Goal: Task Accomplishment & Management: Use online tool/utility

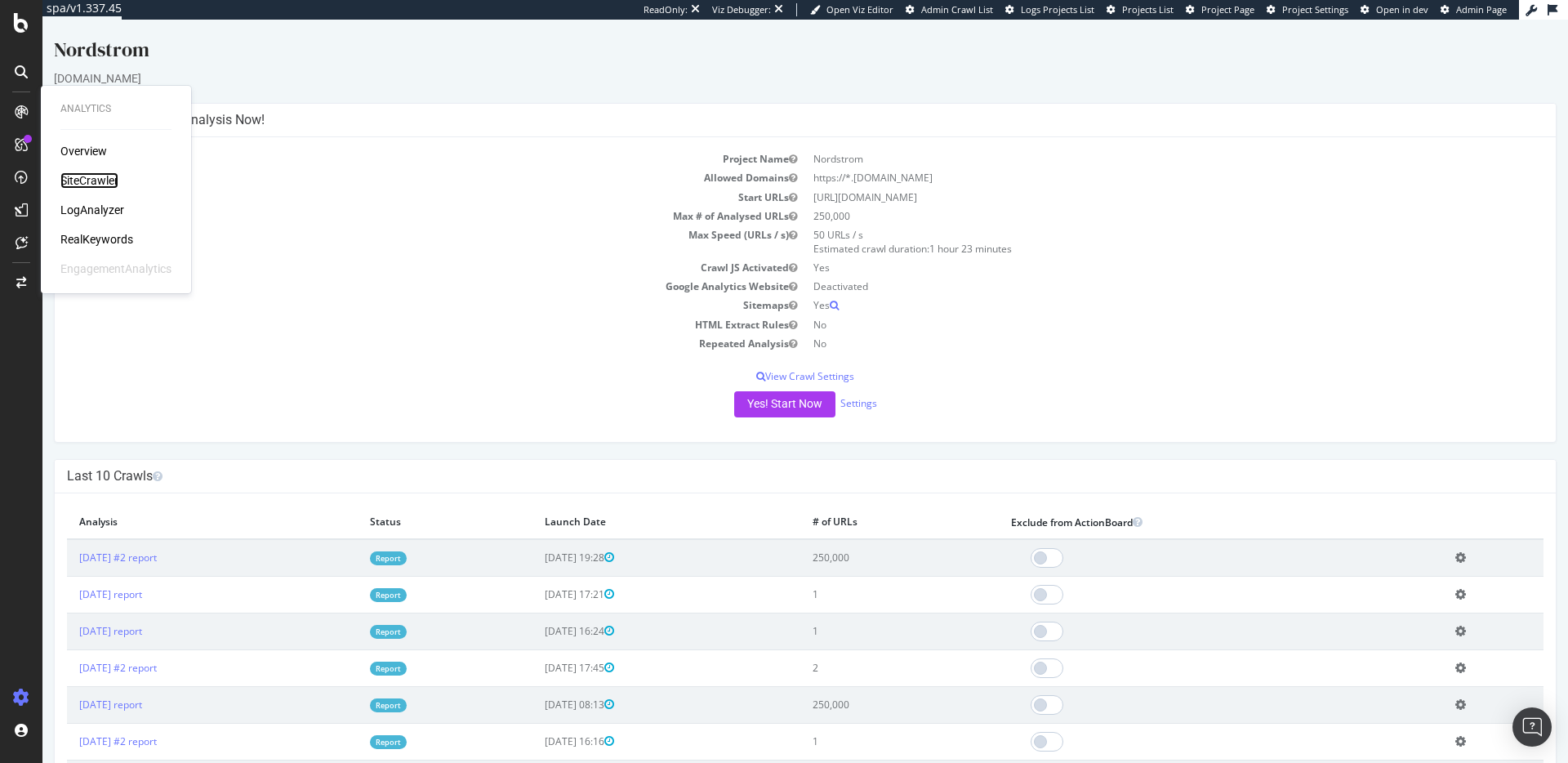
click at [78, 180] on div "SiteCrawler" at bounding box center [90, 180] width 58 height 17
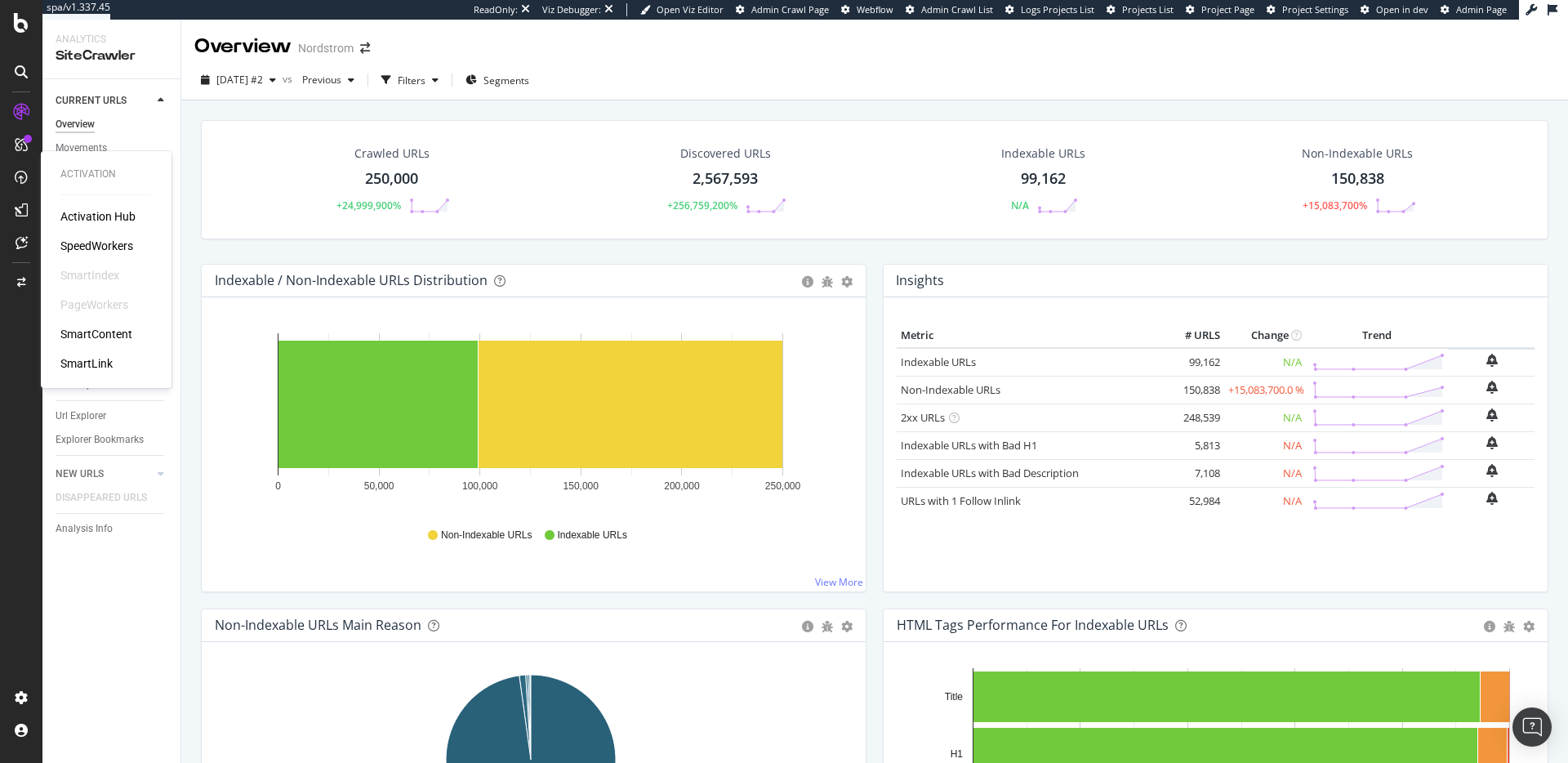
click at [86, 244] on div "SpeedWorkers" at bounding box center [96, 246] width 72 height 17
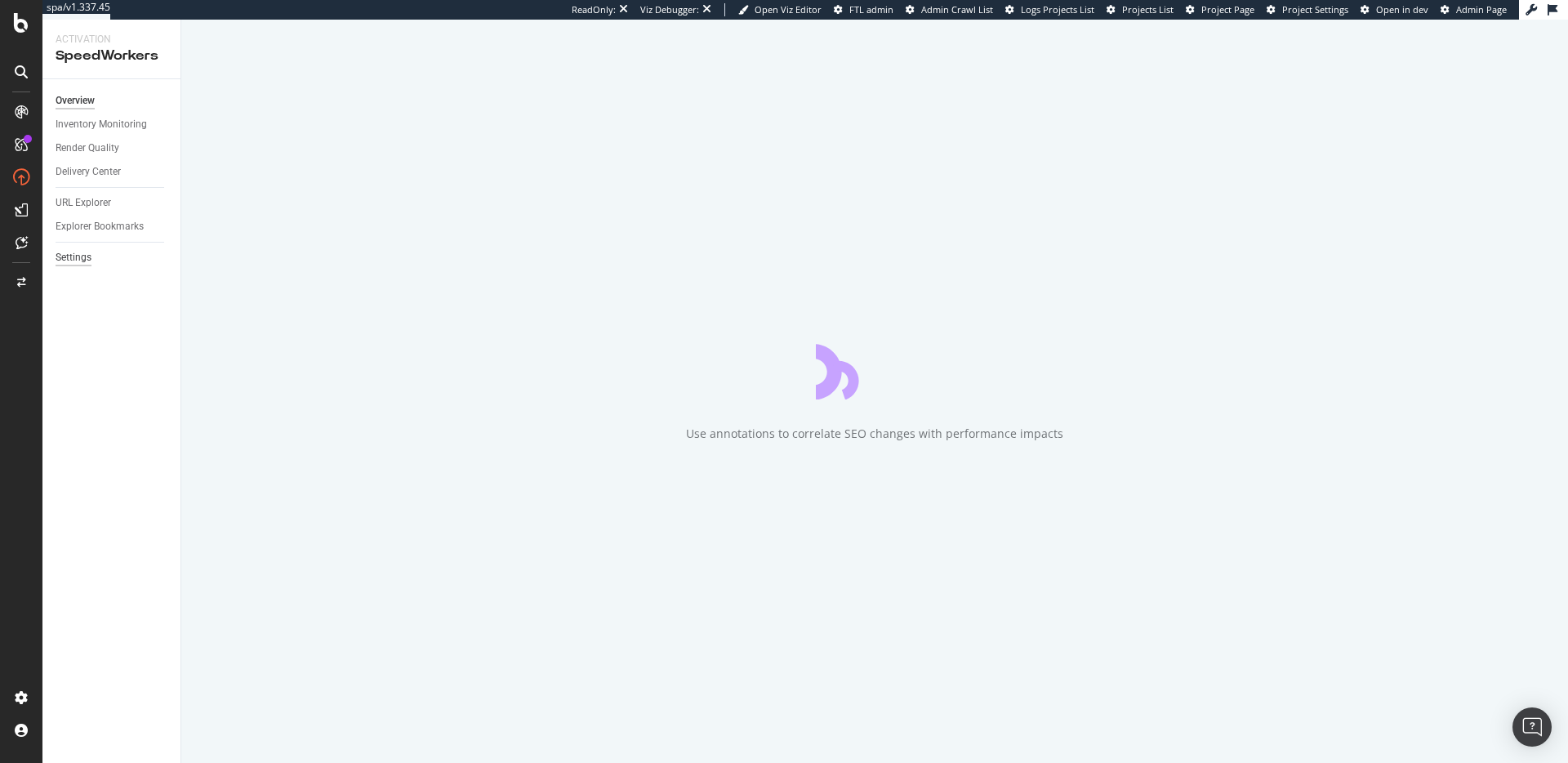
click at [72, 257] on div "Settings" at bounding box center [73, 258] width 36 height 17
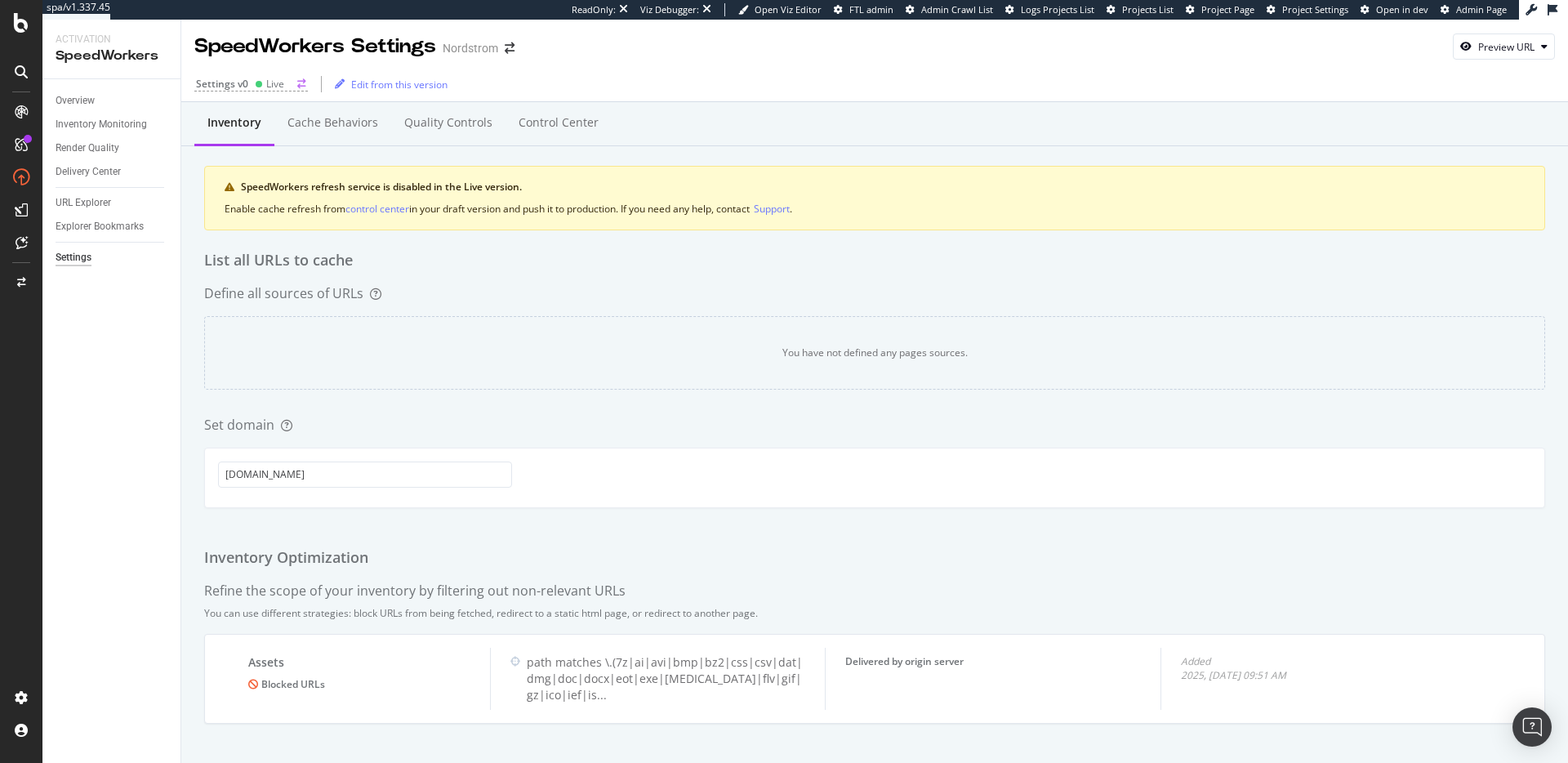
click at [270, 80] on div "Live" at bounding box center [275, 83] width 18 height 14
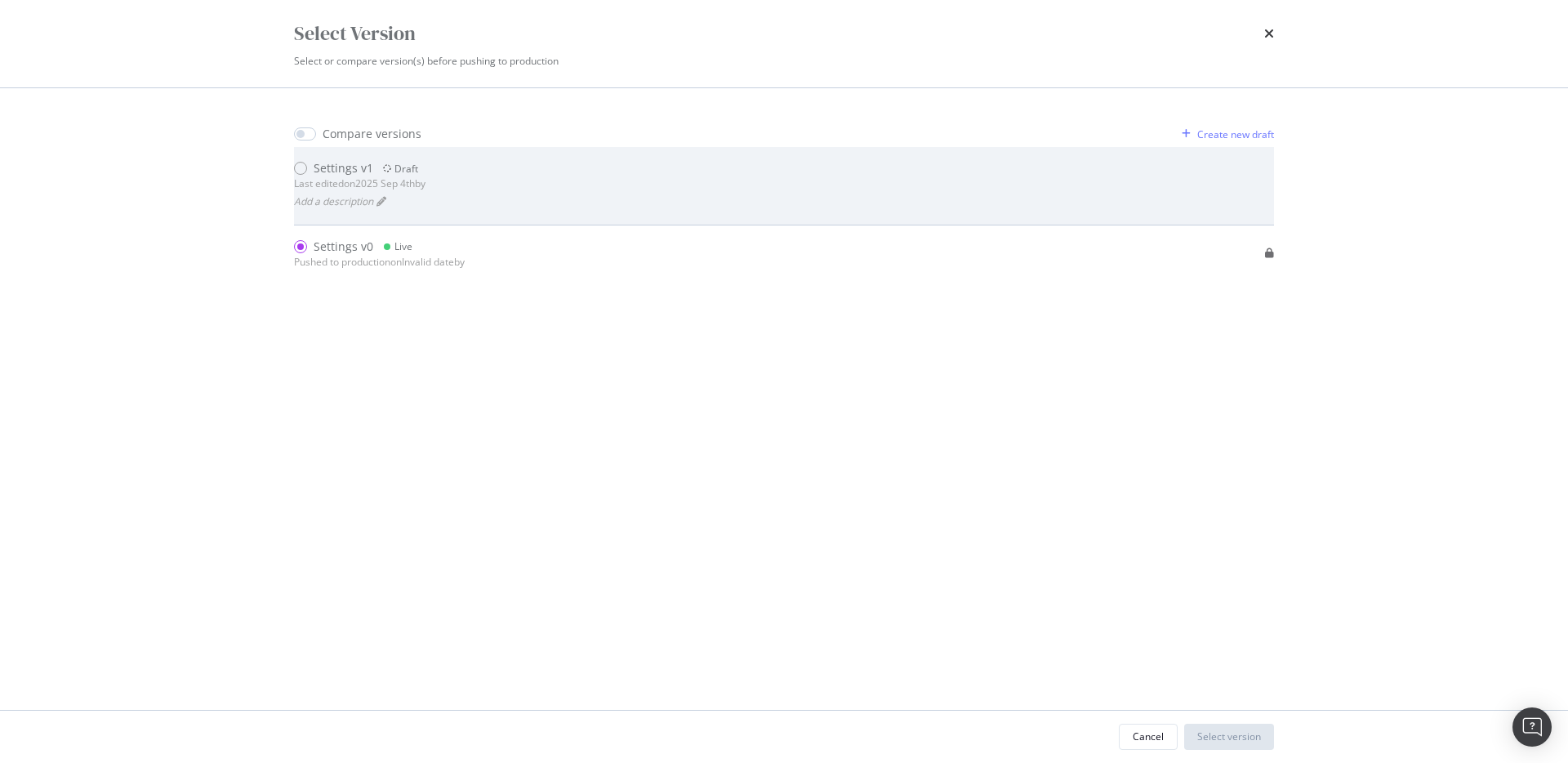
click at [486, 184] on div "Settings v1 Draft Last edited on 2025 Sep 4th by Add a description" at bounding box center [784, 185] width 980 height 51
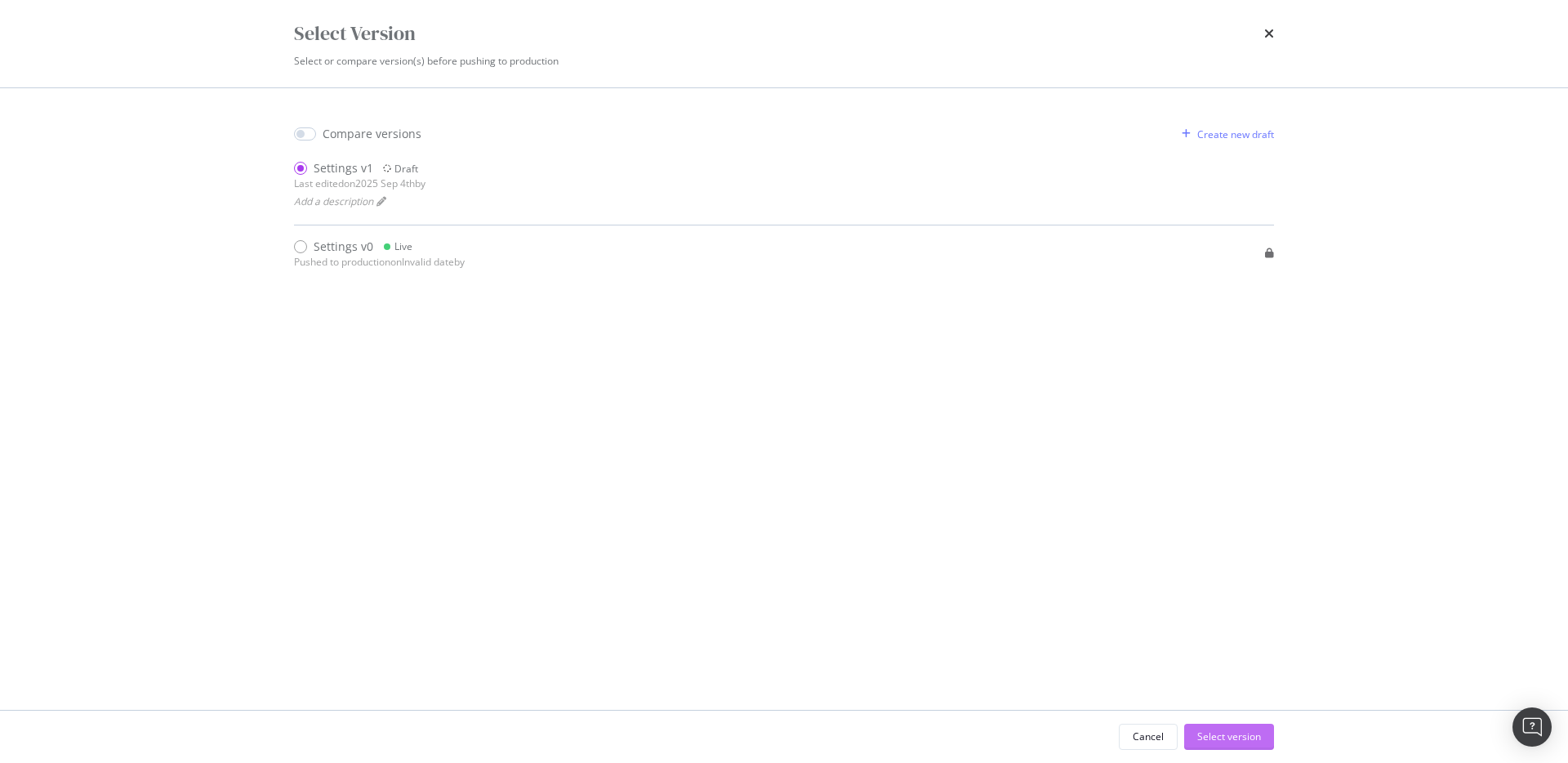
click at [1232, 729] on div "Select version" at bounding box center [1228, 736] width 64 height 14
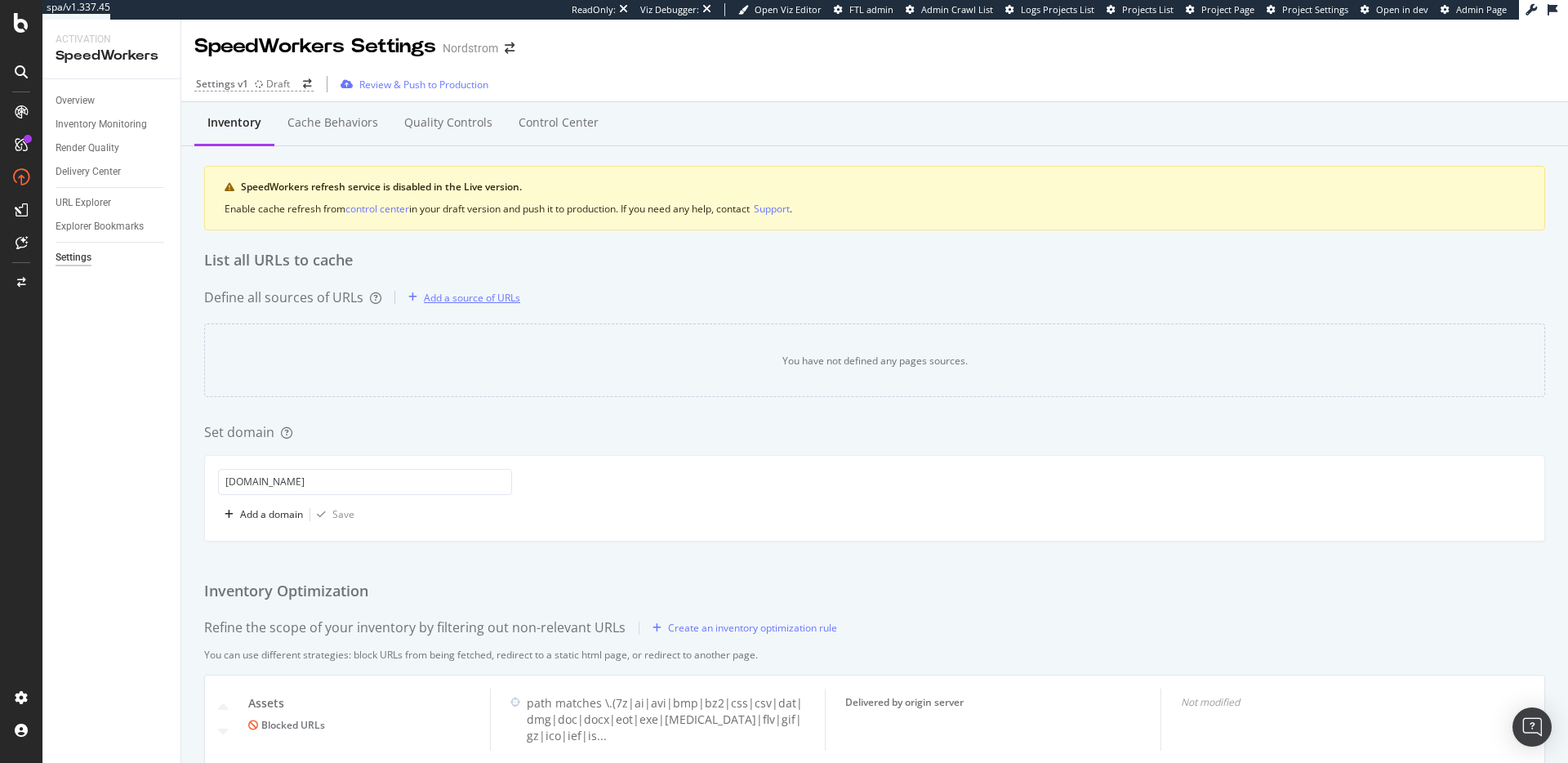
click at [482, 303] on div "Add a source of URLs" at bounding box center [472, 298] width 96 height 14
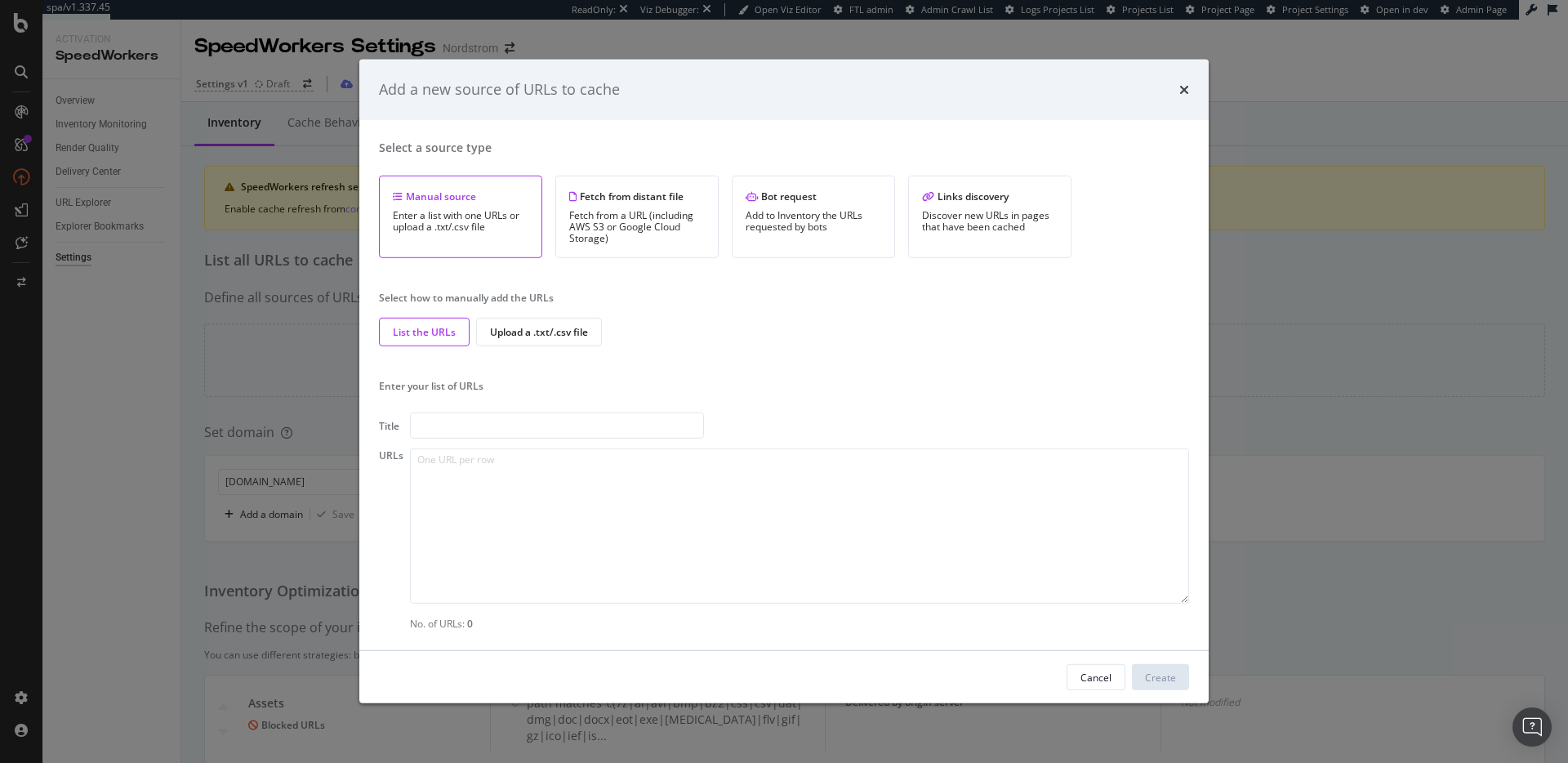
click at [523, 426] on input "modal" at bounding box center [557, 425] width 294 height 26
drag, startPoint x: 533, startPoint y: 427, endPoint x: 549, endPoint y: 430, distance: 16.3
click at [533, 427] on input "modal" at bounding box center [557, 425] width 294 height 26
type input "Initial Test Cache"
click at [552, 491] on textarea "modal" at bounding box center [799, 525] width 779 height 155
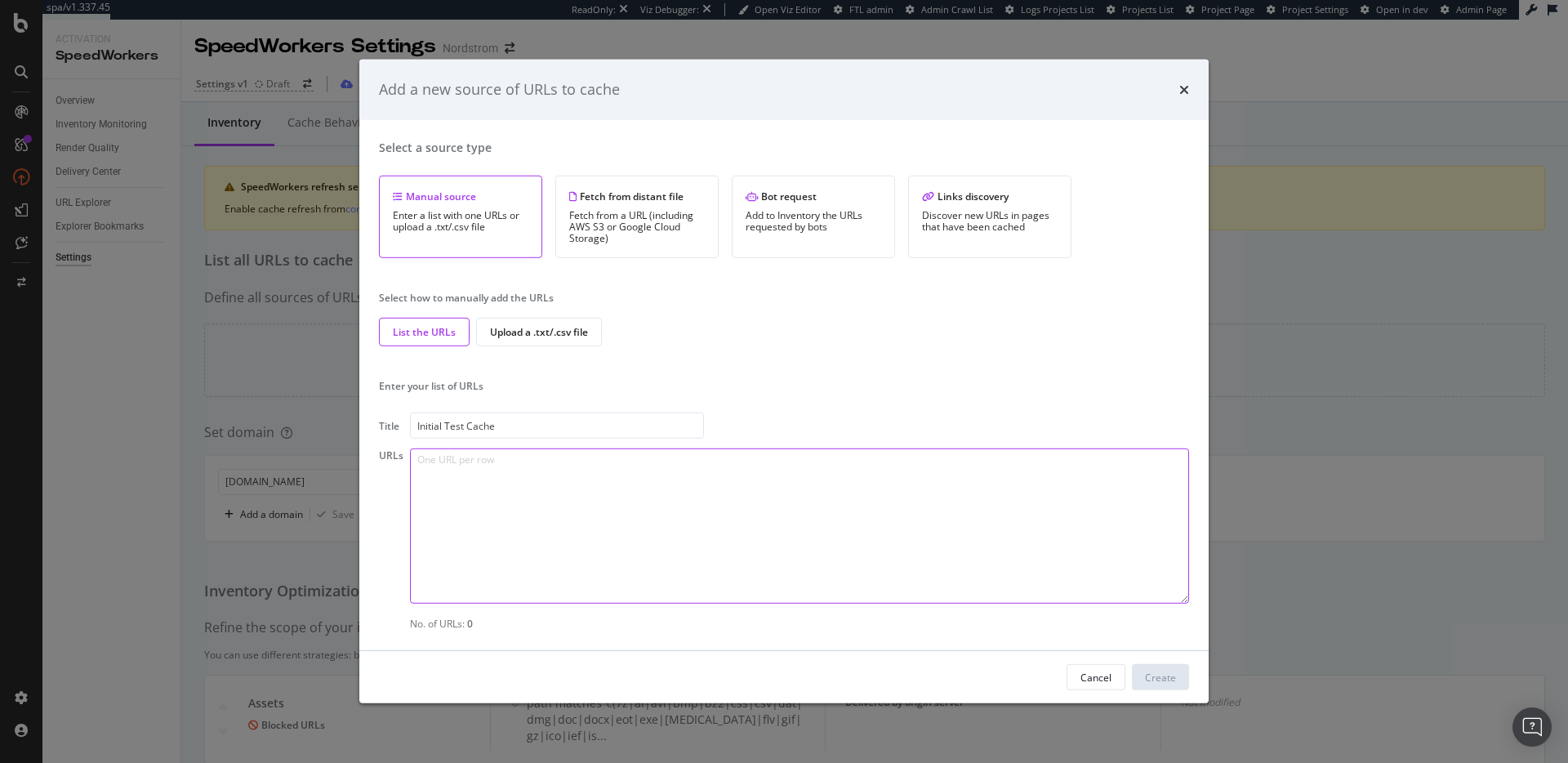
paste textarea "https://www.nordstrom.com/"
click at [751, 528] on textarea "https://www.nordstrom.com/" at bounding box center [799, 525] width 779 height 155
paste textarea "https://www.nordstrom.com/browse/women/womens-trends-2?breadcrumb=Home%2FNew%20…"
click at [704, 470] on textarea "https://www.nordstrom.com/ https://www.nordstrom.com/browse/women/womens-trends…" at bounding box center [799, 525] width 779 height 155
click at [718, 559] on textarea "https://www.nordstrom.com/ https://www.nordstrom.com/browse/women/womens-trends…" at bounding box center [799, 525] width 779 height 155
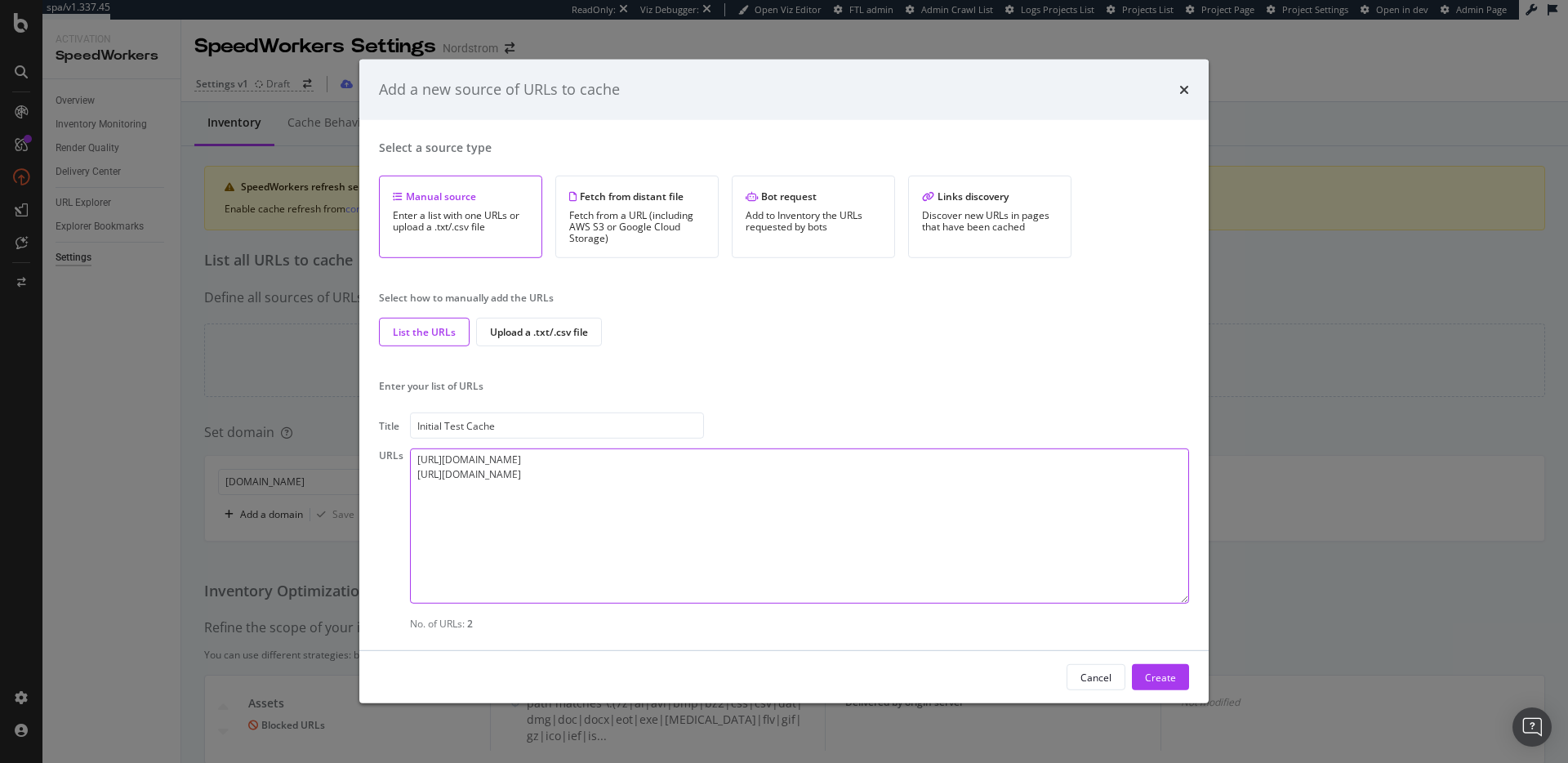
paste textarea "https://www.nordstrom.com/s/birkenstock-arizona-big-buckle-sandal-women/8605699…"
click at [989, 501] on textarea "https://www.nordstrom.com/ https://www.nordstrom.com/browse/women/womens-trends…" at bounding box center [799, 525] width 779 height 155
type textarea "https://www.nordstrom.com/ https://www.nordstrom.com/browse/women/womens-trends…"
click at [1157, 678] on div "Create" at bounding box center [1160, 677] width 31 height 14
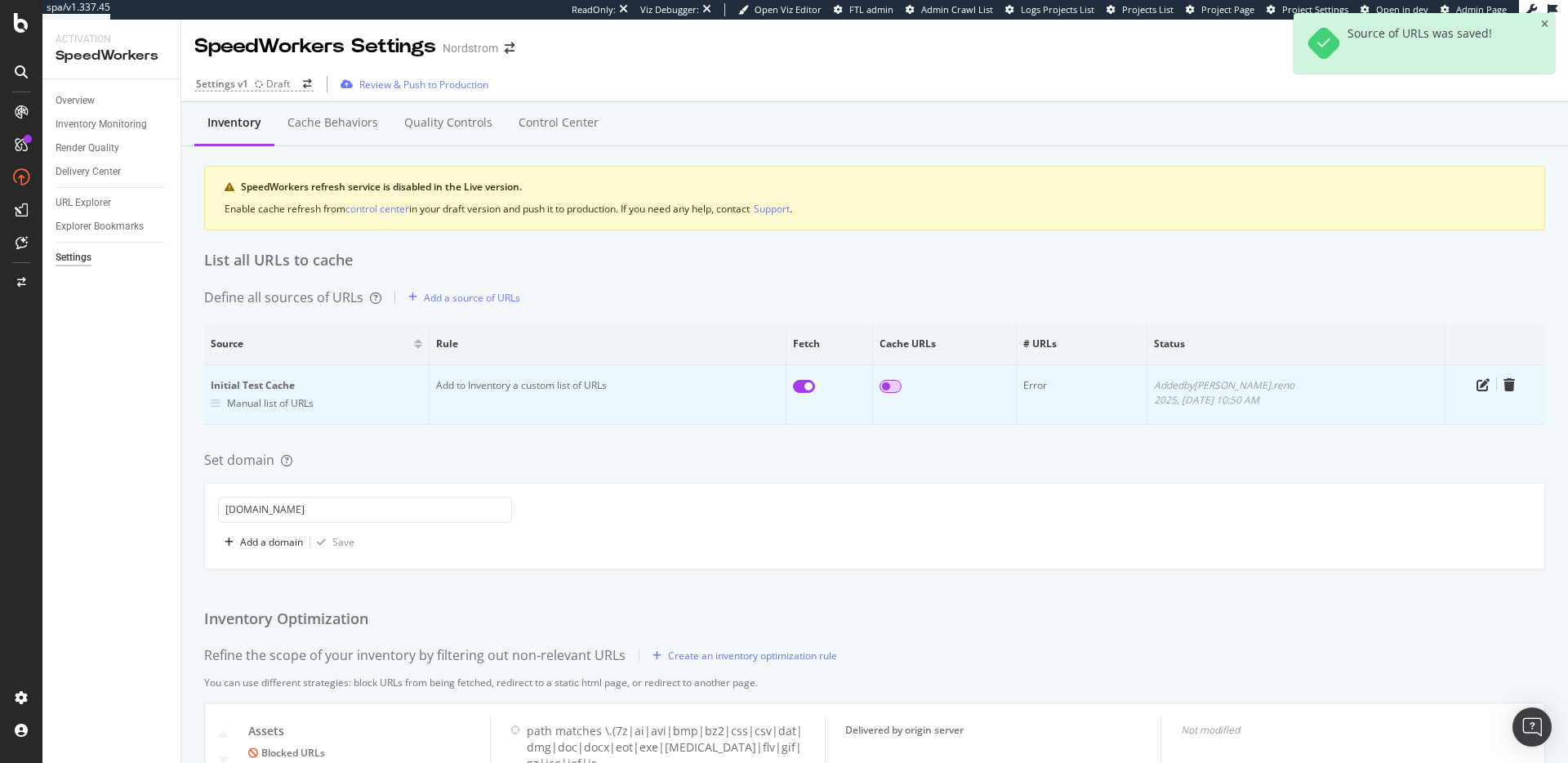
click at [902, 386] on input "checkbox" at bounding box center [890, 386] width 22 height 13
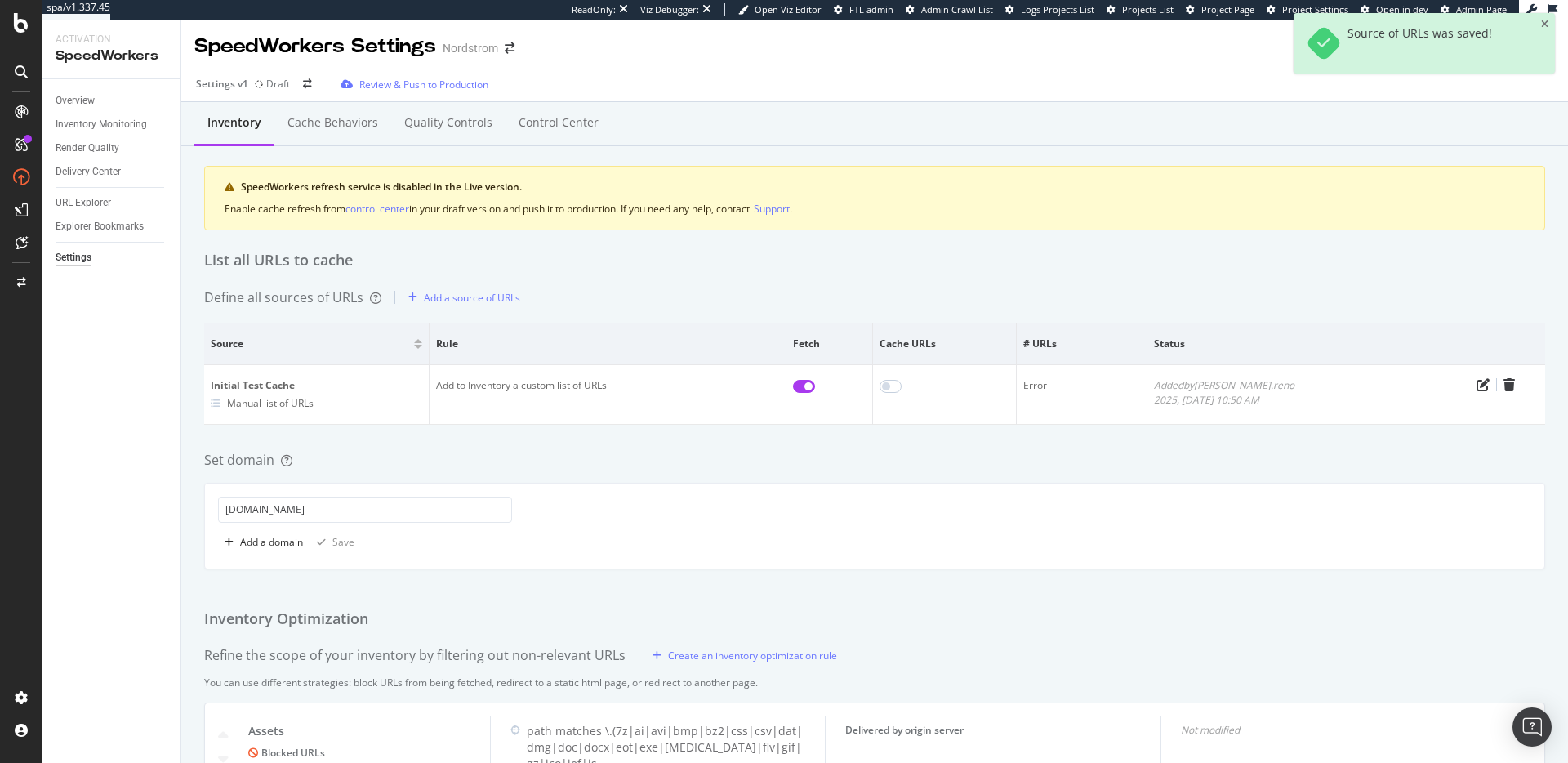
checkbox input "true"
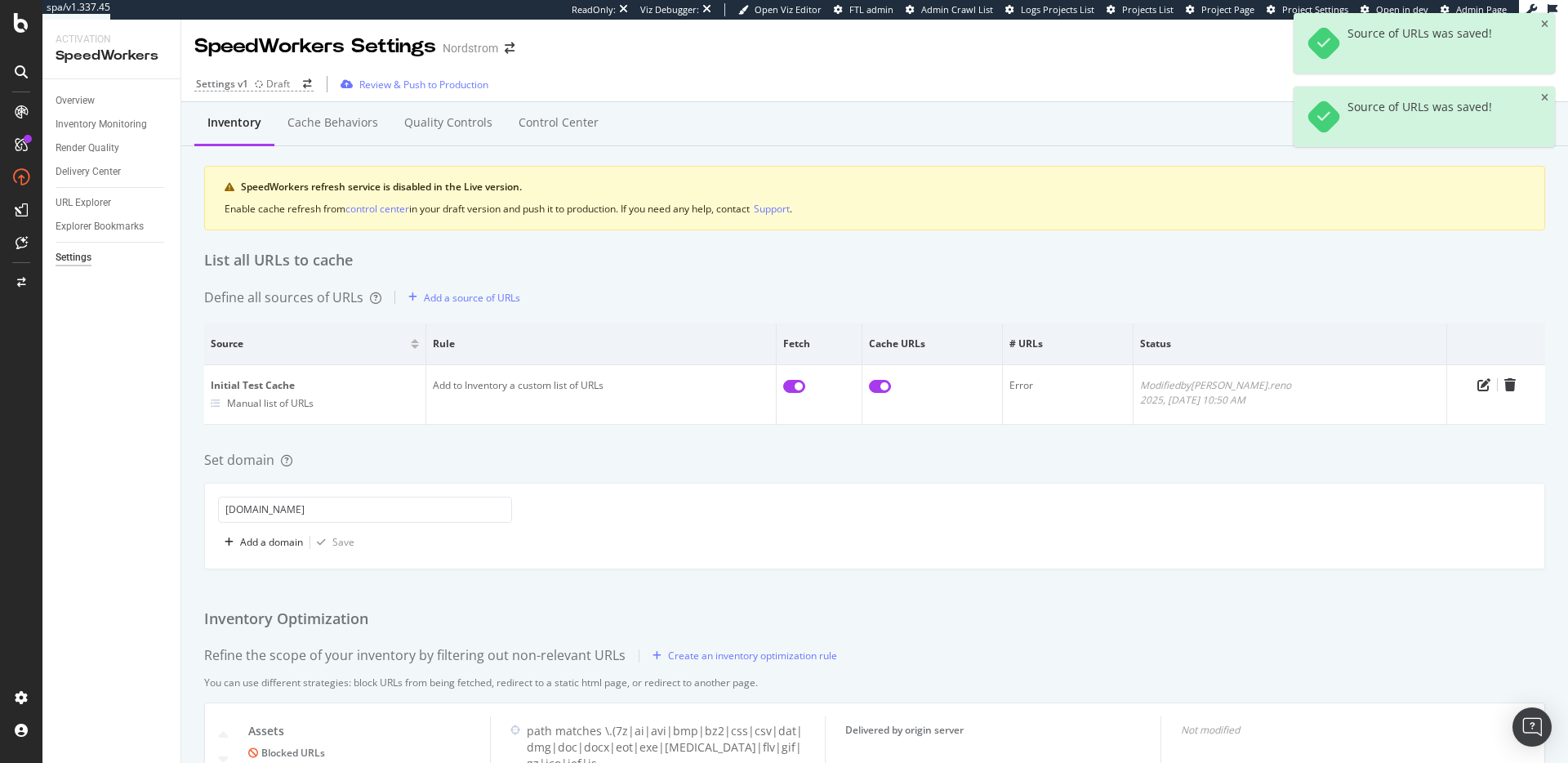
click at [872, 442] on div "Inventory Cache behaviors Quality Controls Control Center SpeedWorkers refresh …" at bounding box center [874, 475] width 1386 height 747
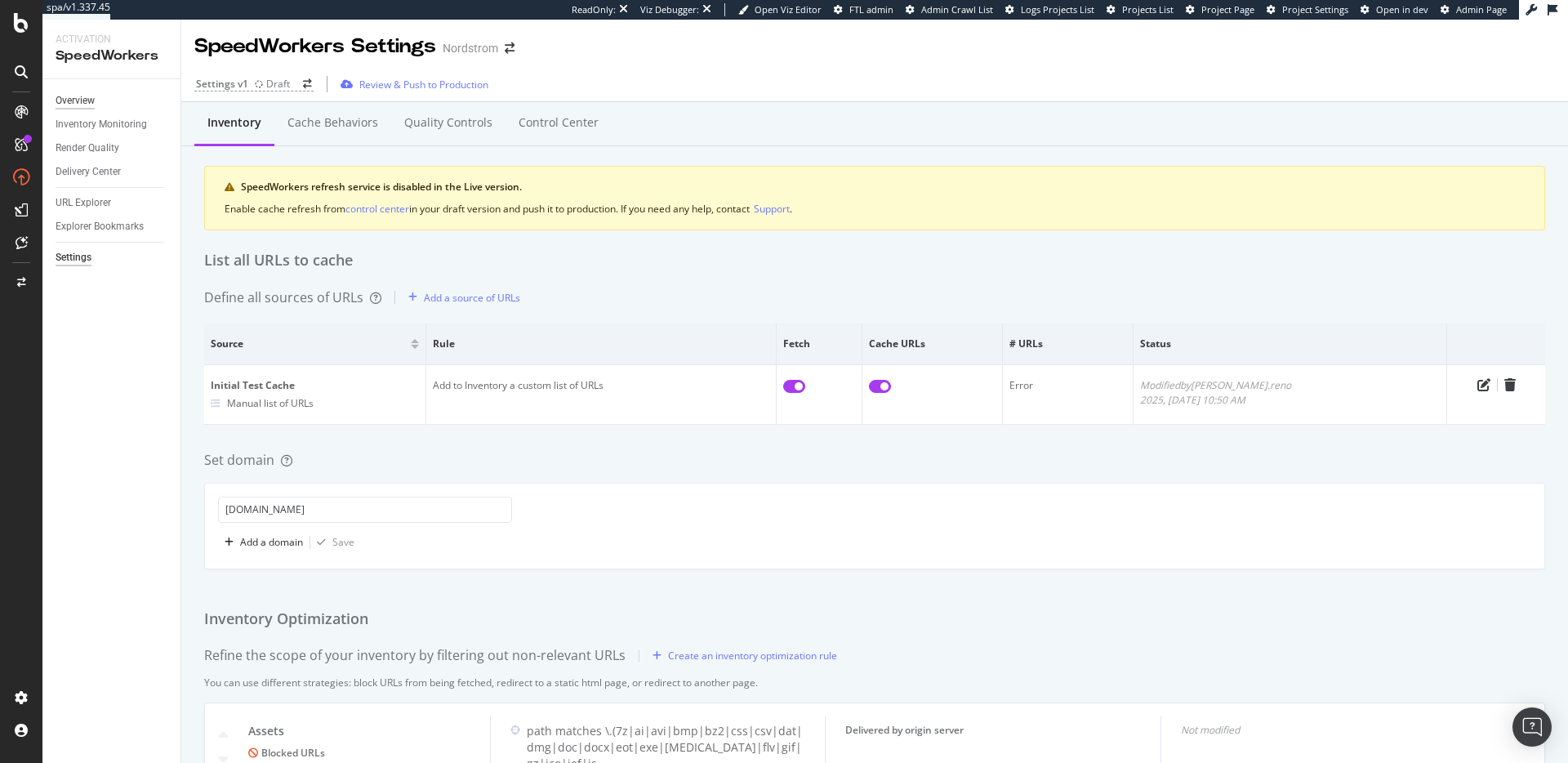
click at [86, 98] on div "Overview" at bounding box center [75, 101] width 39 height 17
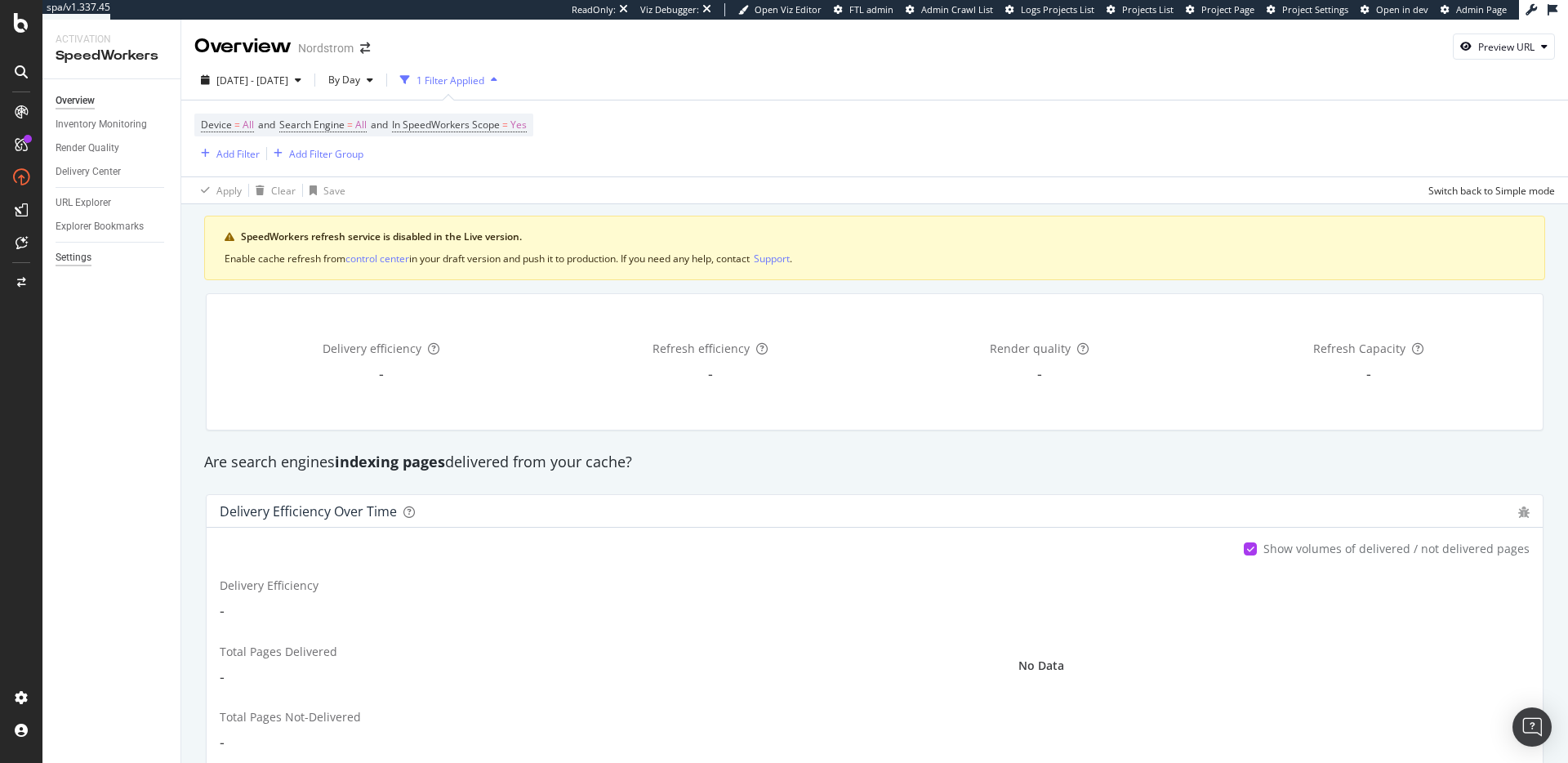
click at [86, 258] on div "Settings" at bounding box center [73, 258] width 36 height 17
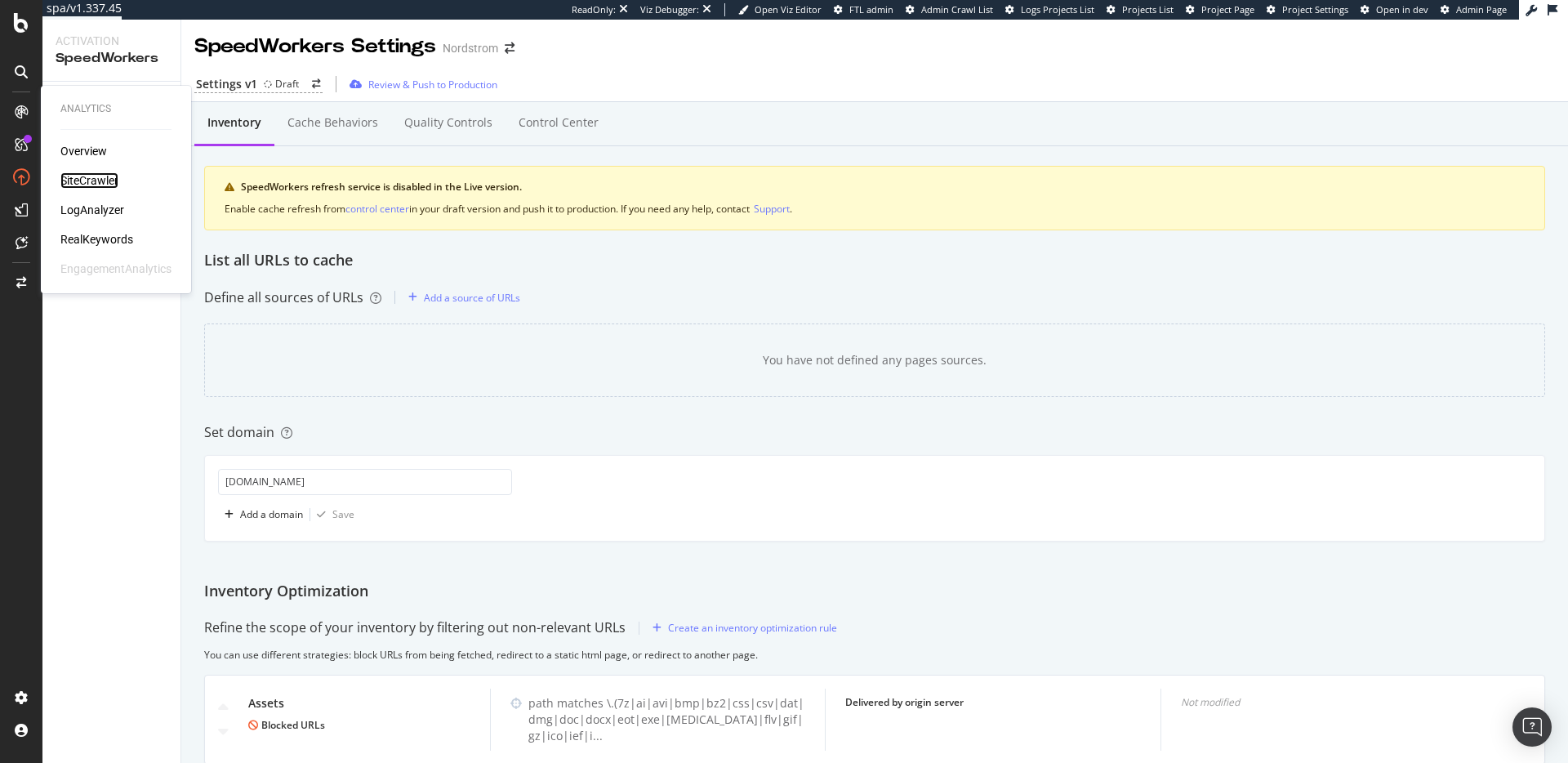
click at [93, 185] on div "SiteCrawler" at bounding box center [90, 180] width 58 height 17
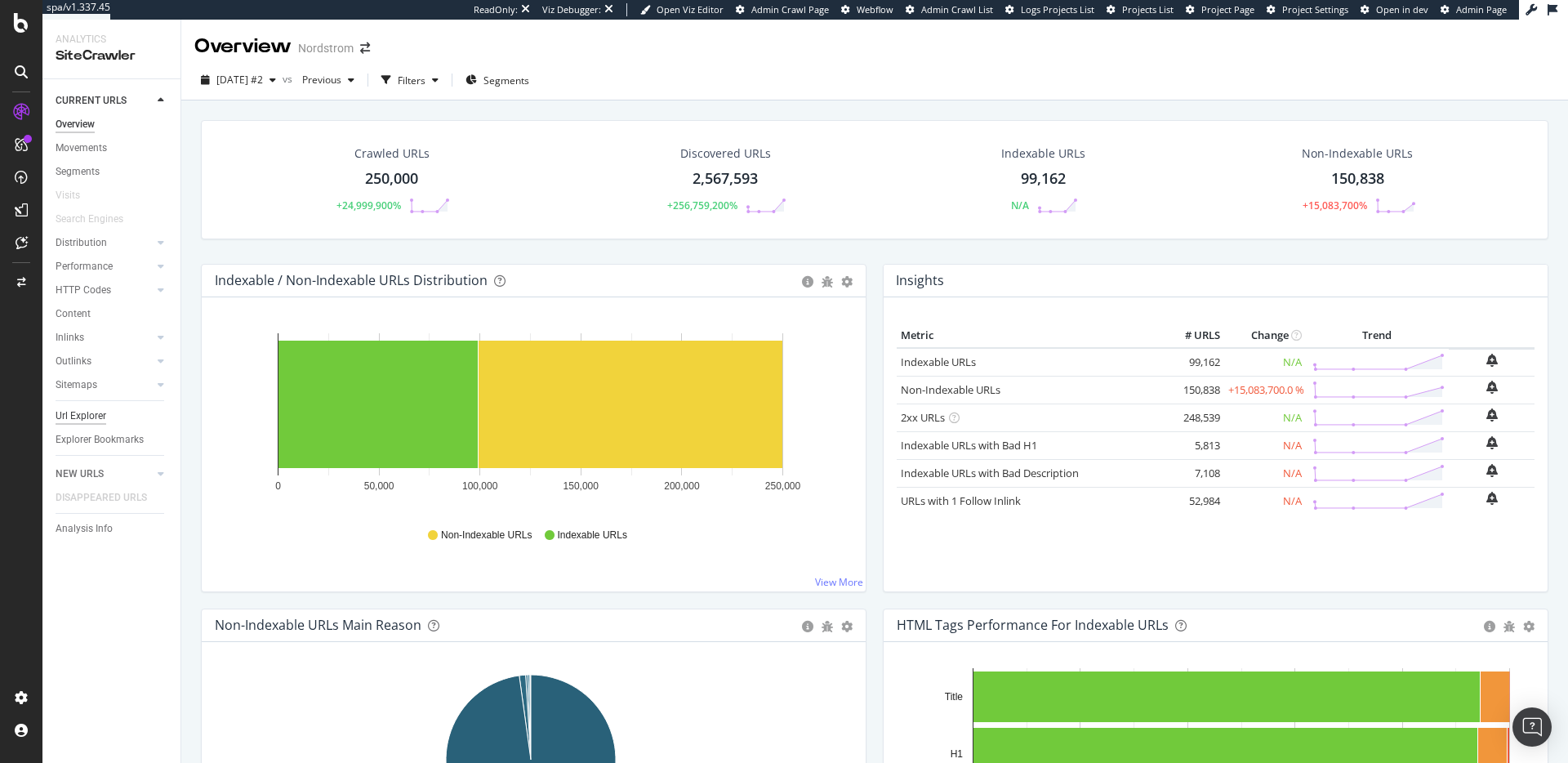
click at [84, 411] on div "Url Explorer" at bounding box center [81, 416] width 51 height 17
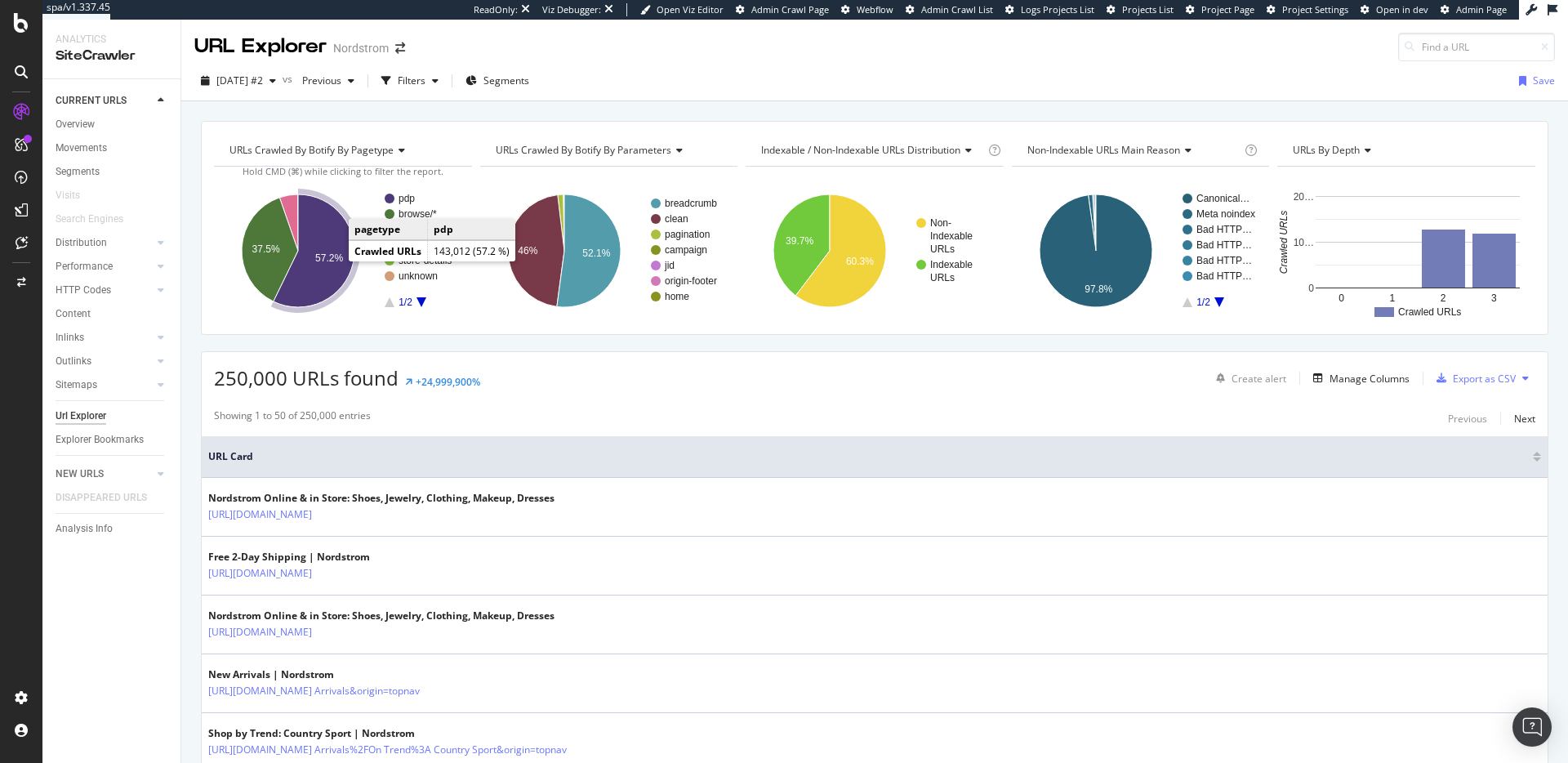
click at [322, 211] on icon "A chart." at bounding box center [313, 251] width 81 height 113
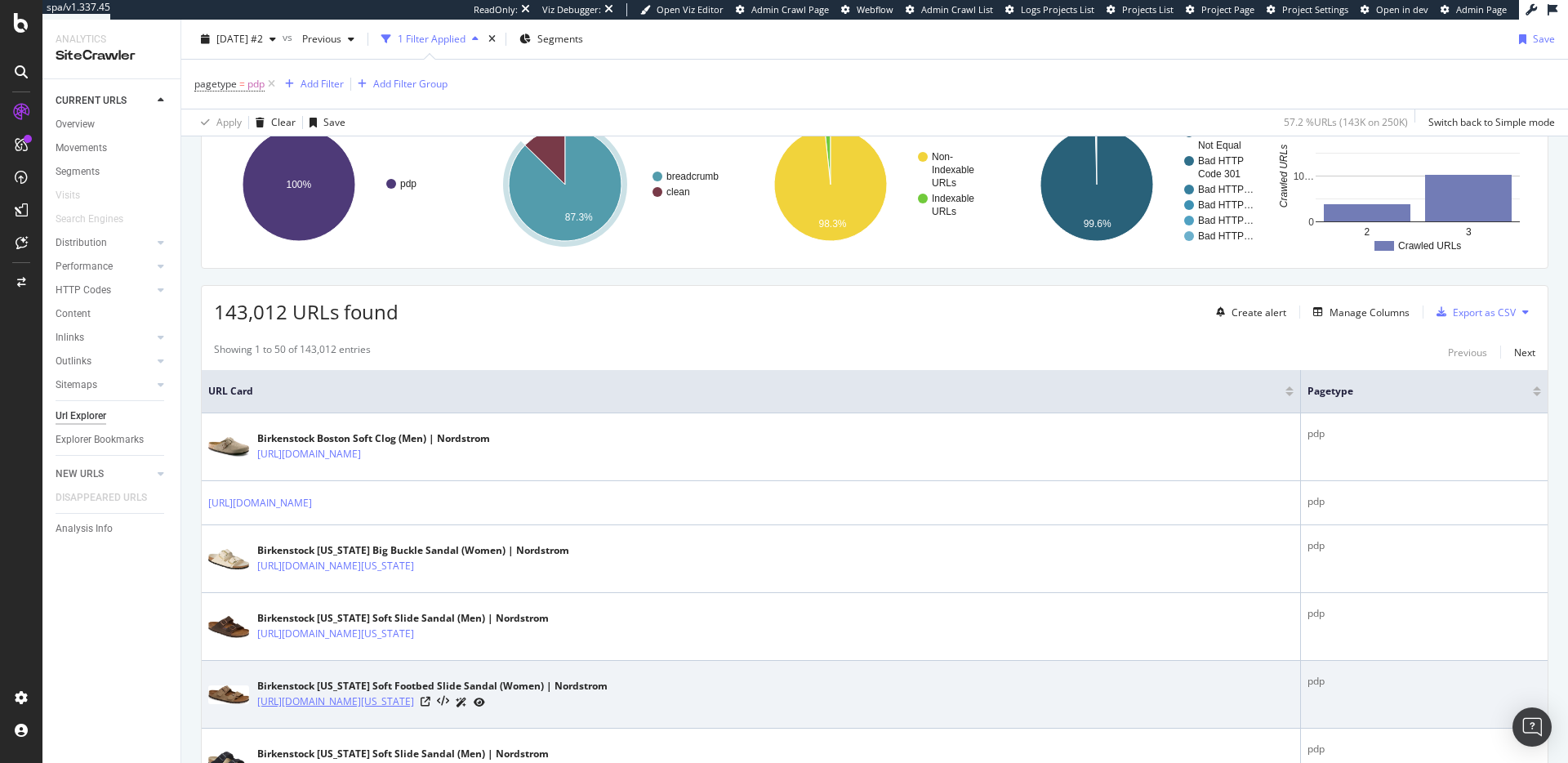
scroll to position [319, 0]
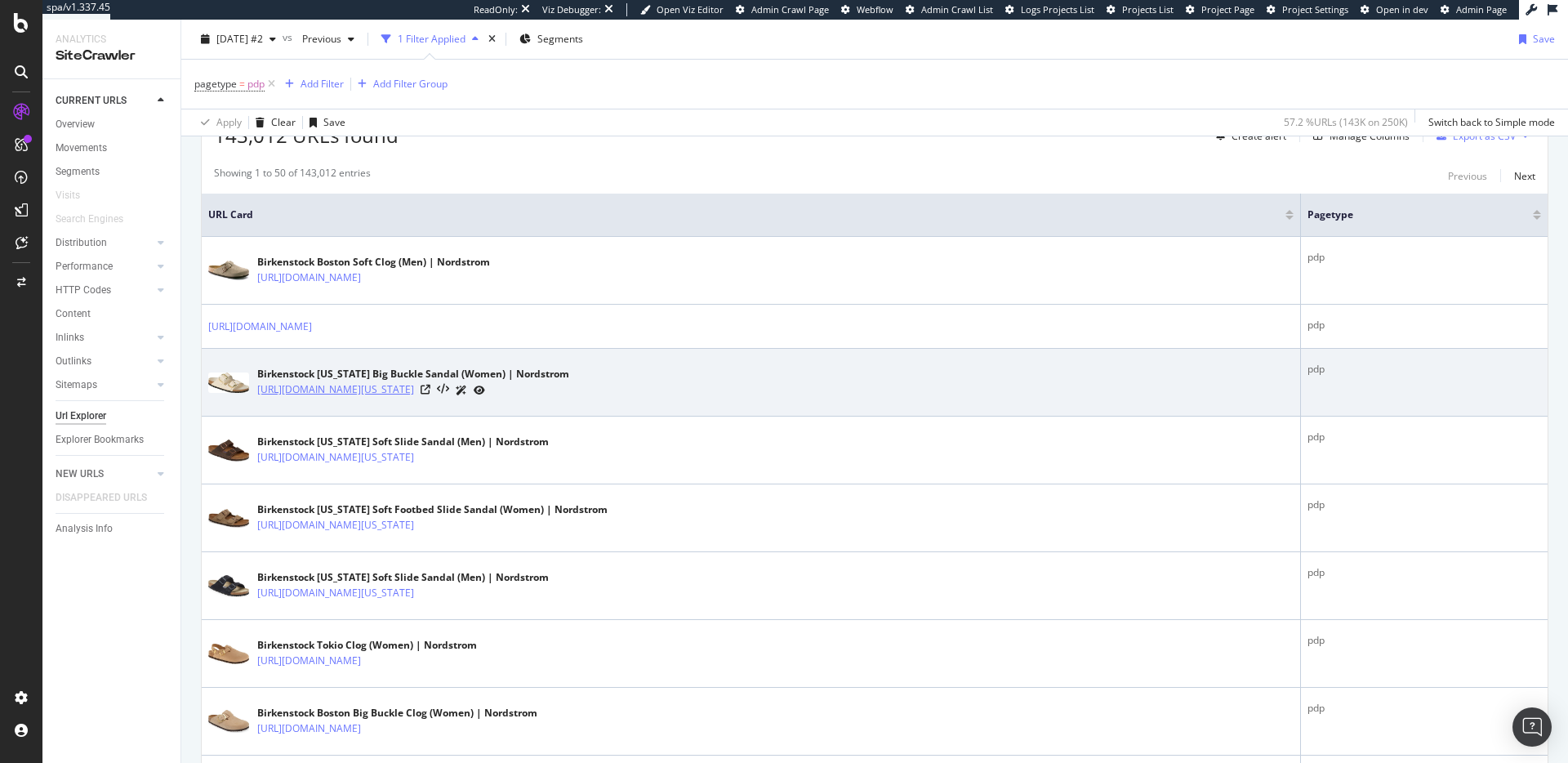
click at [414, 391] on link "https://www.nordstrom.com/s/birkenstock-arizona-big-buckle-sandal-women/8605699…" at bounding box center [336, 390] width 157 height 17
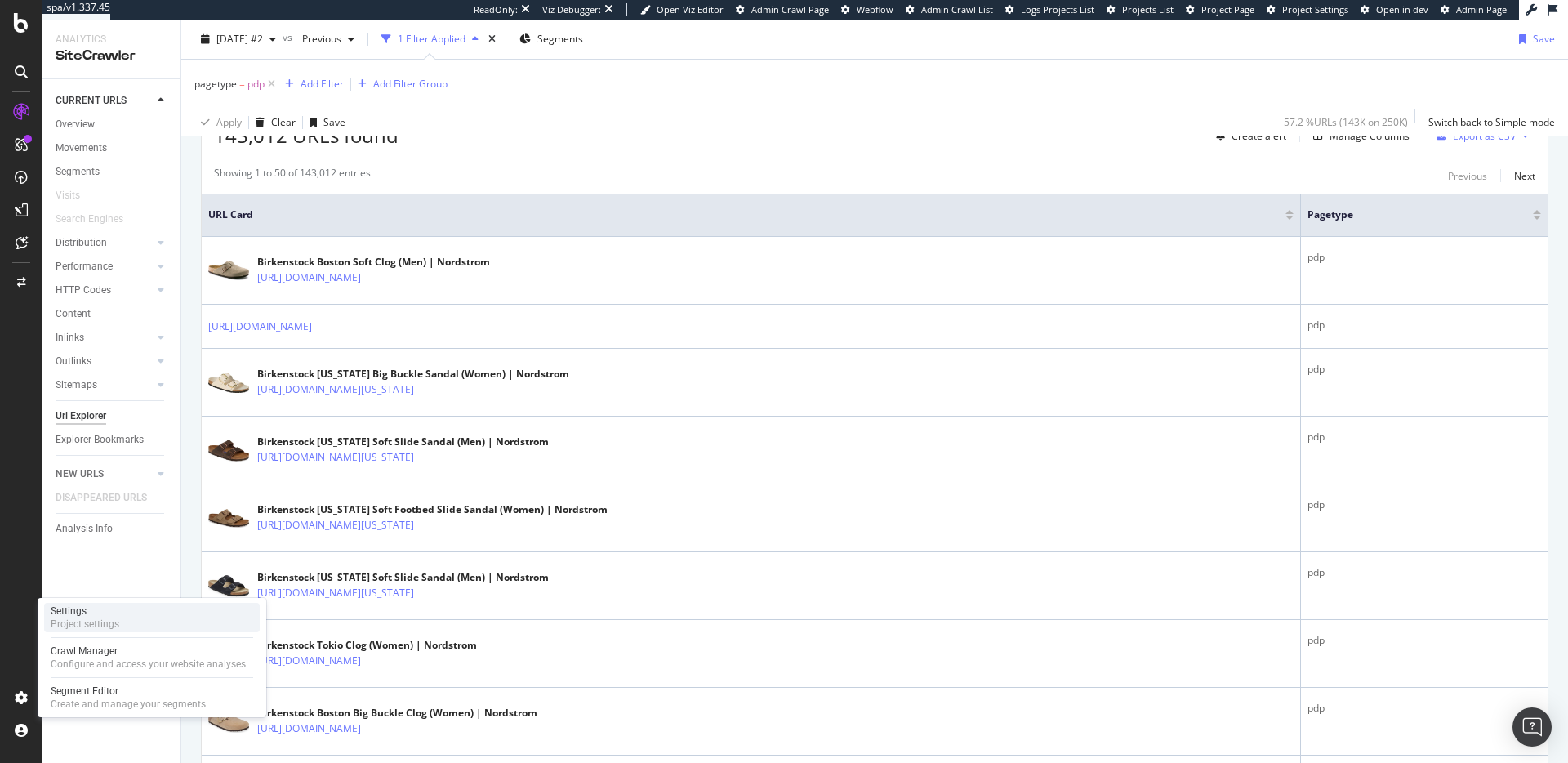
click at [117, 613] on div "Settings" at bounding box center [85, 611] width 69 height 13
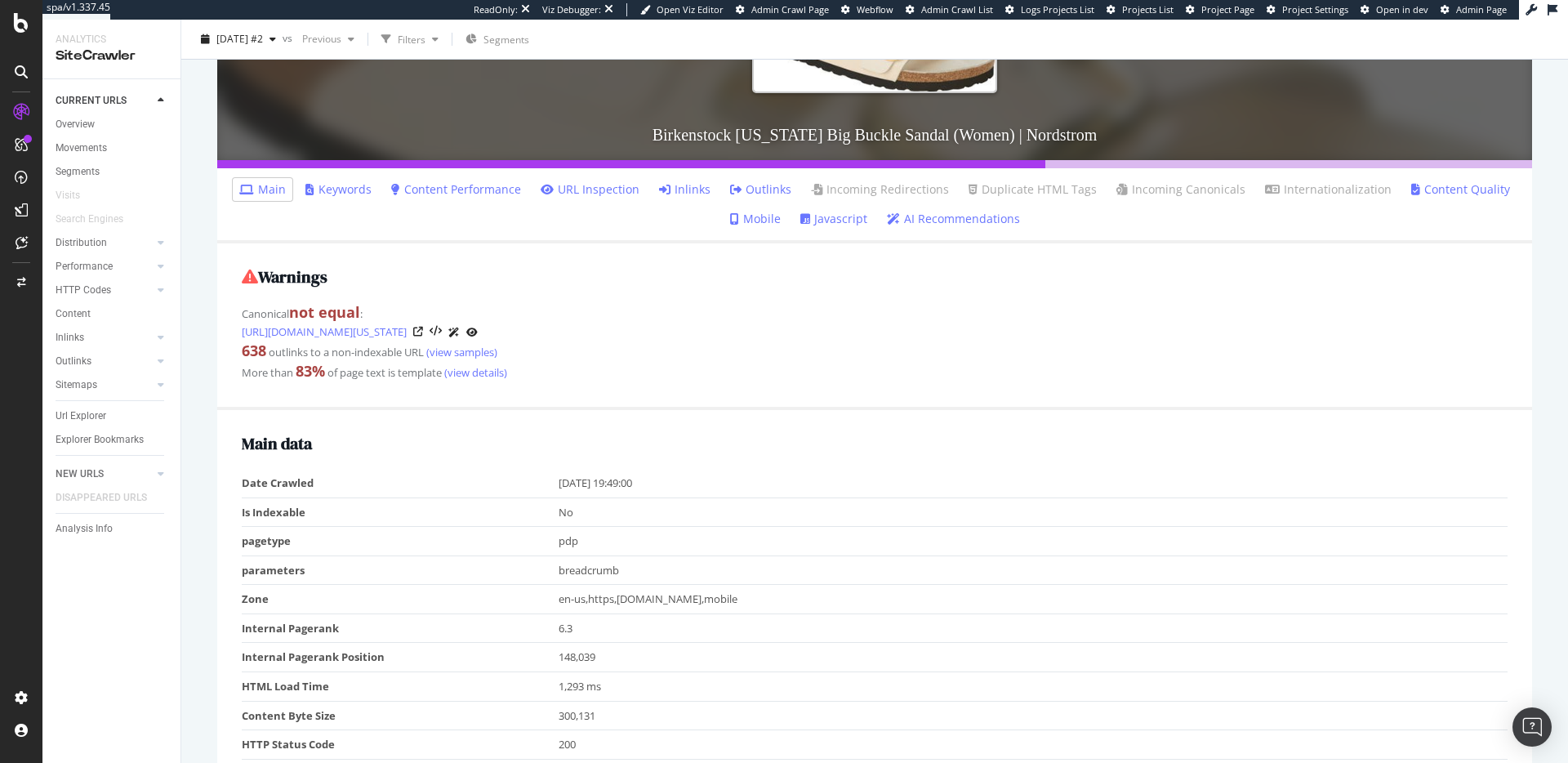
scroll to position [292, 0]
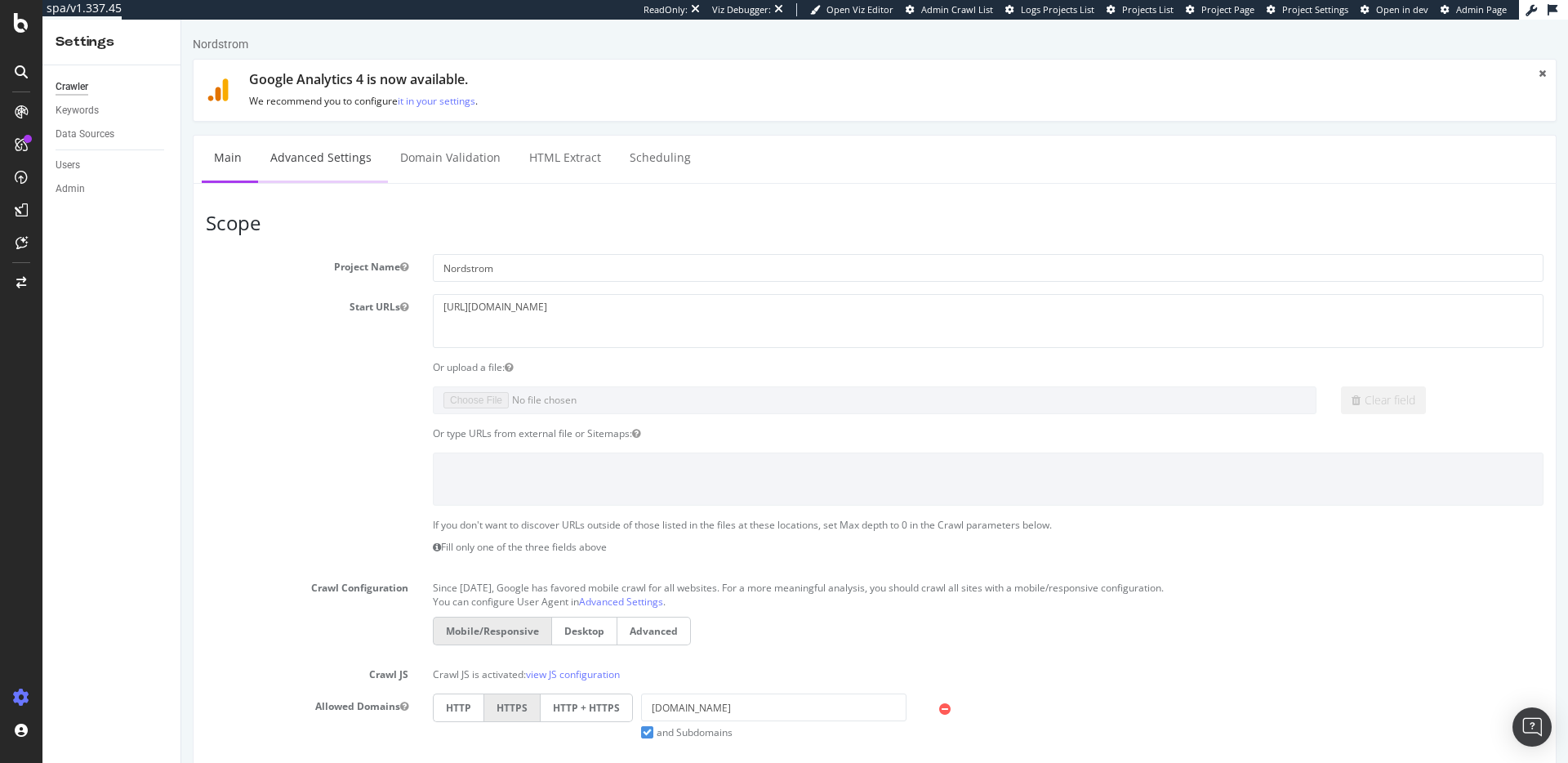
click at [342, 163] on link "Advanced Settings" at bounding box center [321, 158] width 125 height 45
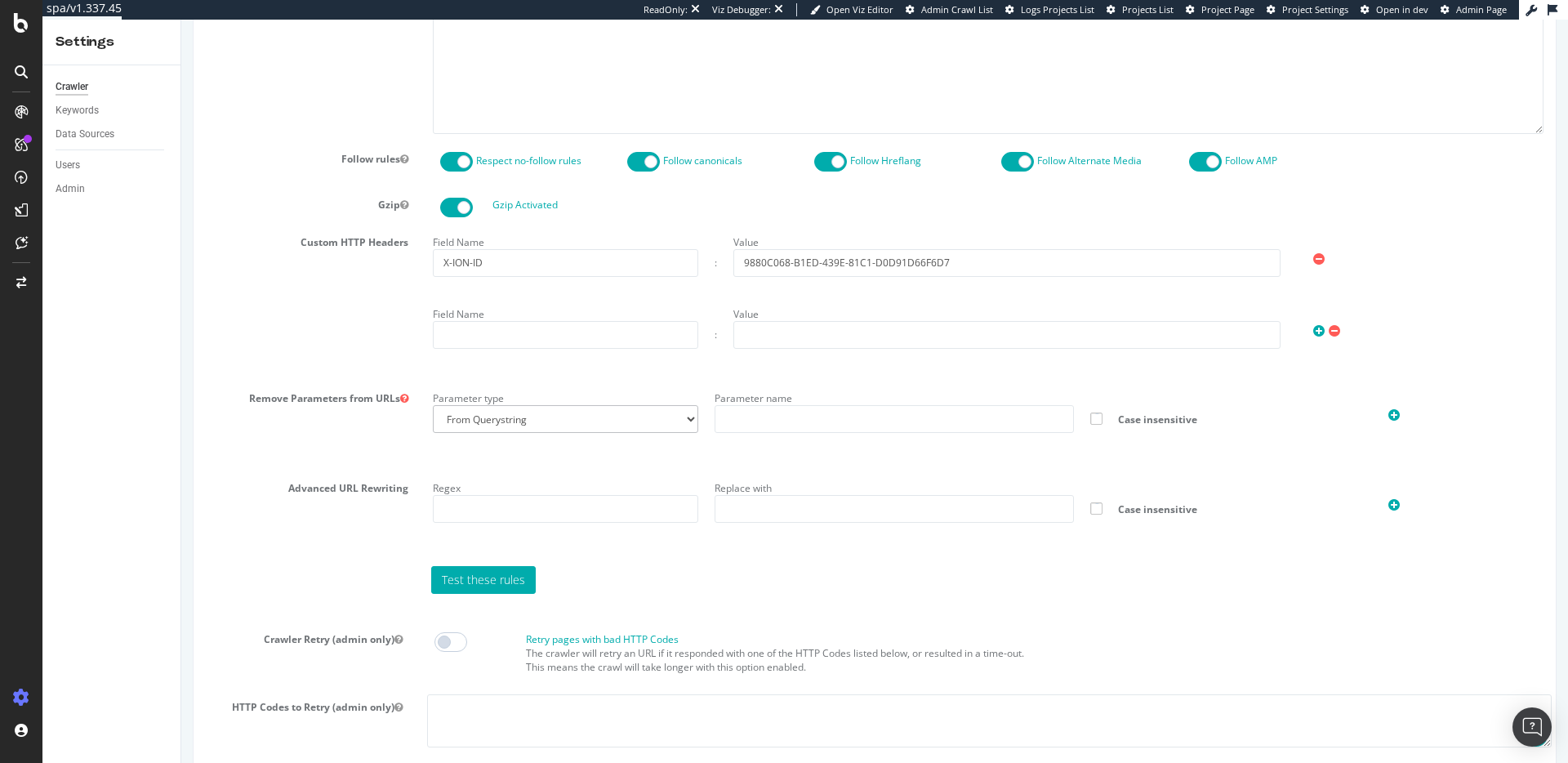
scroll to position [915, 0]
click at [553, 272] on input "X-ION-ID" at bounding box center [565, 265] width 265 height 27
click at [857, 271] on input "9880C068-B1ED-439E-81C1-D0D91D66F6D7" at bounding box center [1006, 265] width 547 height 27
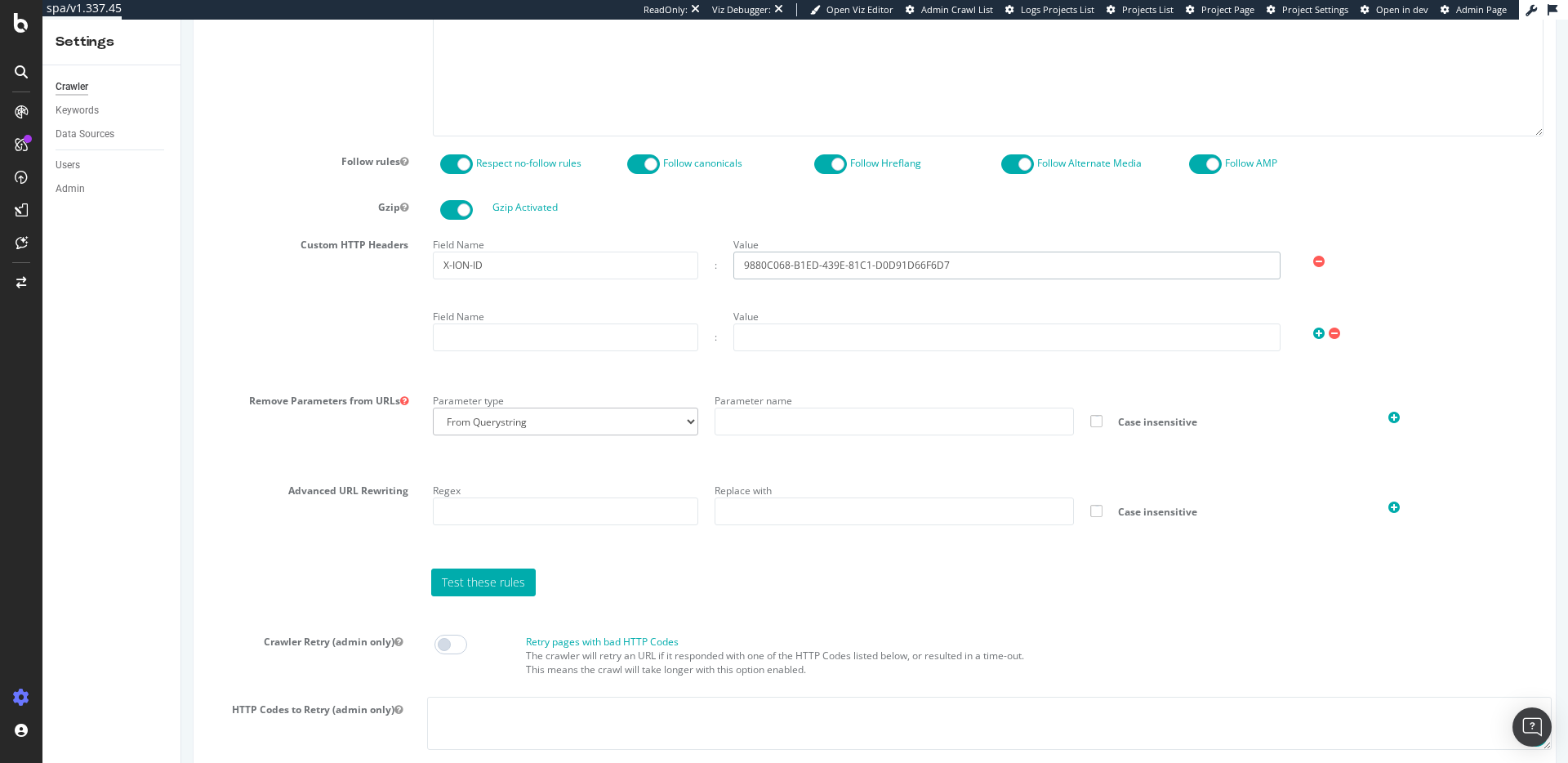
click at [857, 271] on input "9880C068-B1ED-439E-81C1-D0D91D66F6D7" at bounding box center [1006, 265] width 547 height 27
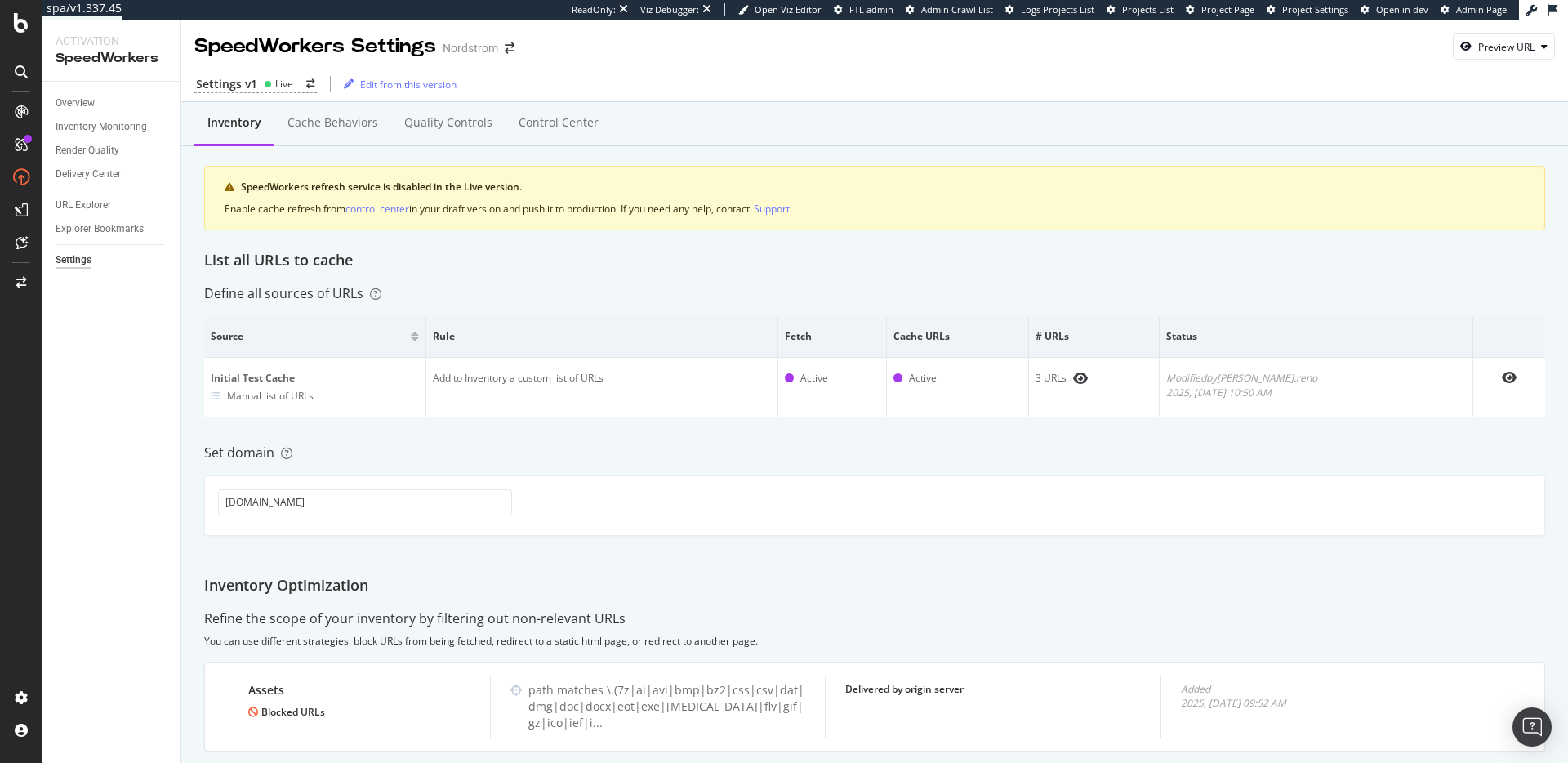
click at [713, 306] on div "Inventory Cache behaviors Quality Controls Control Center SpeedWorkers refresh …" at bounding box center [874, 455] width 1386 height 706
click at [631, 298] on div "Define all sources of URLs" at bounding box center [874, 293] width 1340 height 19
click at [642, 283] on div "Inventory Cache behaviors Quality Controls Control Center SpeedWorkers refresh …" at bounding box center [874, 455] width 1386 height 706
click at [798, 298] on div "Define all sources of URLs" at bounding box center [874, 293] width 1340 height 19
click at [288, 85] on div "Live" at bounding box center [284, 83] width 18 height 14
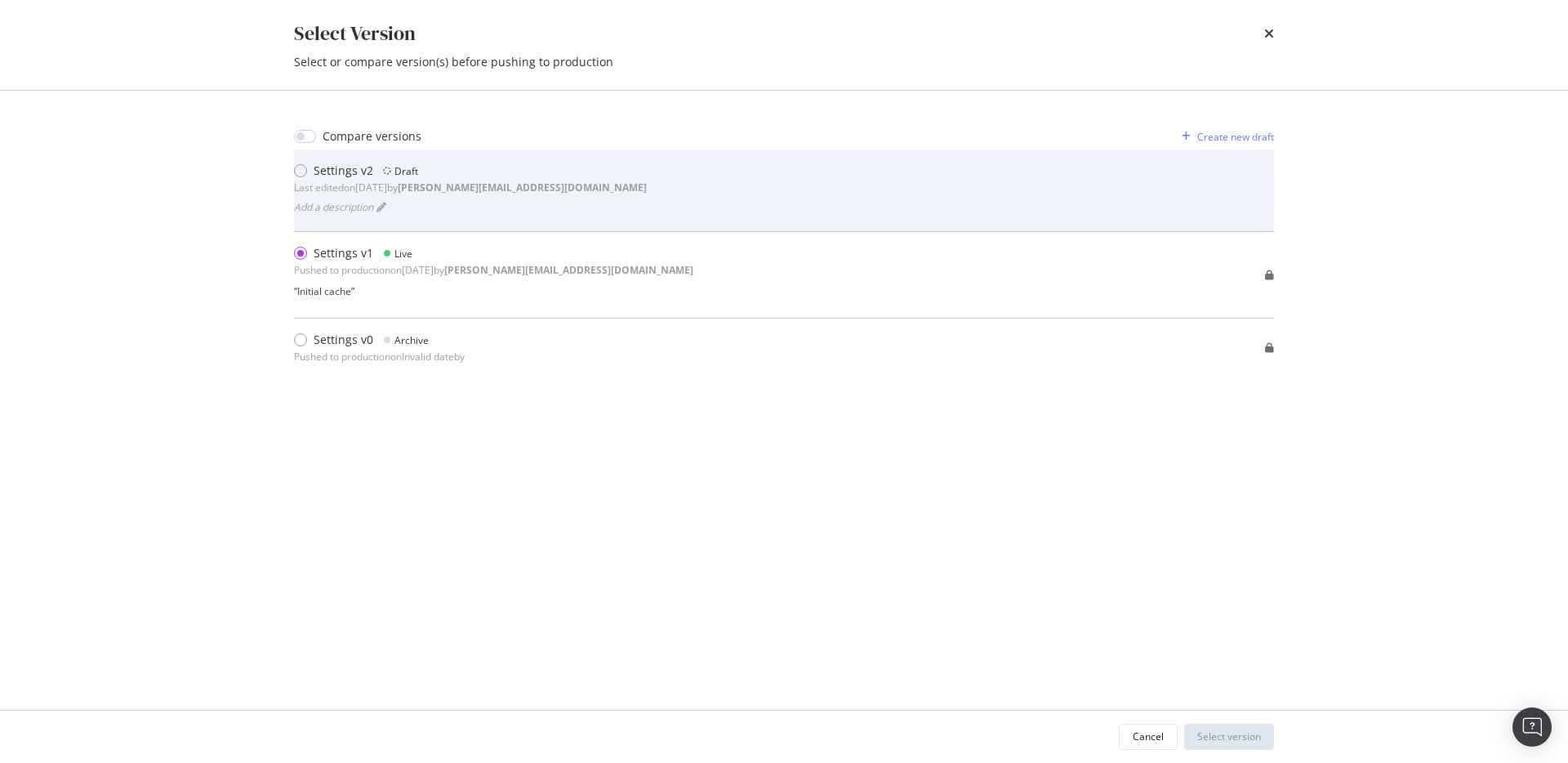
click at [515, 194] on b "[PERSON_NAME][EMAIL_ADDRESS][DOMAIN_NAME]" at bounding box center [523, 187] width 249 height 14
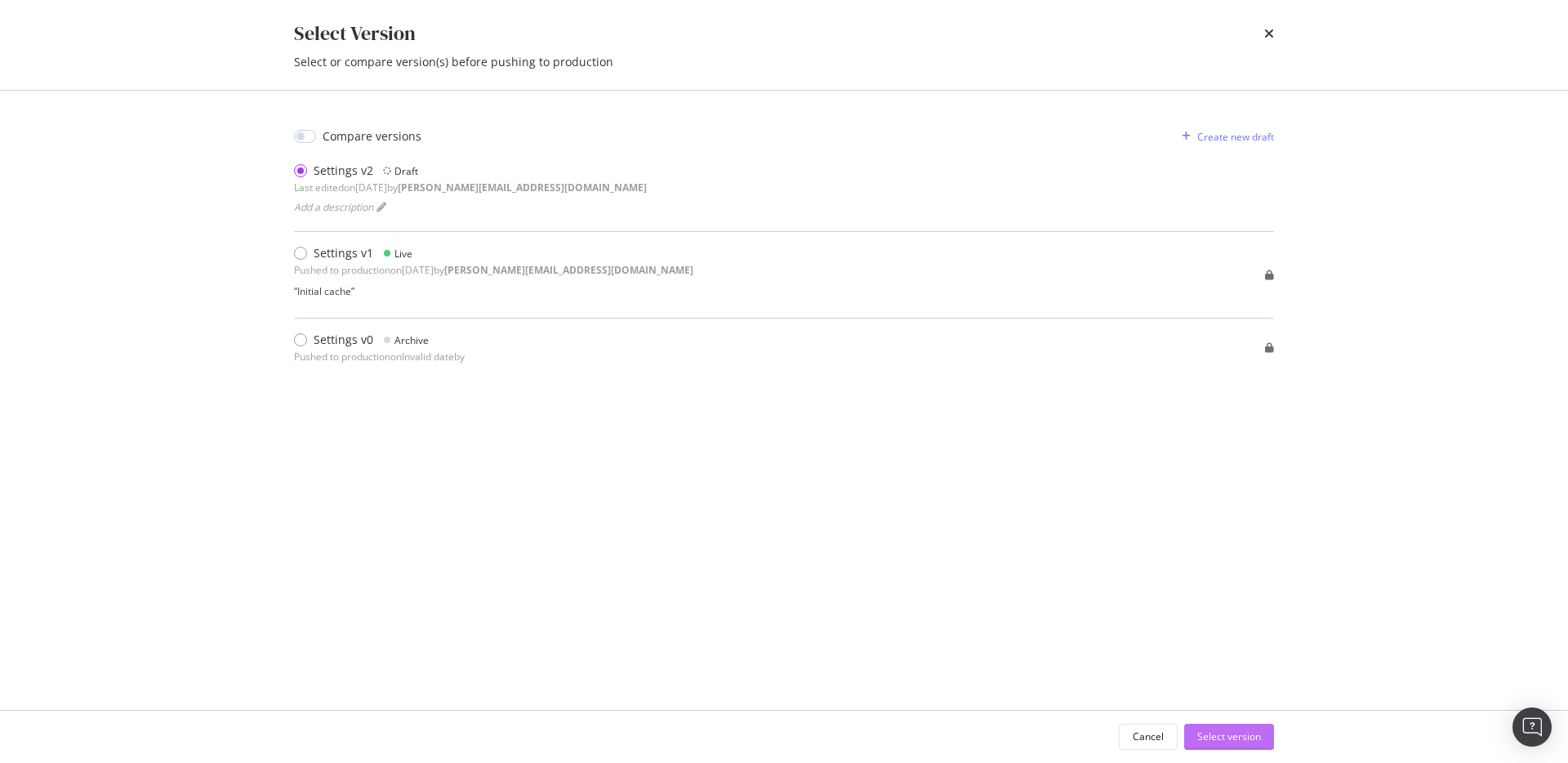
click at [1242, 733] on div "Select version" at bounding box center [1228, 736] width 64 height 14
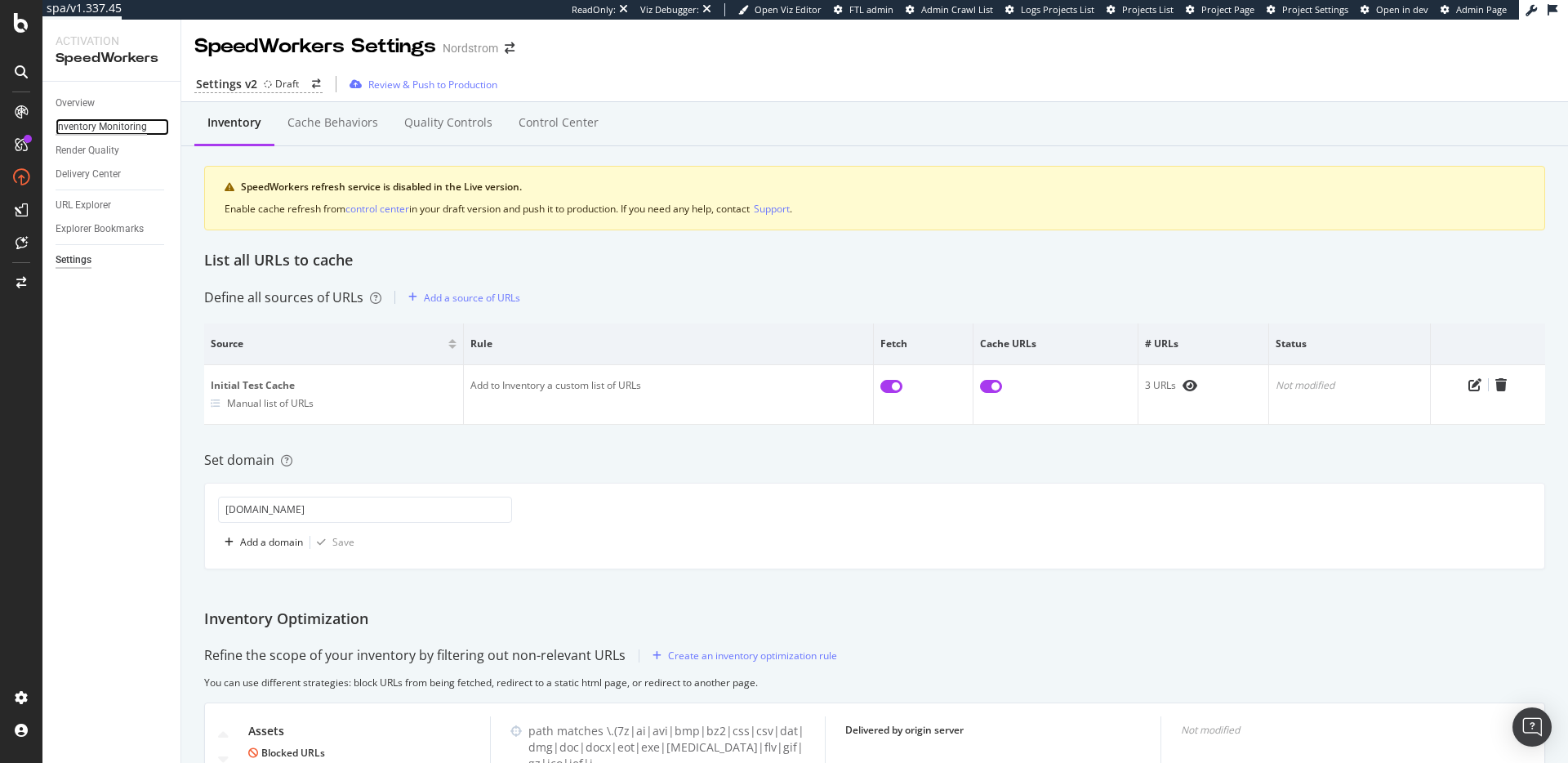
click at [99, 126] on div "Inventory Monitoring" at bounding box center [101, 126] width 91 height 17
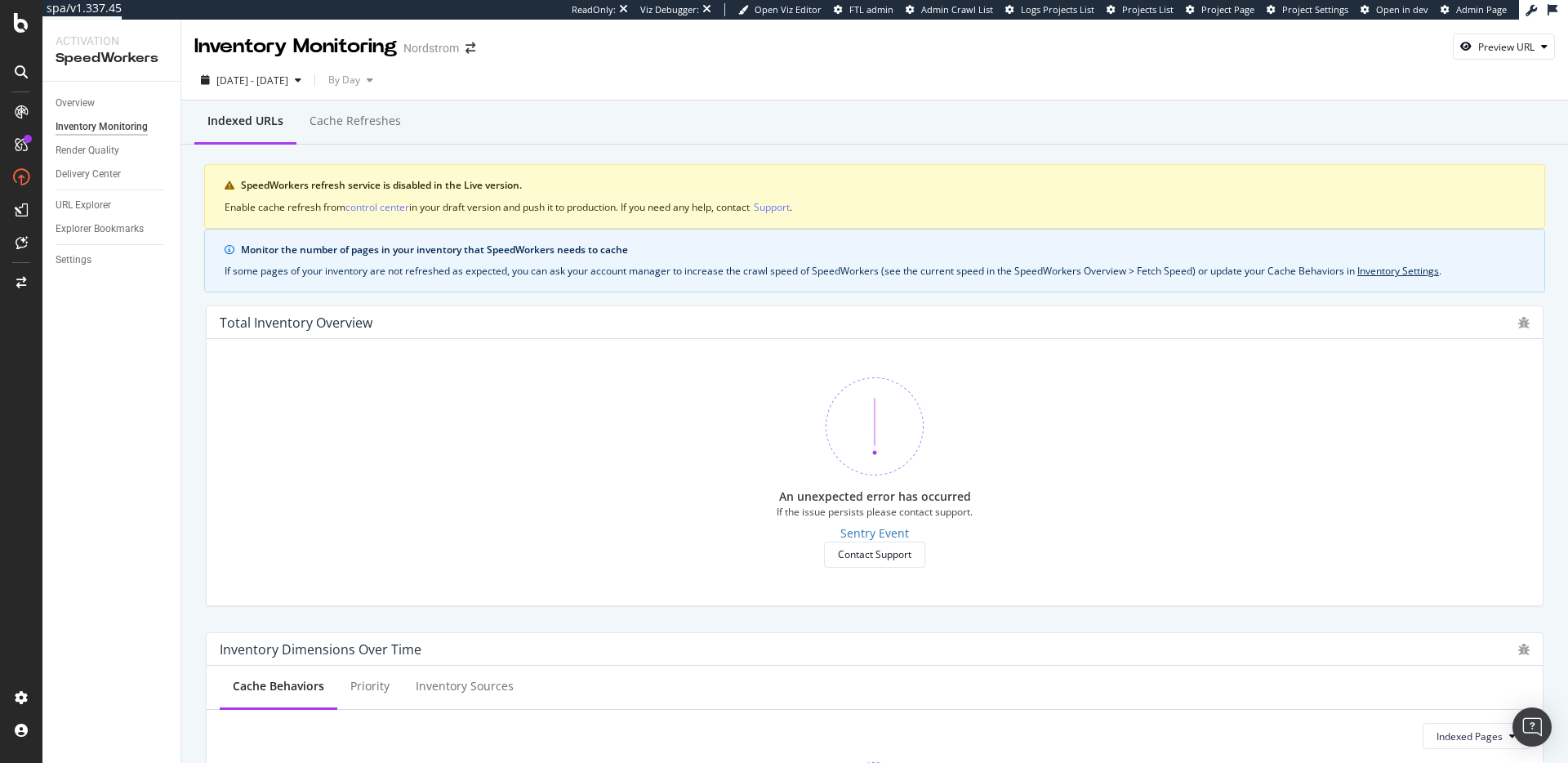
click at [498, 266] on div "If some pages of your inventory are not refreshed as expected, you can ask your…" at bounding box center [874, 271] width 1300 height 15
click at [380, 209] on div "control center" at bounding box center [377, 207] width 64 height 14
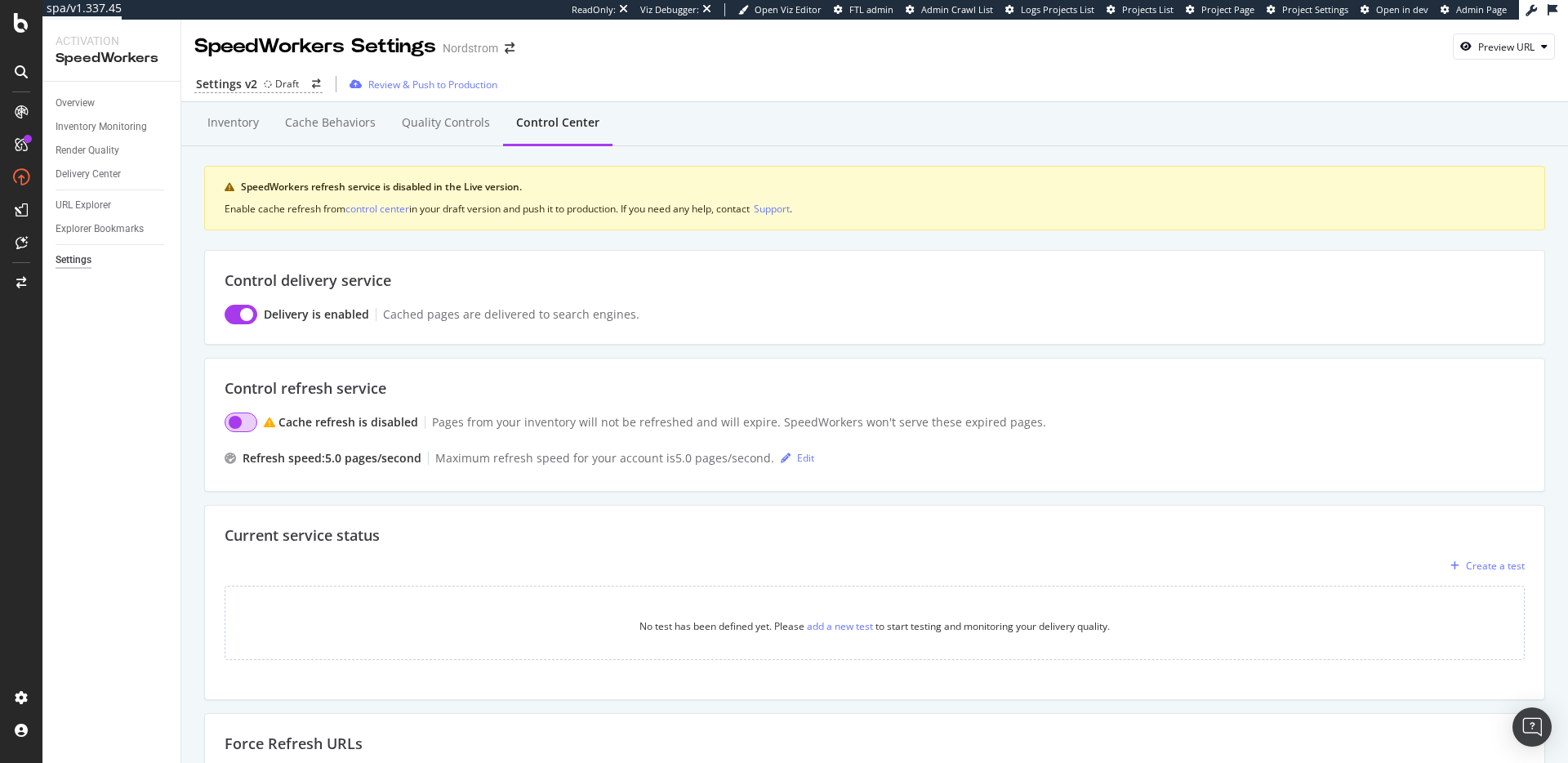
click at [238, 421] on input "checkbox" at bounding box center [240, 422] width 32 height 20
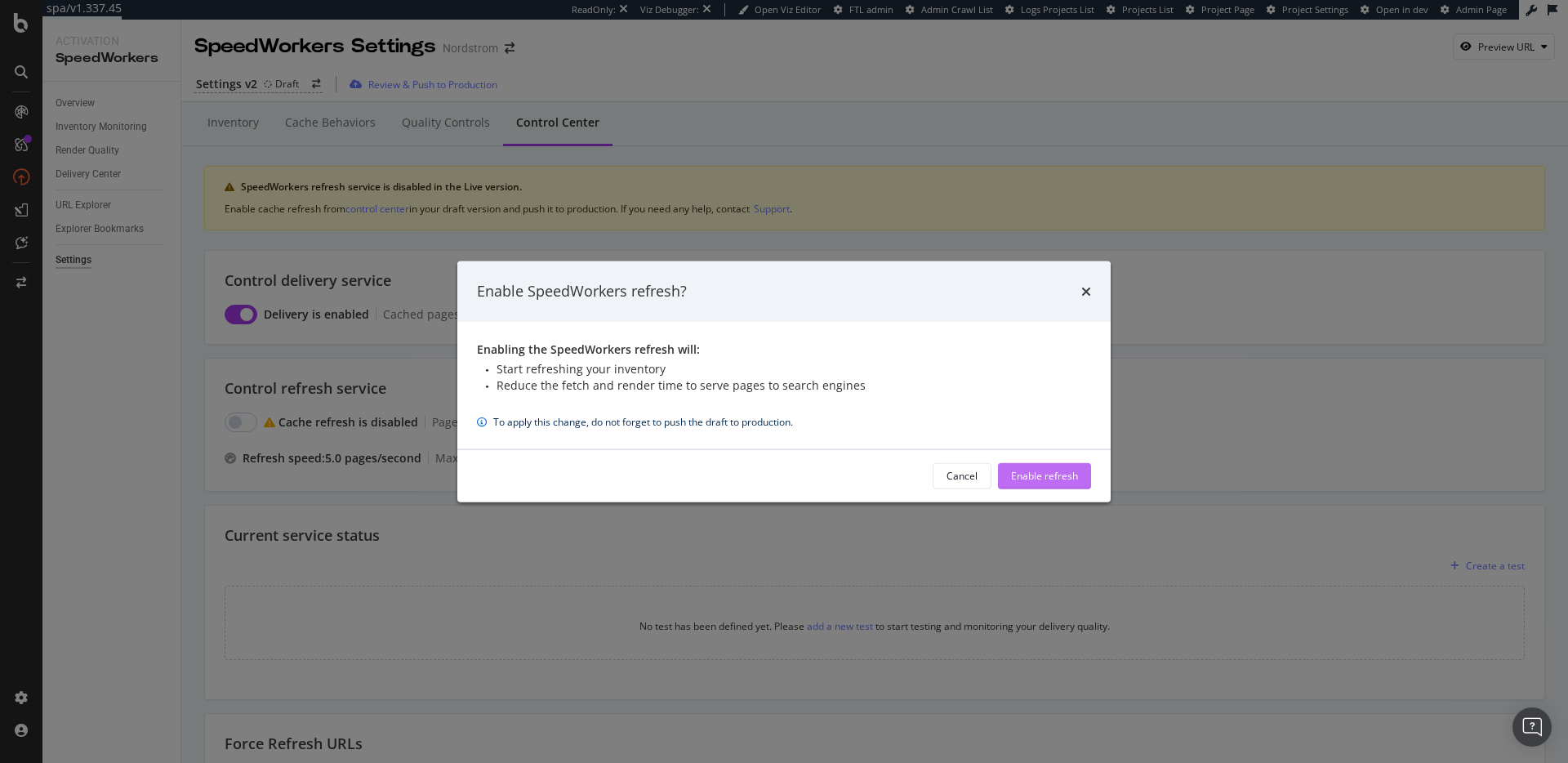
click at [1034, 478] on div "Enable refresh" at bounding box center [1044, 475] width 67 height 14
checkbox input "true"
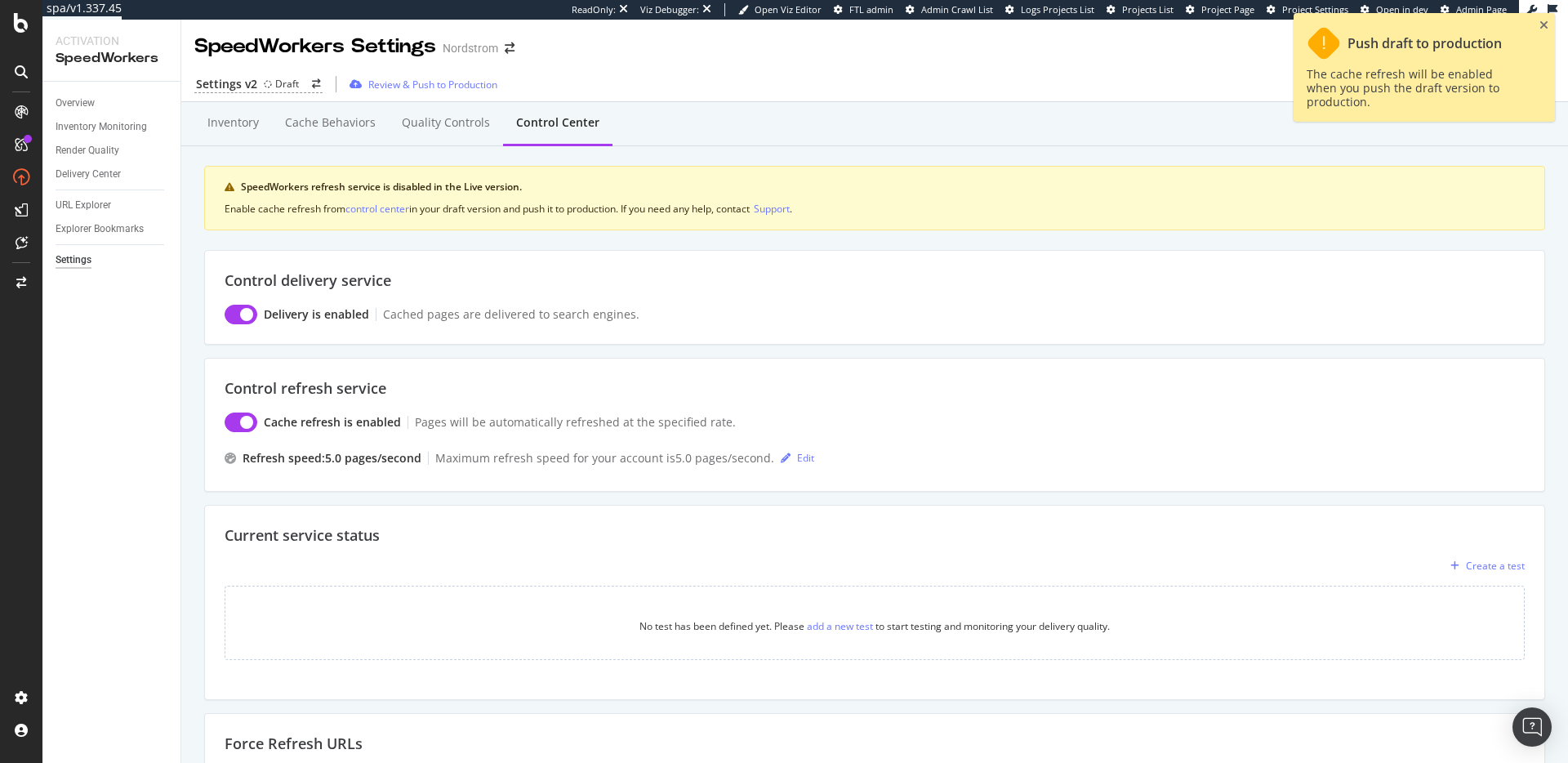
click at [569, 425] on div "Pages will be automatically refreshed at the specified rate." at bounding box center [575, 422] width 321 height 17
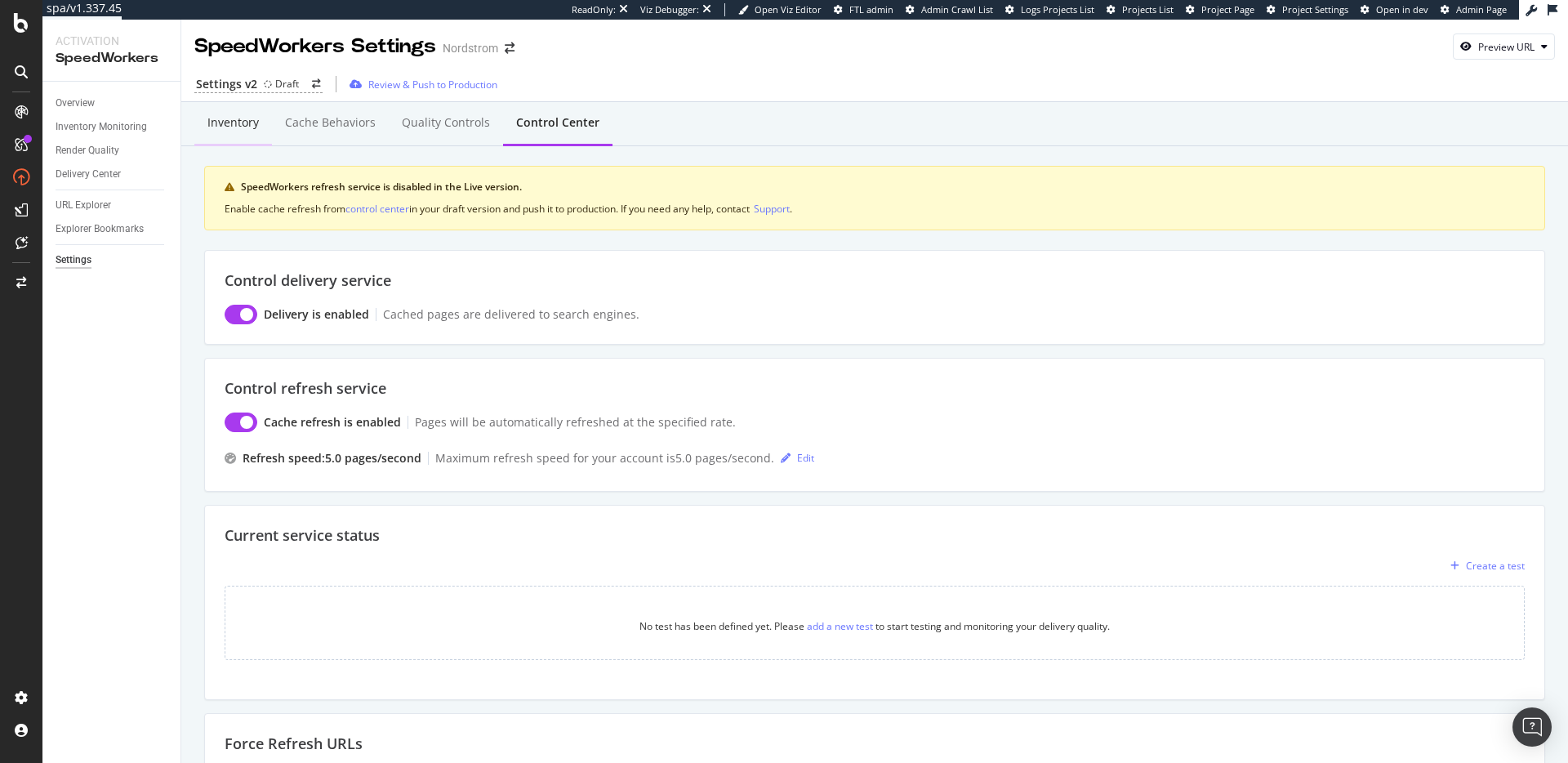
click at [229, 124] on div "Inventory" at bounding box center [233, 123] width 52 height 17
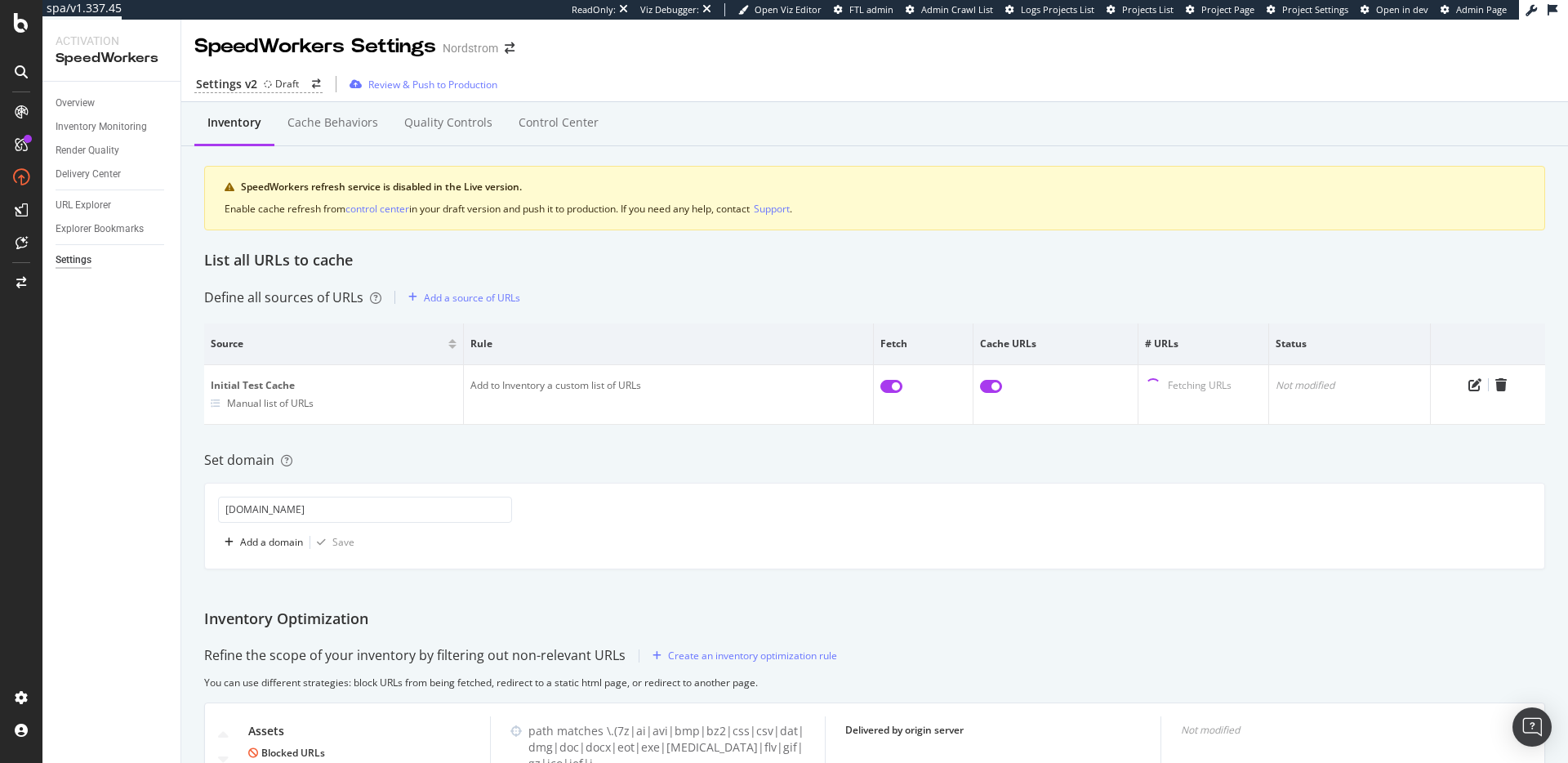
click at [691, 274] on div "Inventory Cache behaviors Quality Controls Control Center SpeedWorkers refresh …" at bounding box center [874, 475] width 1386 height 747
click at [413, 87] on div "Review & Push to Production" at bounding box center [432, 84] width 129 height 14
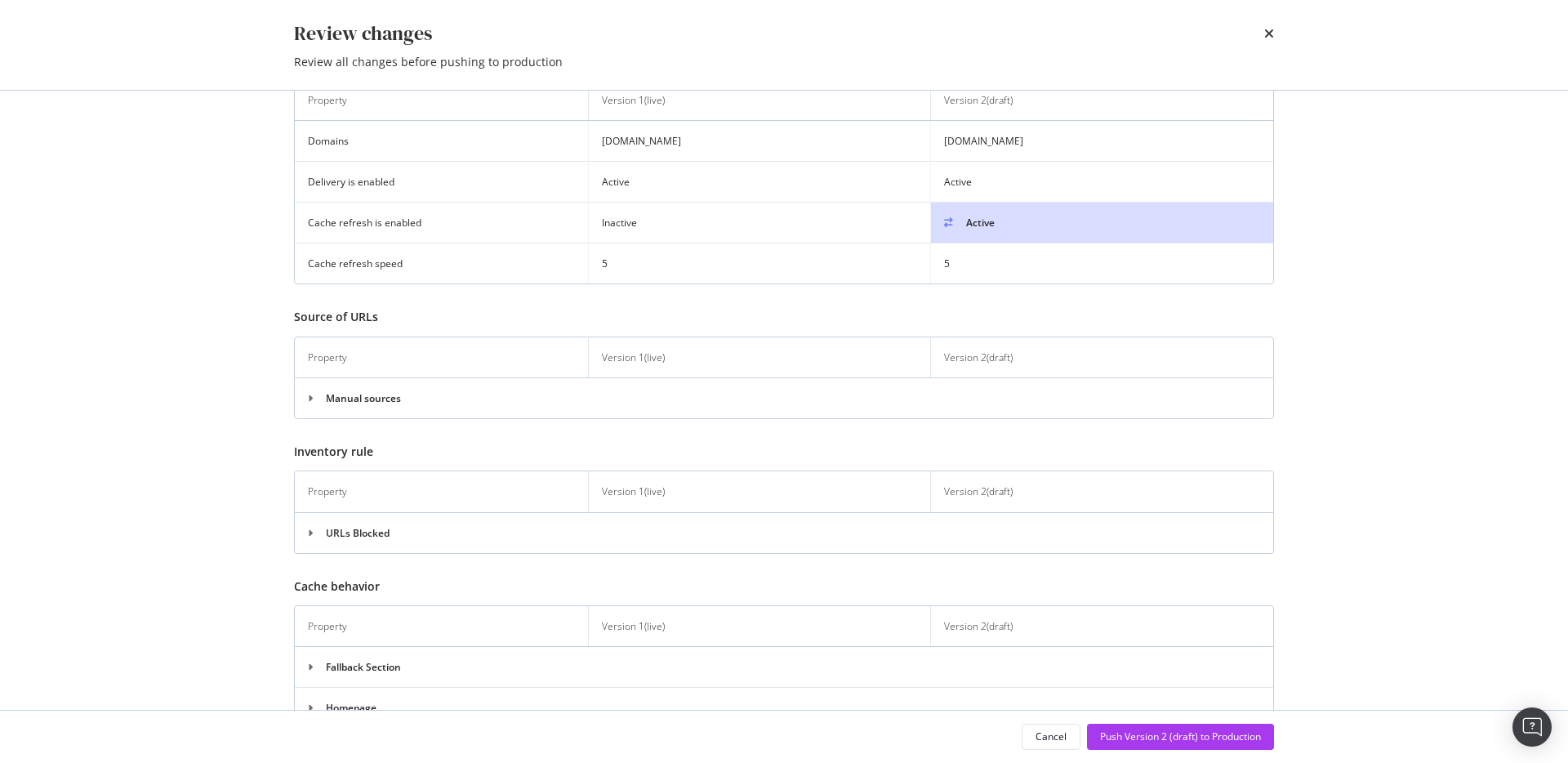
scroll to position [180, 0]
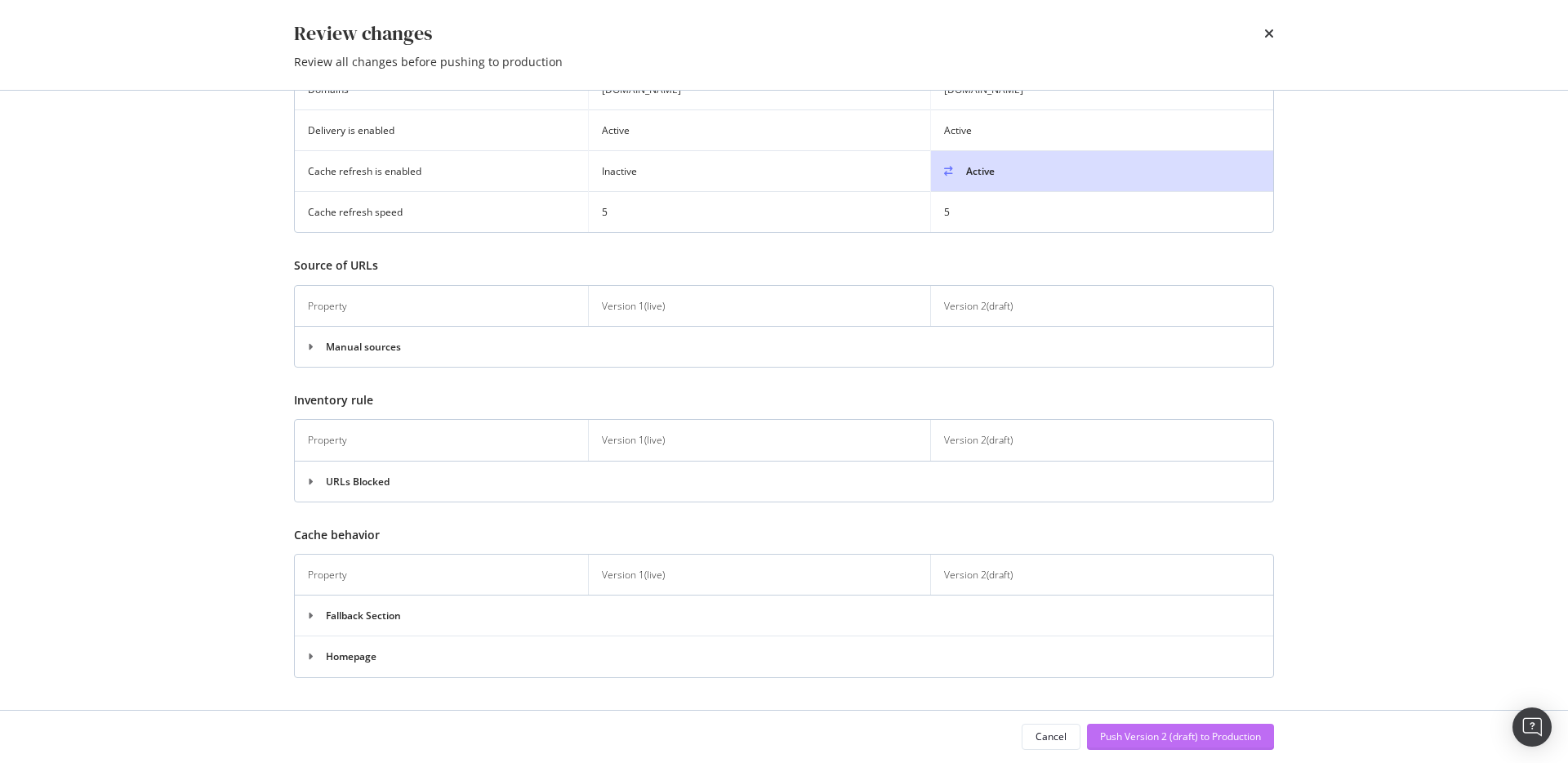
click at [1197, 735] on div "Push Version 2 (draft) to Production" at bounding box center [1181, 736] width 161 height 14
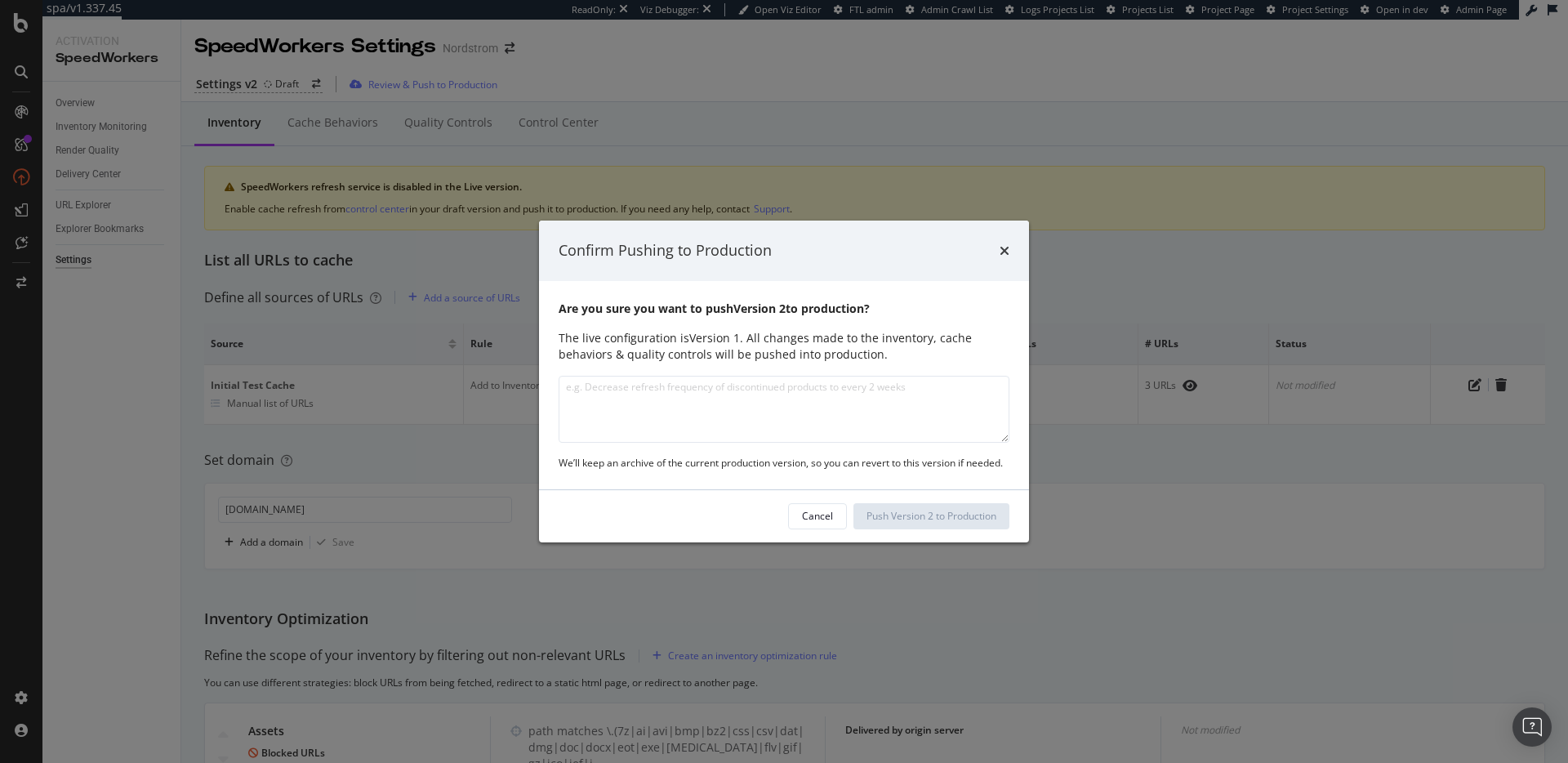
click at [692, 418] on textarea "modal" at bounding box center [784, 409] width 450 height 67
type textarea "Enabled caching via SW UI"
click at [926, 509] on div "Push Version 2 to Production" at bounding box center [931, 515] width 130 height 14
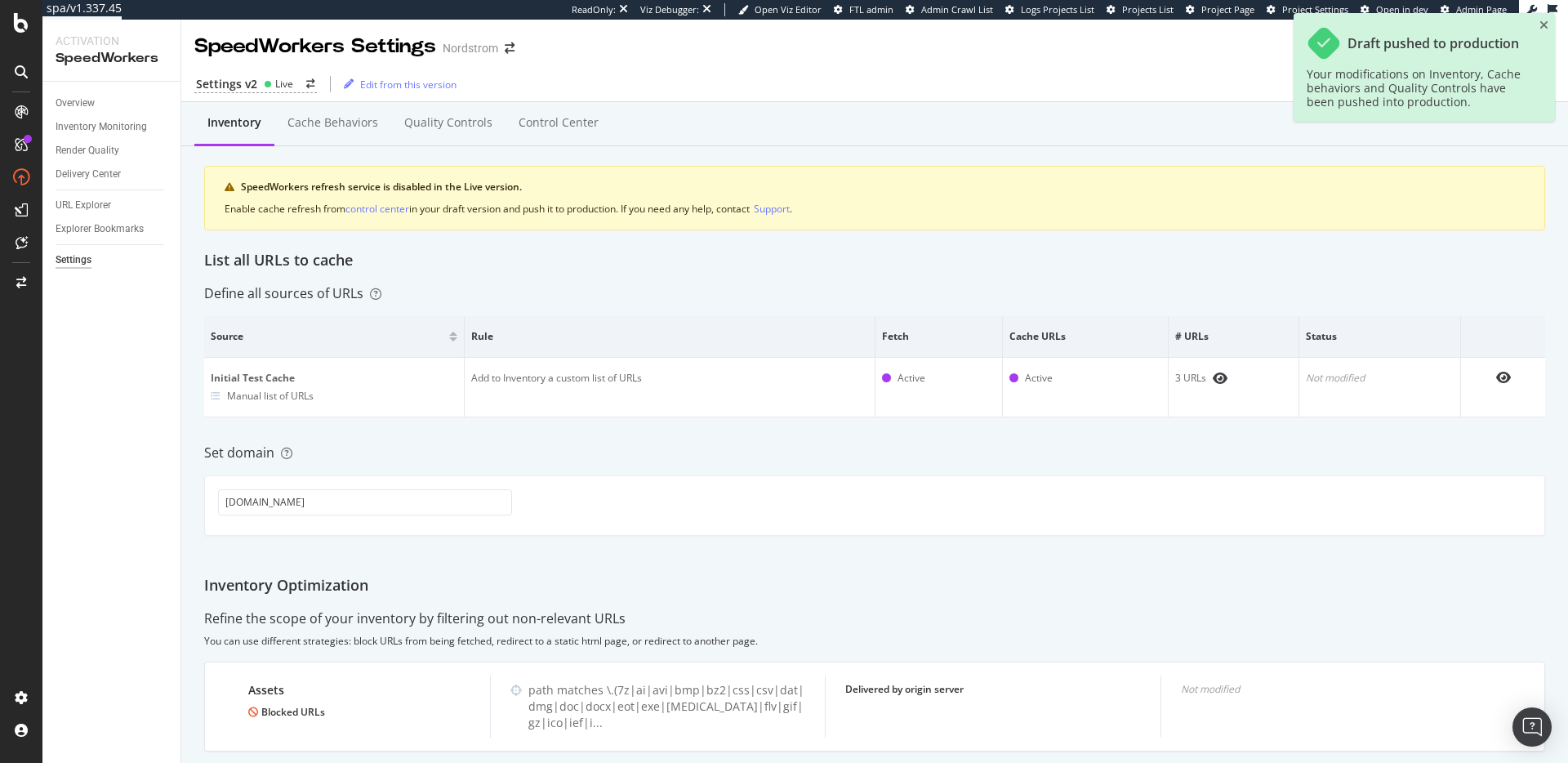
click at [720, 254] on div "List all URLs to cache" at bounding box center [874, 261] width 1340 height 22
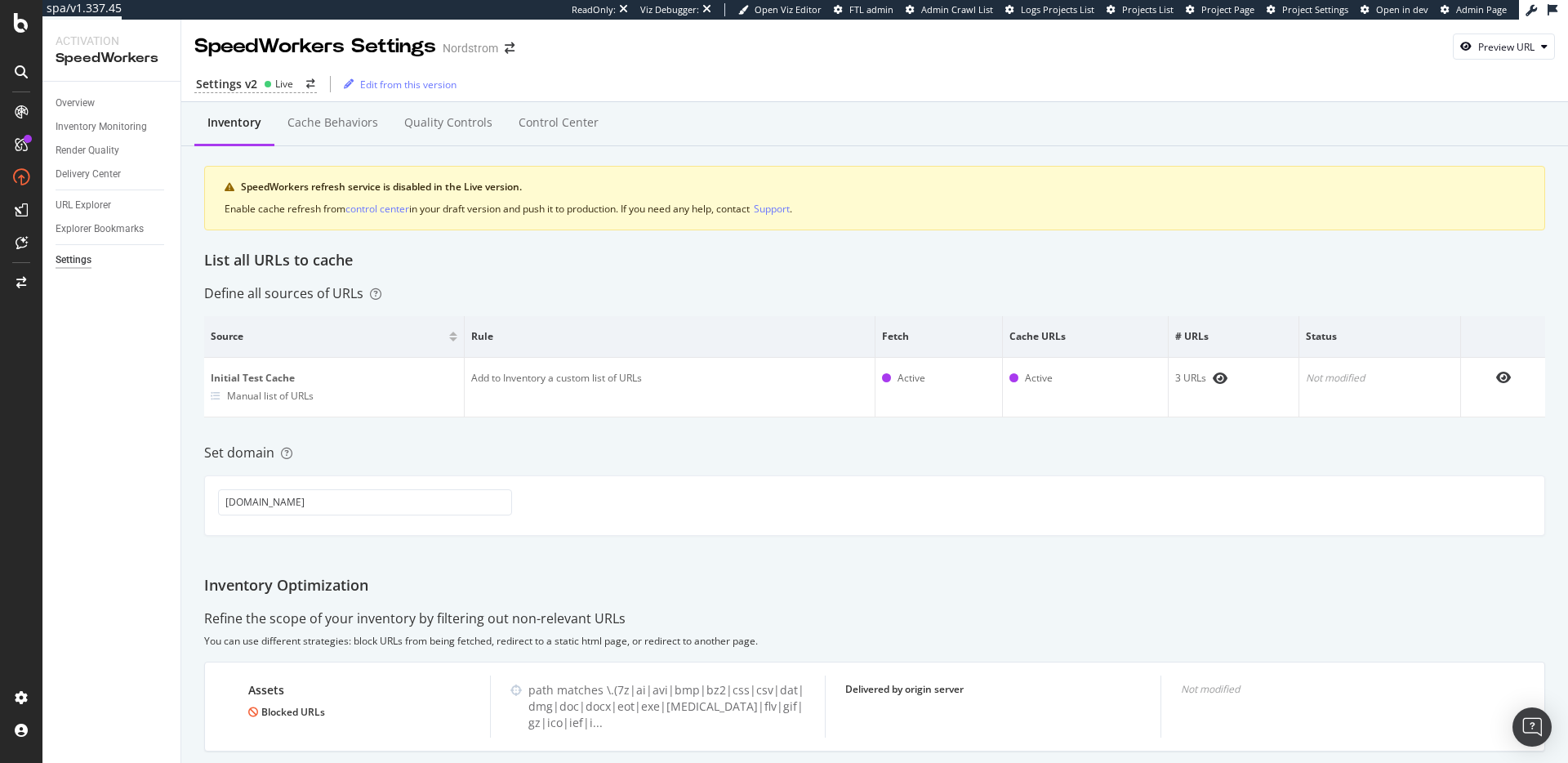
click at [653, 158] on div "Inventory Cache behaviors Quality Controls Control Center SpeedWorkers refresh …" at bounding box center [874, 182] width 1340 height 136
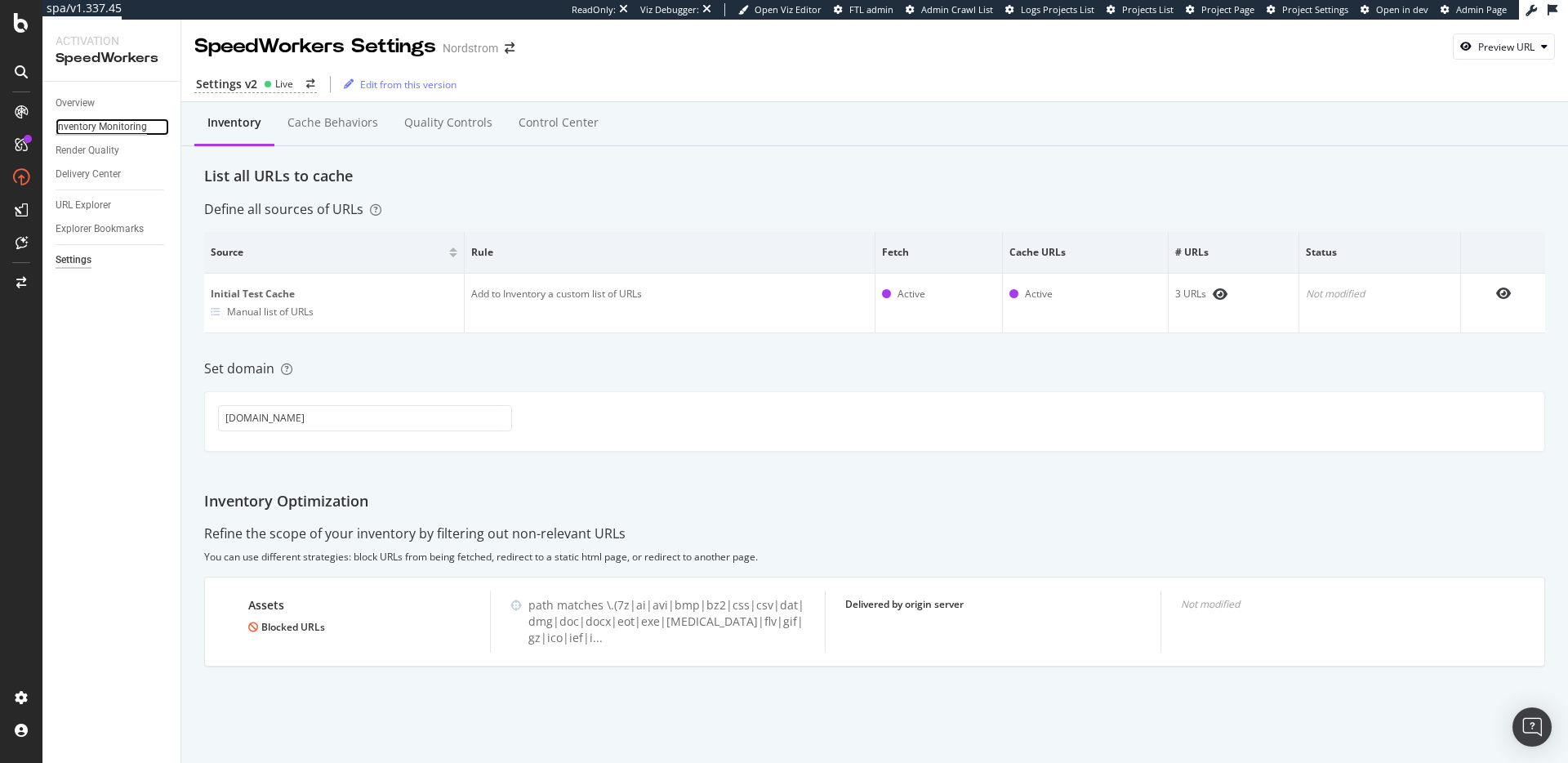
click at [127, 128] on div "Inventory Monitoring" at bounding box center [101, 126] width 91 height 17
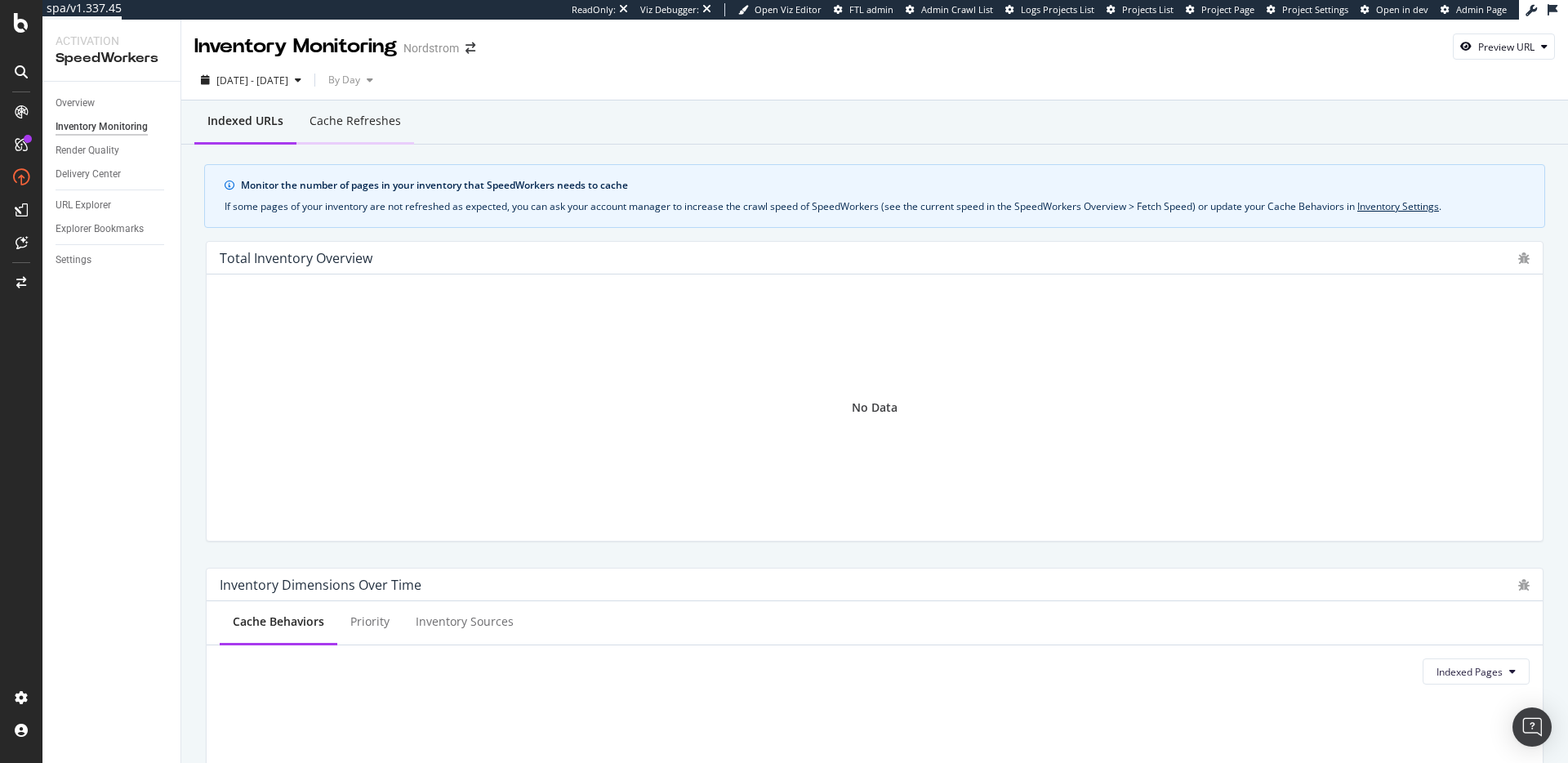
click at [370, 121] on div "Cache refreshes" at bounding box center [355, 121] width 91 height 17
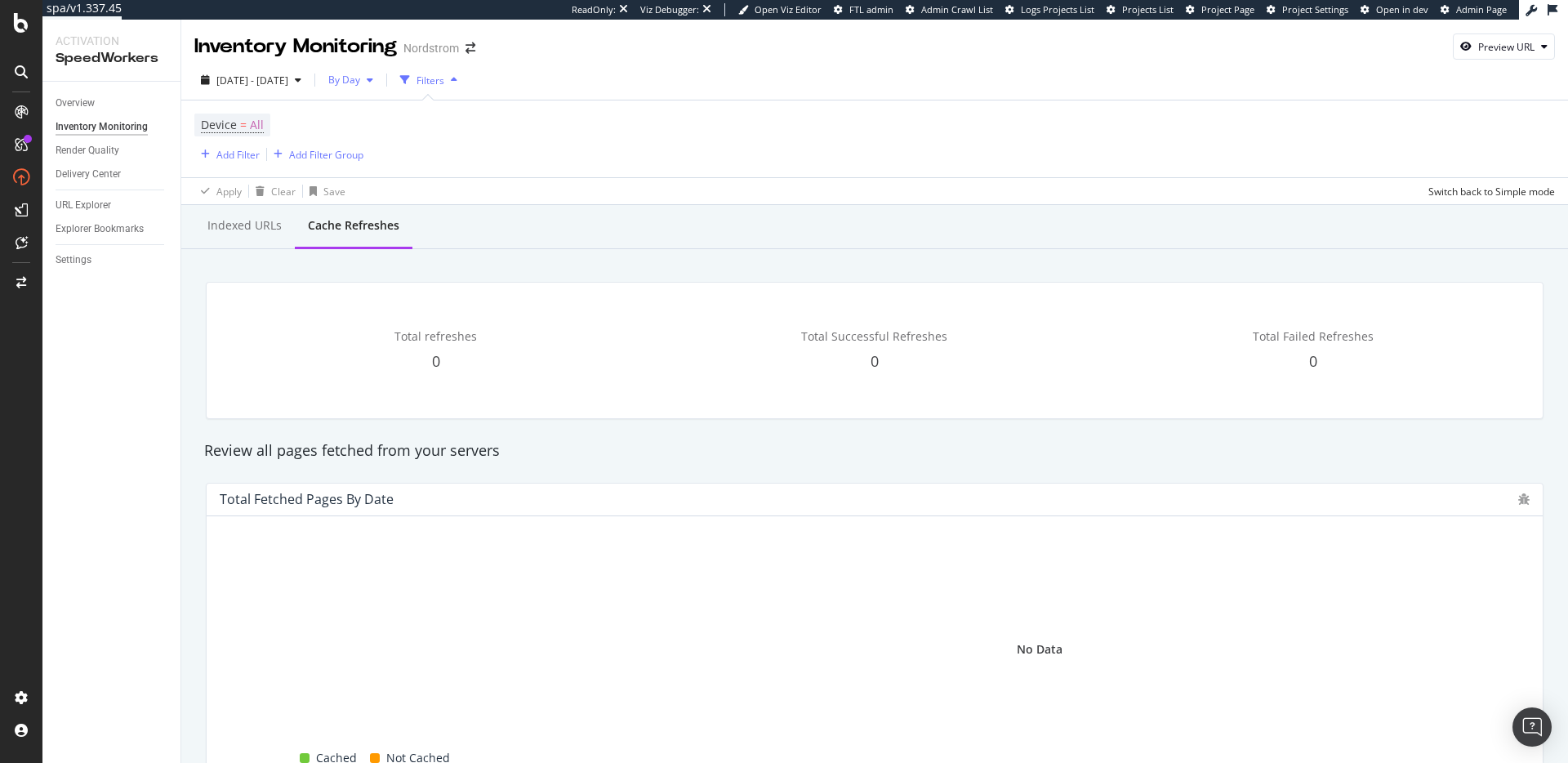
click at [360, 77] on span "By Day" at bounding box center [341, 79] width 38 height 14
click at [397, 112] on span "By Hour" at bounding box center [384, 113] width 43 height 15
click at [505, 470] on div "Total Fetched Pages by Date Hold CMD (⌘) while clicking to filter the report. C…" at bounding box center [874, 633] width 1357 height 327
click at [72, 103] on div "Overview" at bounding box center [75, 103] width 39 height 17
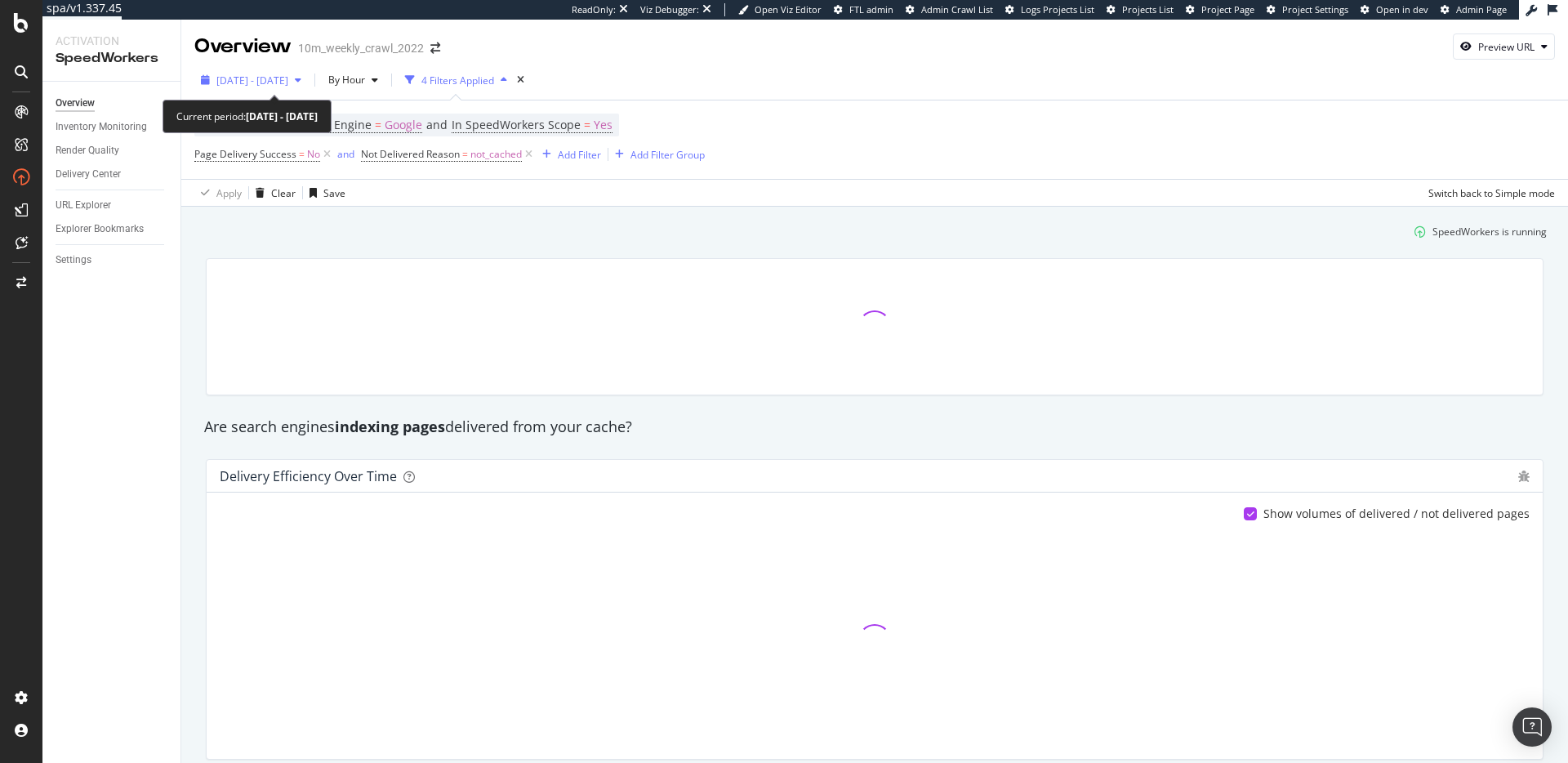
click at [259, 84] on span "2025 Sep. 25th - Sep. 25th" at bounding box center [252, 80] width 71 height 14
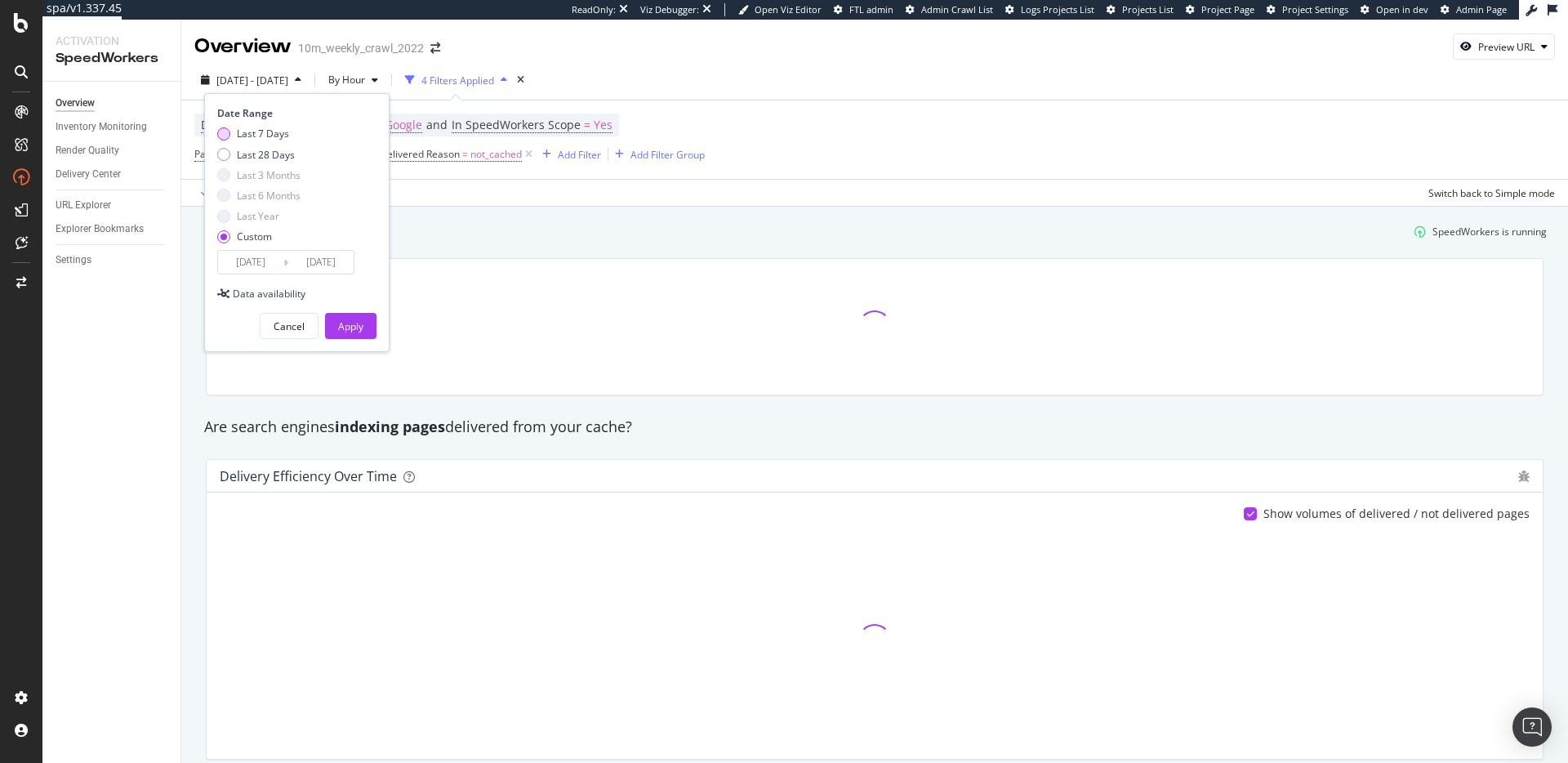
click at [273, 132] on div "Last 7 Days" at bounding box center [263, 133] width 52 height 14
type input "2025/09/20"
type input "2025/09/26"
click at [247, 263] on input "2025/09/20" at bounding box center [250, 263] width 66 height 23
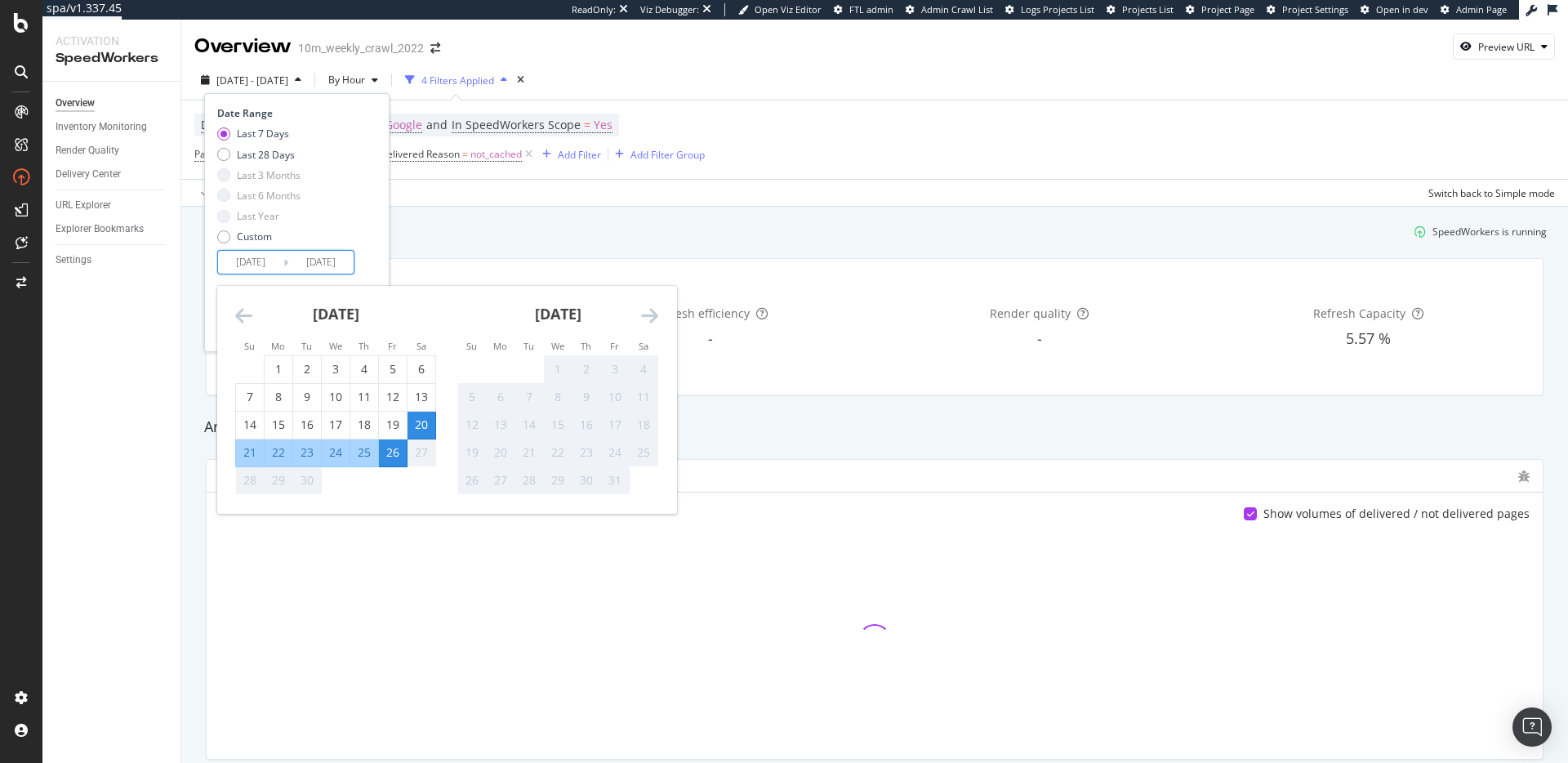
click at [342, 457] on div "24" at bounding box center [335, 453] width 27 height 17
type input "2025/09/24"
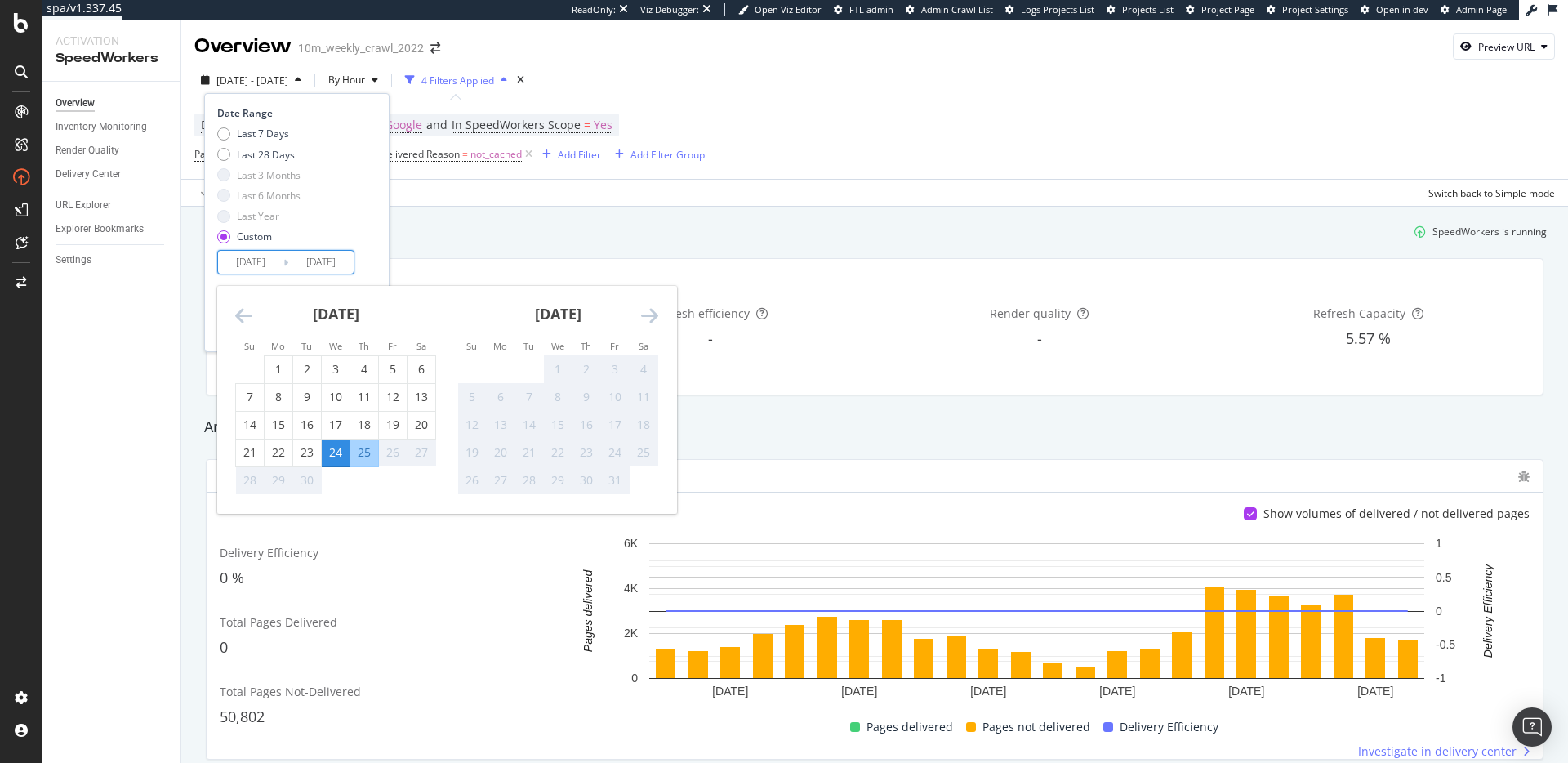
click at [370, 258] on div "Date Range Last 7 Days Last 28 Days Last 3 Months Last 6 Months Last Year Custo…" at bounding box center [294, 190] width 155 height 168
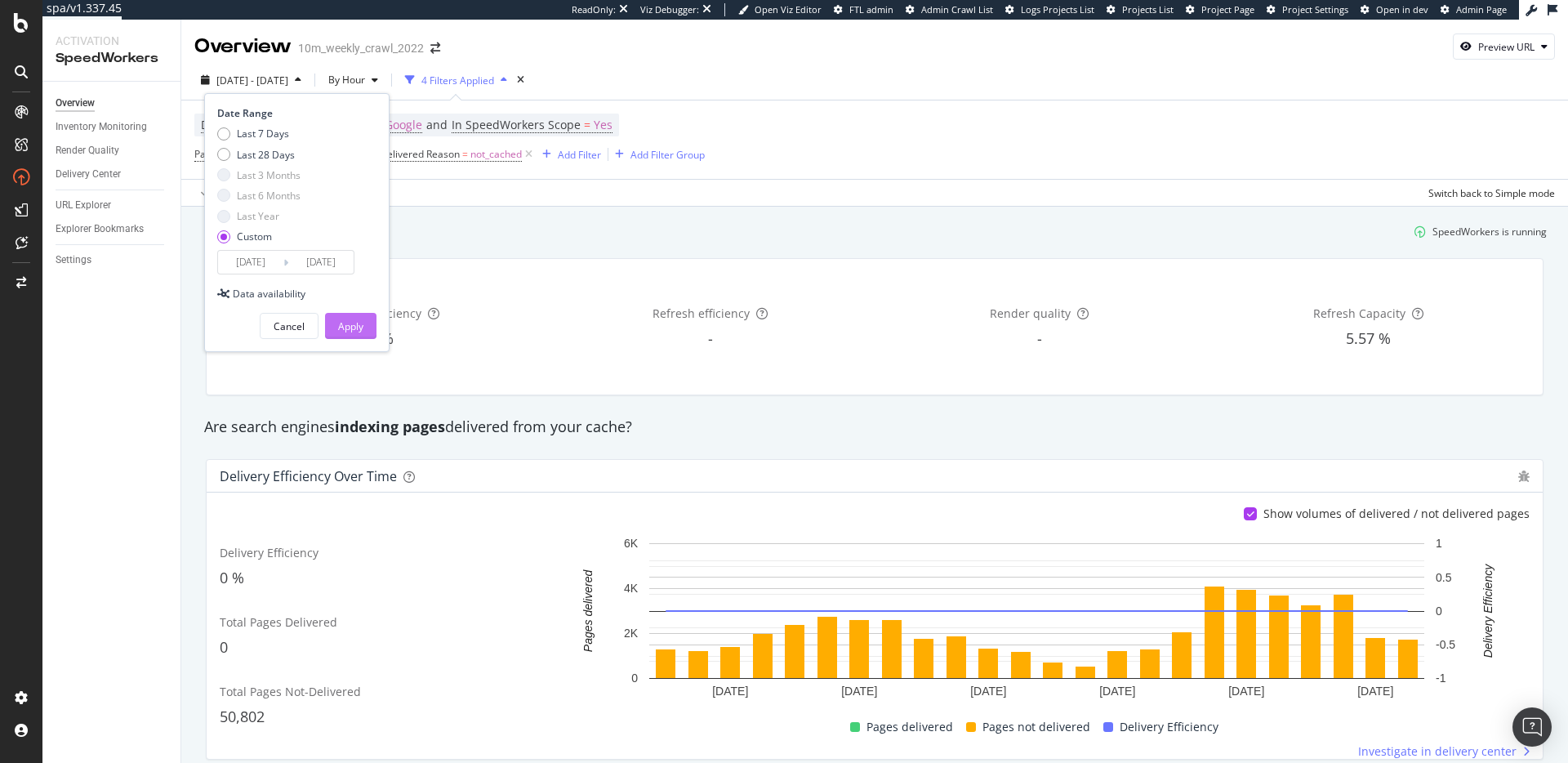
click at [362, 327] on div "Apply" at bounding box center [351, 326] width 25 height 14
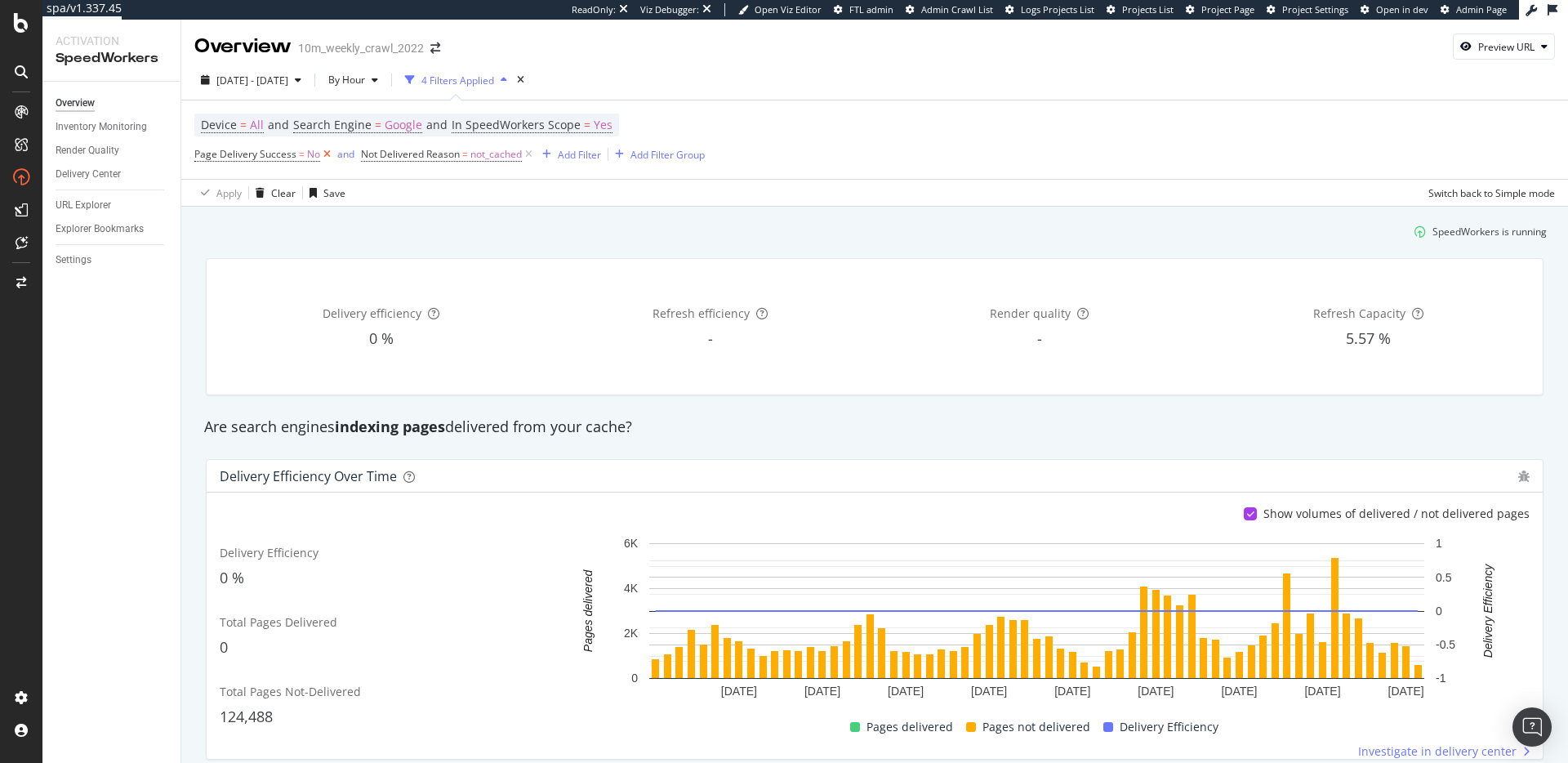
click at [323, 157] on icon at bounding box center [327, 155] width 14 height 17
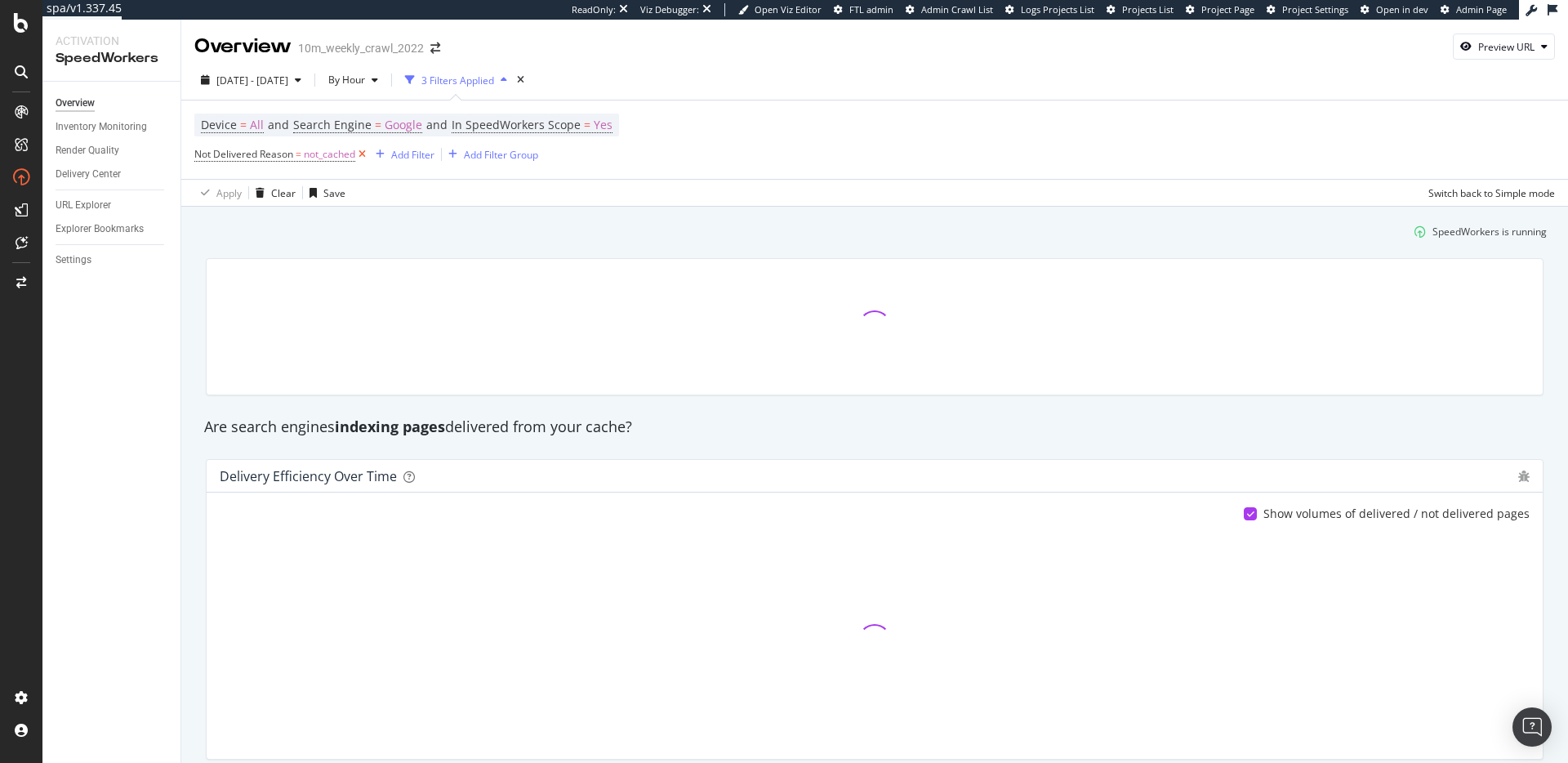
click at [366, 154] on icon at bounding box center [361, 155] width 14 height 17
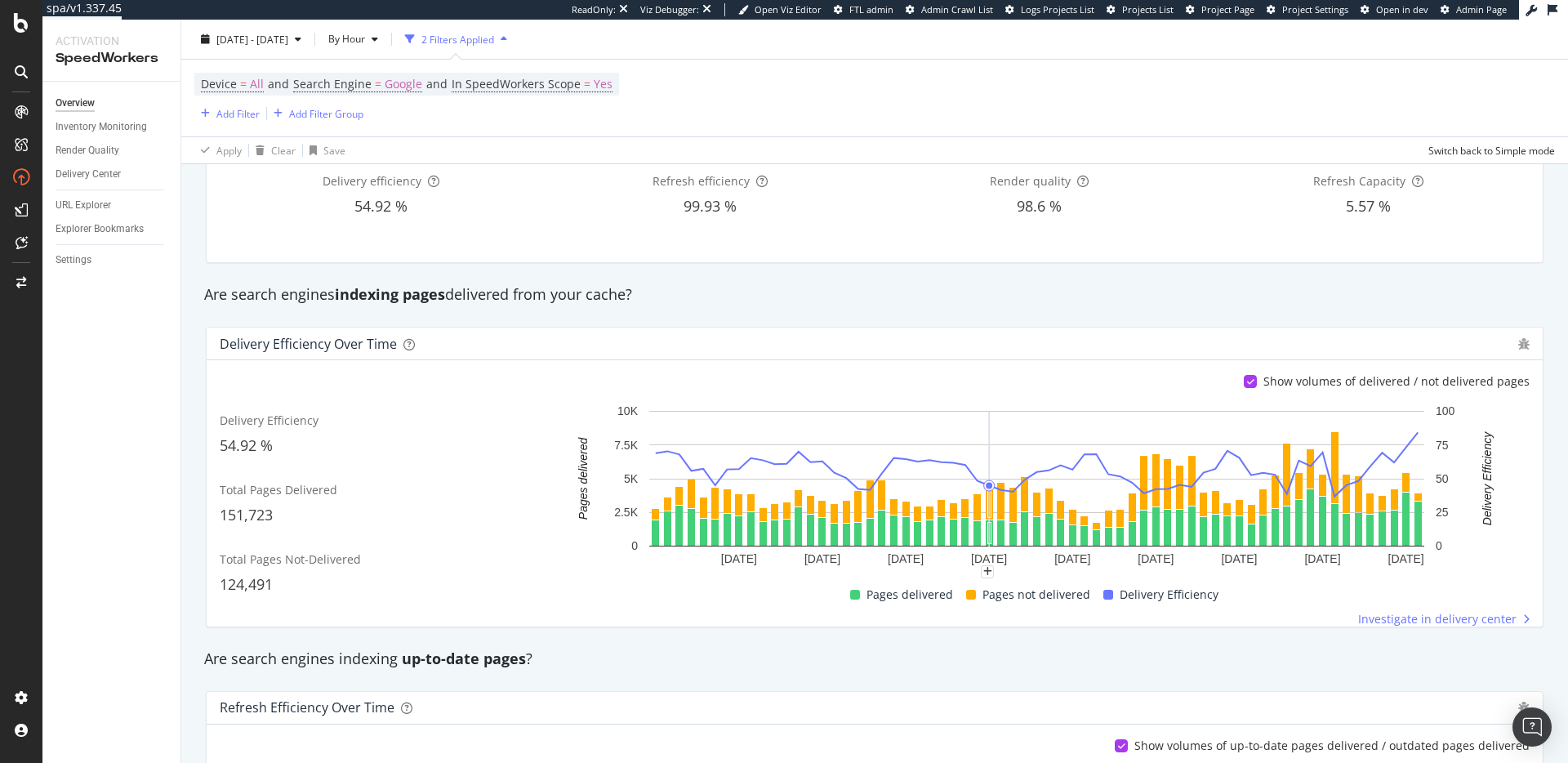
scroll to position [134, 0]
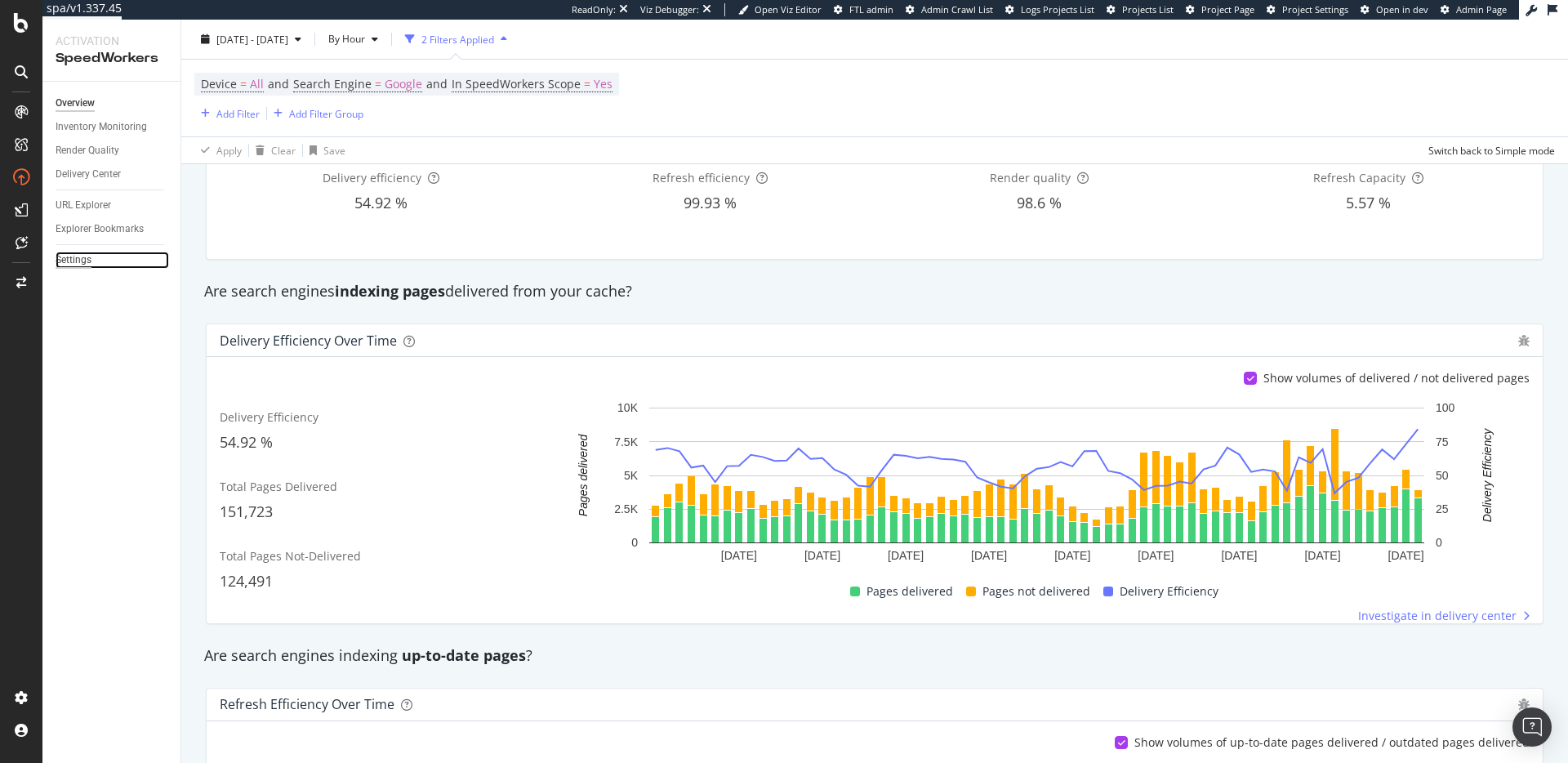
click at [89, 261] on div "Settings" at bounding box center [73, 260] width 36 height 17
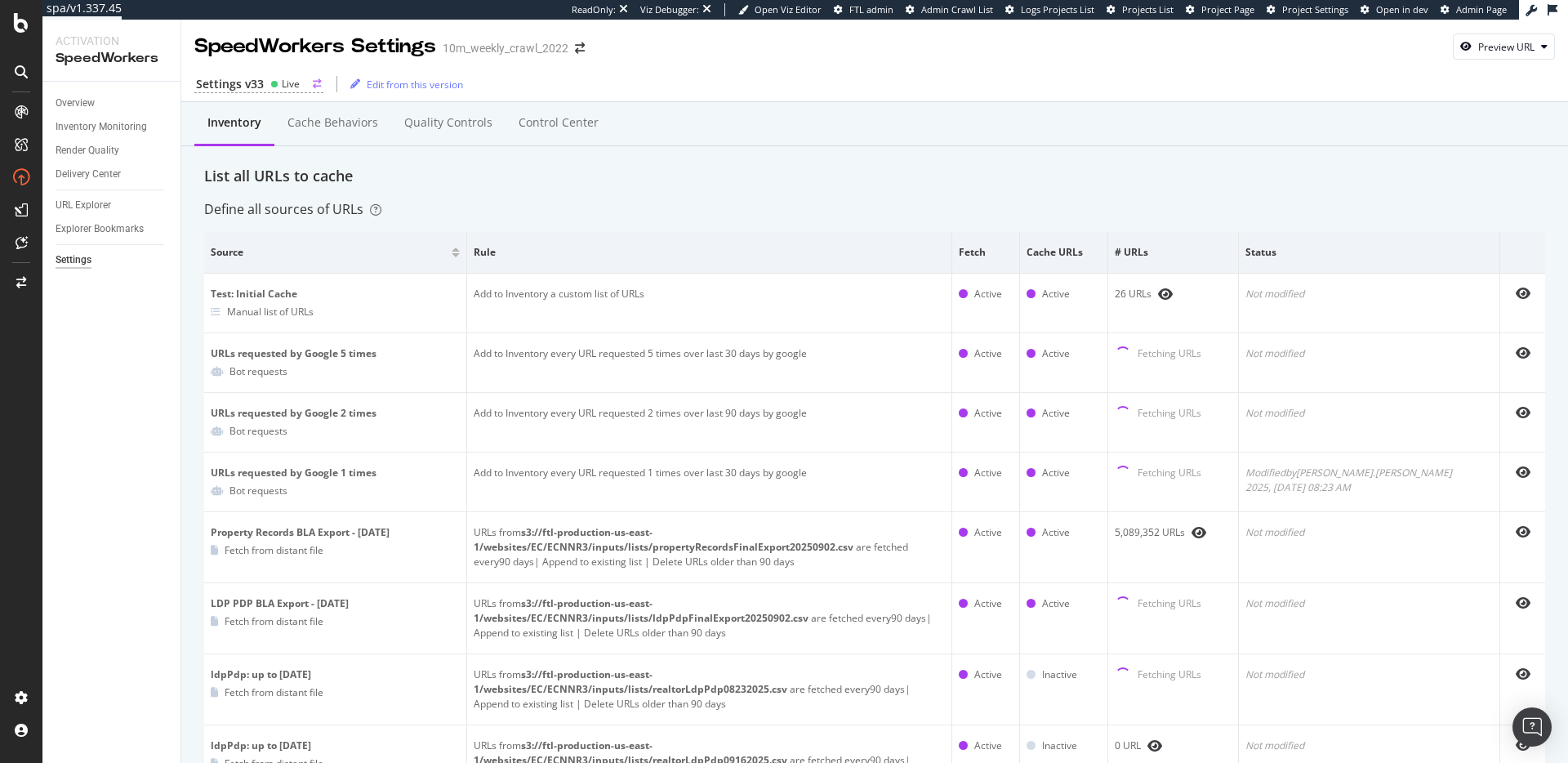
click at [258, 81] on div "Settings v33" at bounding box center [230, 84] width 68 height 17
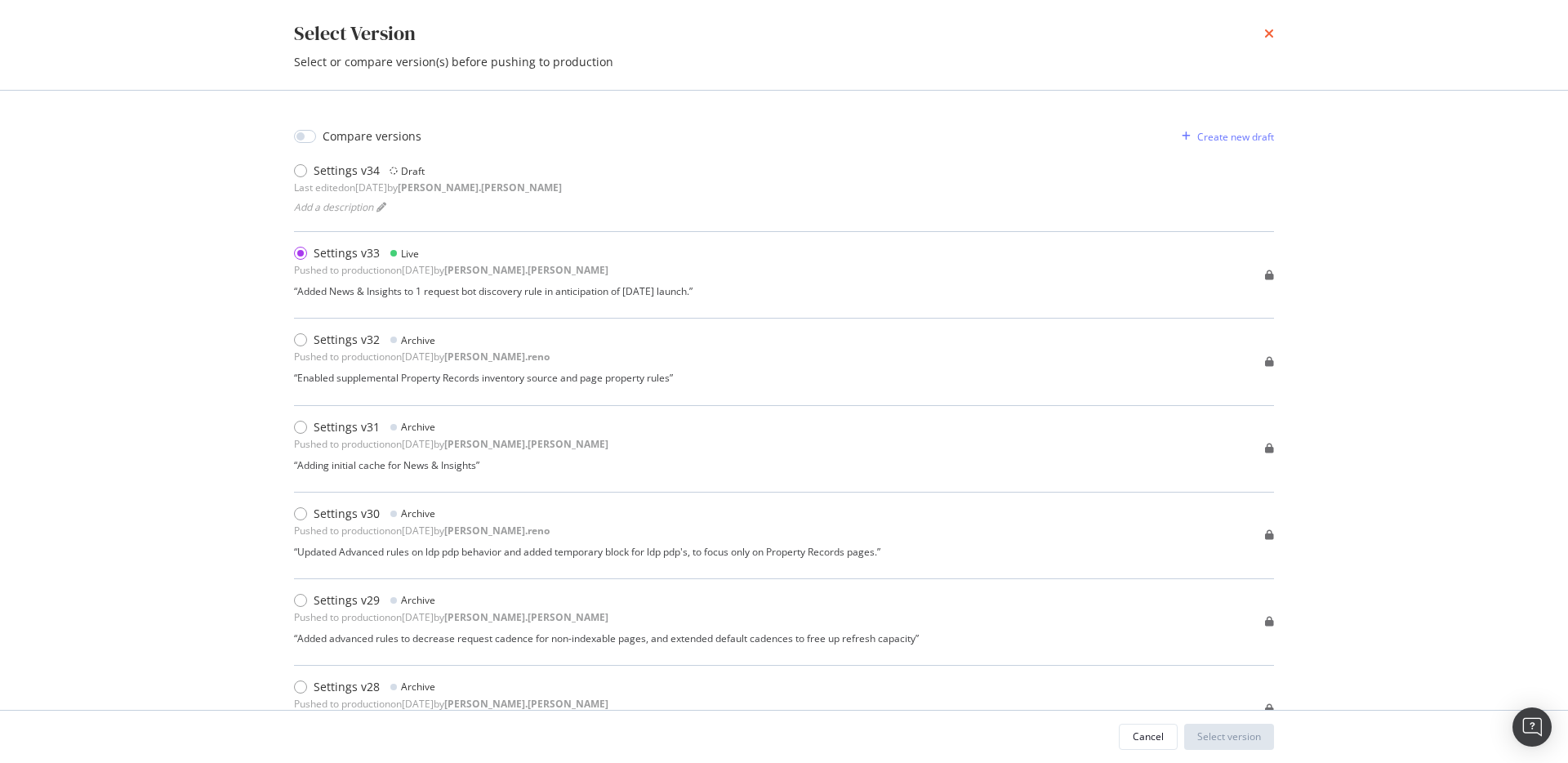
click at [1272, 33] on icon "times" at bounding box center [1269, 33] width 10 height 13
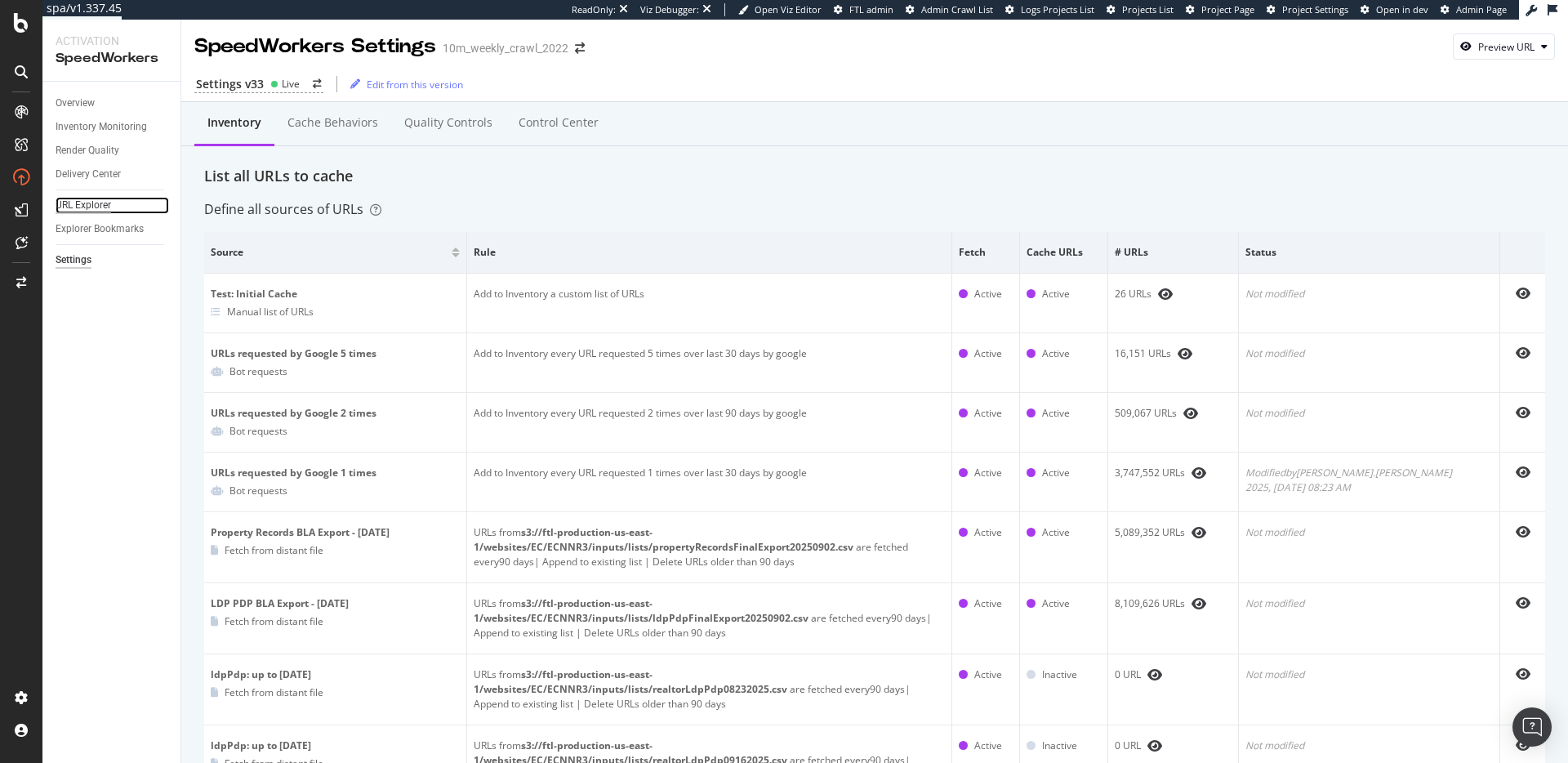
click at [84, 206] on div "URL Explorer" at bounding box center [83, 205] width 56 height 17
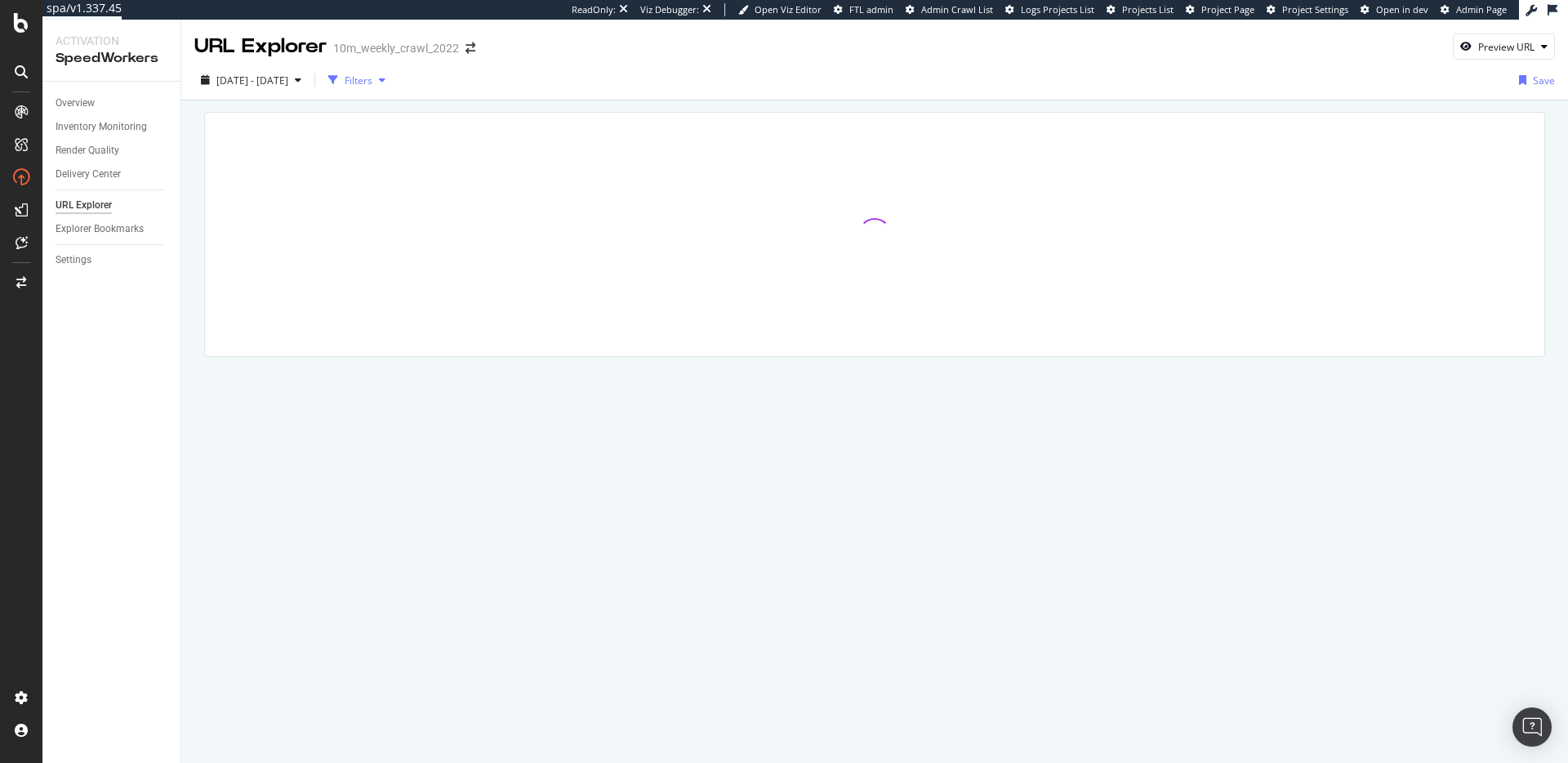
click at [372, 80] on div "Filters" at bounding box center [358, 80] width 27 height 14
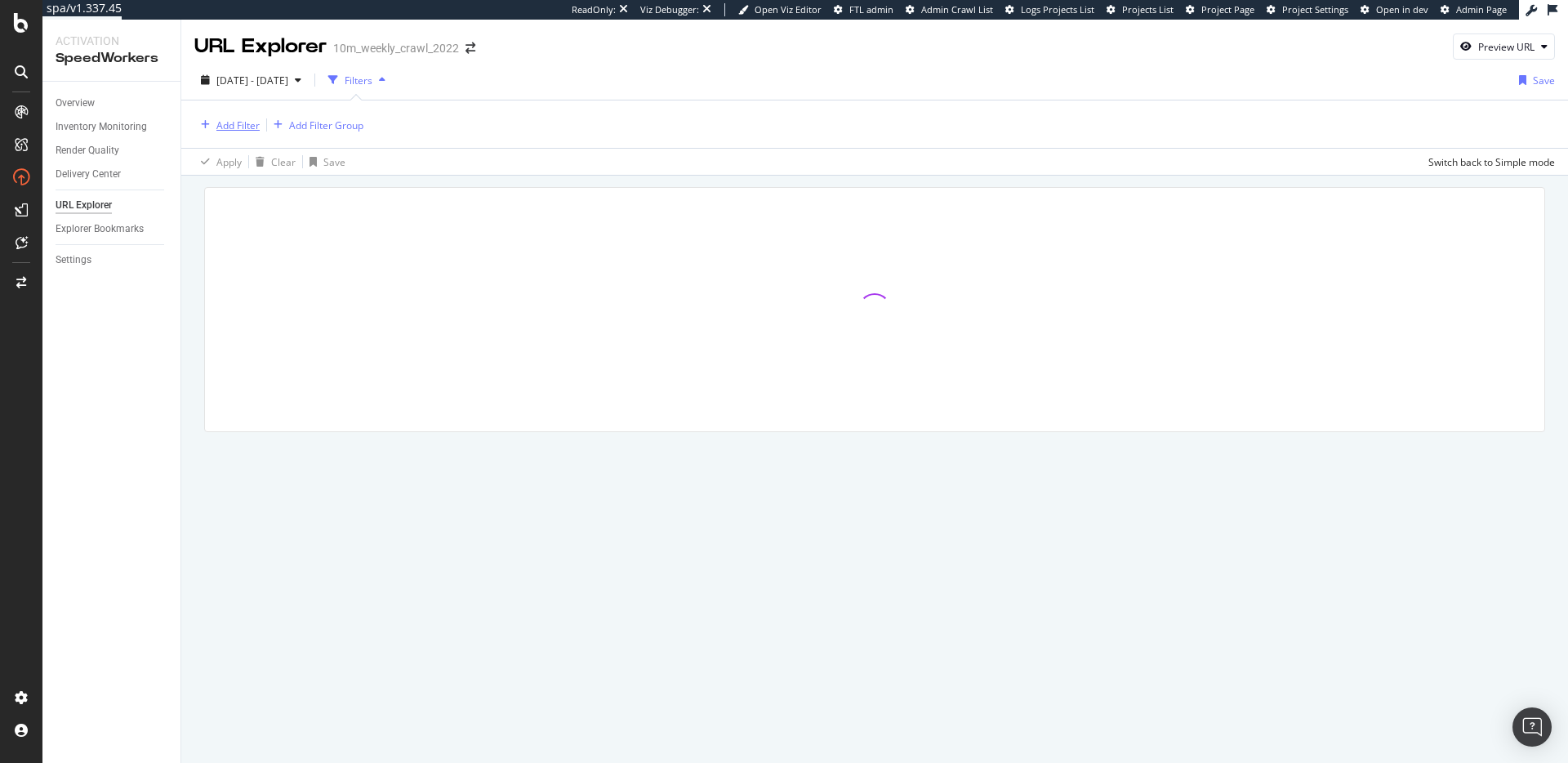
click at [226, 127] on div "Add Filter" at bounding box center [238, 125] width 43 height 14
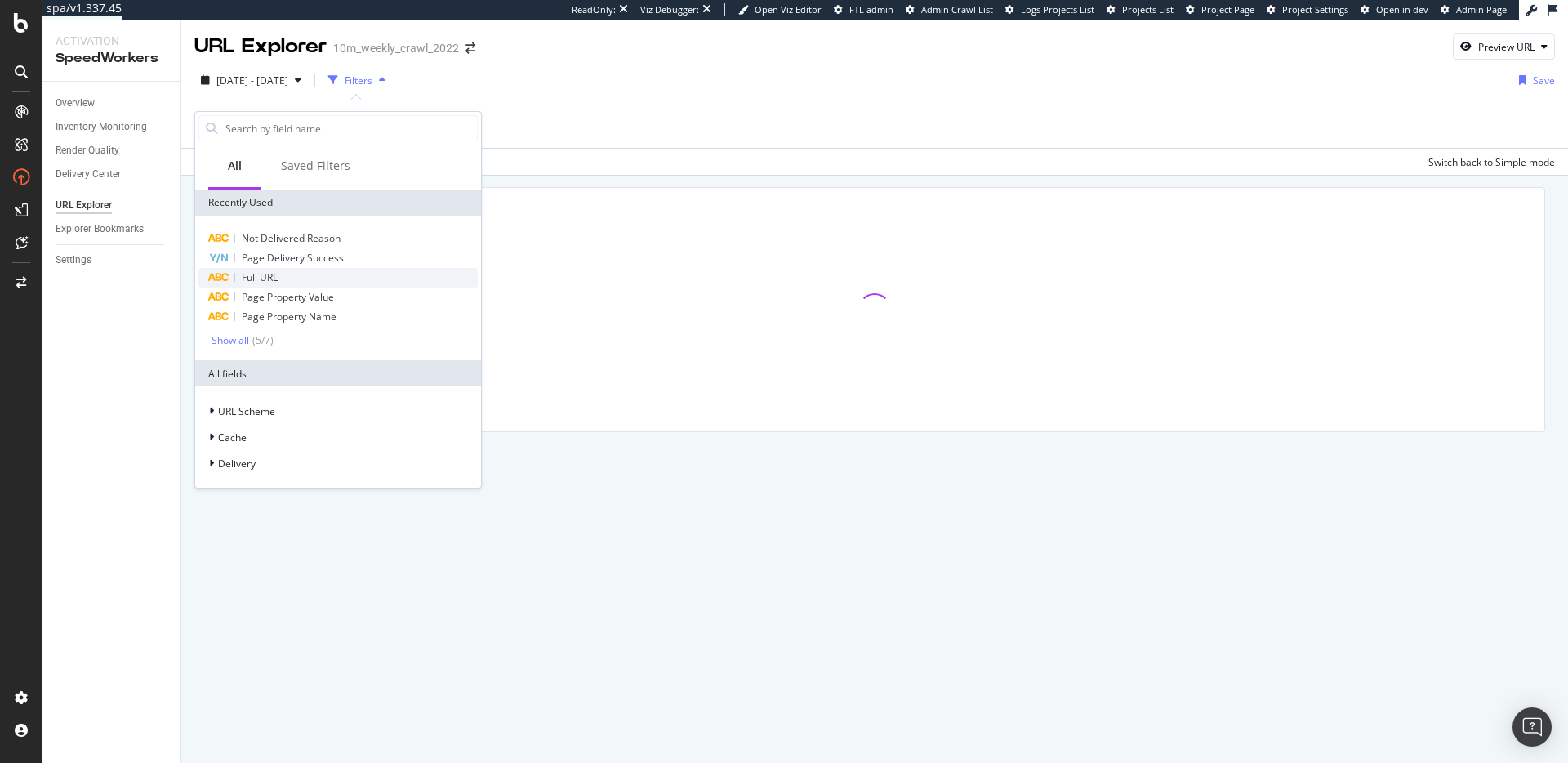
click at [289, 282] on div "Full URL" at bounding box center [338, 278] width 279 height 20
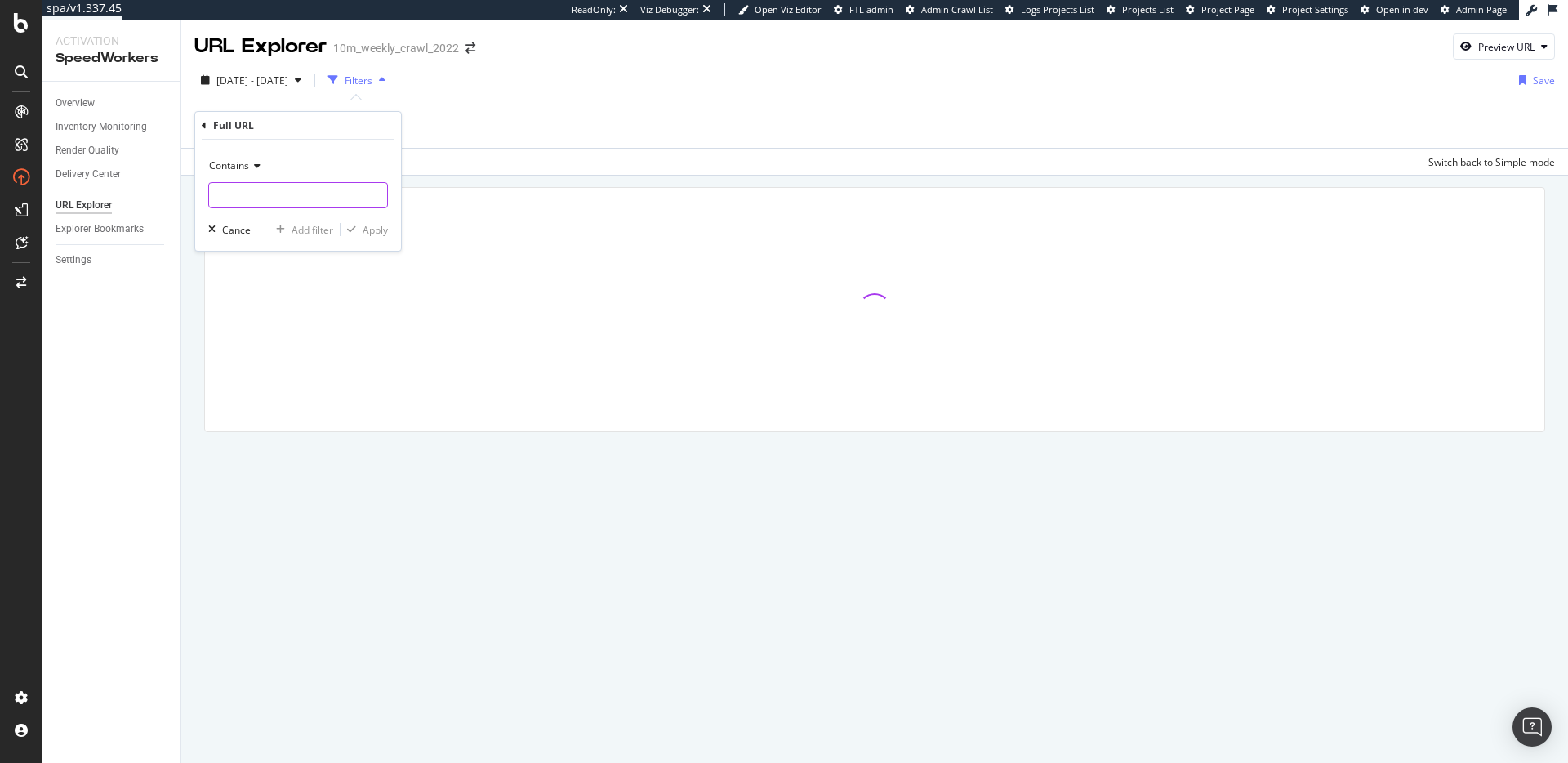
click at [255, 182] on input "text" at bounding box center [298, 194] width 178 height 26
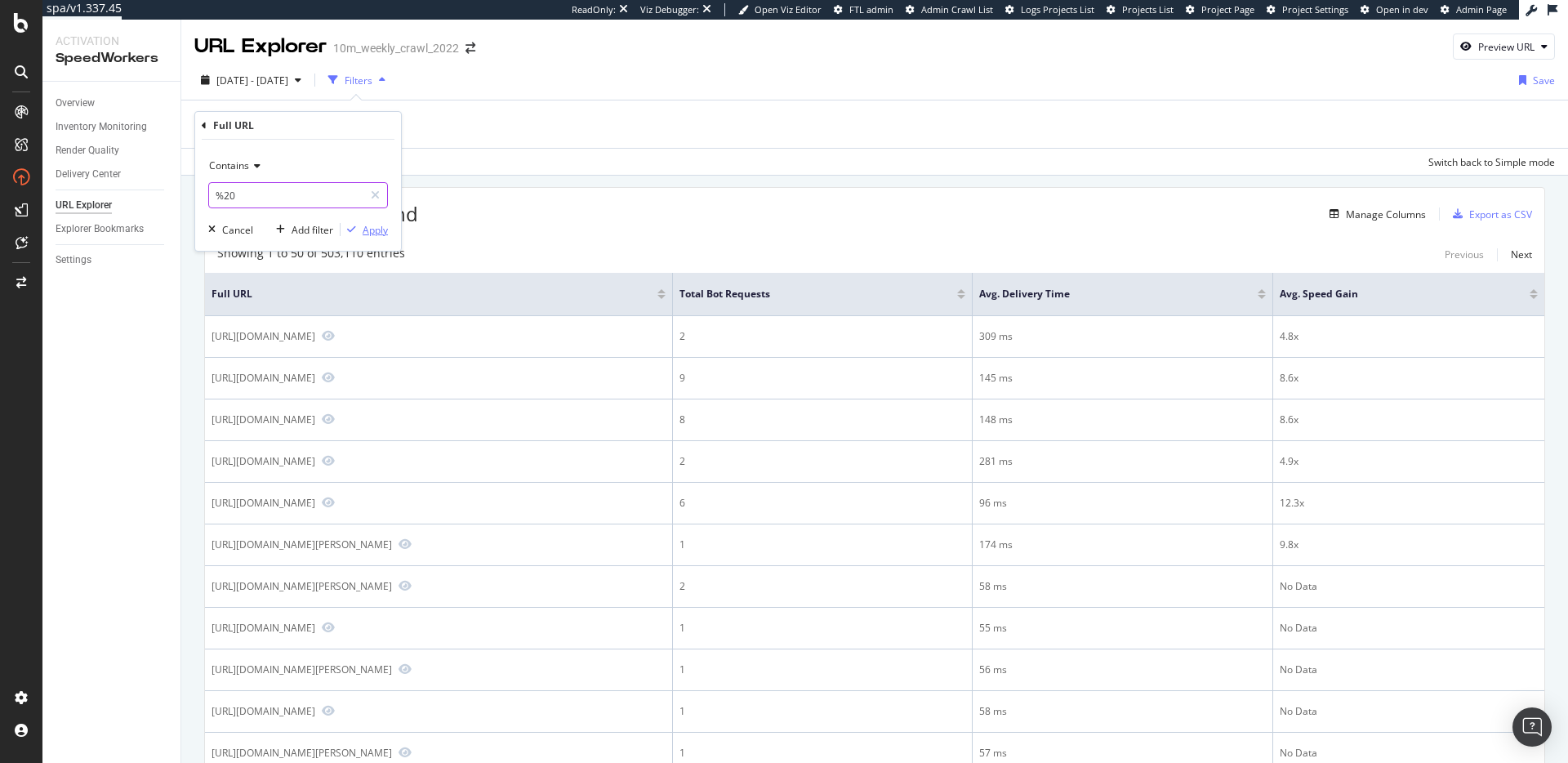
type input "%20"
click at [366, 229] on div "Apply" at bounding box center [375, 229] width 25 height 14
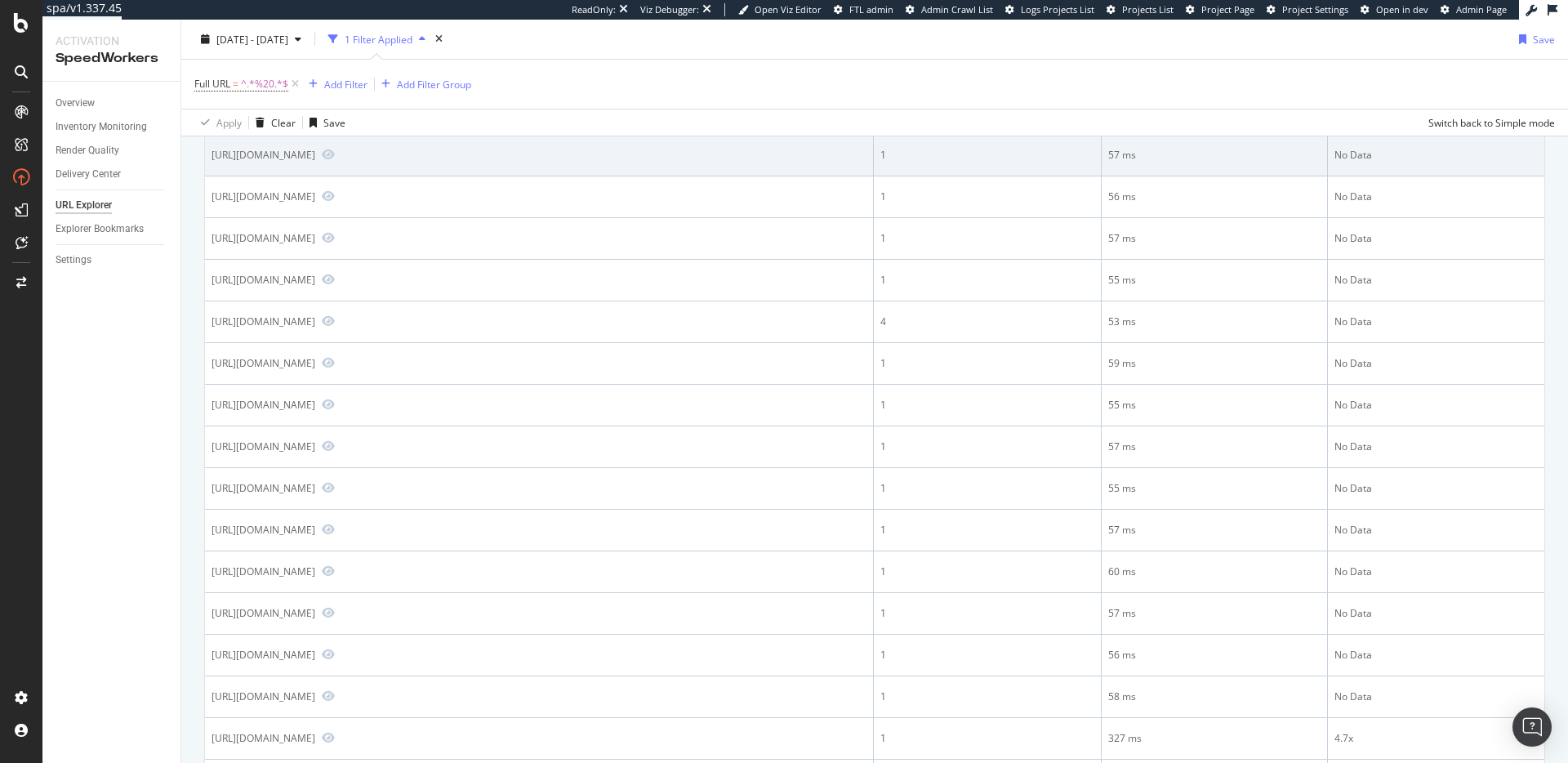
scroll to position [146, 0]
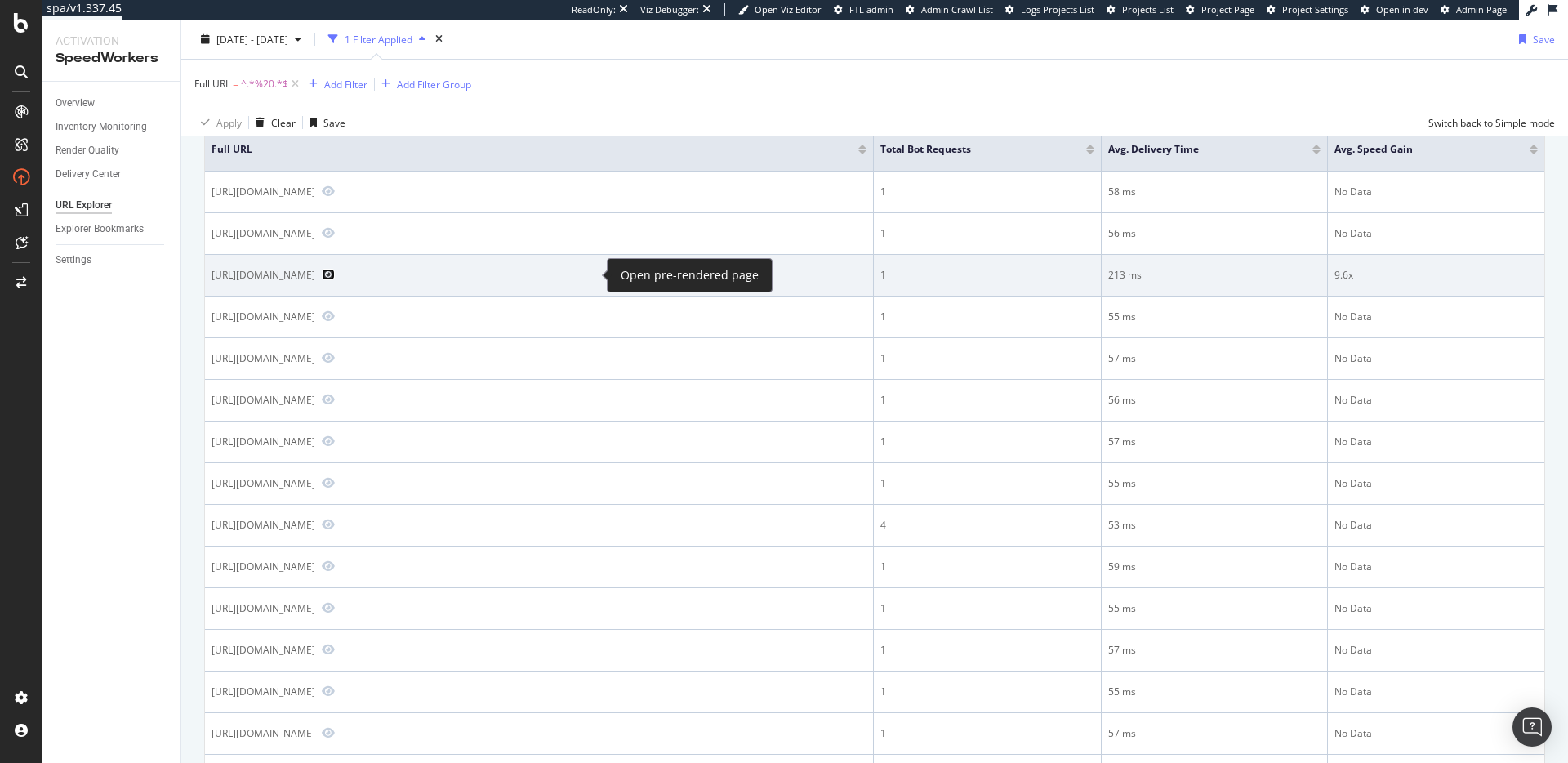
click at [335, 273] on icon "Preview https://www.realtor.com/propertyrecord-search/35208/49th%20Street%20Ens…" at bounding box center [328, 274] width 13 height 12
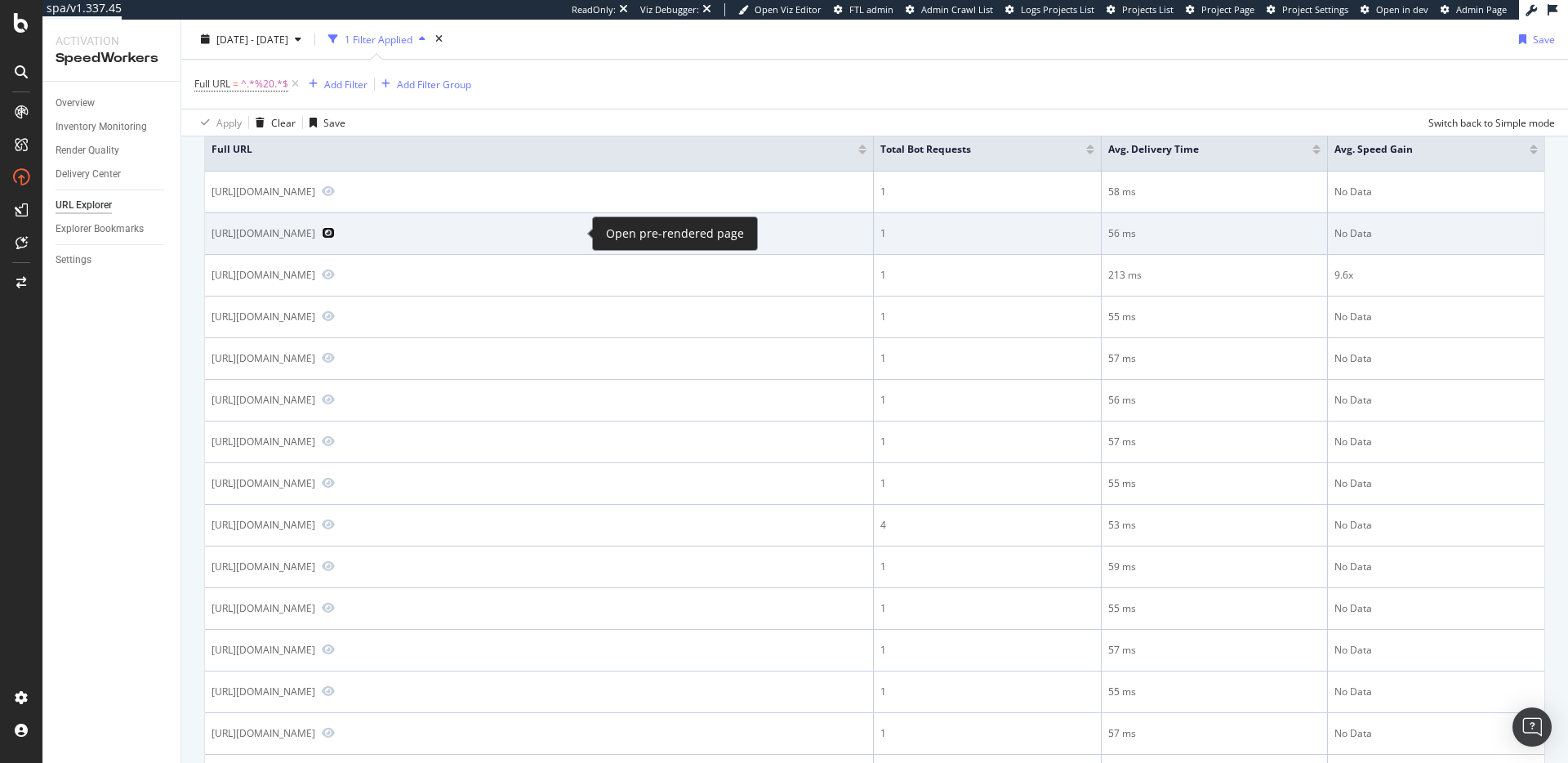
click at [335, 236] on icon "Preview https://www.realtor.com/propertyrecord-search/54159/County%20Road%20P" at bounding box center [328, 233] width 13 height 12
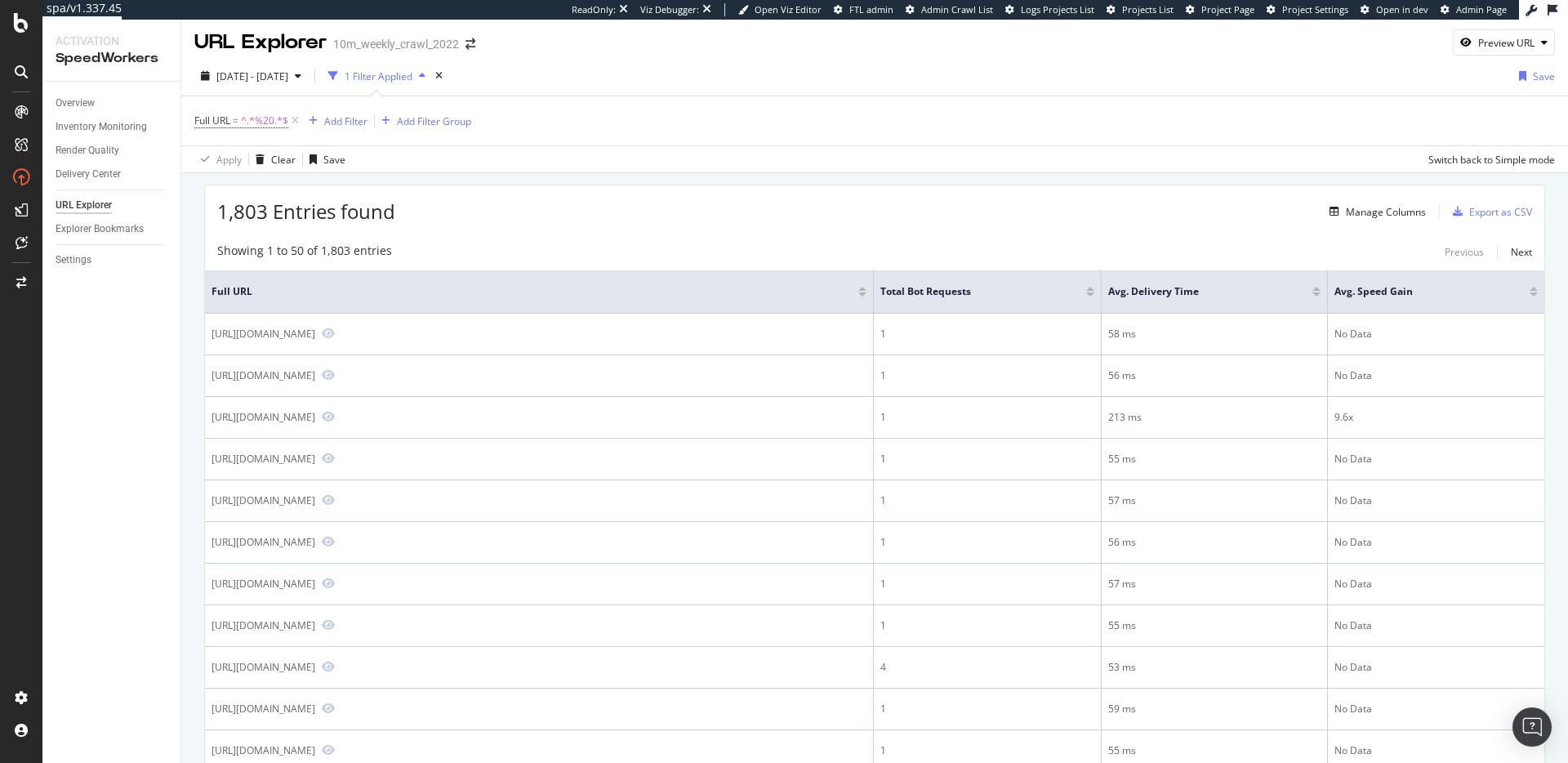
scroll to position [0, 0]
click at [535, 204] on div "1,803 Entries found Manage Columns Export as CSV" at bounding box center [874, 209] width 1339 height 40
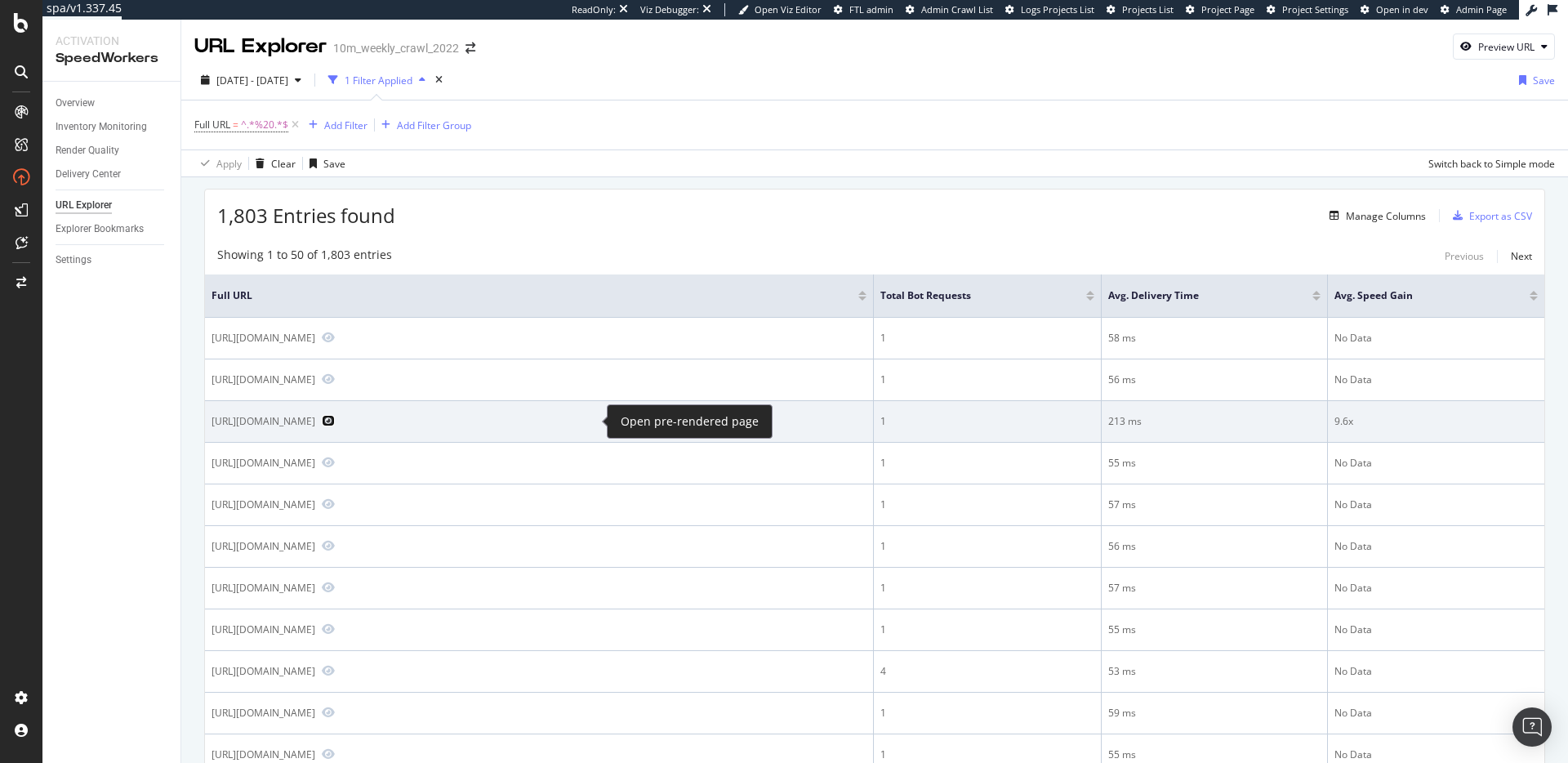
click at [335, 421] on icon "Preview https://www.realtor.com/propertyrecord-search/35208/49th%20Street%20Ens…" at bounding box center [328, 421] width 13 height 12
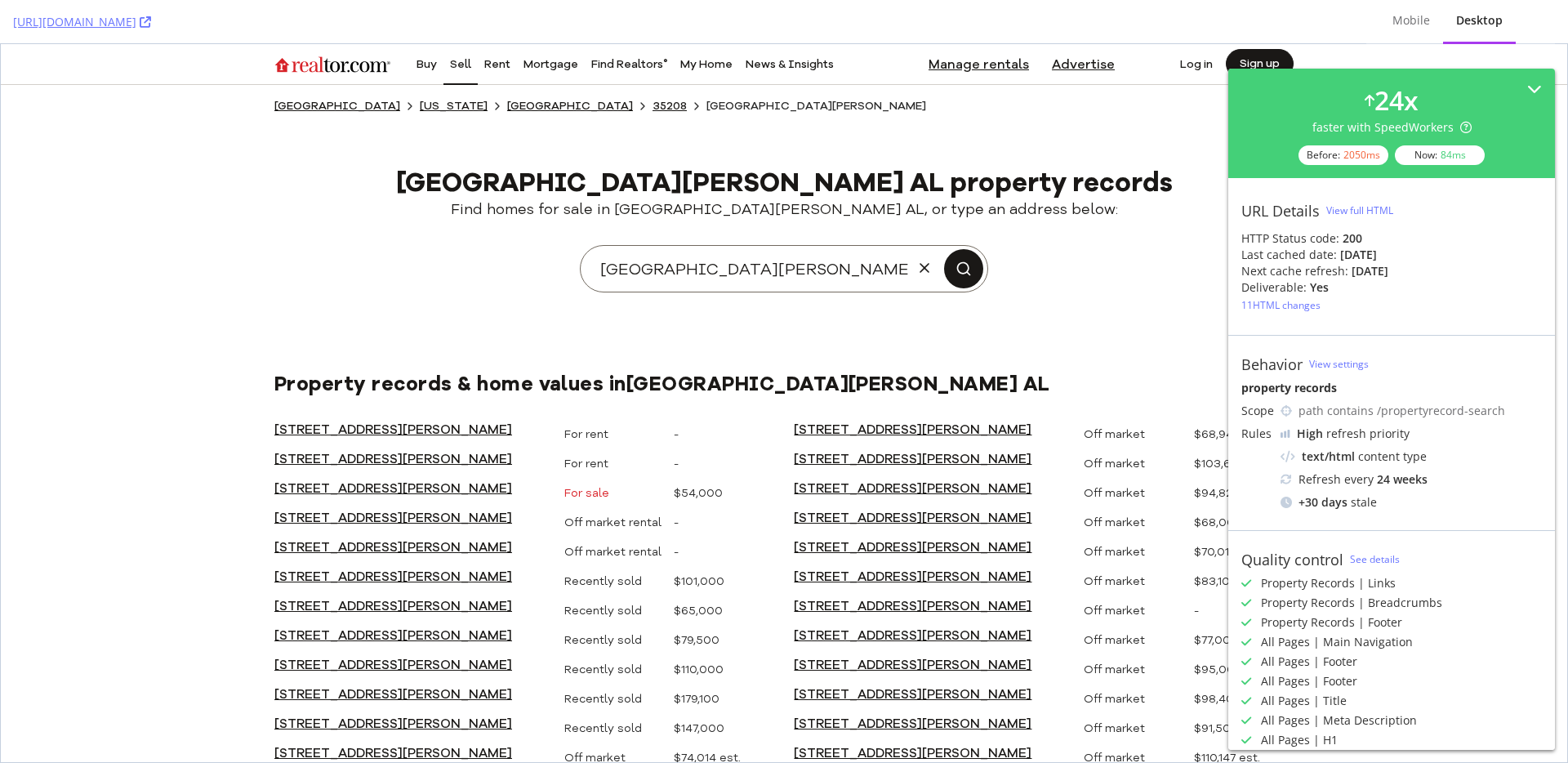
click at [417, 234] on img at bounding box center [784, 242] width 1019 height 152
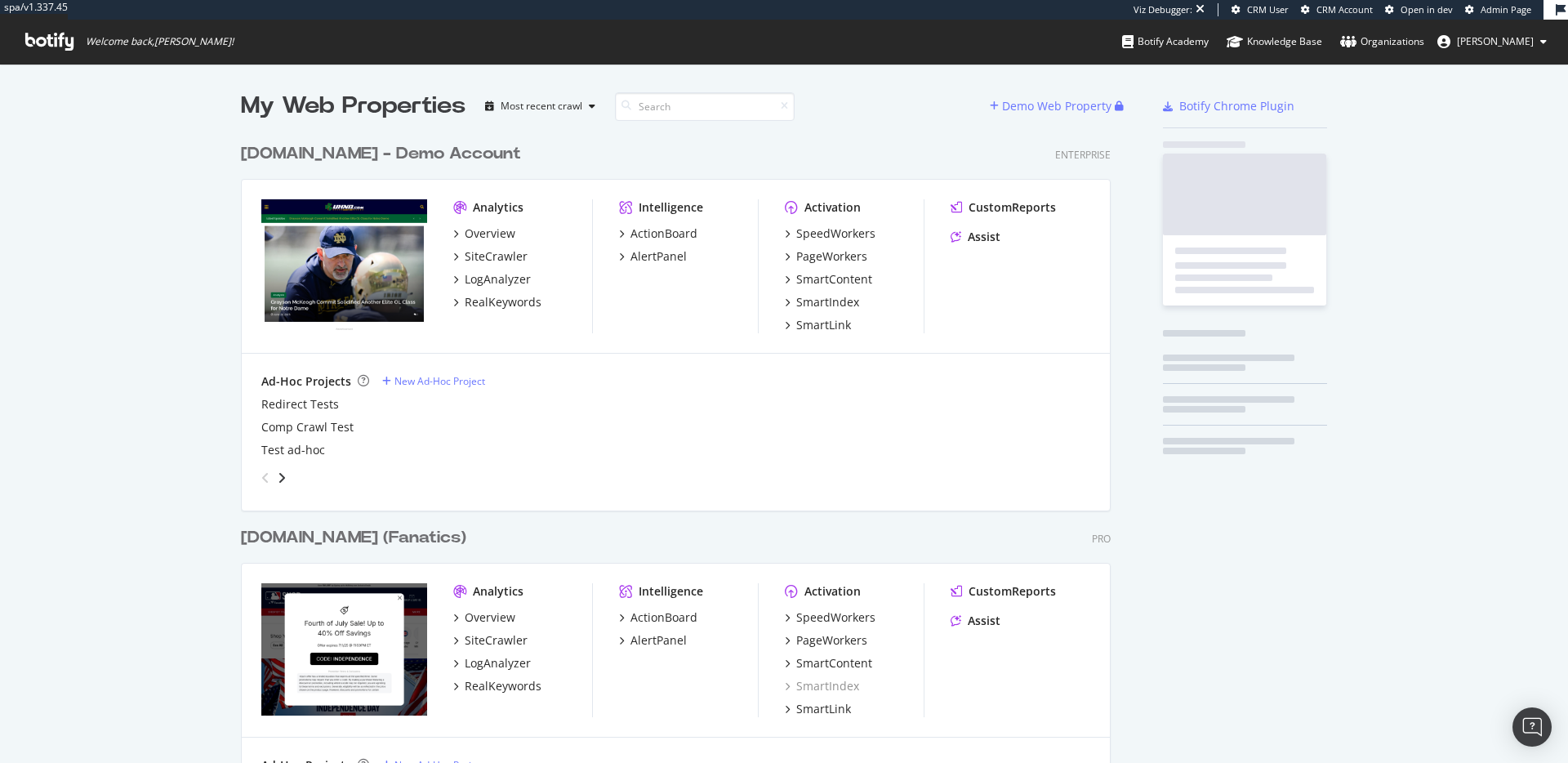
scroll to position [6685, 870]
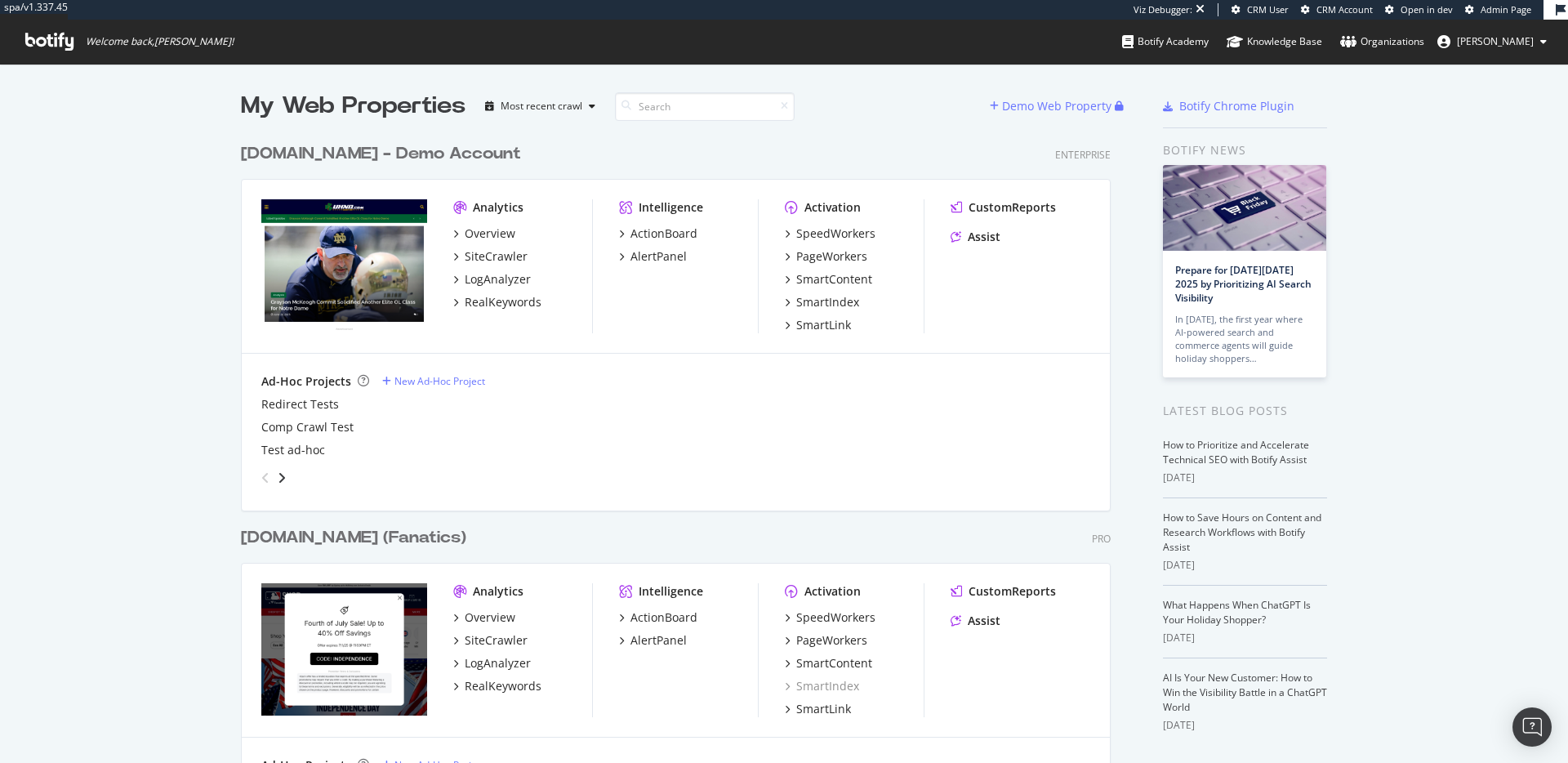
click at [1030, 103] on div "Demo Web Property" at bounding box center [1057, 106] width 110 height 17
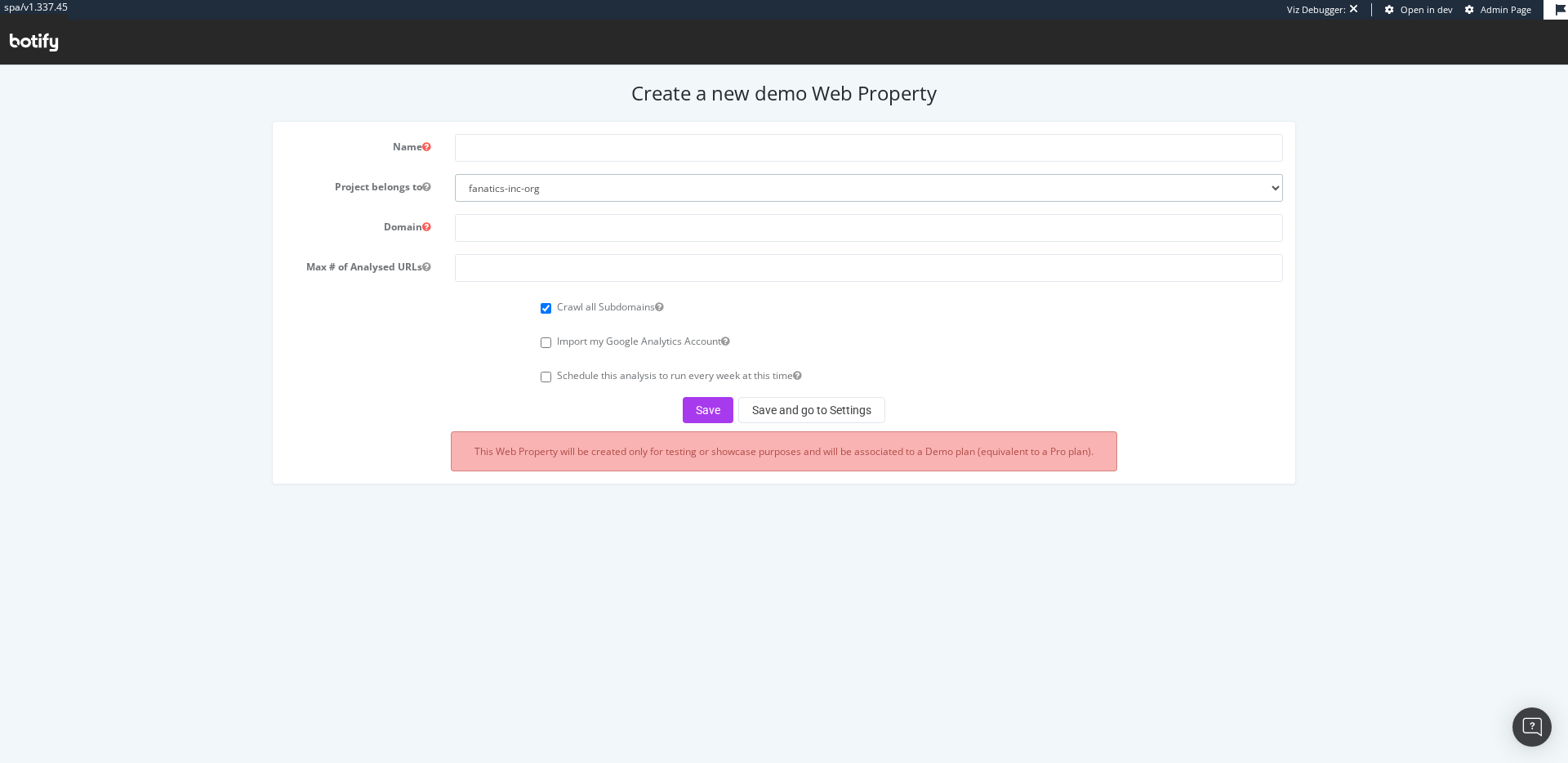
click at [577, 194] on select "fanatics-inc-org danreno-org reno" at bounding box center [868, 187] width 828 height 27
select select "41110"
click at [455, 174] on select "fanatics-inc-org danreno-org reno" at bounding box center [868, 187] width 828 height 27
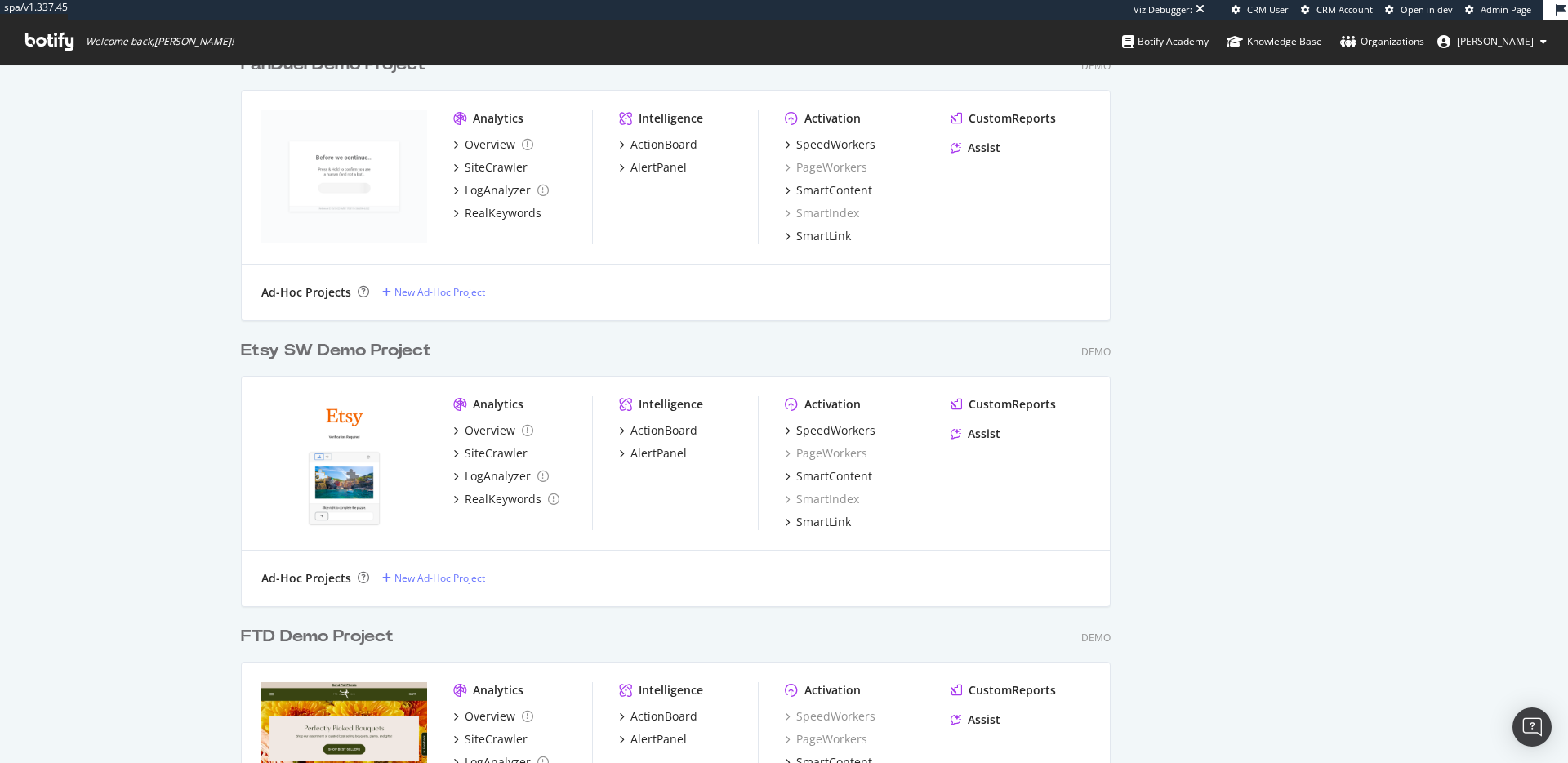
click at [324, 634] on div "FTD Demo Project" at bounding box center [317, 637] width 153 height 23
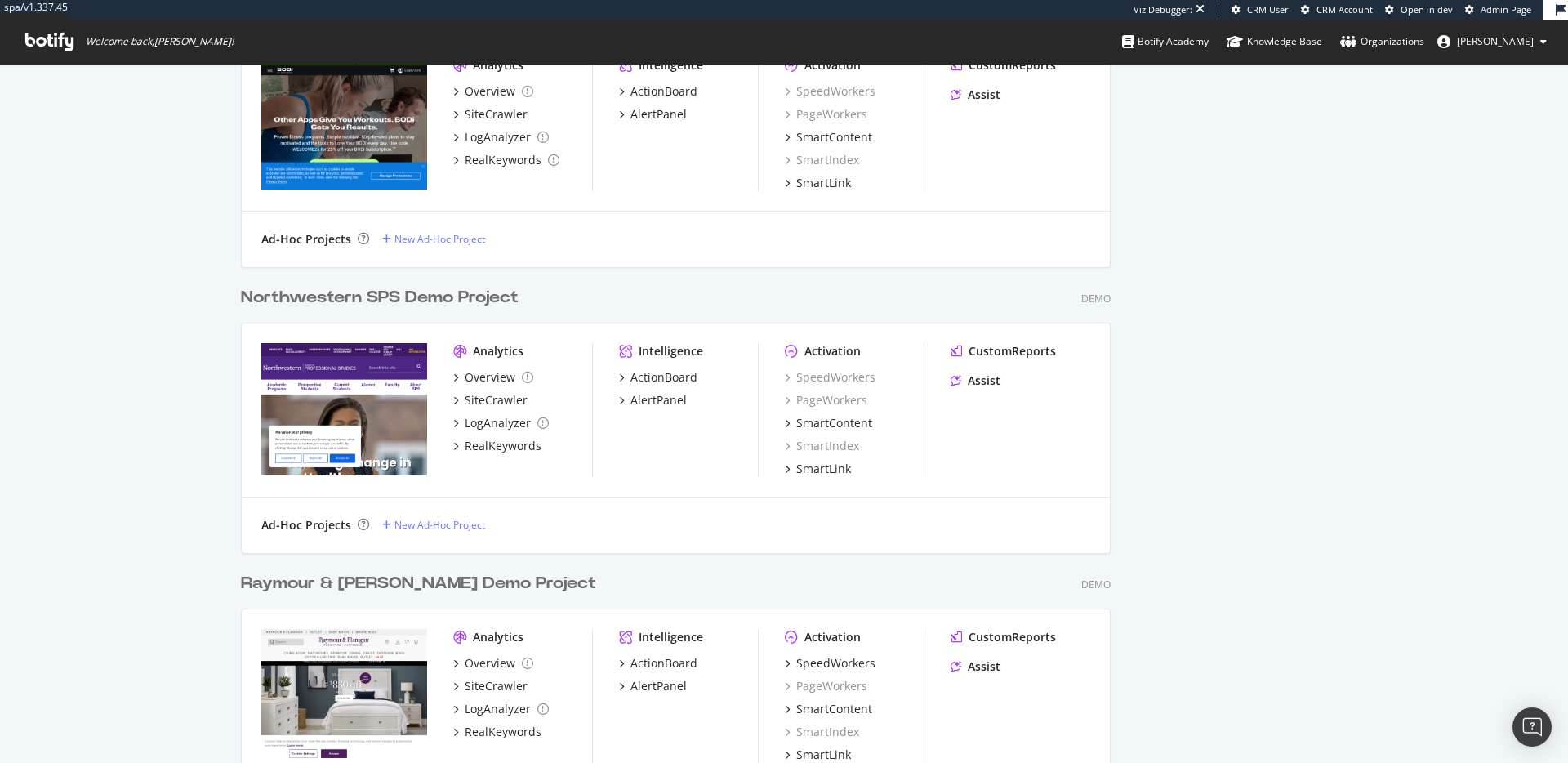
click at [323, 299] on div "Northwestern SPS Demo Project" at bounding box center [380, 298] width 278 height 23
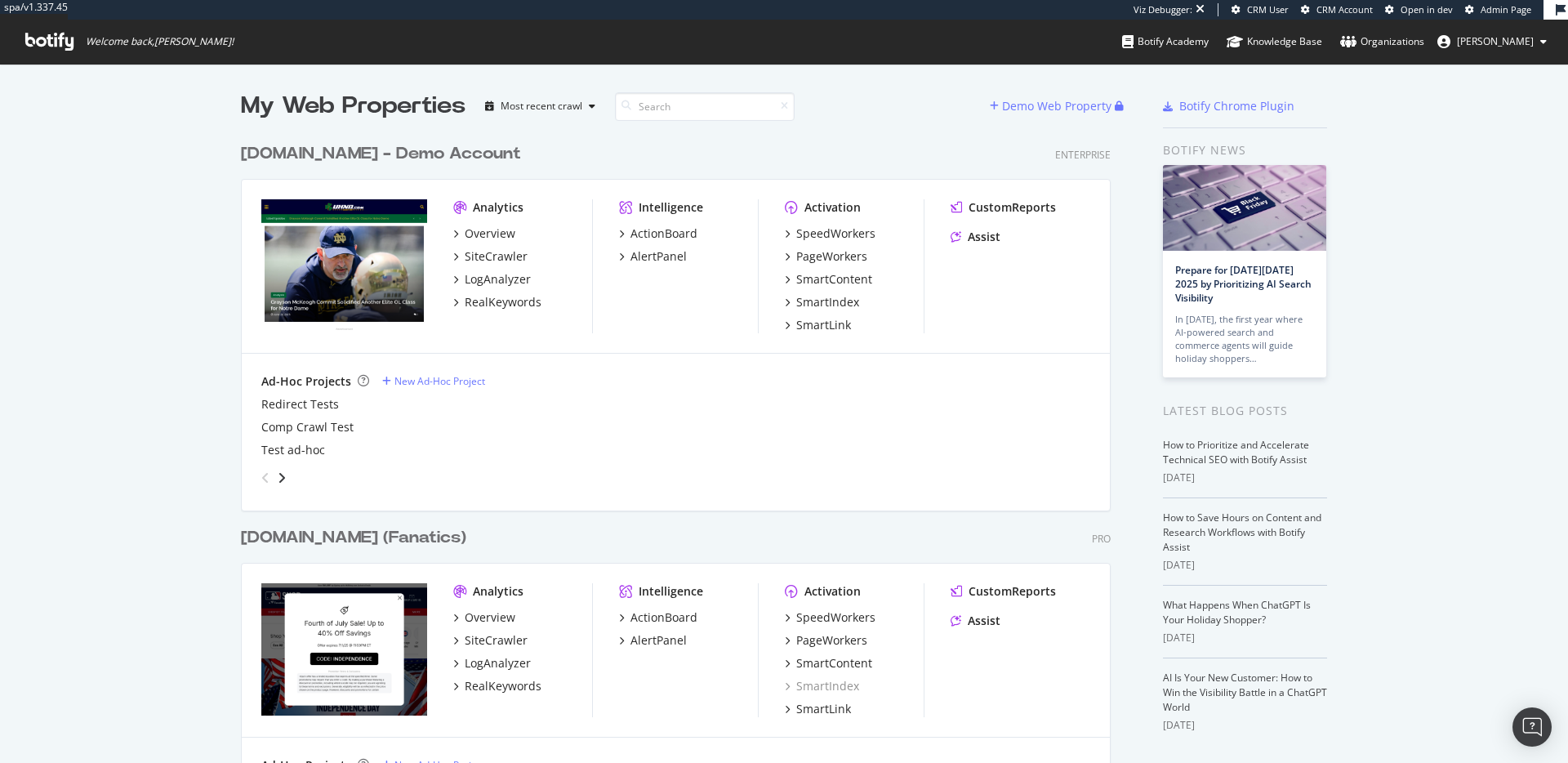
click at [420, 531] on div "MLBShop.com (Fanatics)" at bounding box center [353, 538] width 225 height 23
click at [1078, 107] on div "Demo Web Property" at bounding box center [1057, 106] width 110 height 17
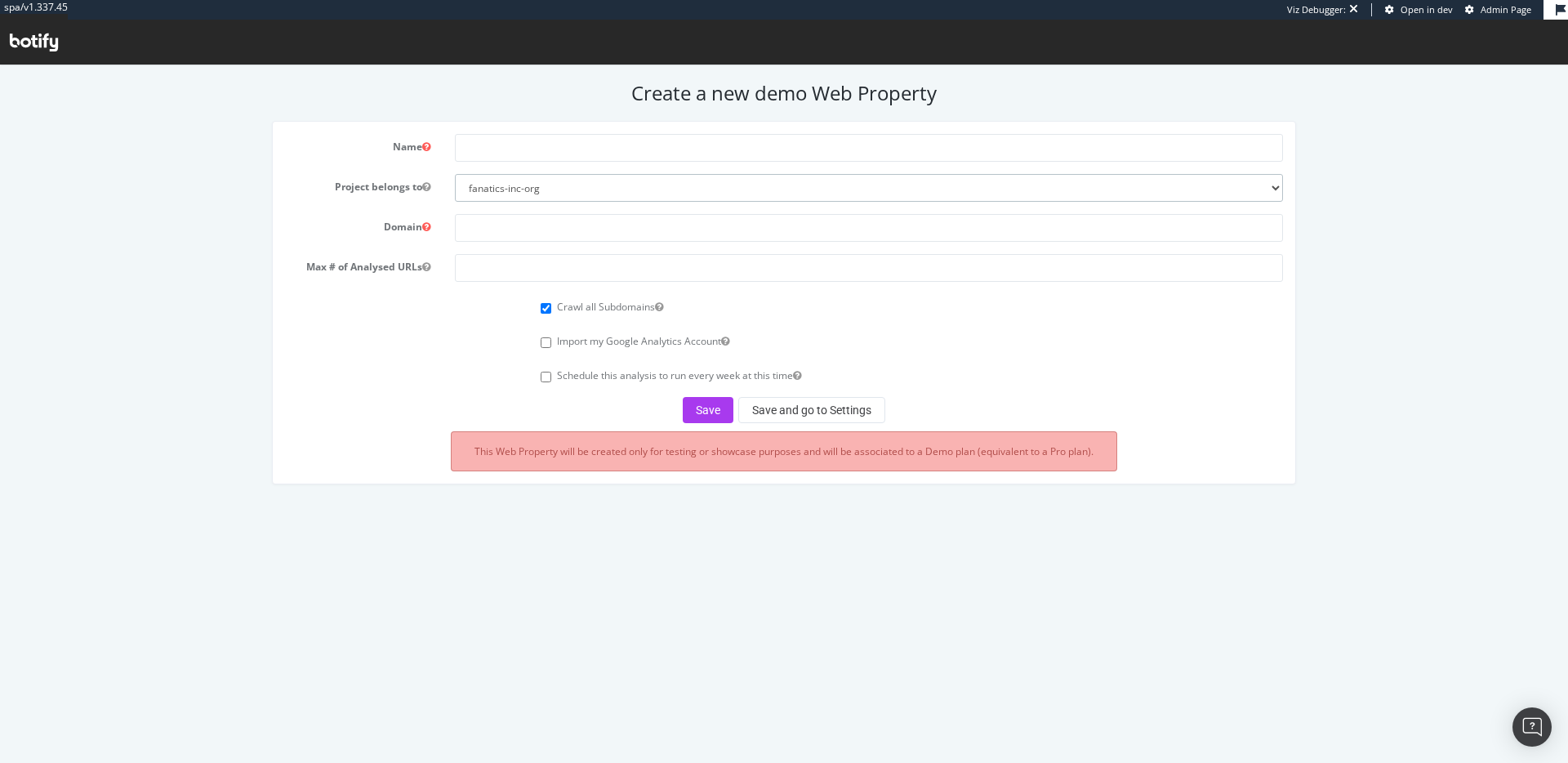
click at [623, 187] on select "fanatics-inc-org danreno-org reno" at bounding box center [868, 187] width 828 height 27
click at [243, 500] on html "Create a new demo Web Property Name Project belongs to fanatics-inc-org danreno…" at bounding box center [784, 283] width 1568 height 436
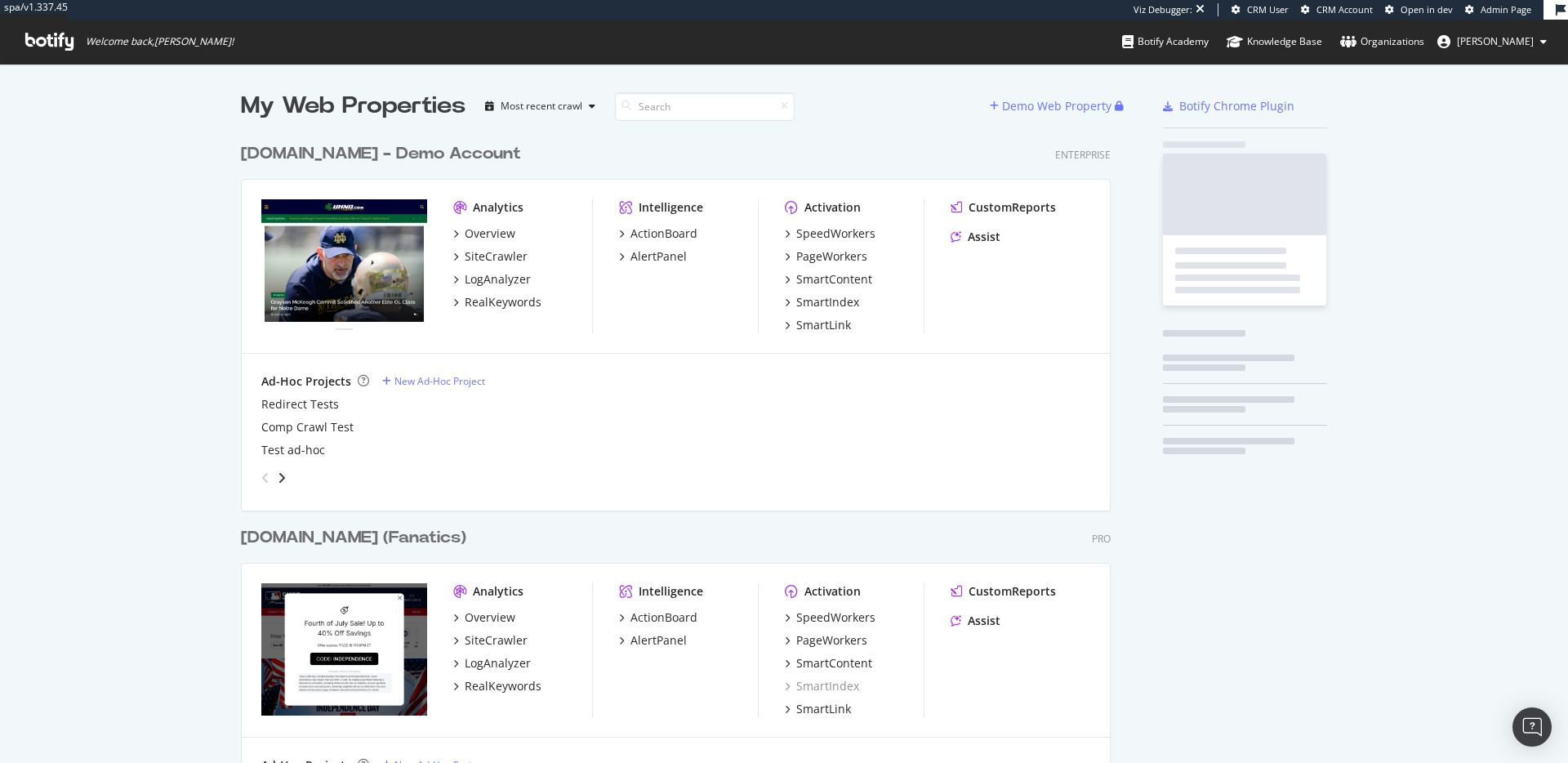
scroll to position [6685, 870]
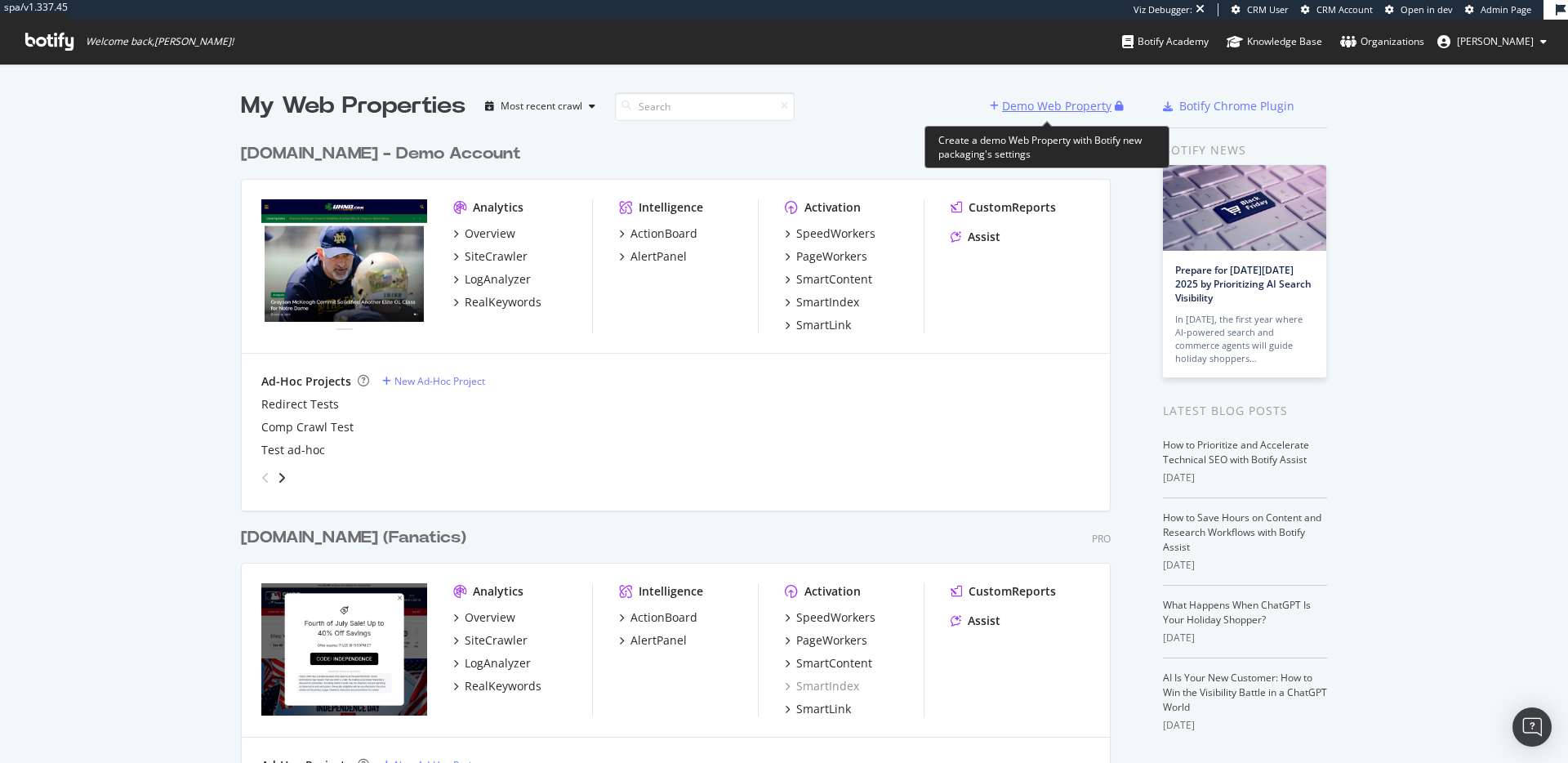
click at [1035, 103] on div "Demo Web Property" at bounding box center [1057, 106] width 110 height 17
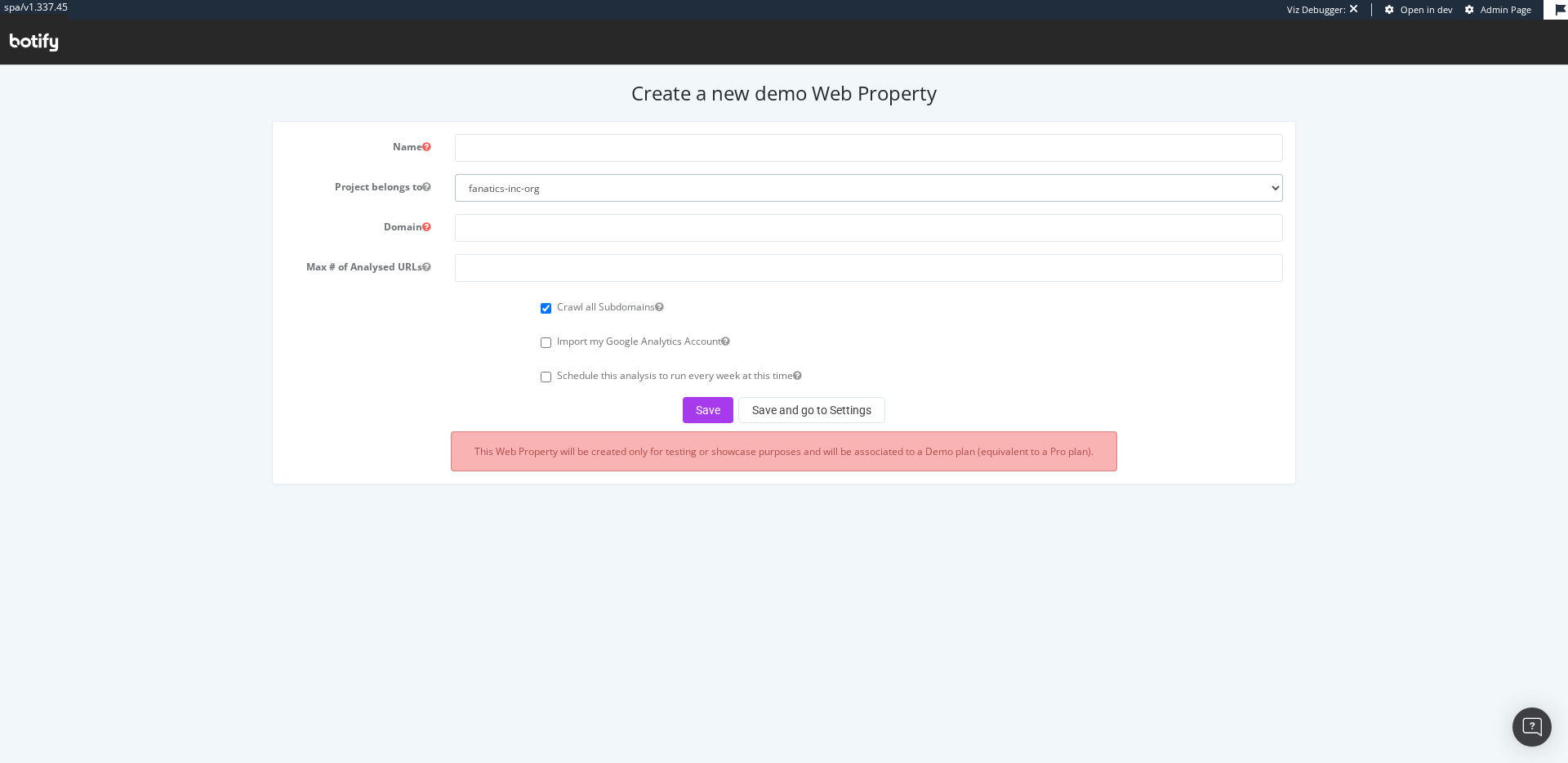
click at [563, 192] on select "fanatics-inc-org danreno-org reno" at bounding box center [868, 187] width 828 height 27
select select "40994"
click at [455, 174] on select "fanatics-inc-org danreno-org reno" at bounding box center [868, 187] width 828 height 27
click at [539, 144] on input "text" at bounding box center [868, 147] width 828 height 27
type input "F"
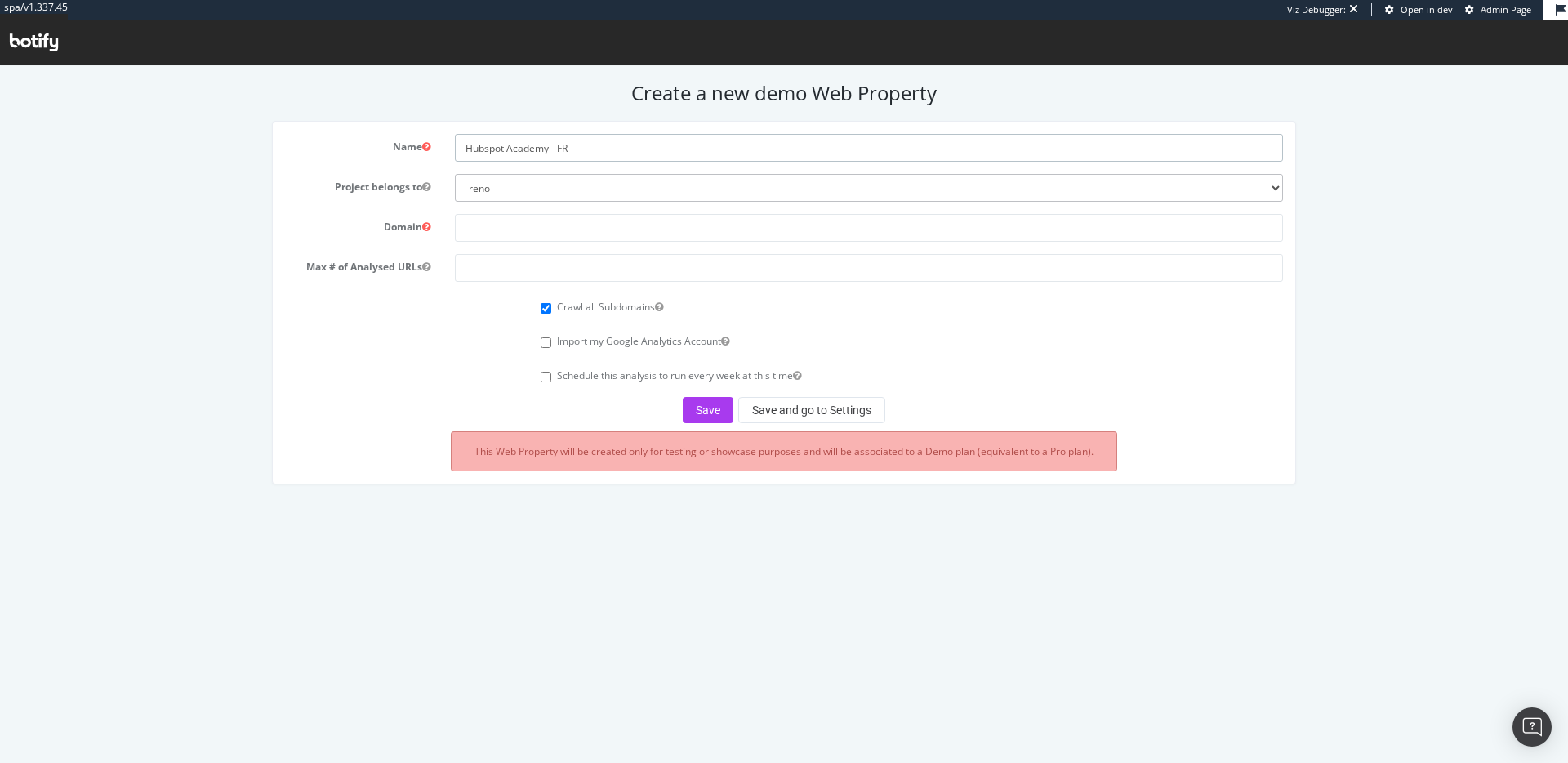
type input "Hubspot Academy - FR"
click at [489, 229] on input "text" at bounding box center [868, 227] width 828 height 27
type input "[URL][DOMAIN_NAME]"
click at [533, 267] on input "number" at bounding box center [868, 268] width 828 height 27
type input "100000"
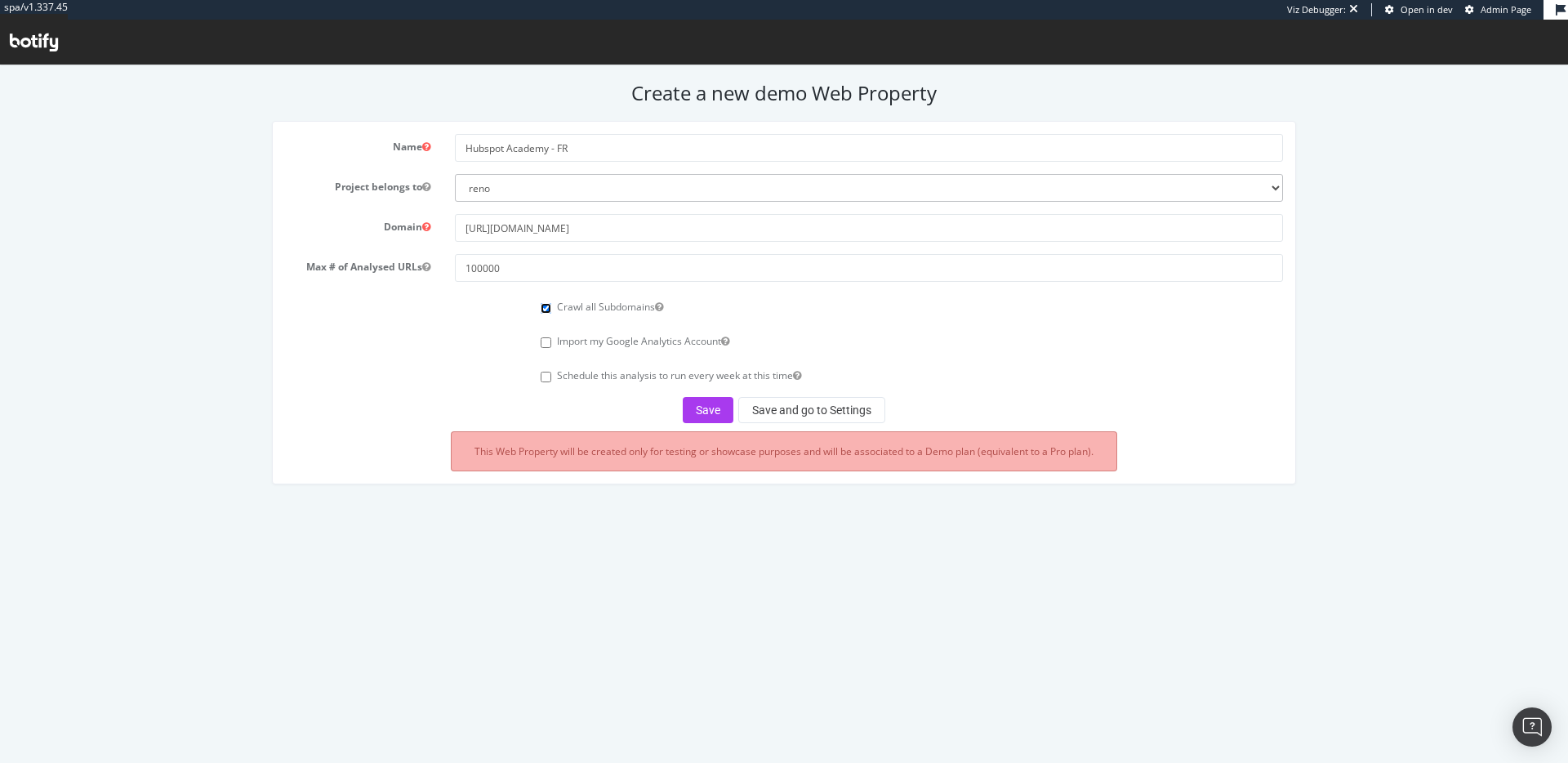
click at [546, 308] on input "Crawl all Subdomains" at bounding box center [545, 308] width 11 height 11
checkbox input "false"
click at [830, 411] on button "Save and go to Settings" at bounding box center [811, 410] width 147 height 26
click at [794, 500] on html "Create a new demo Web Property Name Hubspot Academy - FR Project belongs to fan…" at bounding box center [784, 283] width 1568 height 436
click at [175, 485] on div "Name Hubspot Academy - FR Project belongs to fanatics-inc-org danreno-org reno …" at bounding box center [784, 310] width 1561 height 380
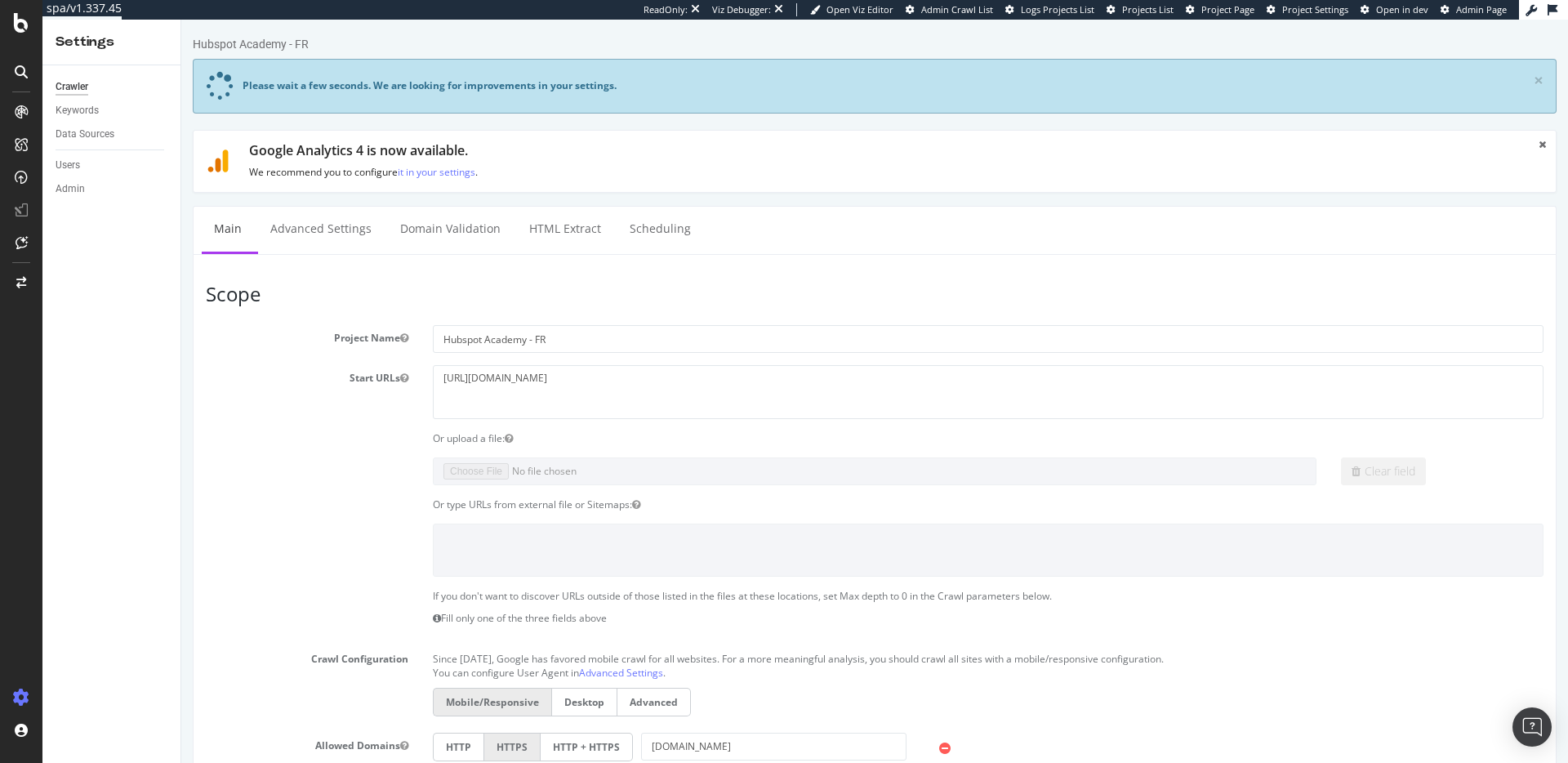
click at [695, 199] on div "Hubspot Academy - FR Please wait a few seconds. We are looking for improvements…" at bounding box center [874, 763] width 1386 height 1455
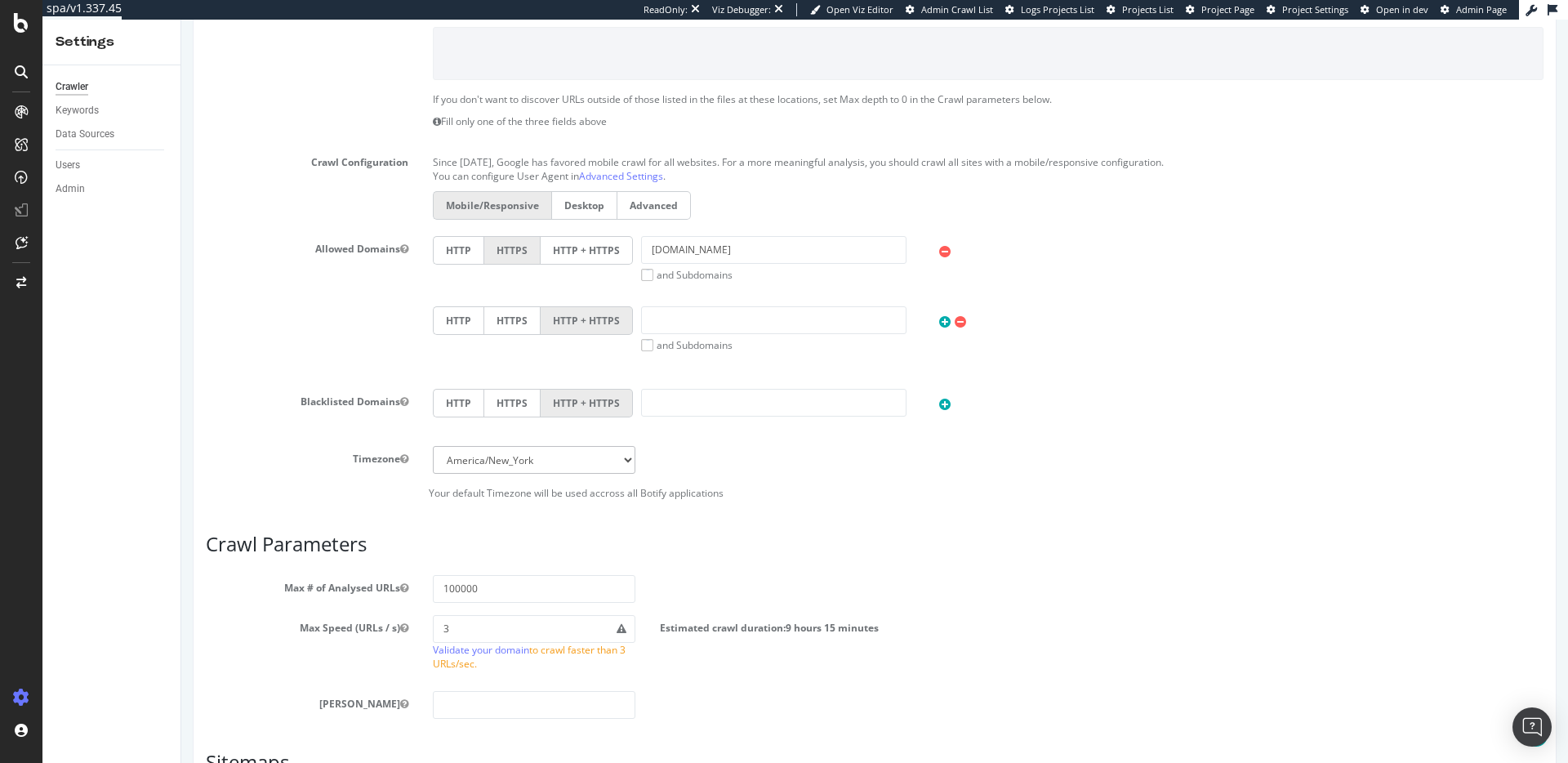
scroll to position [504, 0]
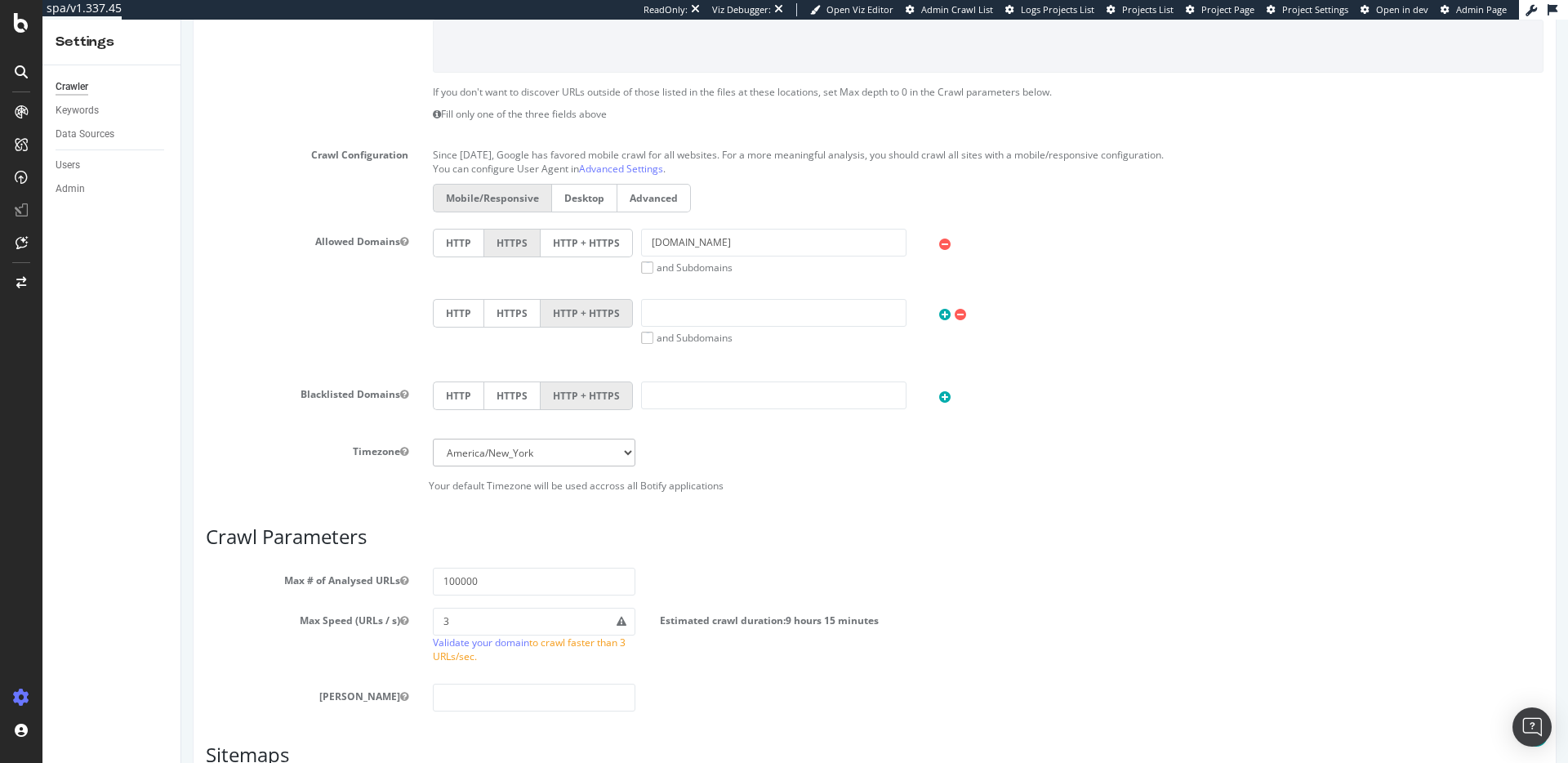
click at [582, 249] on label "HTTP + HTTPS" at bounding box center [586, 243] width 92 height 28
click at [181, 20] on input "HTTP + HTTPS" at bounding box center [181, 20] width 0 height 0
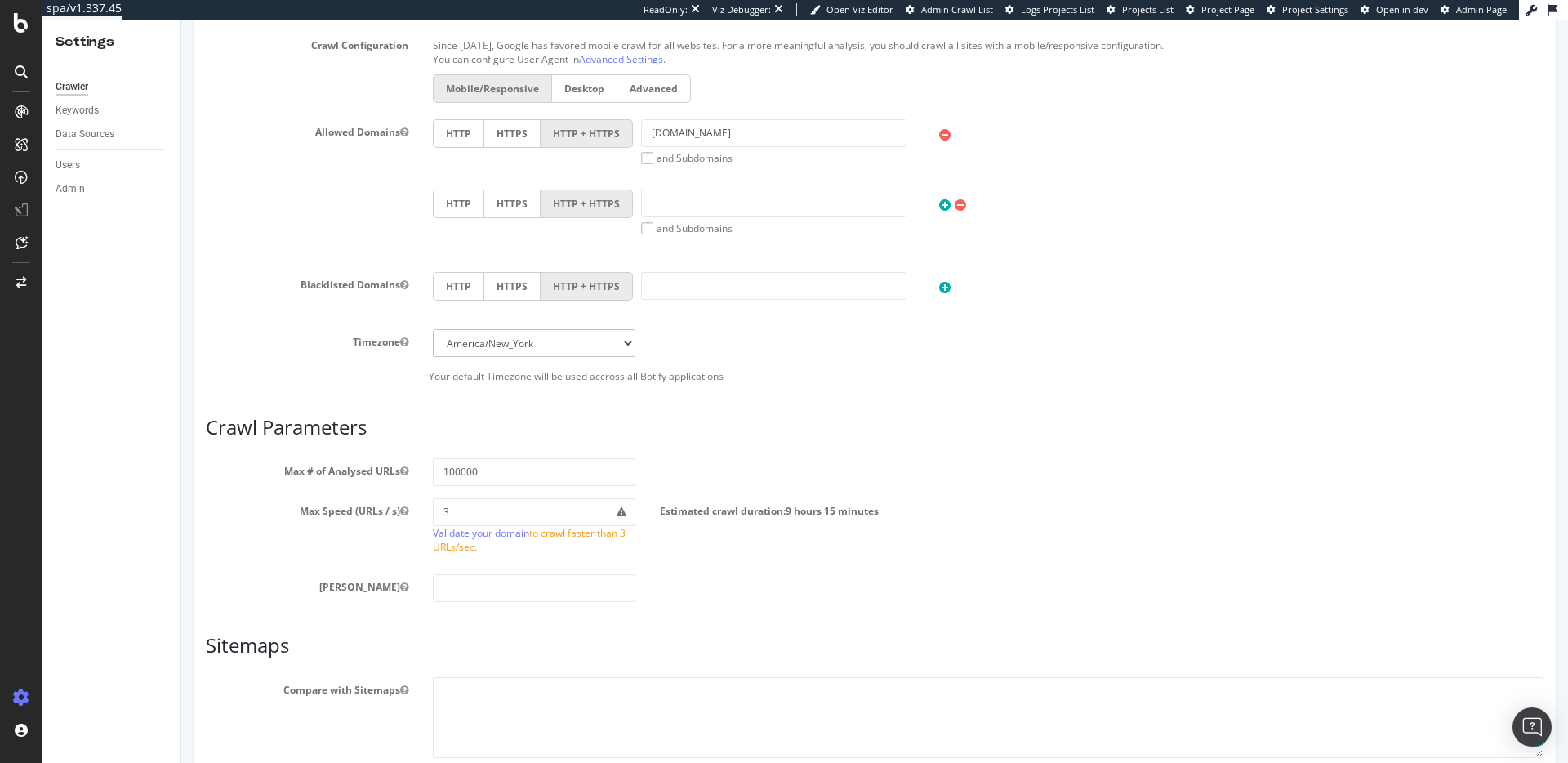
scroll to position [744, 0]
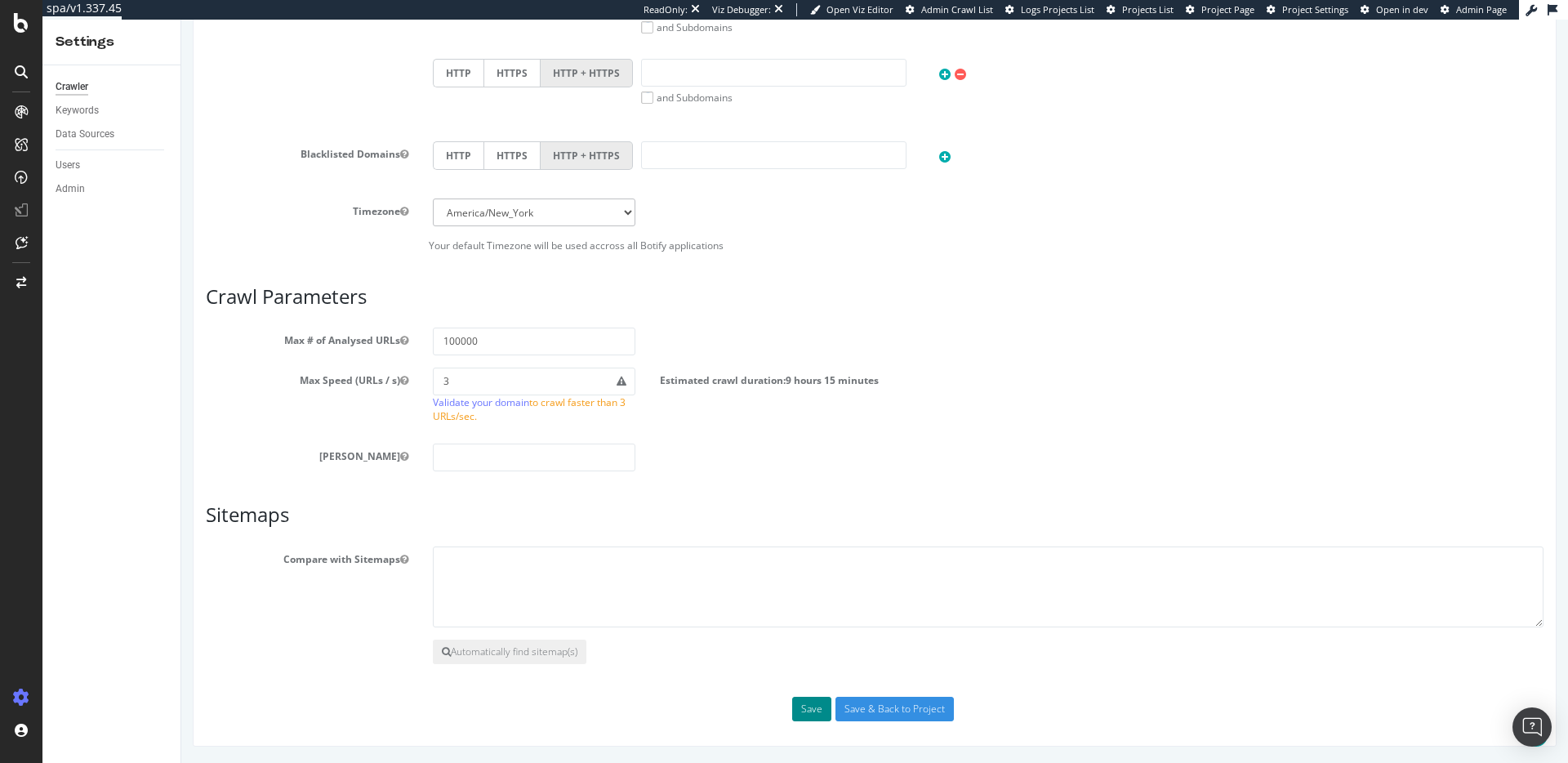
click at [798, 706] on button "Save" at bounding box center [811, 708] width 39 height 24
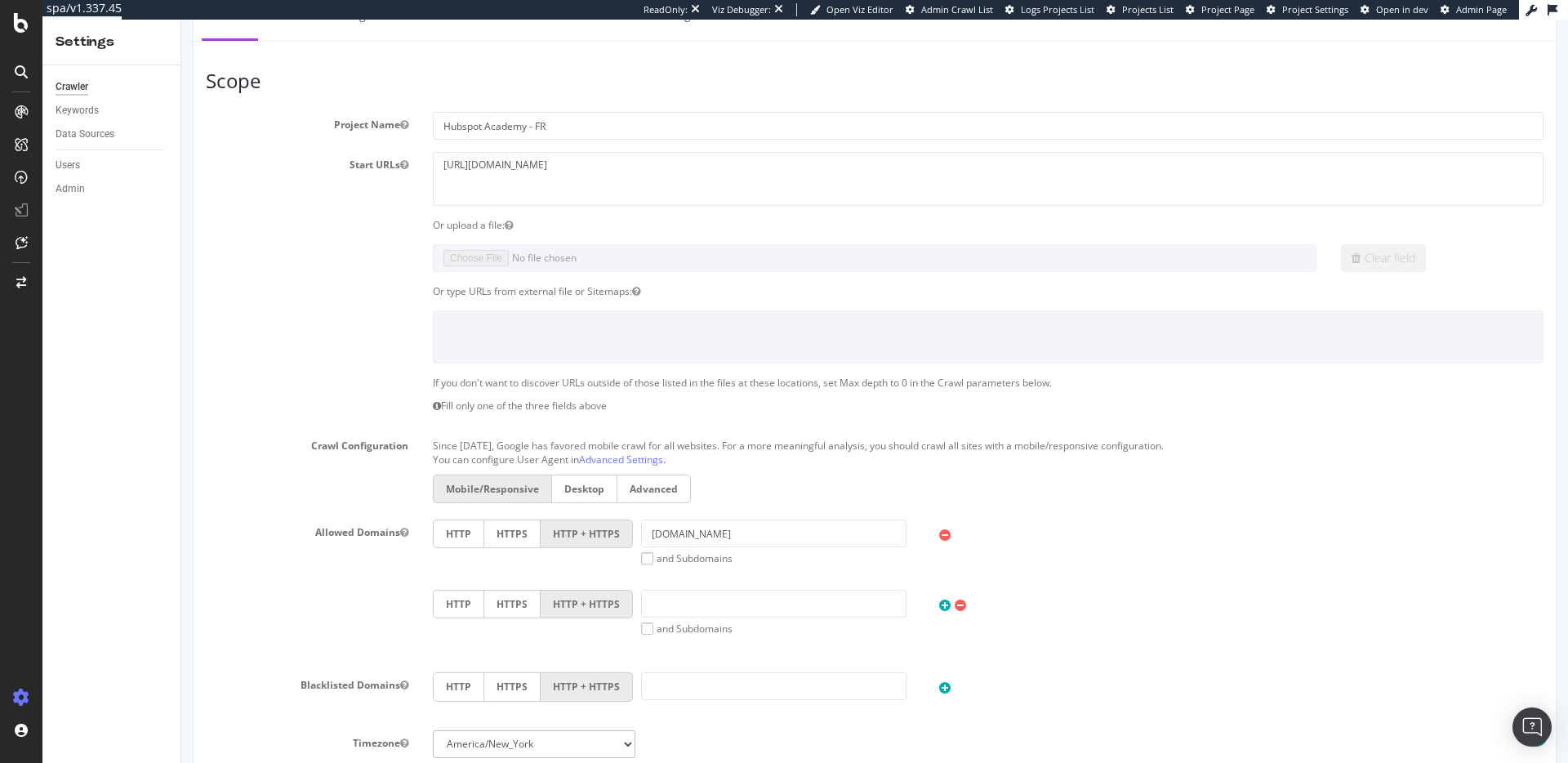
scroll to position [0, 0]
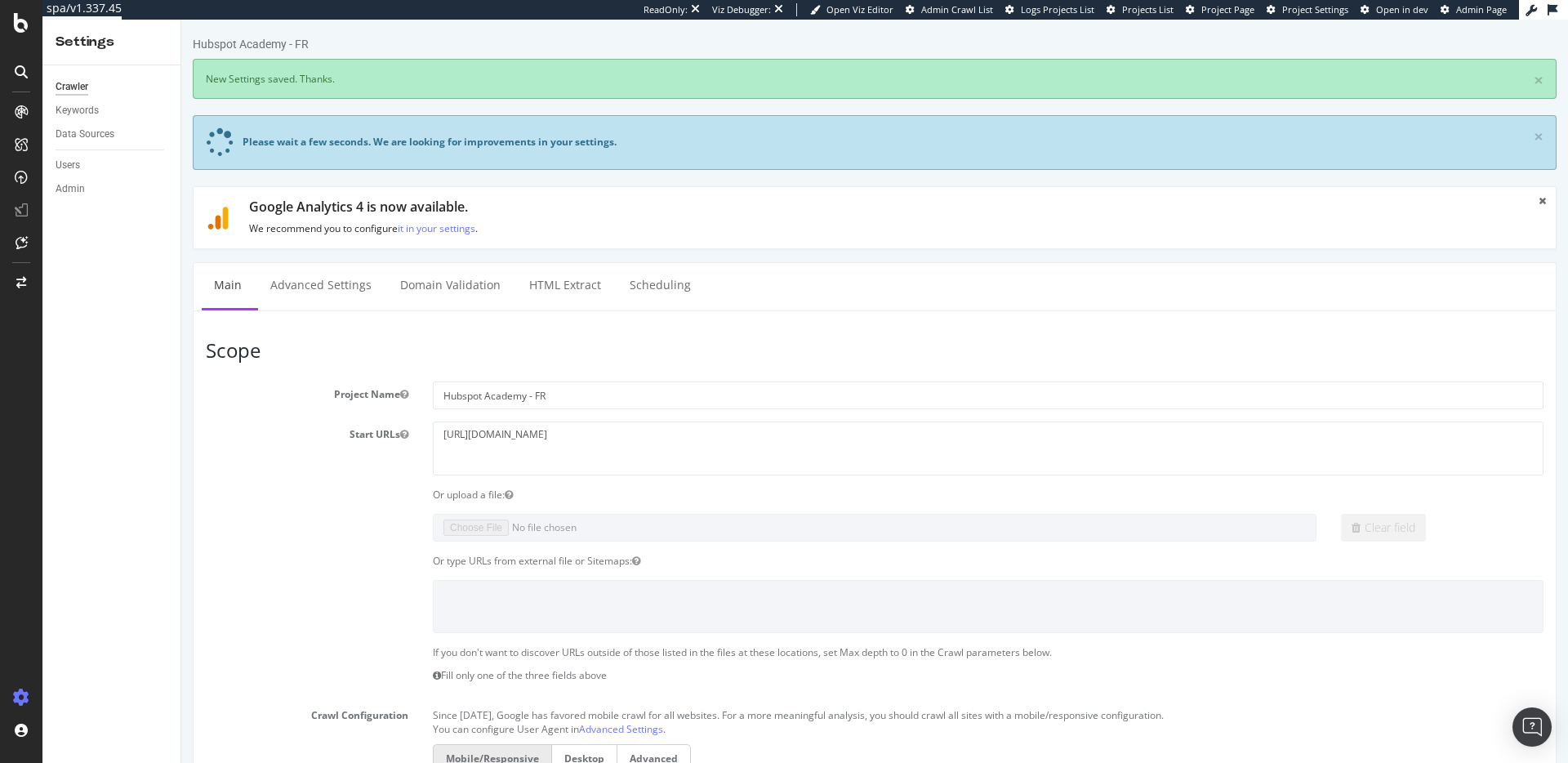
click at [785, 222] on p "We recommend you to configure it in your settings ." at bounding box center [884, 228] width 1270 height 14
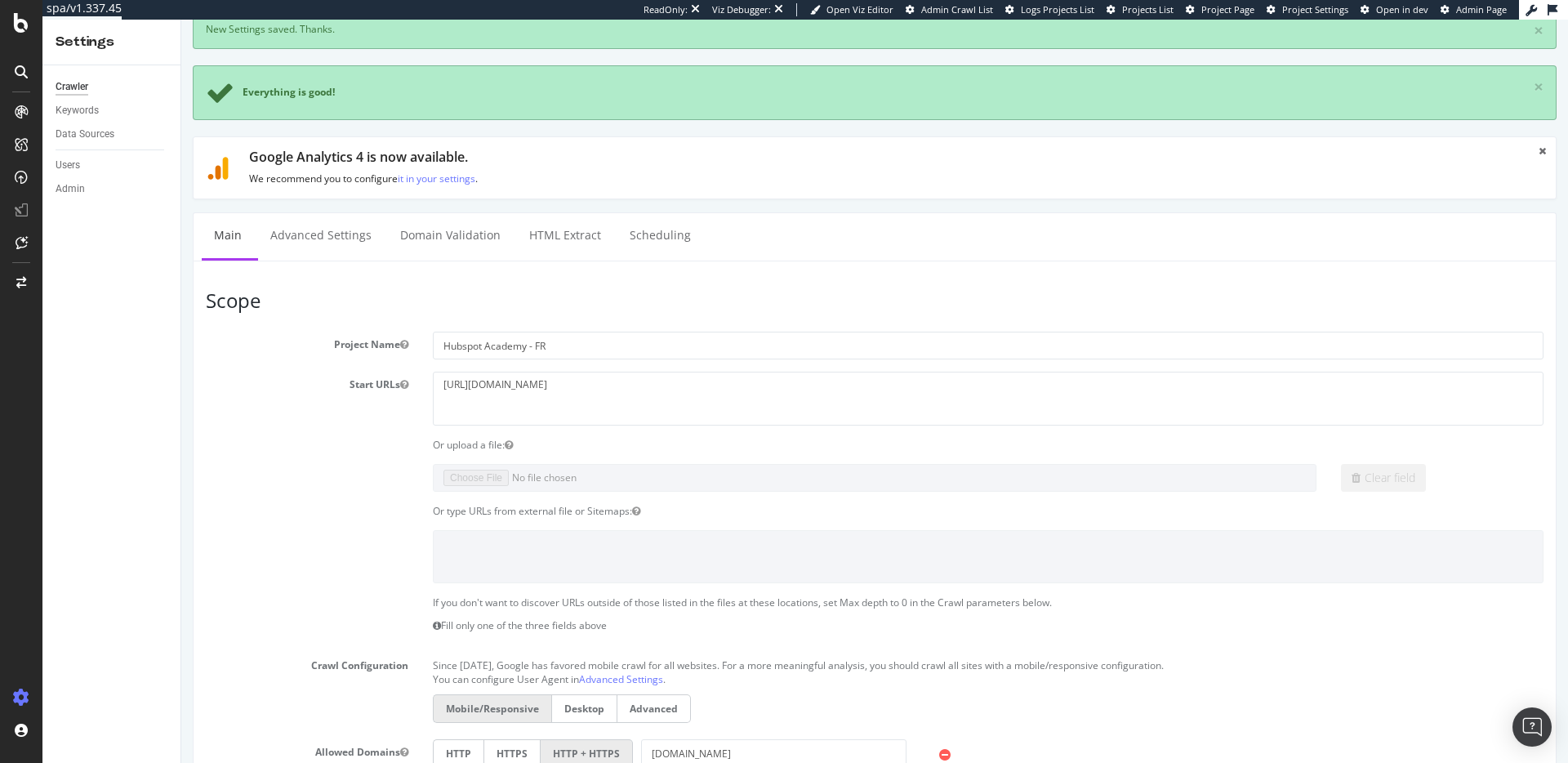
scroll to position [800, 0]
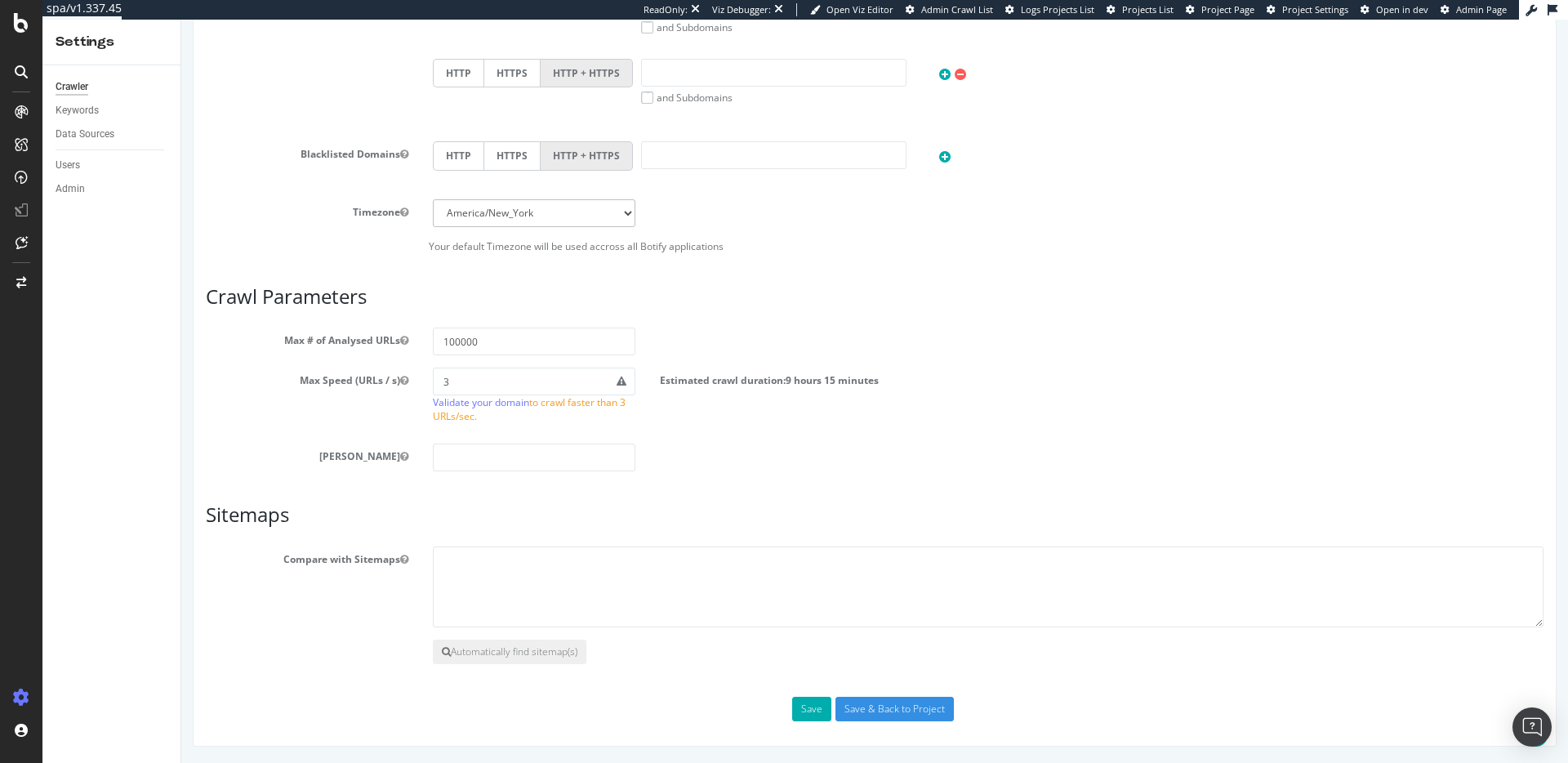
click at [233, 193] on div "Blacklisted Domains HTTP HTTPS HTTP + HTTPS" at bounding box center [874, 170] width 1362 height 57
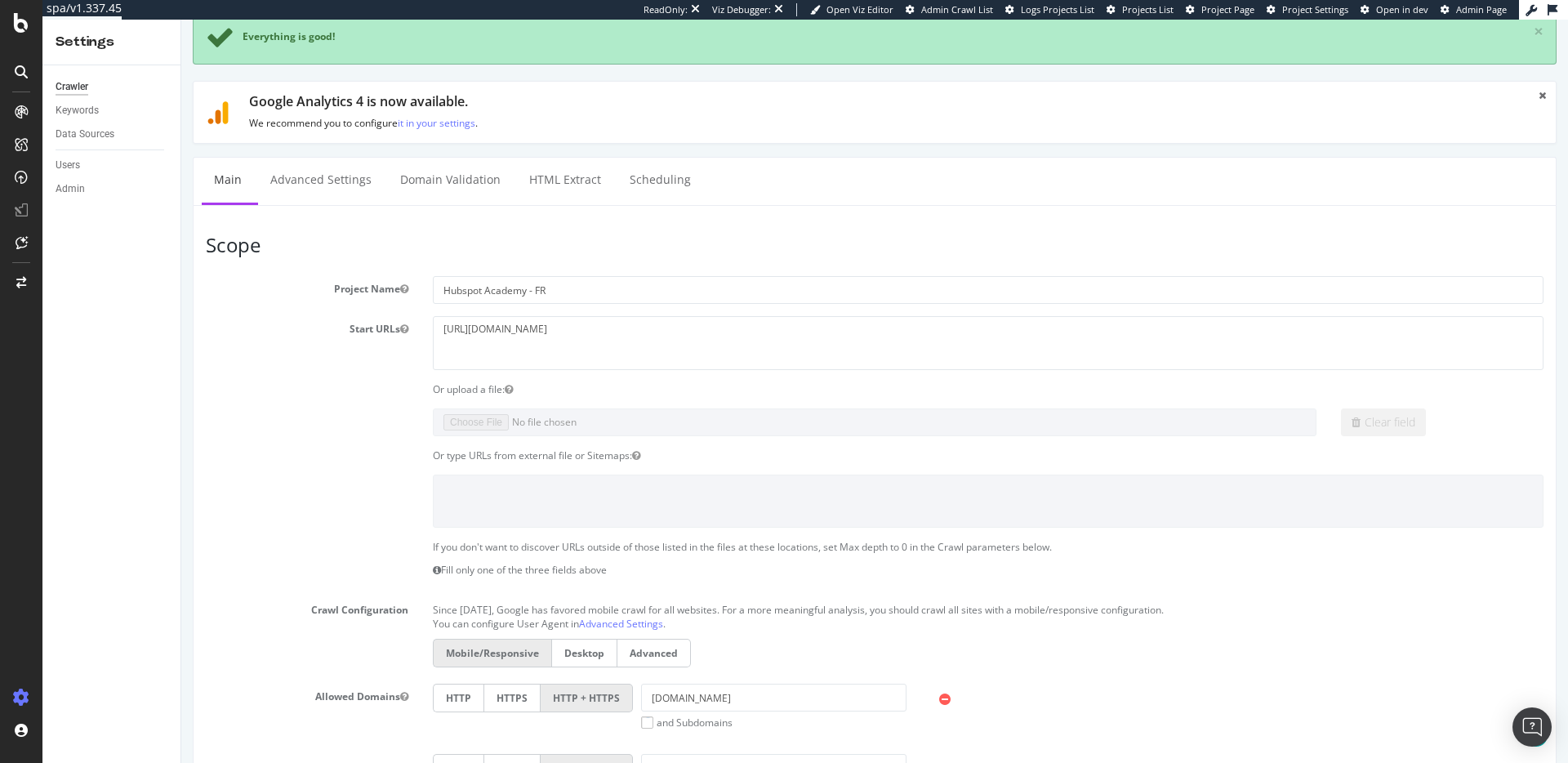
scroll to position [0, 0]
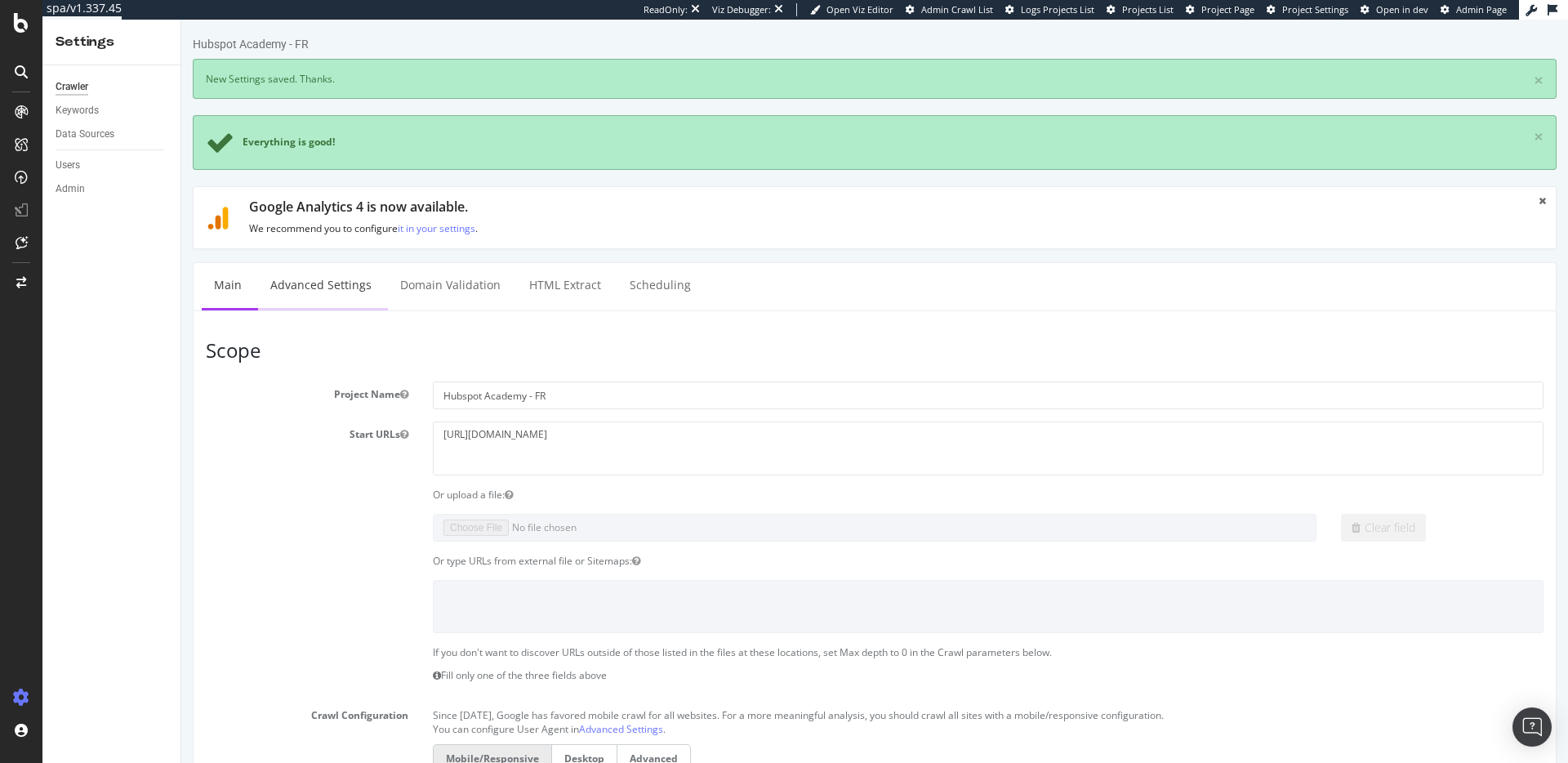
click at [339, 298] on link "Advanced Settings" at bounding box center [321, 285] width 125 height 45
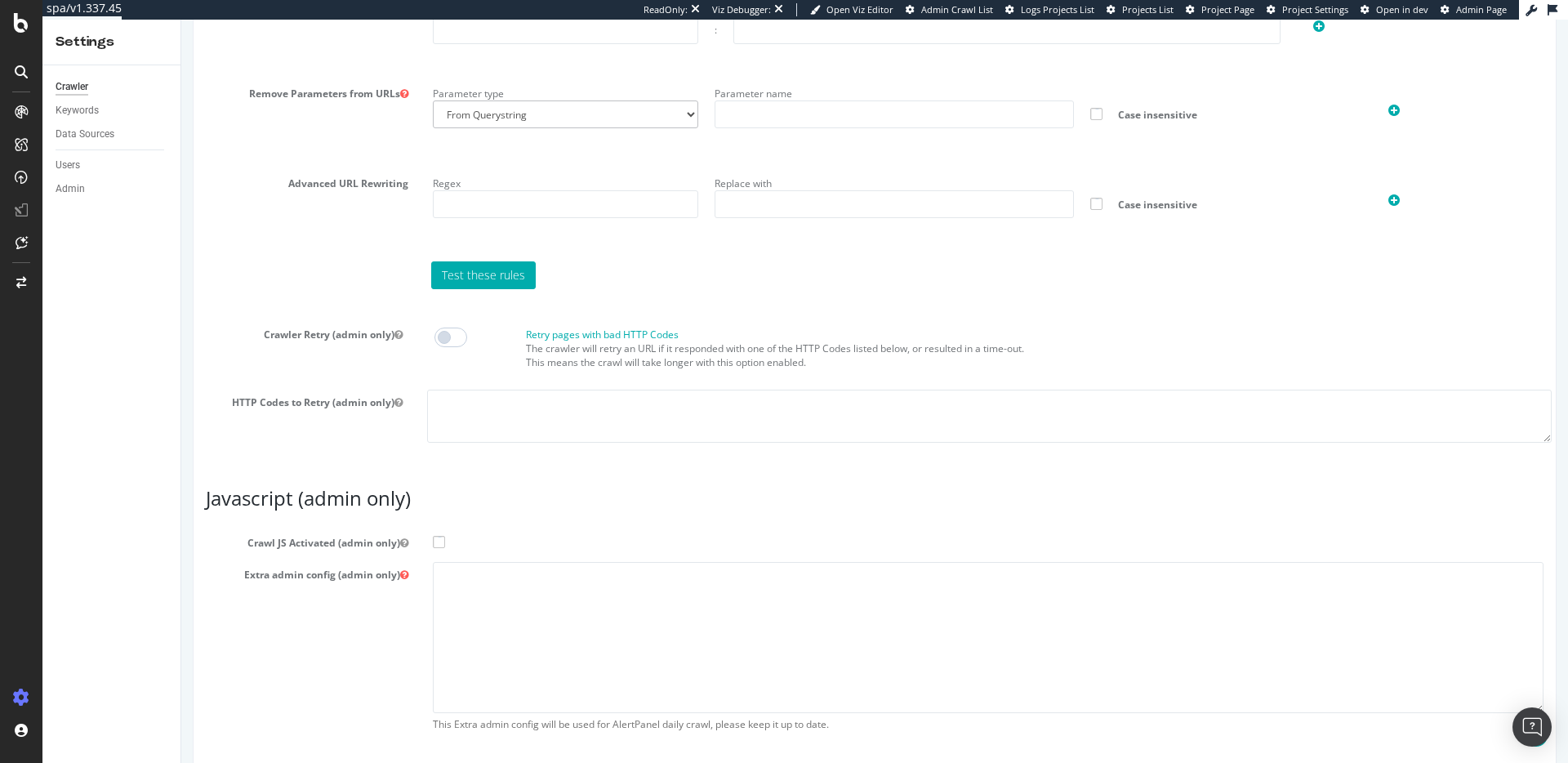
scroll to position [1251, 0]
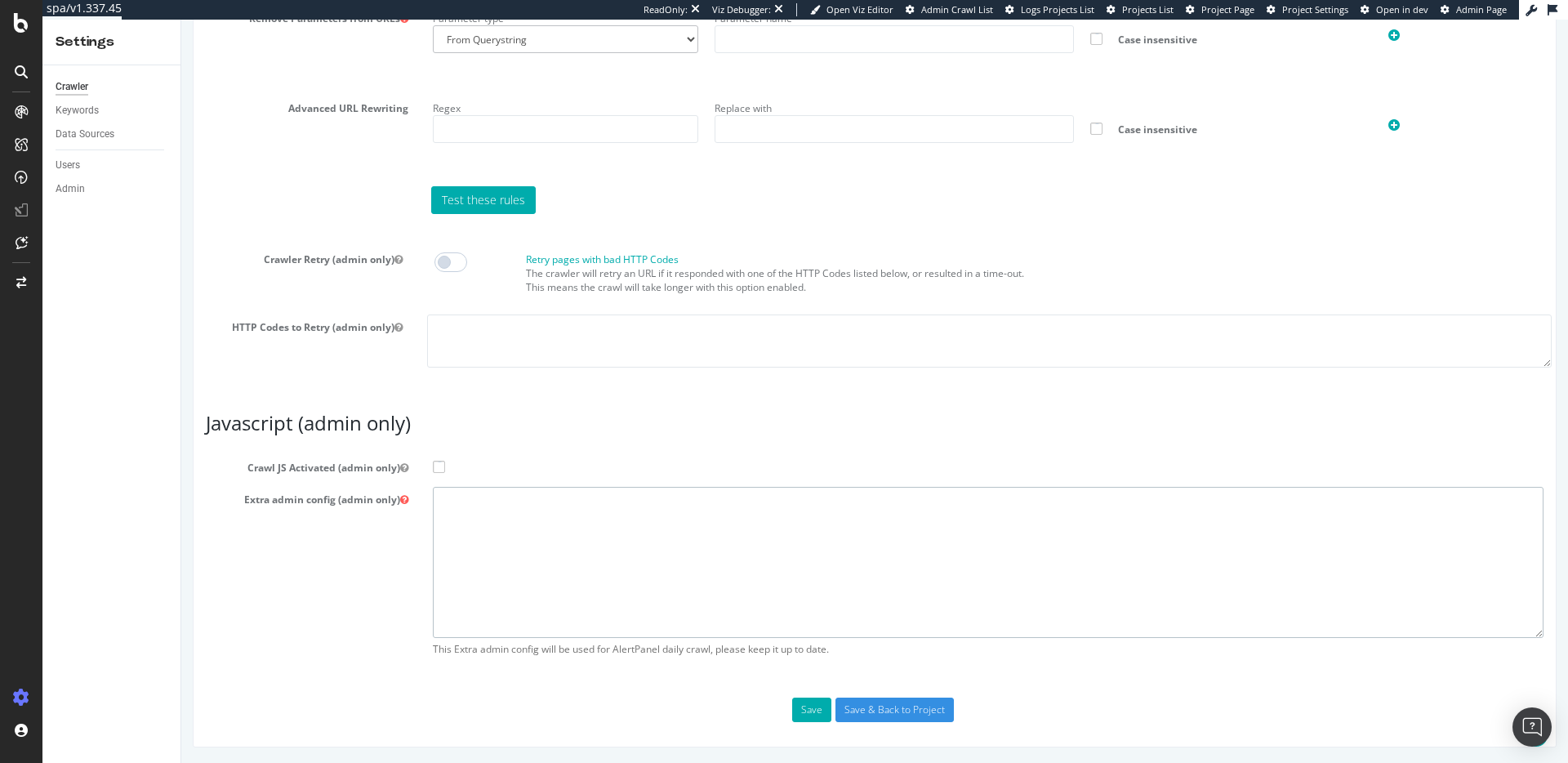
click at [583, 573] on textarea at bounding box center [988, 563] width 1110 height 151
paste textarea "++ *hubspot.com/* + *hubspotfeedback.com/* + *hs-banner.com/* + *hs-scripts.com…"
type textarea "++ *hubspot.com/* + *hubspotfeedback.com/* + *hs-banner.com/* + *hs-scripts.com…"
click at [572, 523] on textarea at bounding box center [988, 563] width 1110 height 151
paste textarea "{ "totalTimeoutSeconds": 45, "firstJobTimeoutSeconds": 30, "detect": "YES", "se…"
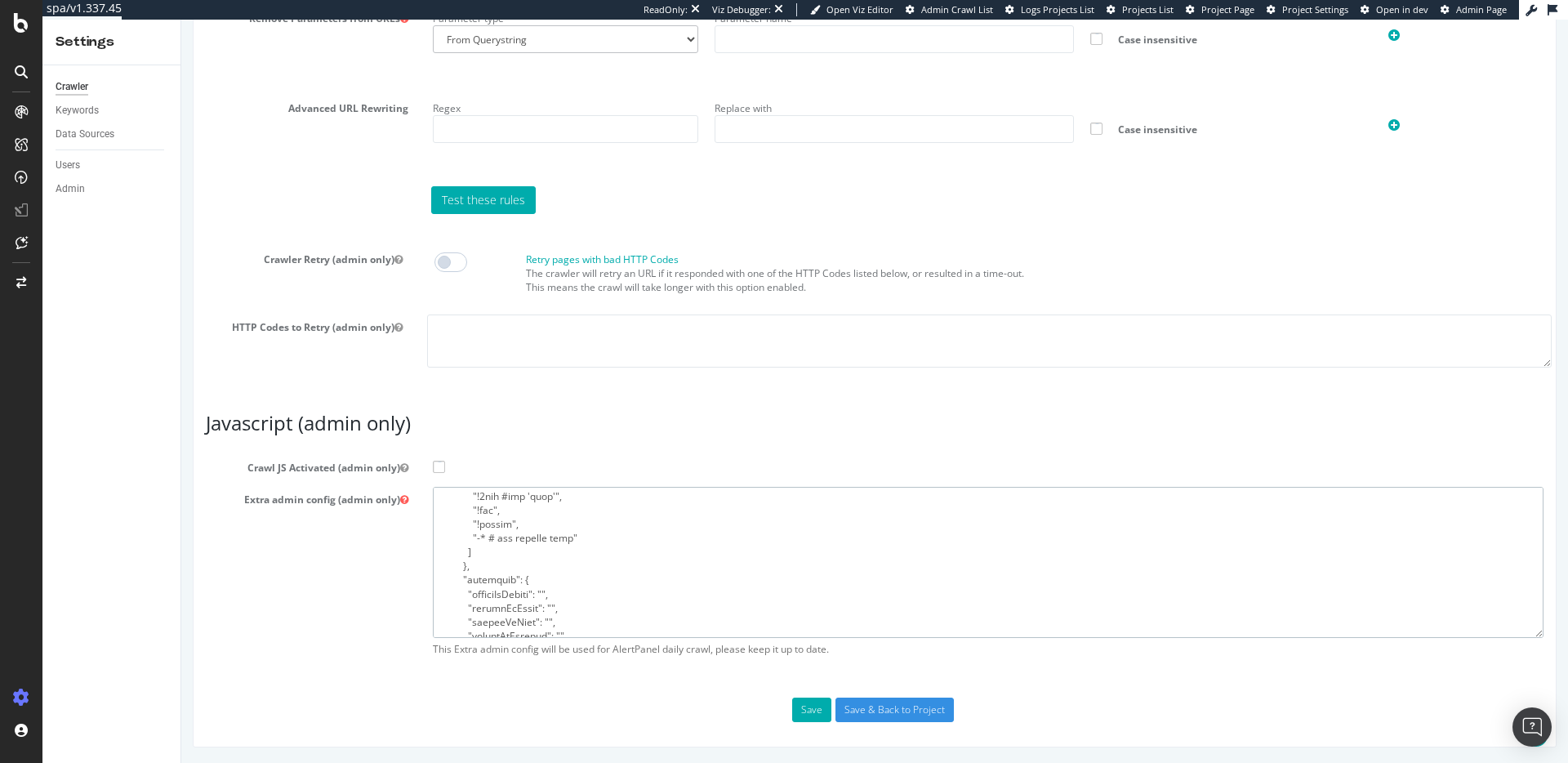
scroll to position [582, 0]
click at [627, 558] on textarea at bounding box center [988, 563] width 1110 height 151
paste textarea "flags": [ "cube" ], "beta": { "pap_mini_rules": [ "++ *hubspot.com/*", "+ *hubs…"
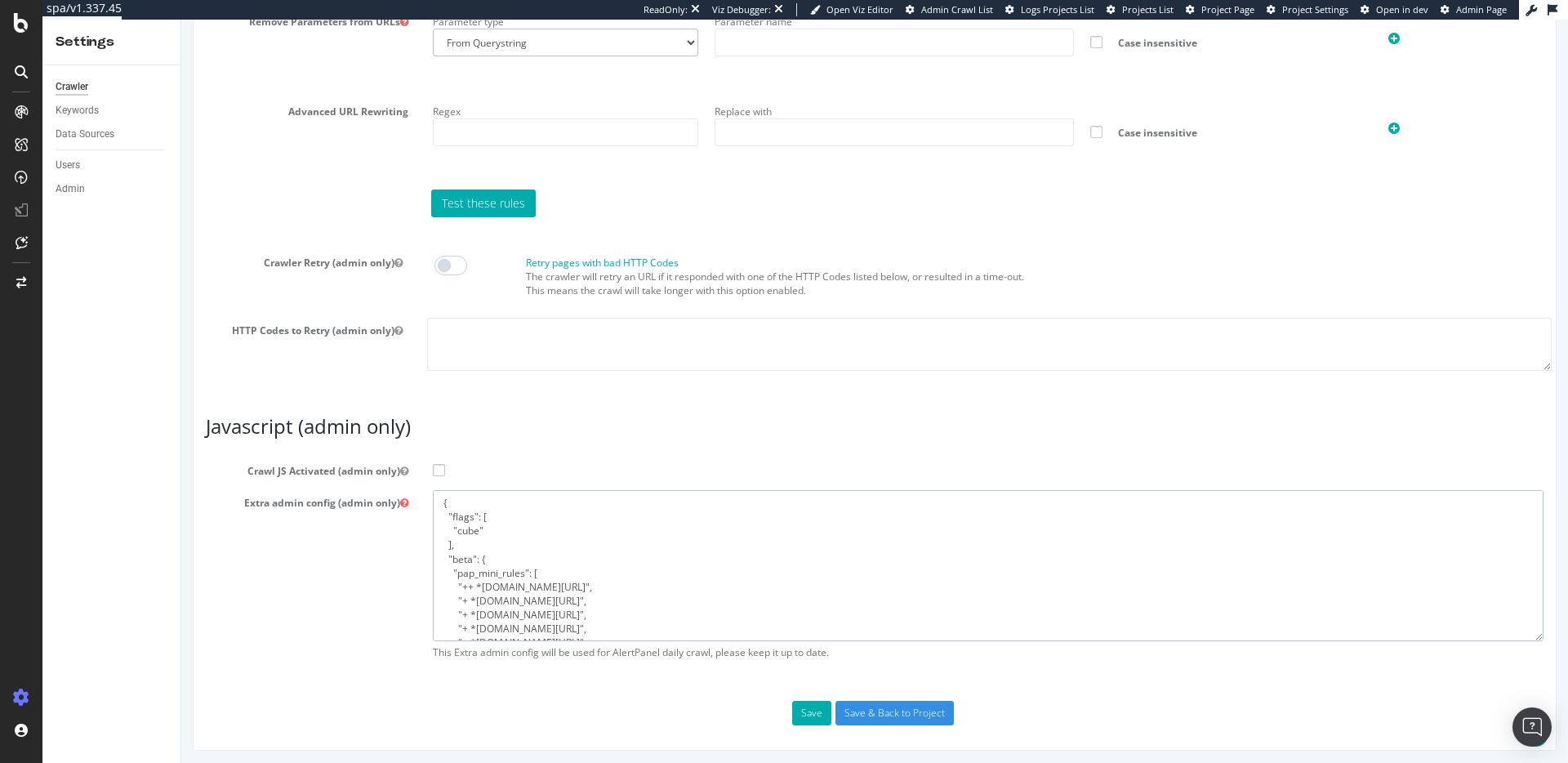
scroll to position [1251, 0]
type textarea "{ "flags": [ "cube" ], "beta": { "pap_mini_rules": [ "++ *hubspot.com/*", "+ *h…"
click at [435, 468] on span at bounding box center [439, 466] width 12 height 12
click at [181, 20] on input "Crawl JS Activated (admin only)" at bounding box center [181, 20] width 0 height 0
click at [370, 609] on div "Extra admin config (admin only) { "flags": [ "cube" ], "beta": { "pap_mini_rule…" at bounding box center [874, 576] width 1362 height 178
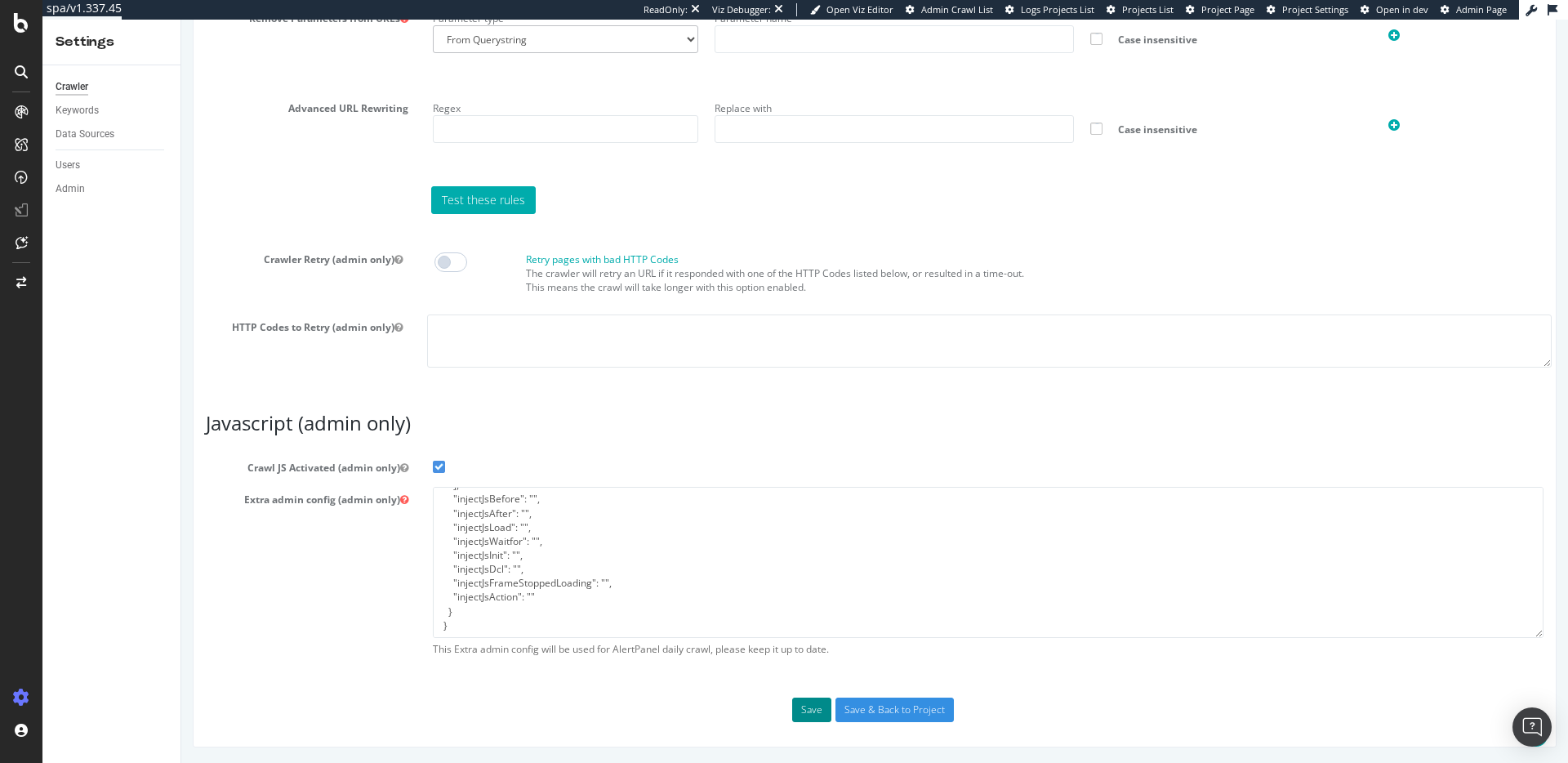
click at [802, 711] on button "Save" at bounding box center [811, 709] width 39 height 24
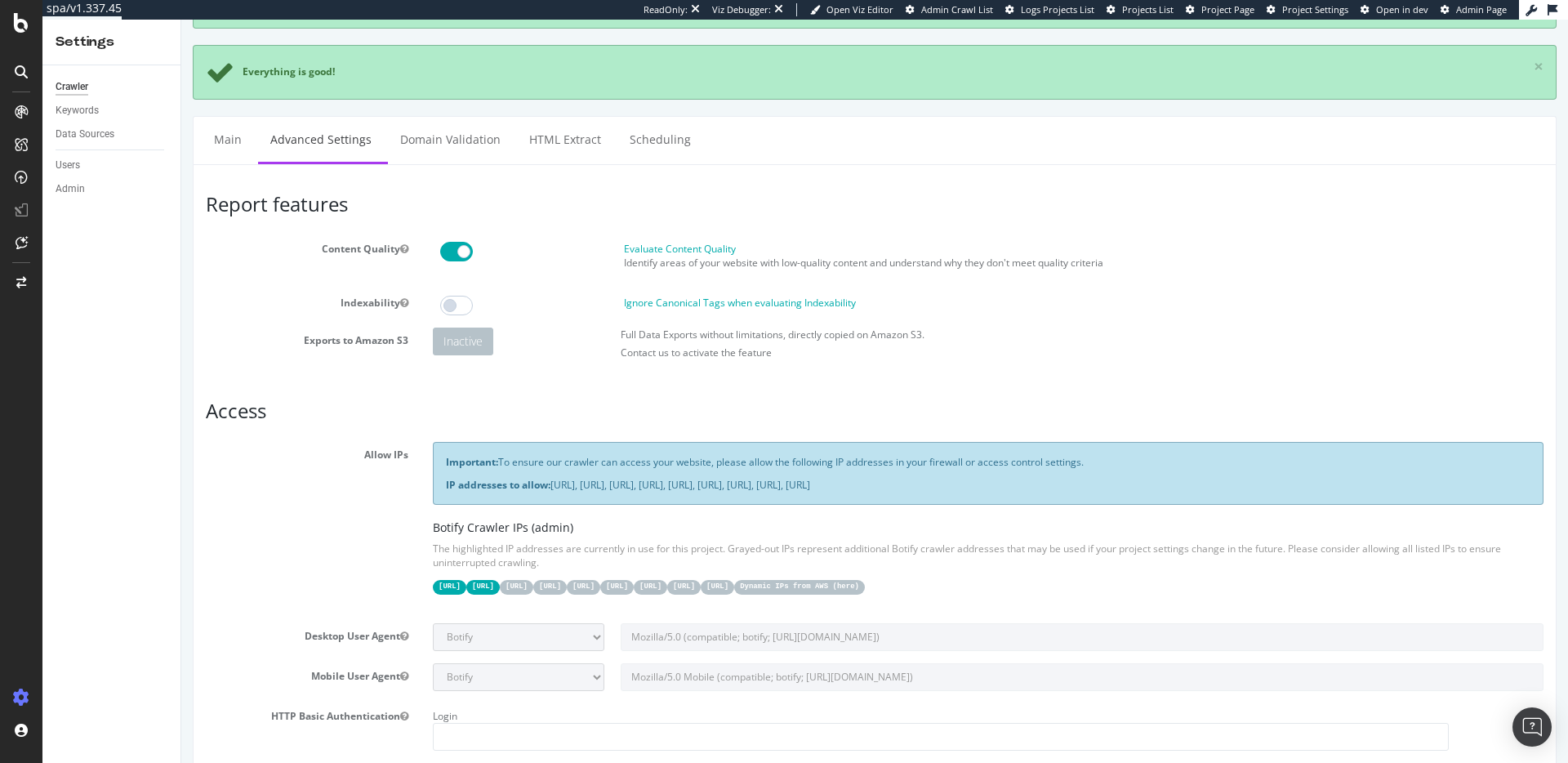
scroll to position [0, 0]
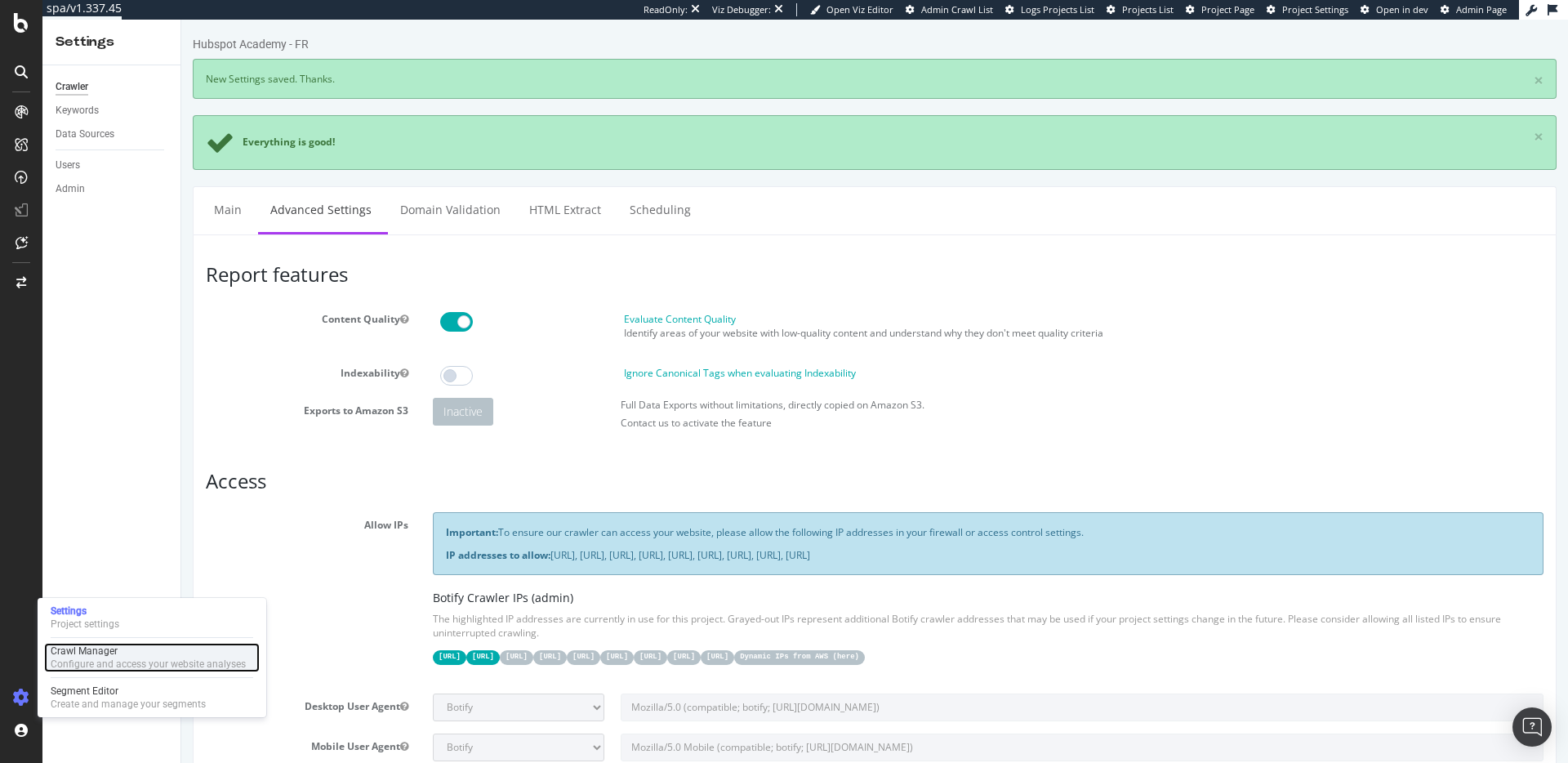
click at [125, 655] on div "Crawl Manager" at bounding box center [148, 651] width 195 height 13
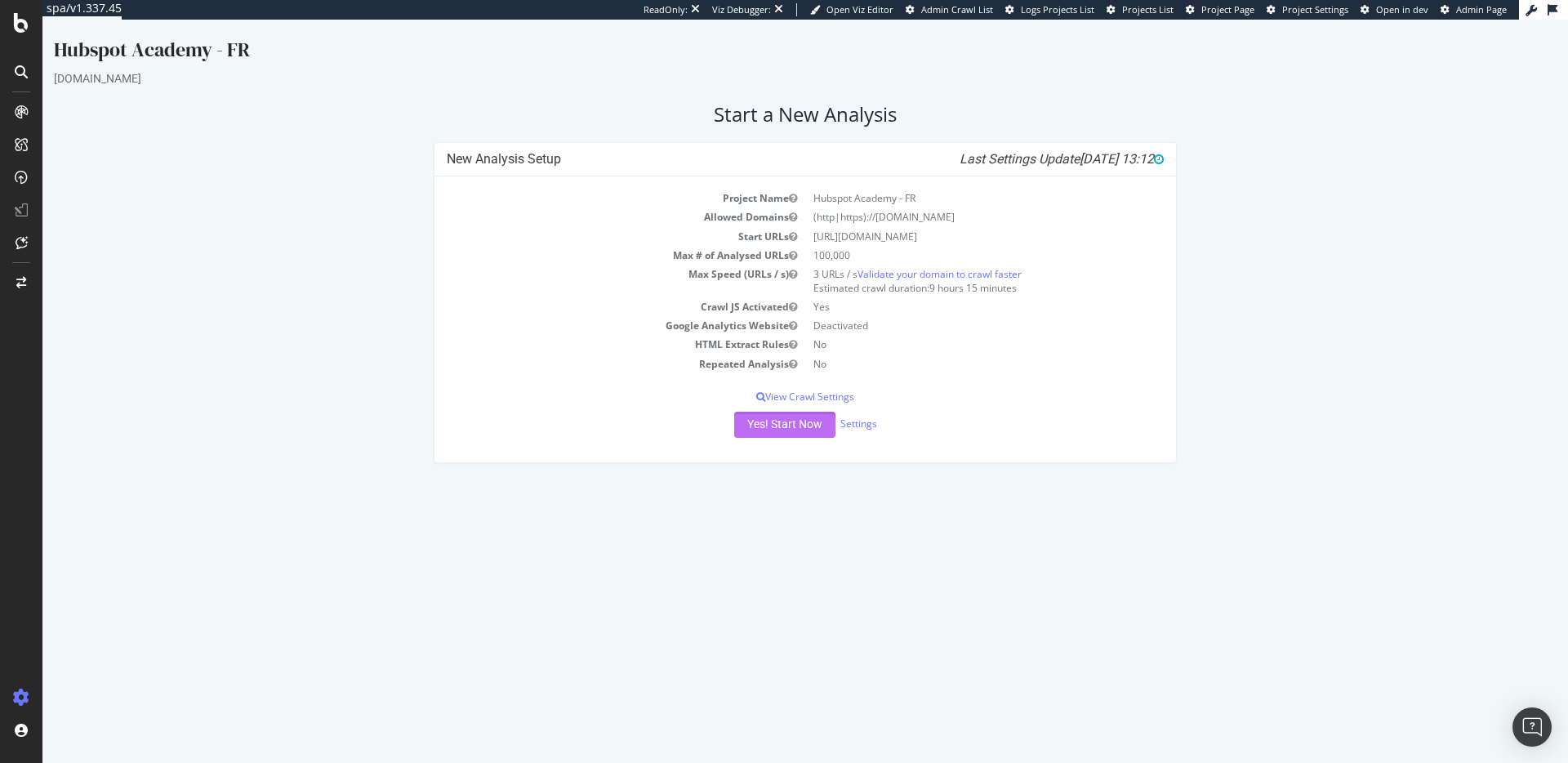
click at [780, 426] on button "Yes! Start Now" at bounding box center [784, 424] width 101 height 26
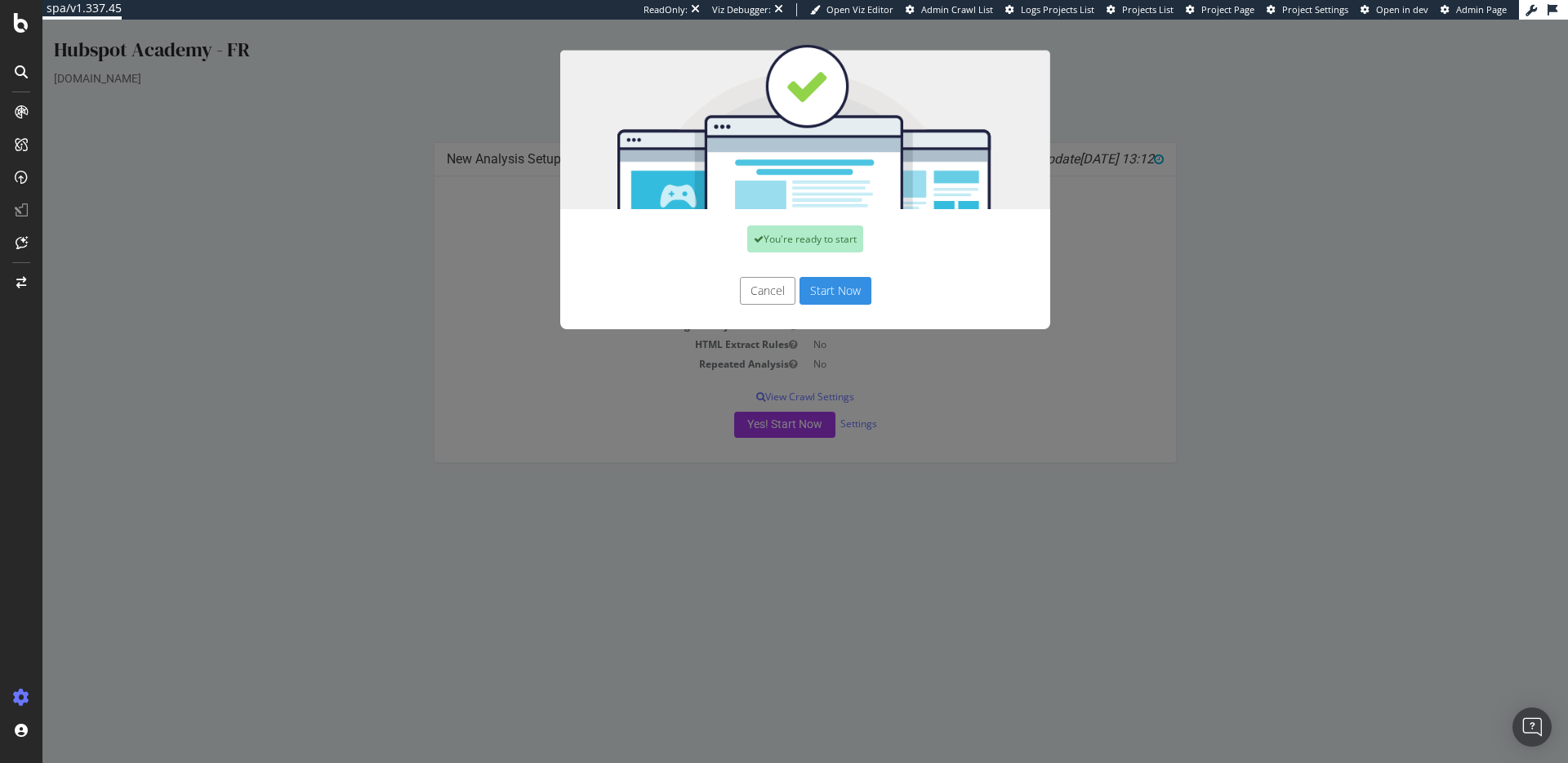
click at [764, 298] on button "Cancel" at bounding box center [767, 290] width 56 height 27
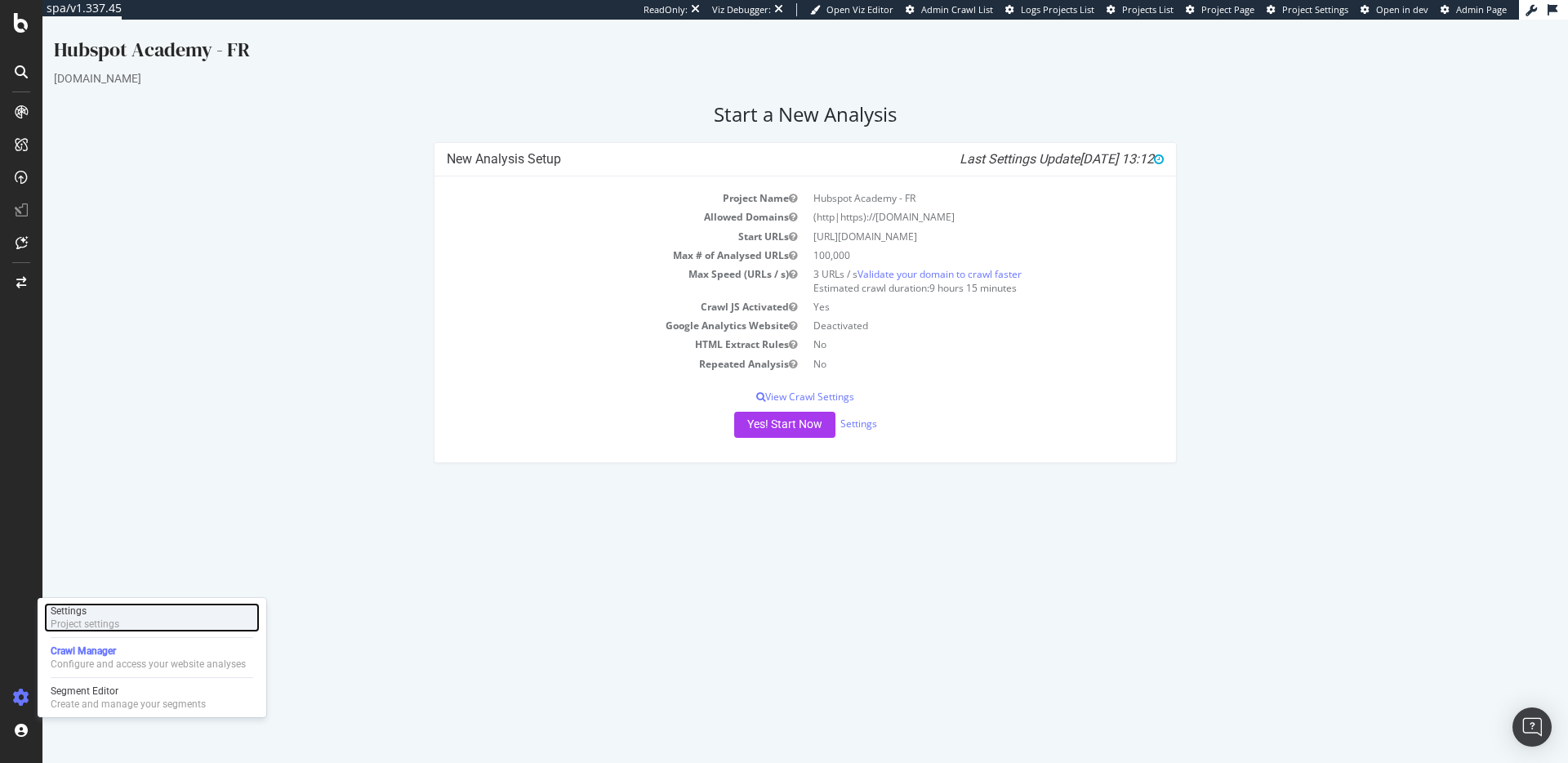
click at [93, 618] on div "Project settings" at bounding box center [85, 624] width 69 height 13
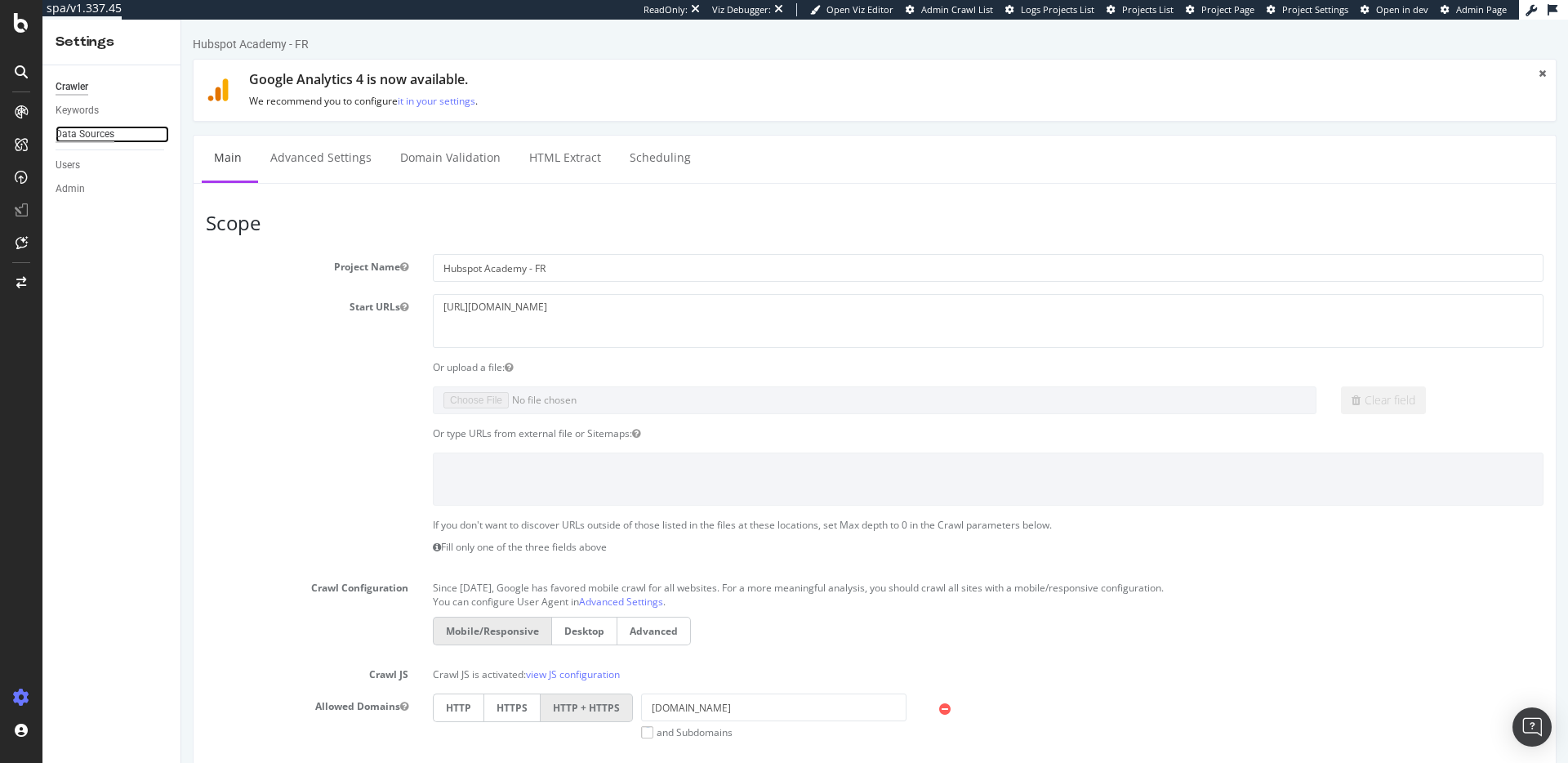
click at [90, 130] on div "Data Sources" at bounding box center [85, 134] width 59 height 17
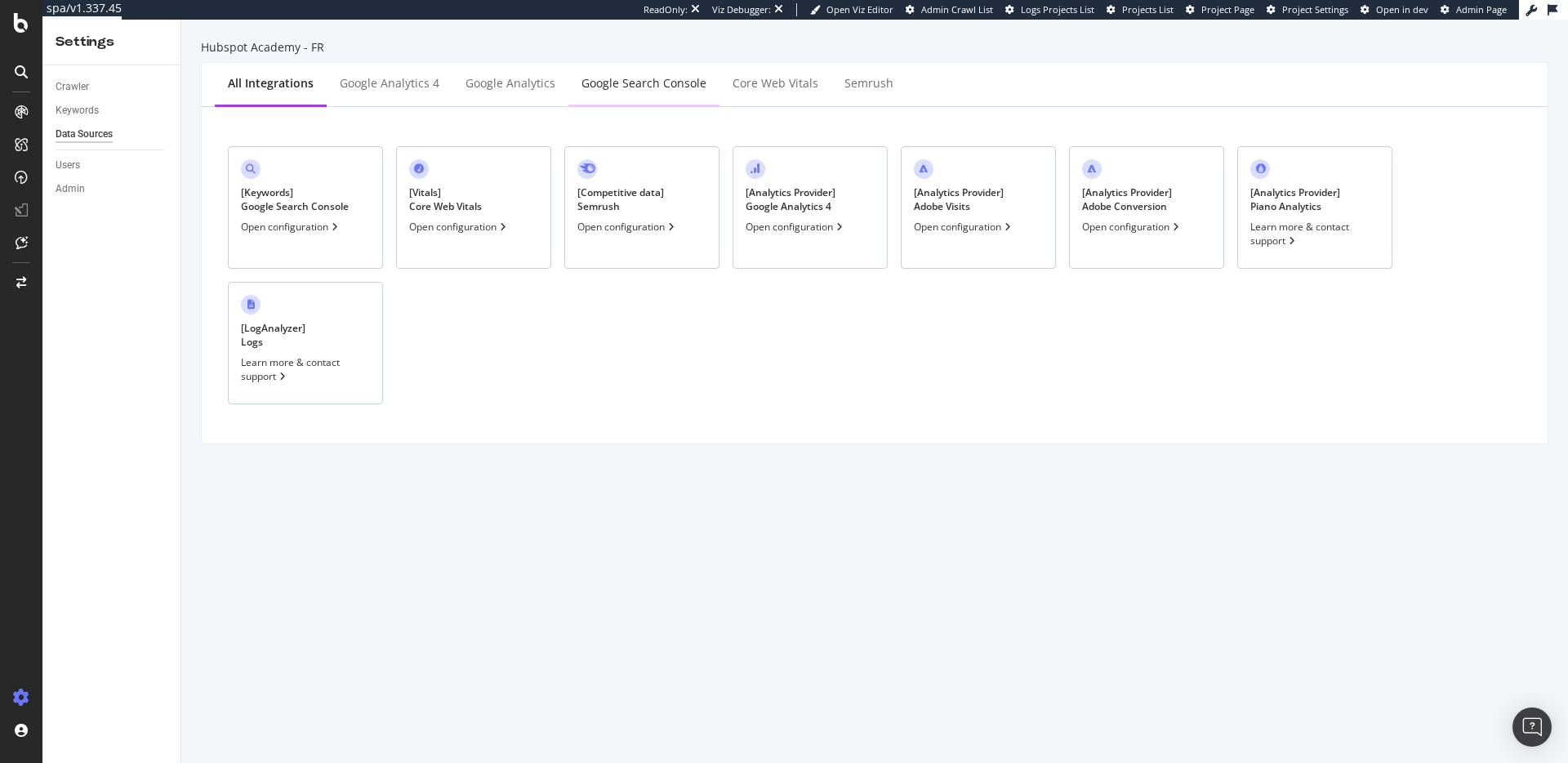
click at [627, 90] on div "Google Search Console" at bounding box center [644, 83] width 125 height 17
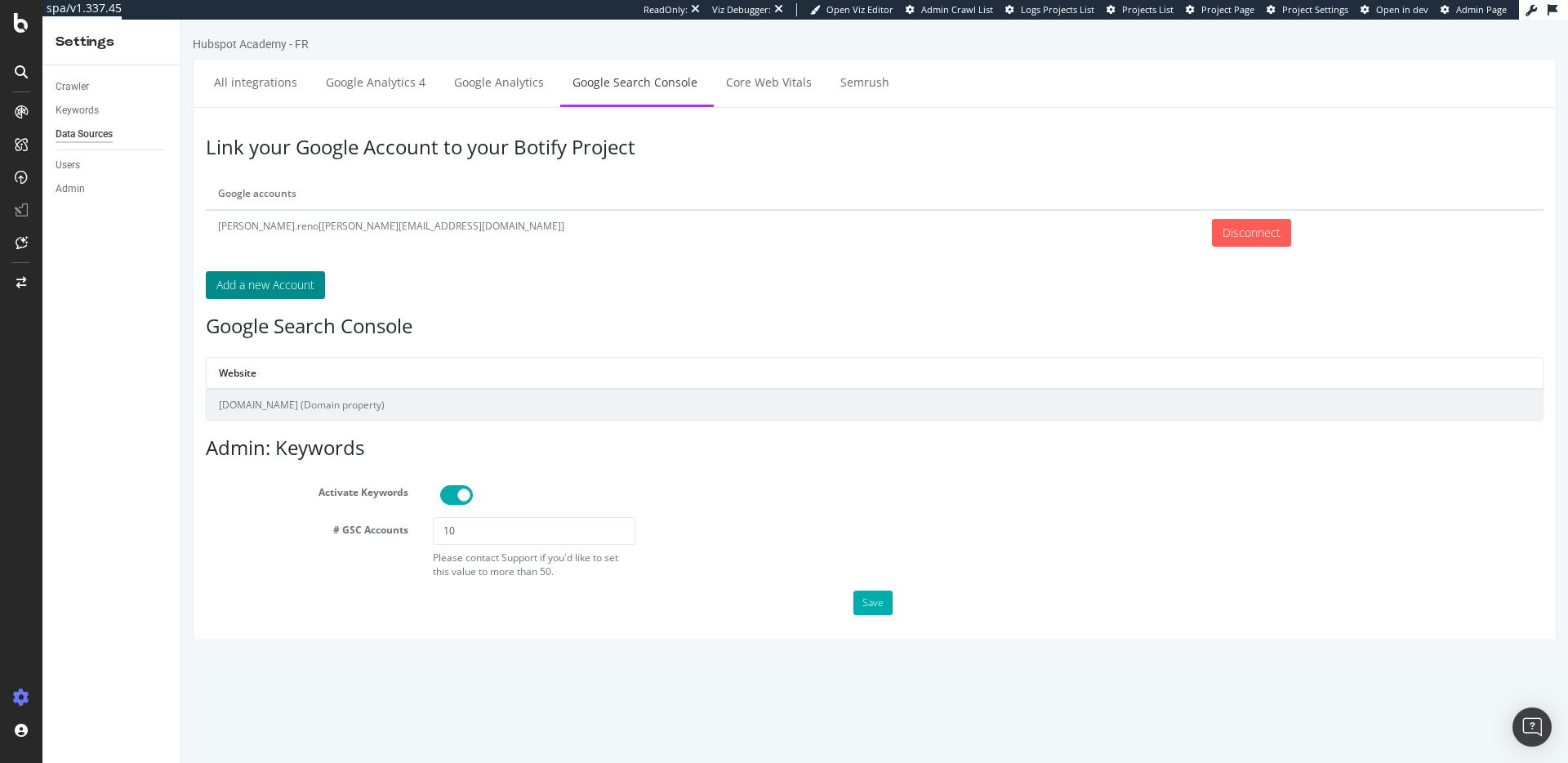
click at [288, 287] on button "Add a new Account" at bounding box center [265, 284] width 119 height 27
click at [282, 88] on link "All integrations" at bounding box center [256, 82] width 108 height 45
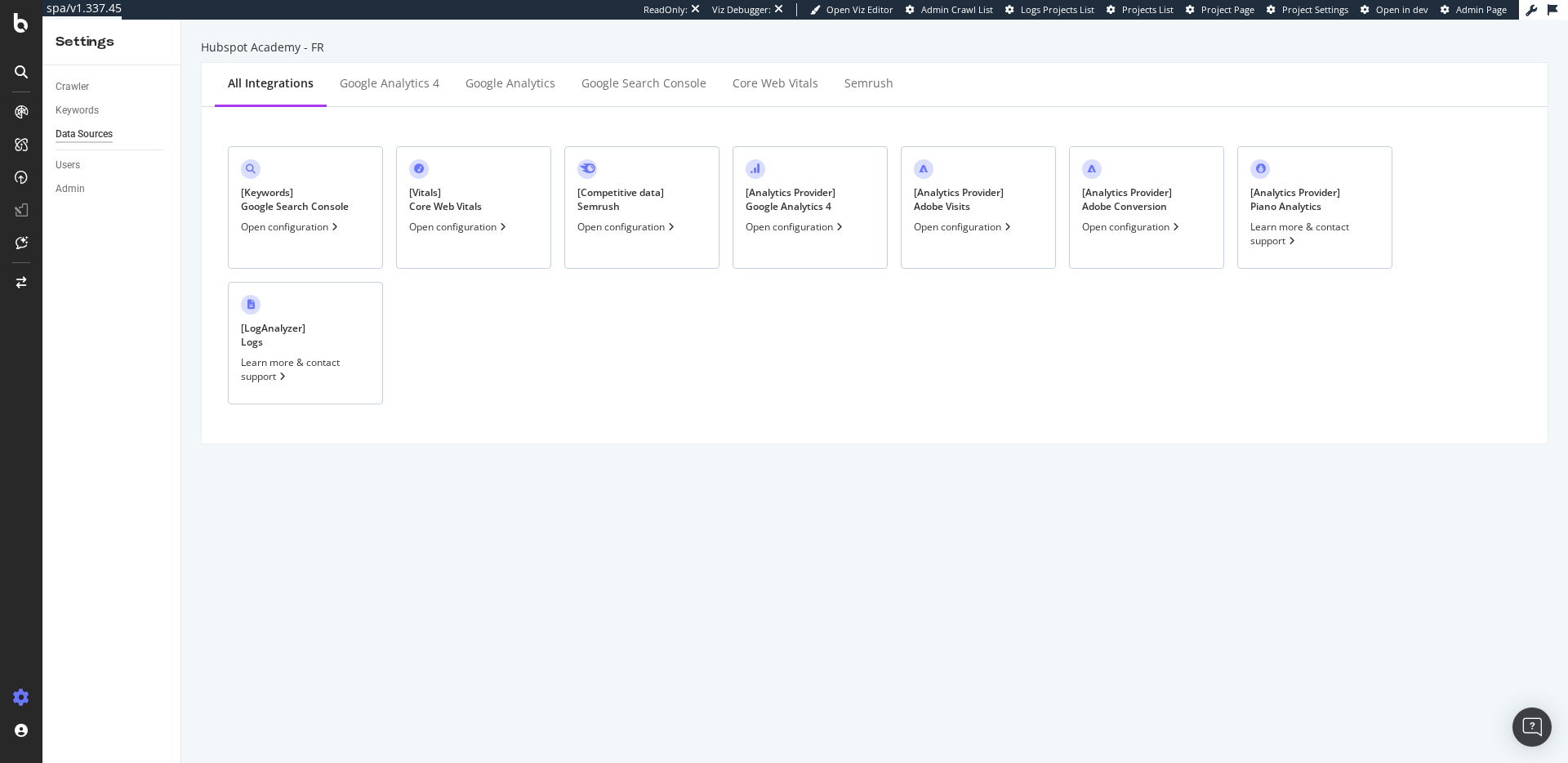
click at [302, 219] on div "Open configuration" at bounding box center [291, 226] width 101 height 14
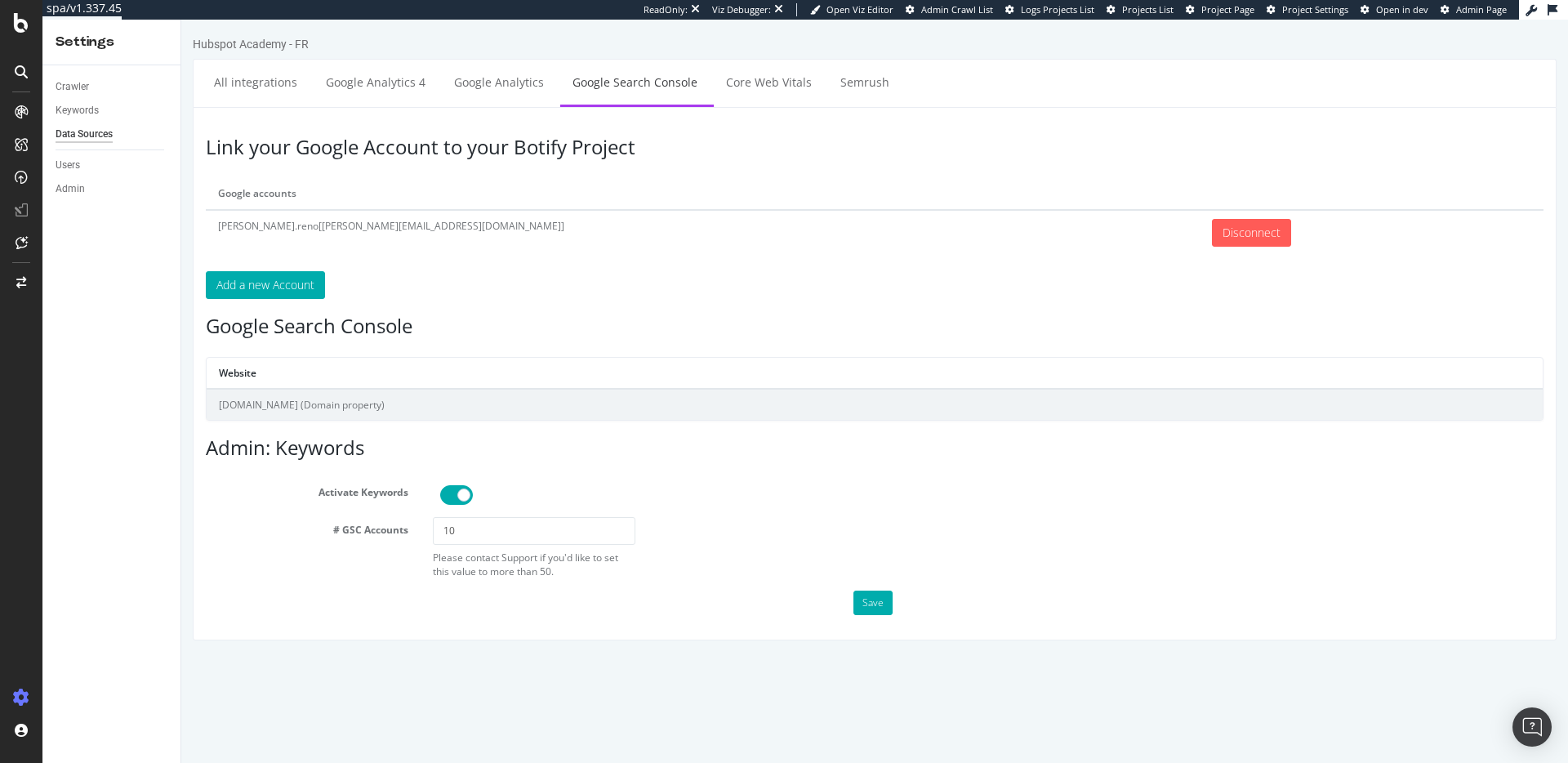
click at [297, 408] on td "academy.hubspot.fr (Domain property)" at bounding box center [875, 404] width 1336 height 31
drag, startPoint x: 344, startPoint y: 121, endPoint x: 334, endPoint y: 121, distance: 10.0
click at [342, 121] on div "Link your Google Account to your Botify Project Google accounts dan.reno[dan.re…" at bounding box center [874, 374] width 1364 height 534
click at [89, 107] on div "Keywords" at bounding box center [77, 111] width 43 height 17
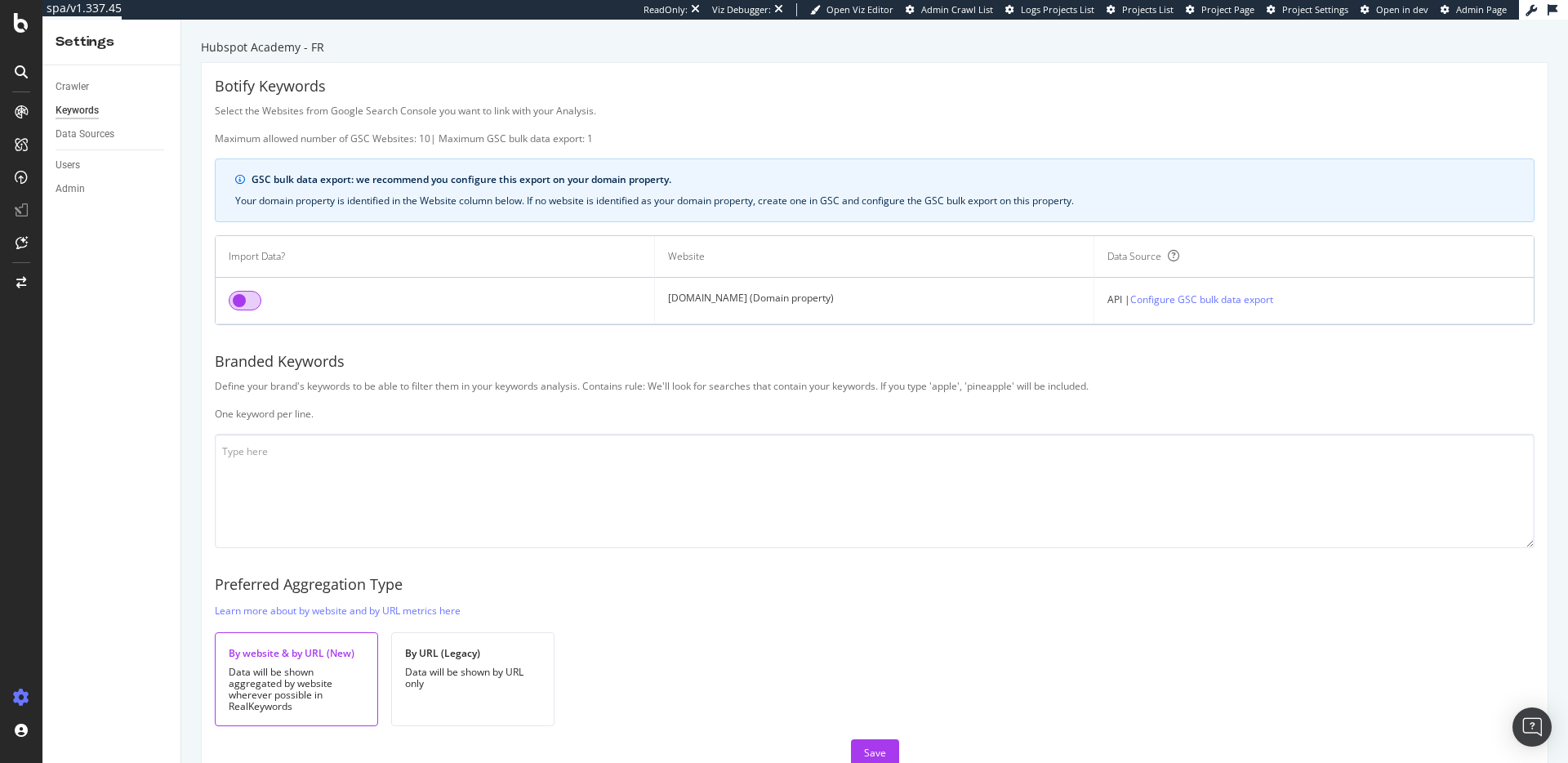
click at [233, 305] on input "checkbox" at bounding box center [244, 301] width 32 height 20
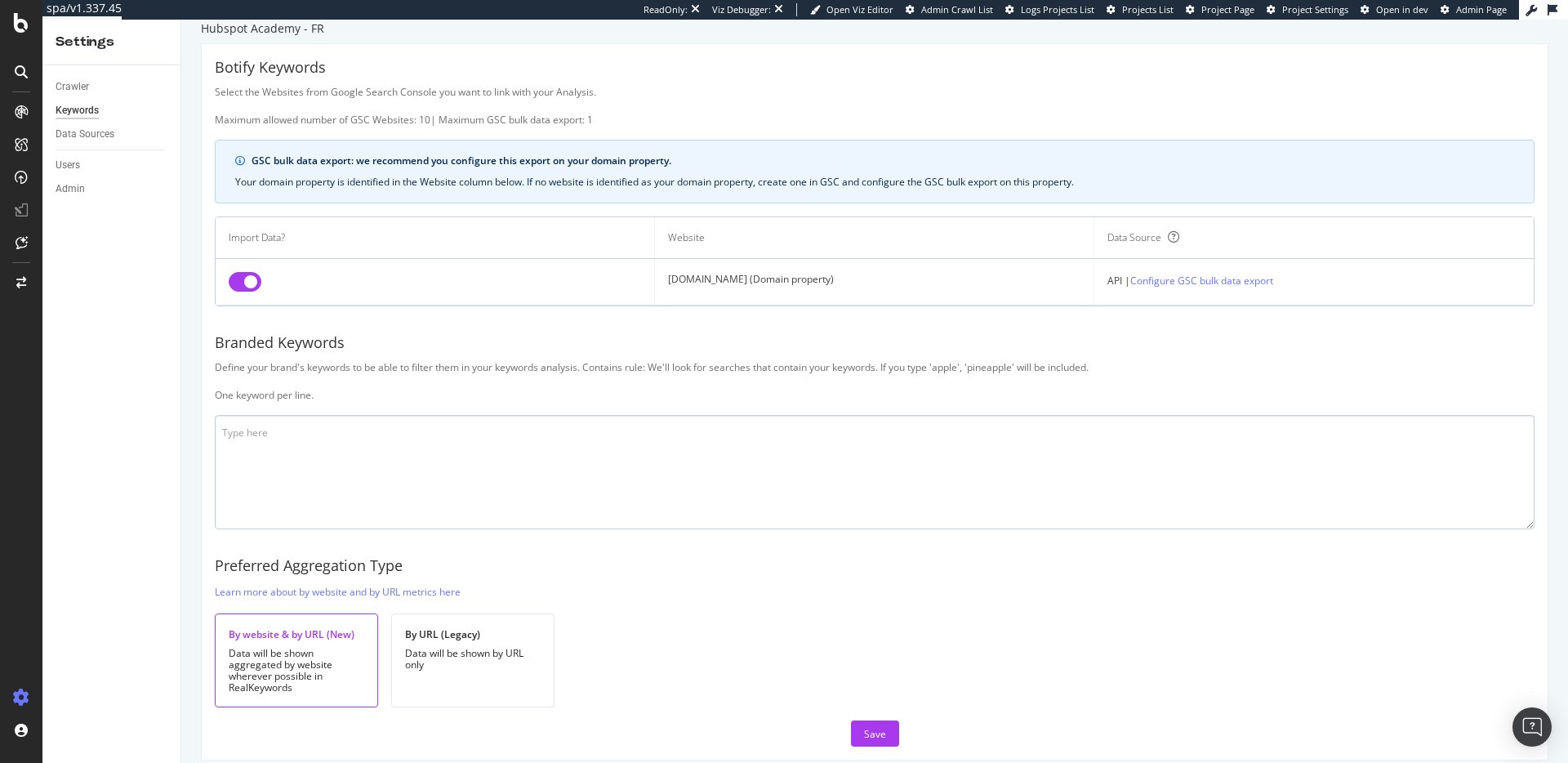
scroll to position [36, 0]
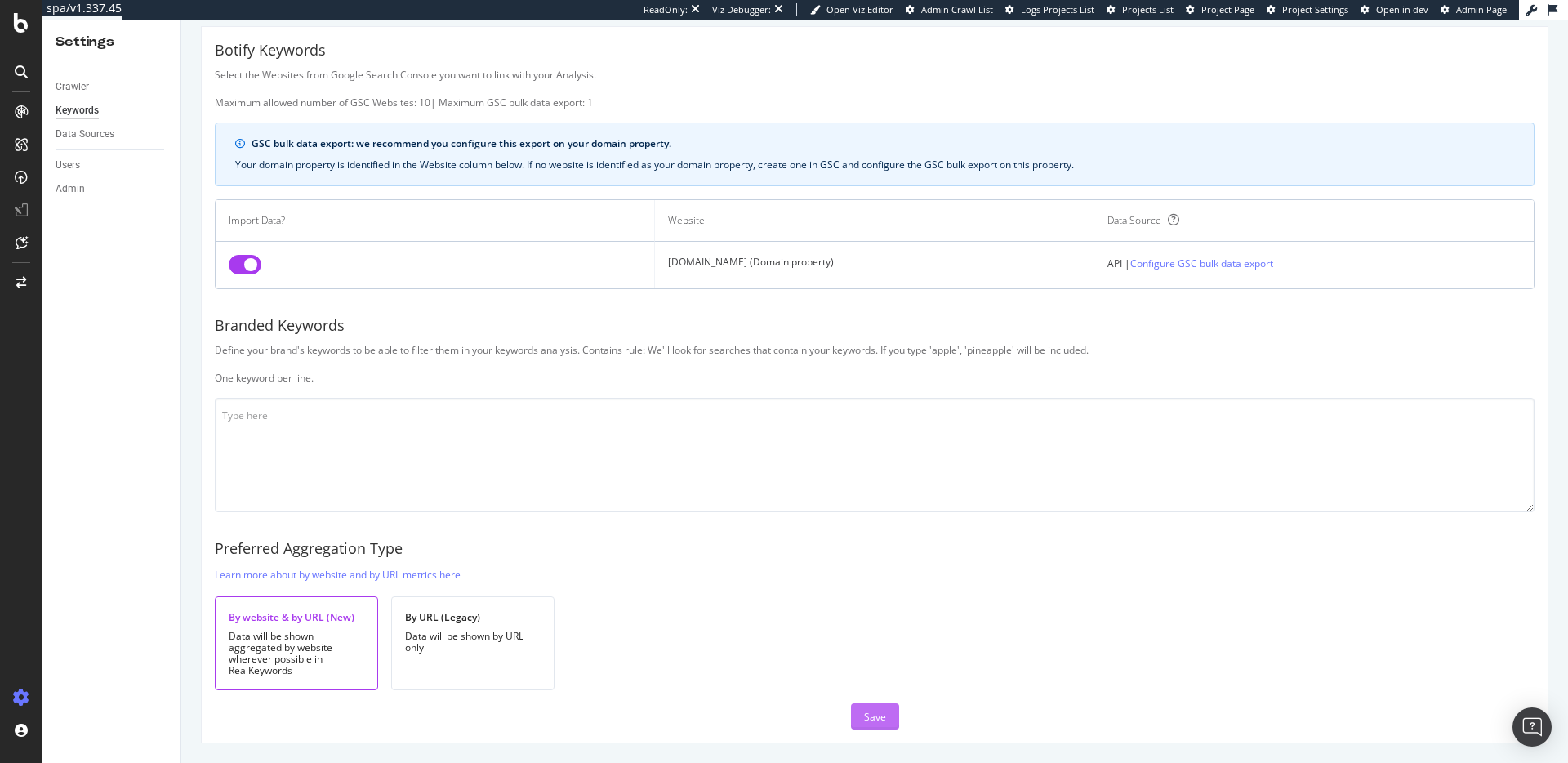
click at [879, 713] on button "Save" at bounding box center [875, 716] width 48 height 26
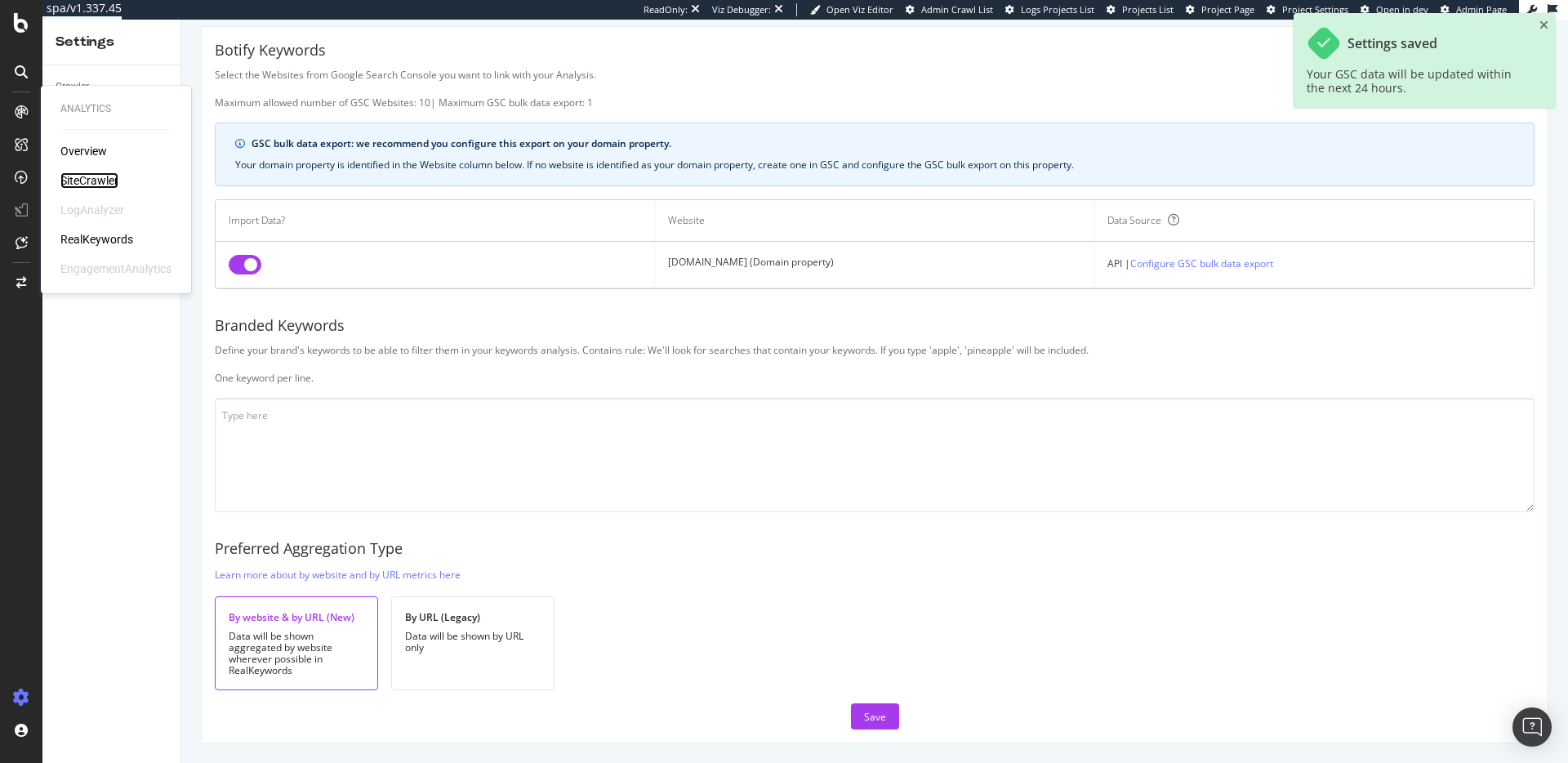
click at [83, 179] on div "SiteCrawler" at bounding box center [90, 180] width 58 height 17
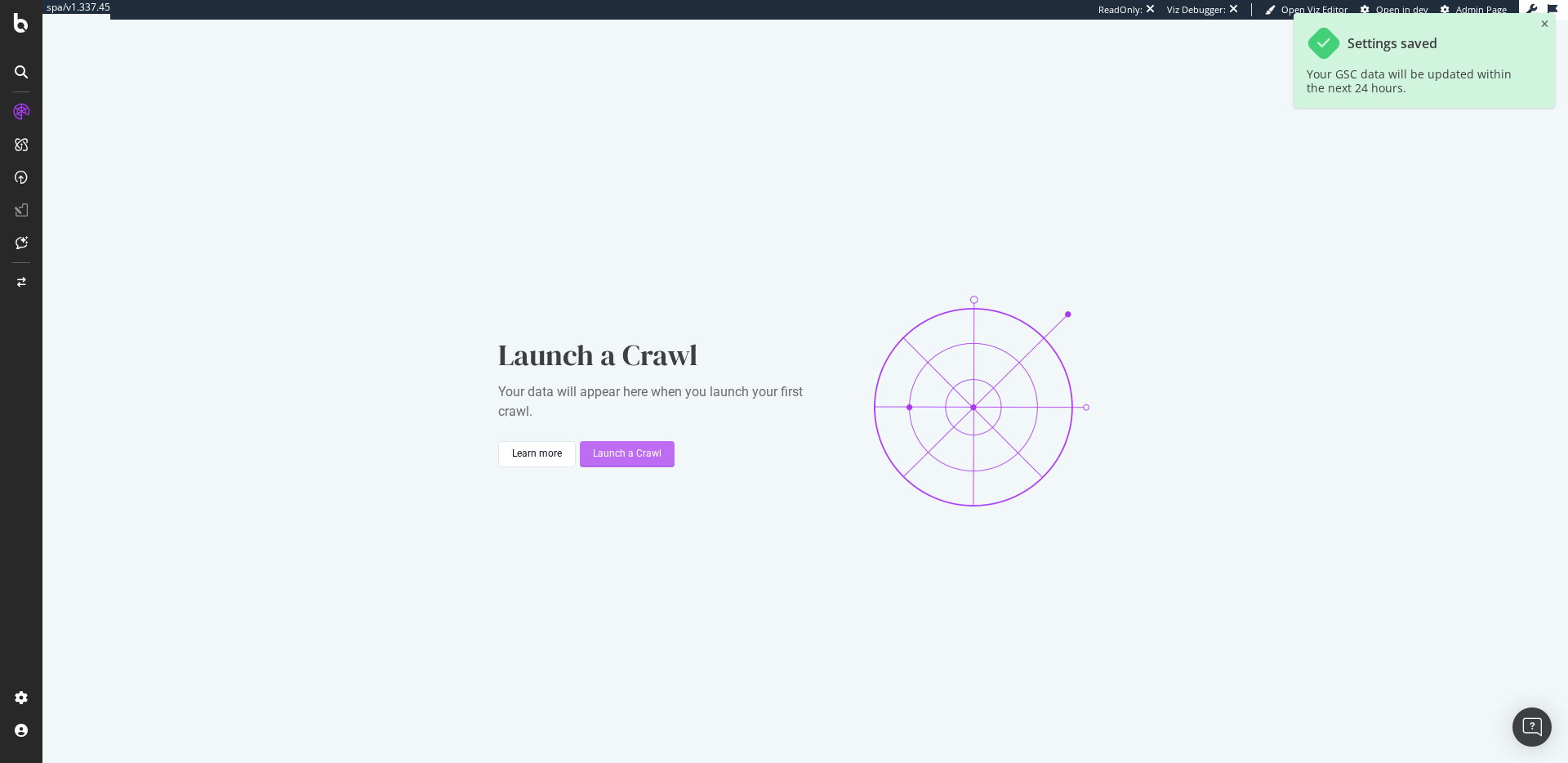
click at [632, 453] on div "Launch a Crawl" at bounding box center [627, 453] width 69 height 14
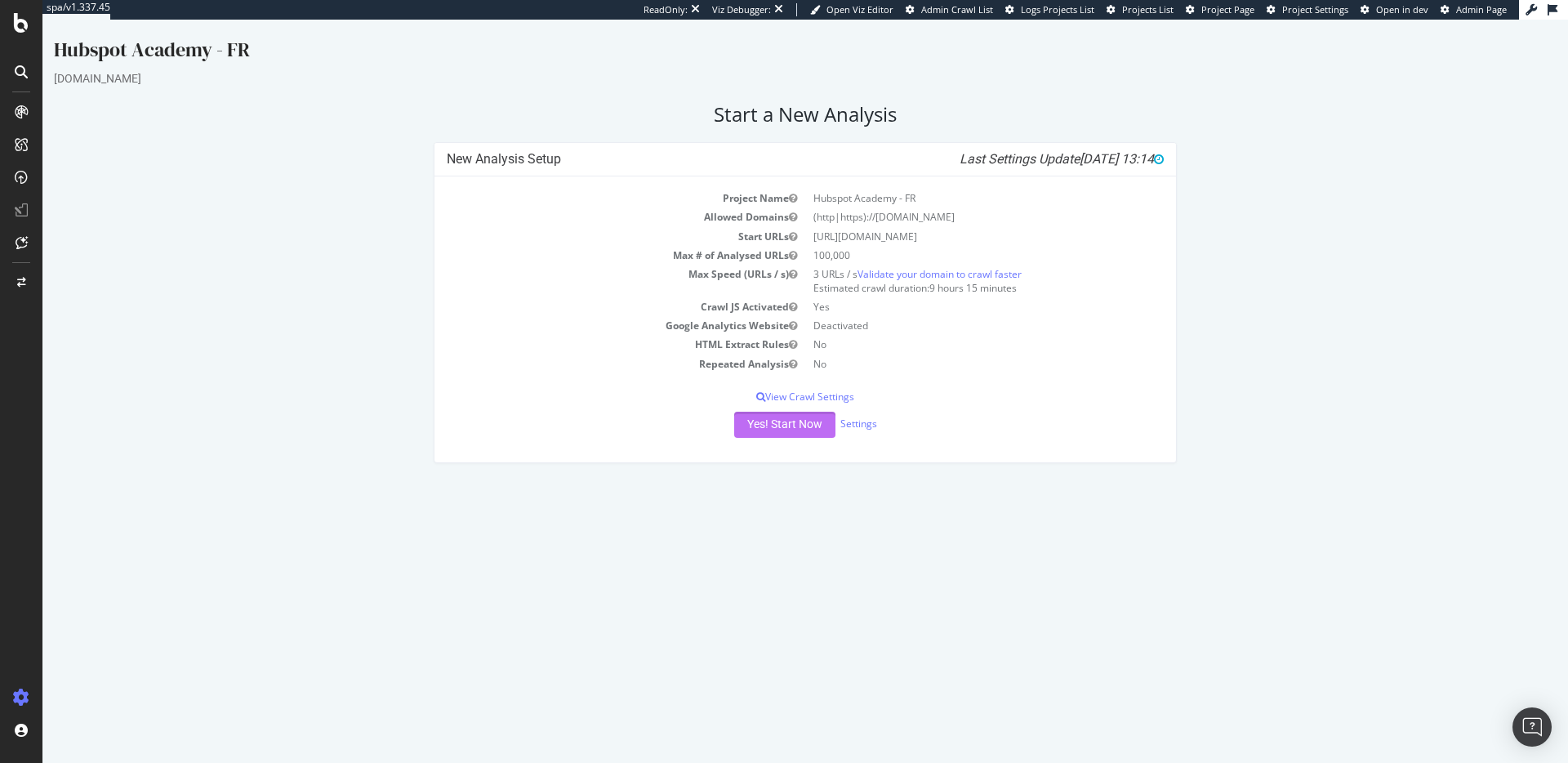
click at [772, 421] on button "Yes! Start Now" at bounding box center [784, 424] width 101 height 26
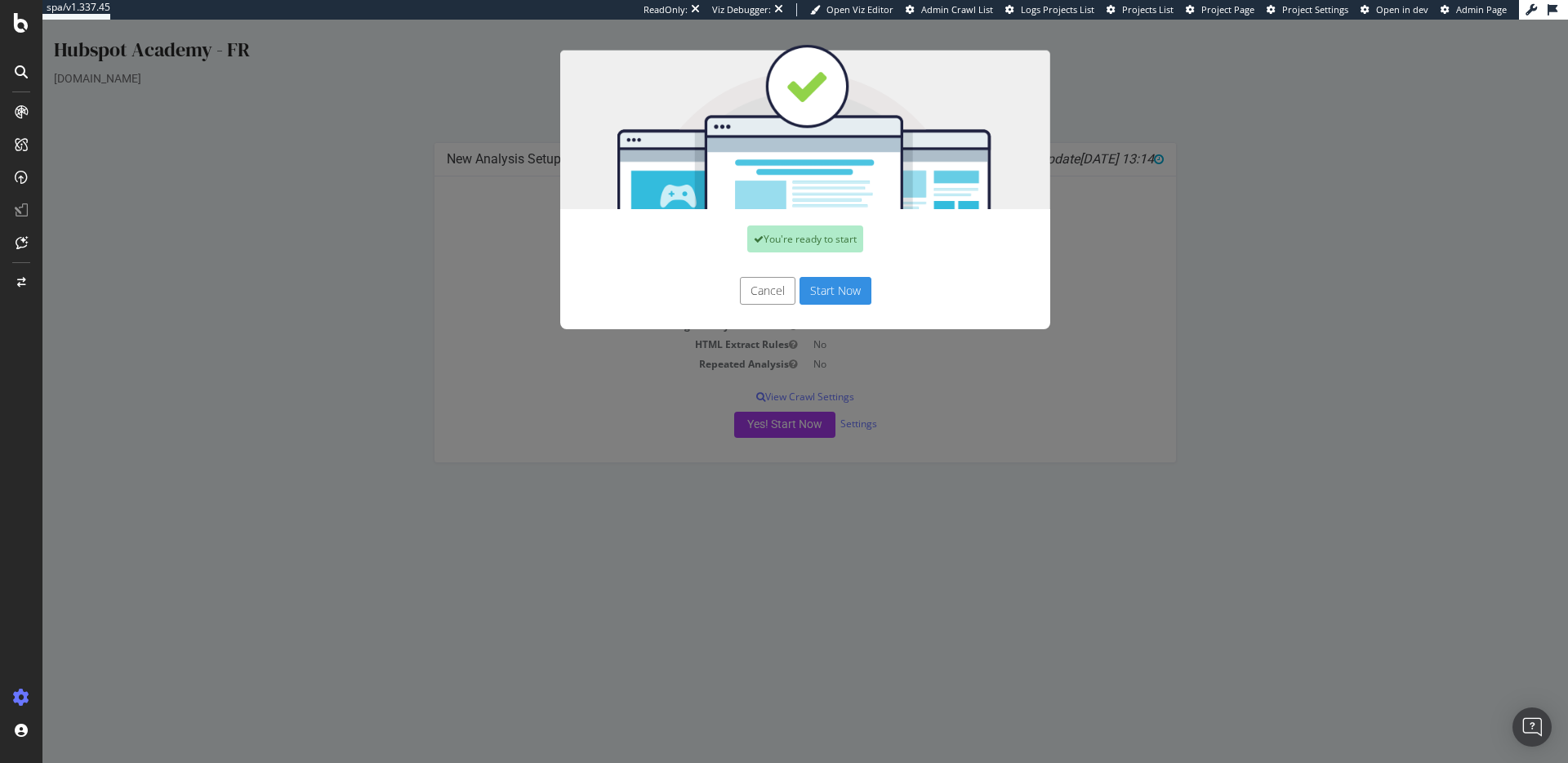
click at [829, 293] on button "Start Now" at bounding box center [835, 290] width 71 height 27
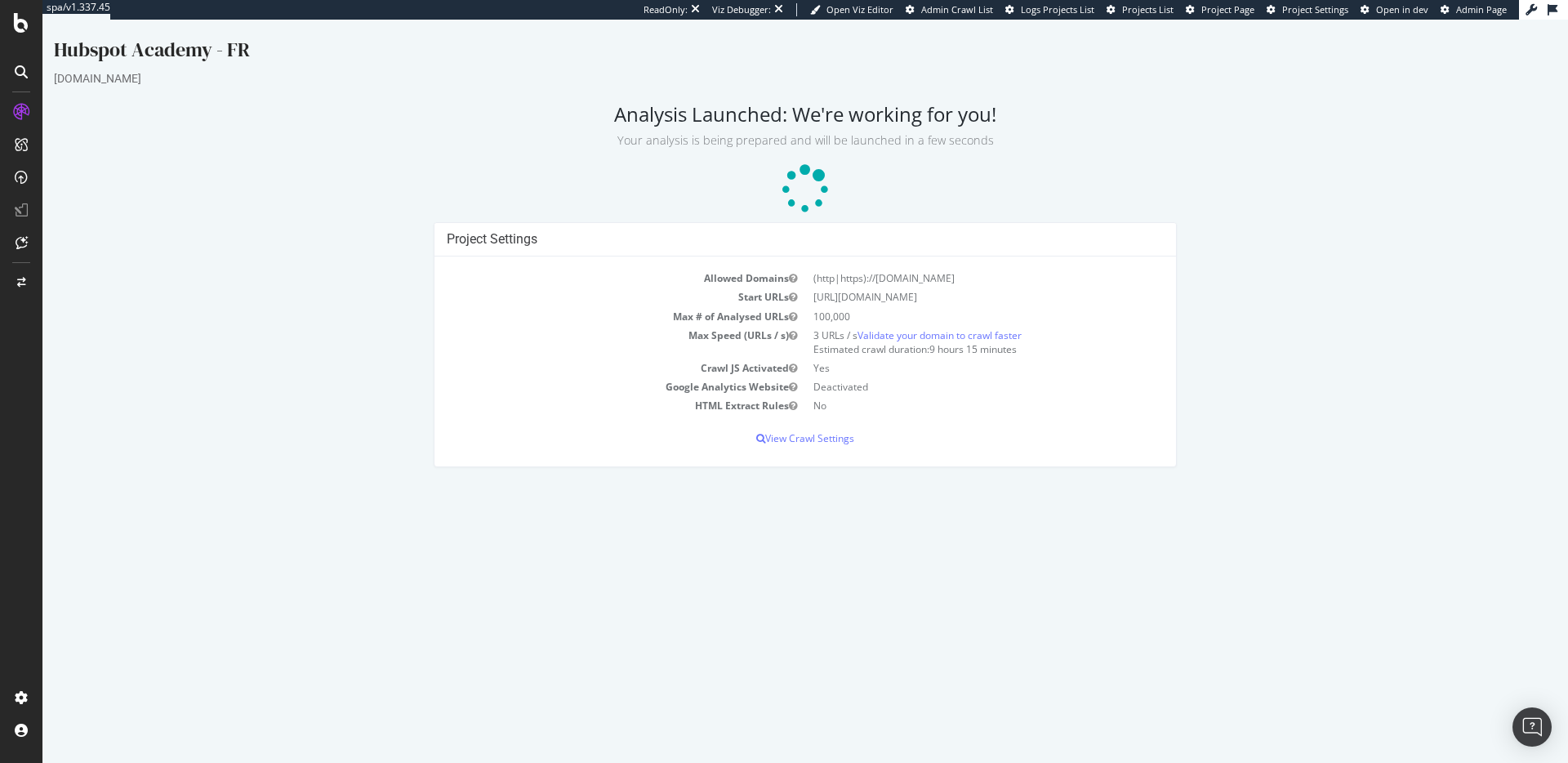
click at [296, 297] on div "Project Settings Allowed Domains (http|https)://academy.hubspot.fr Start URLs h…" at bounding box center [805, 352] width 1519 height 260
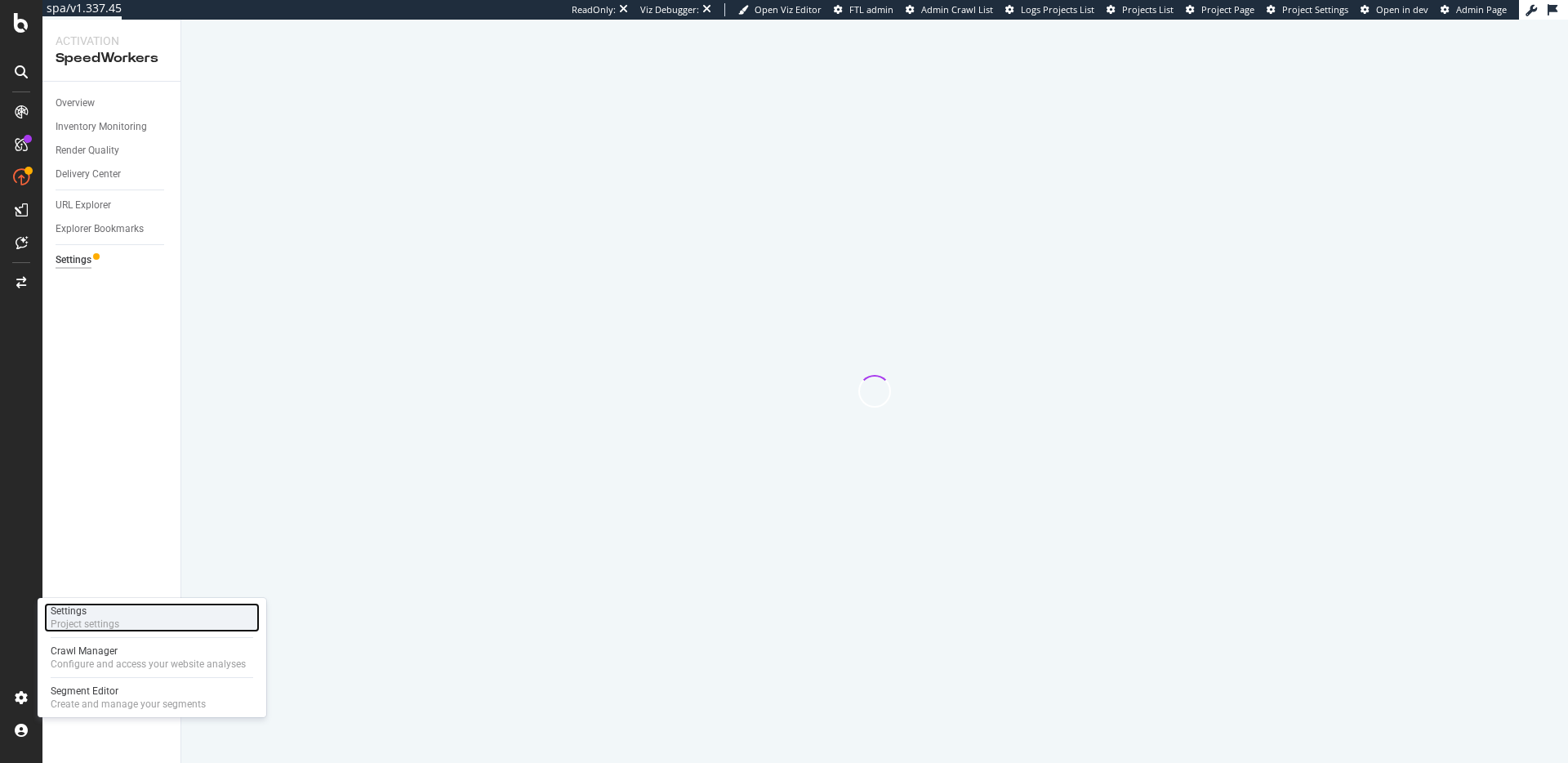
click at [113, 623] on div "Project settings" at bounding box center [85, 624] width 69 height 13
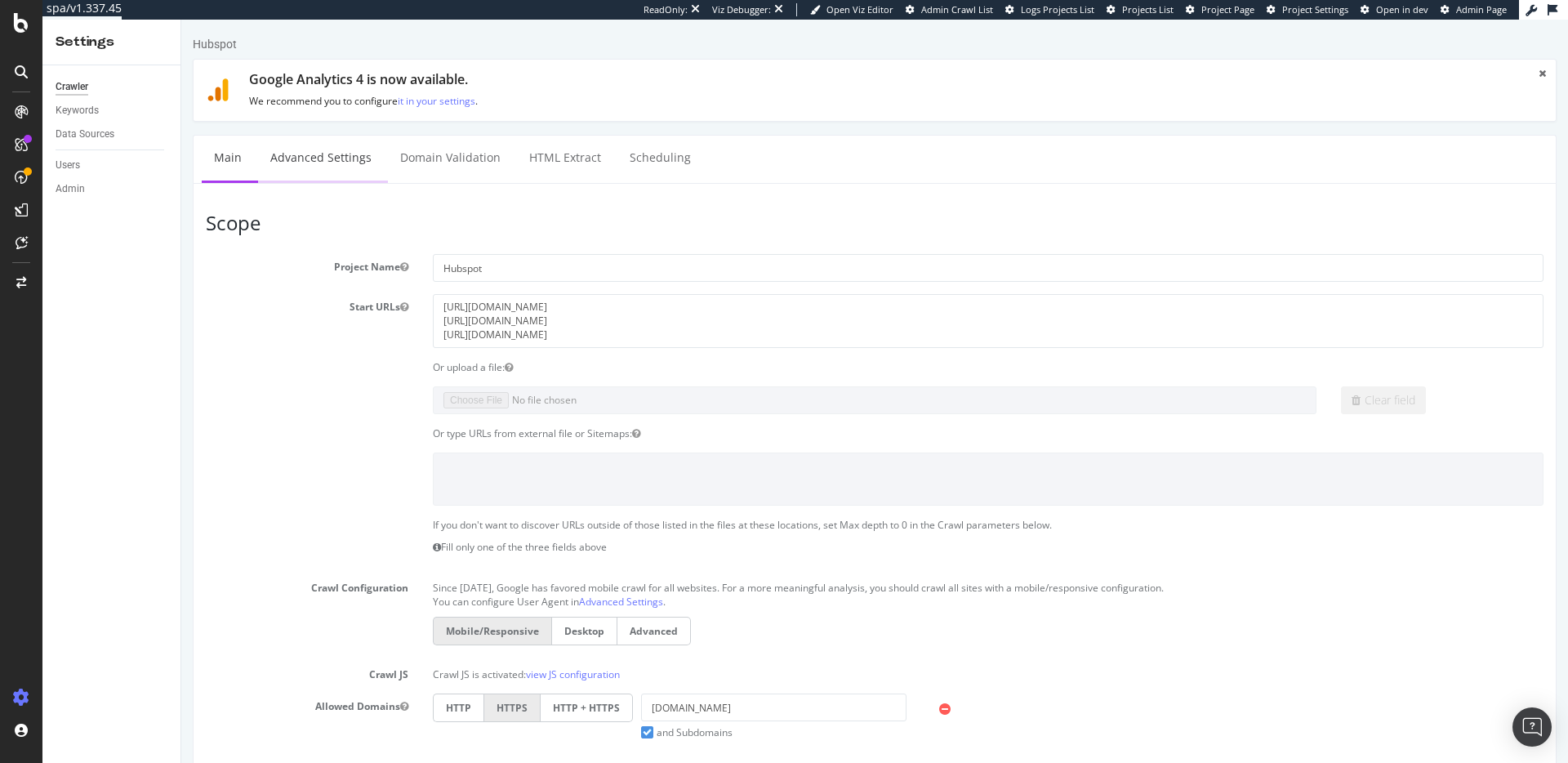
click at [339, 152] on link "Advanced Settings" at bounding box center [321, 158] width 125 height 45
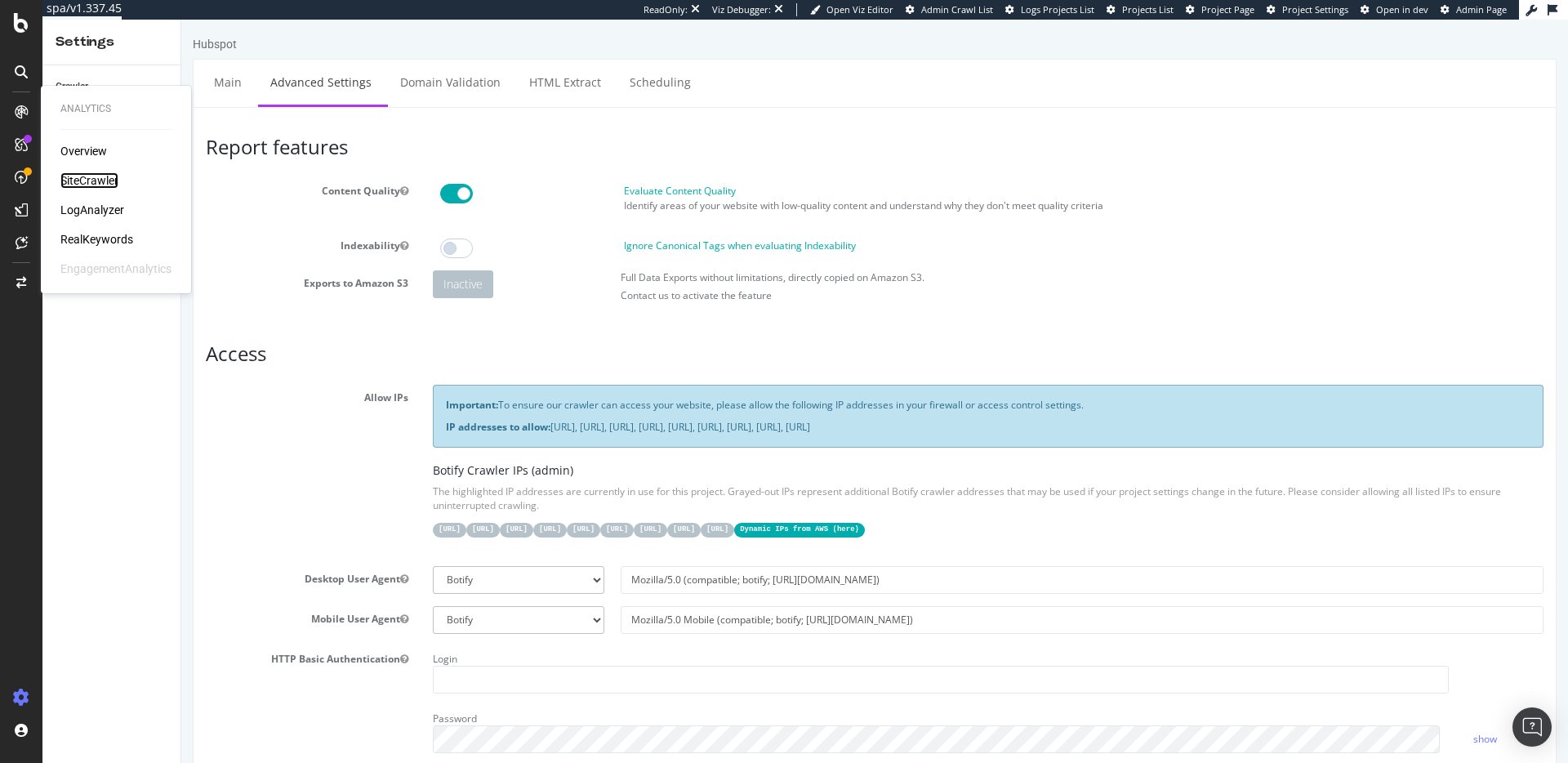
click at [101, 178] on div "SiteCrawler" at bounding box center [90, 180] width 58 height 17
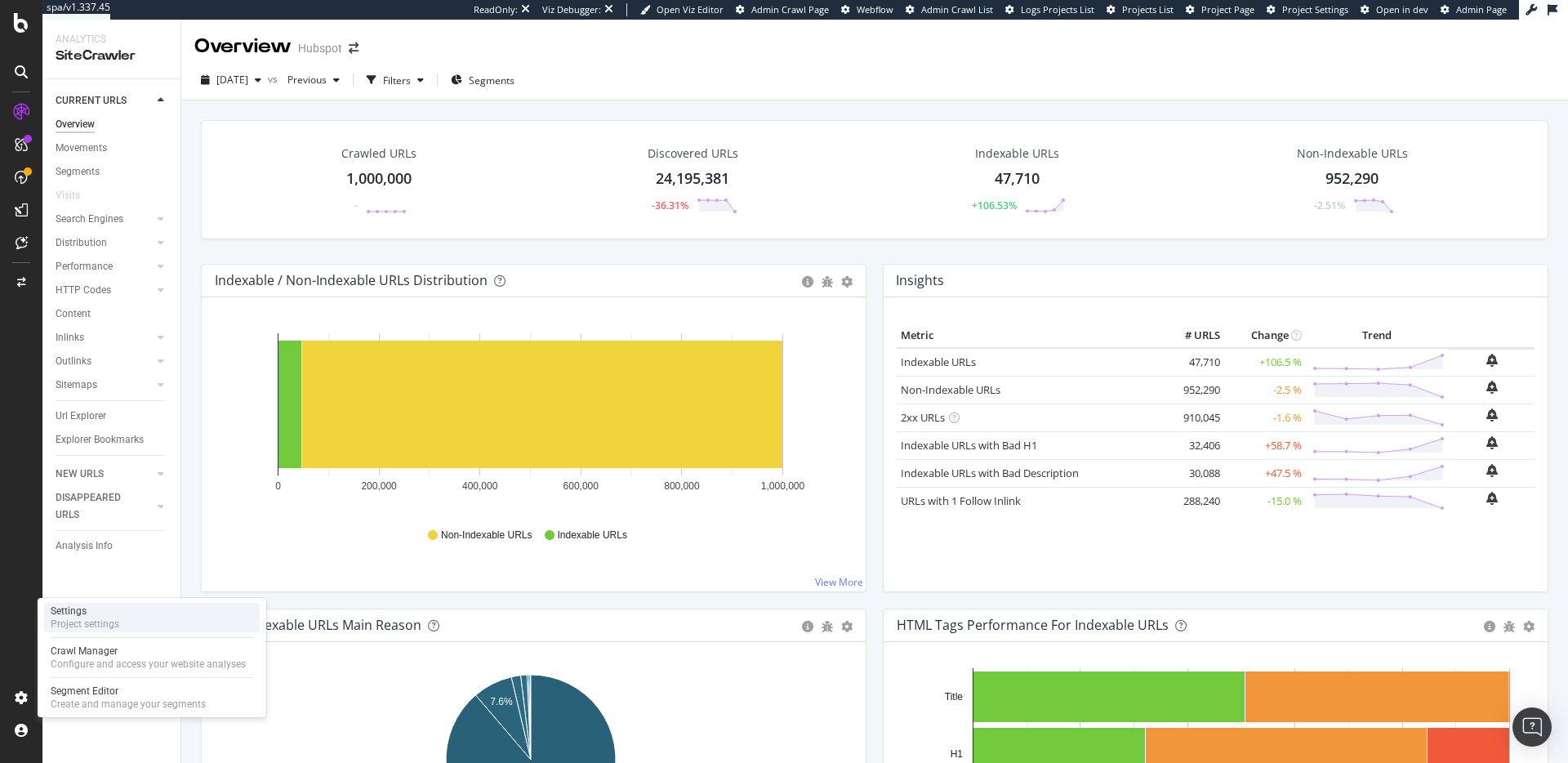
click at [84, 621] on div "Project settings" at bounding box center [85, 624] width 69 height 13
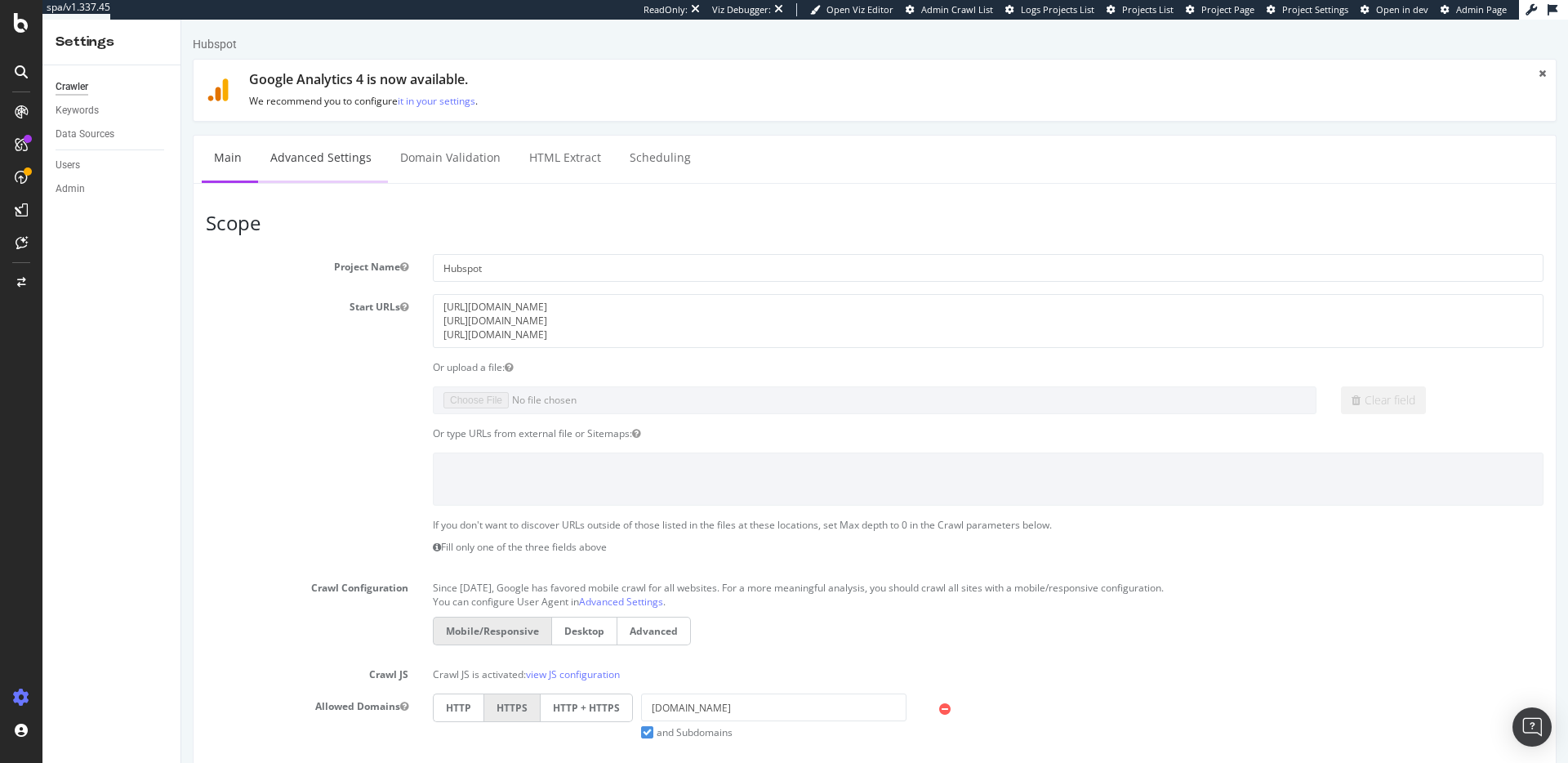
click at [312, 153] on link "Advanced Settings" at bounding box center [321, 158] width 125 height 45
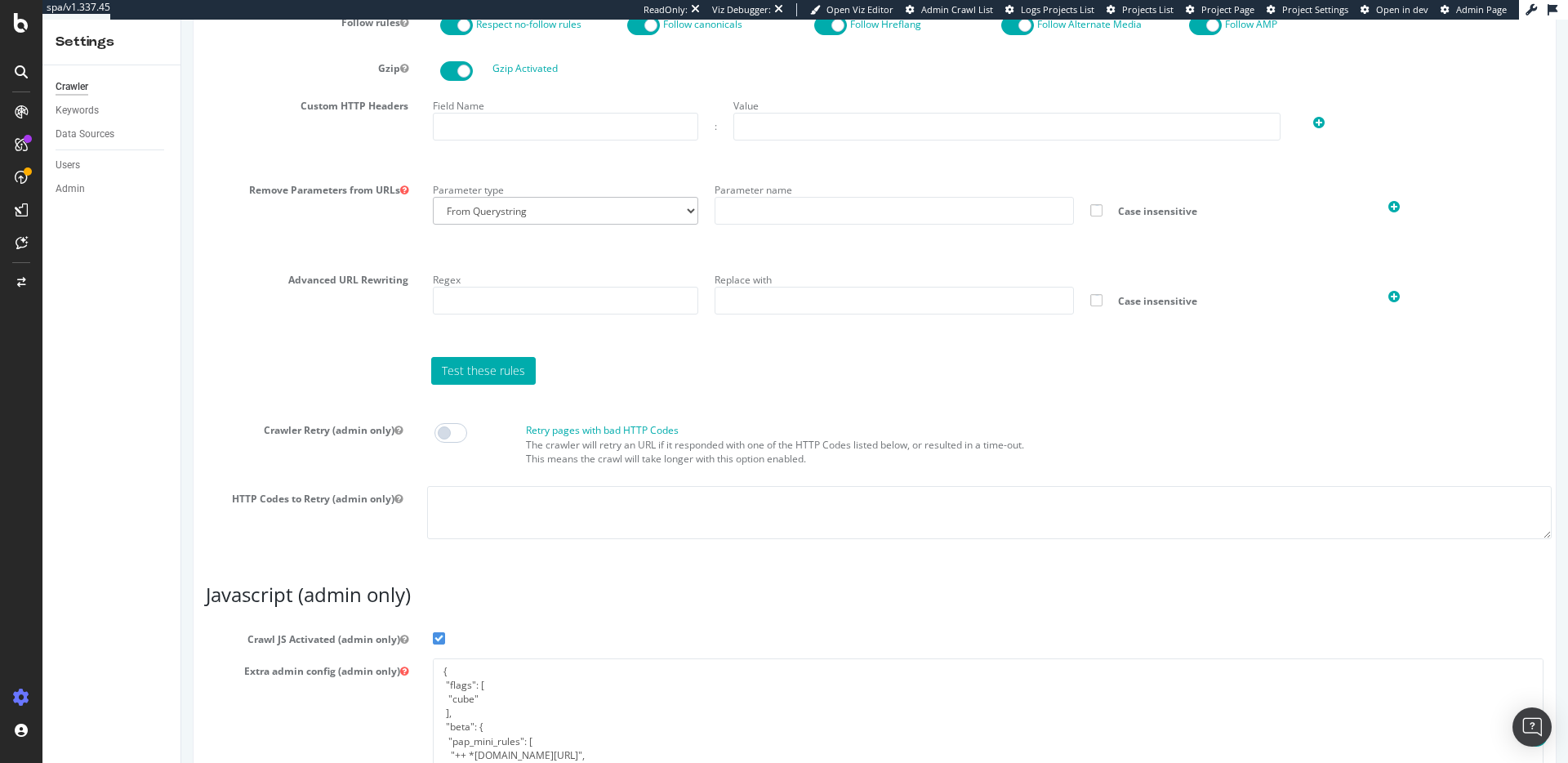
scroll to position [1224, 0]
